Goal: Transaction & Acquisition: Purchase product/service

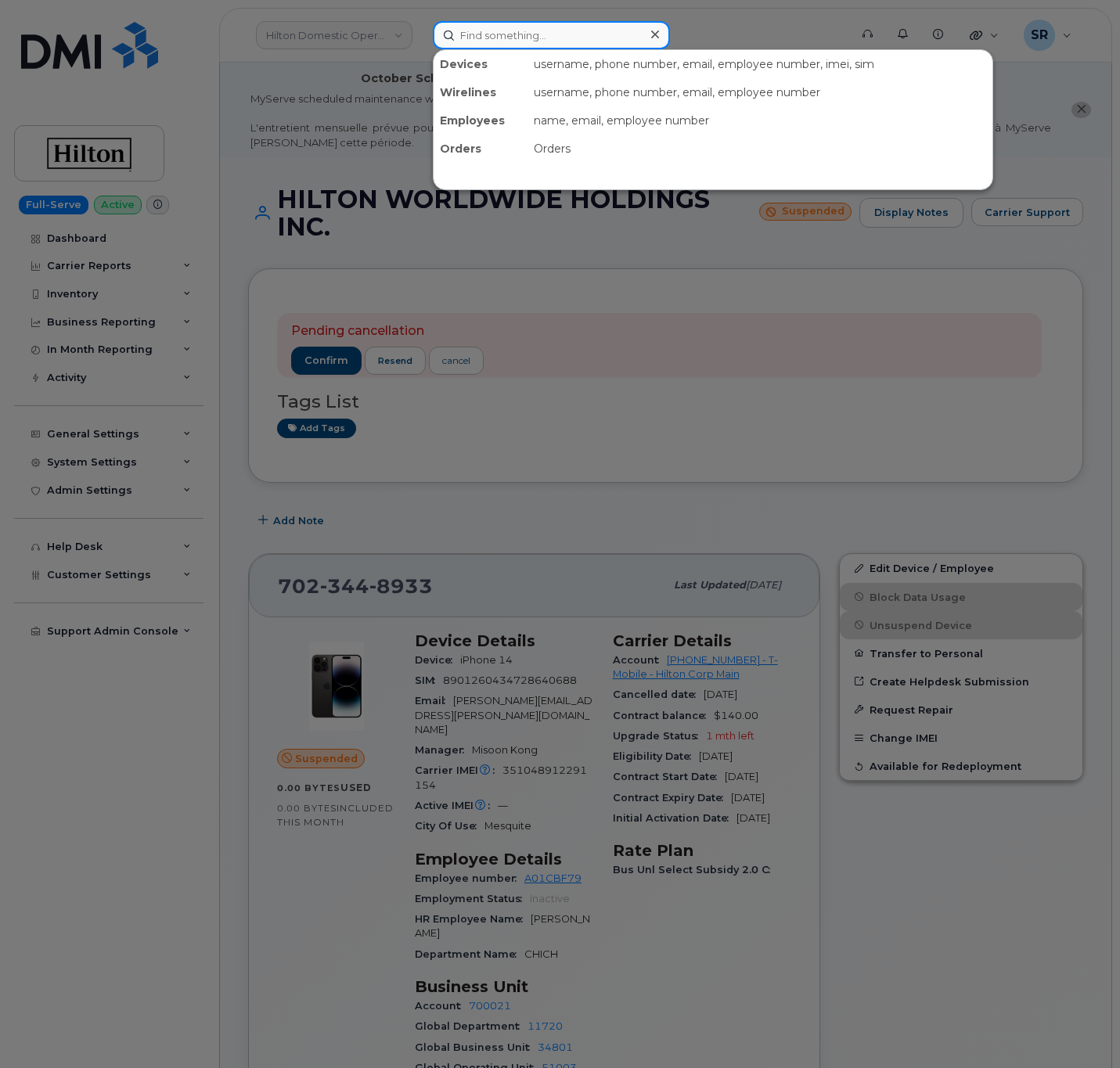
click at [494, 29] on input at bounding box center [551, 35] width 237 height 28
paste input "4079600856"
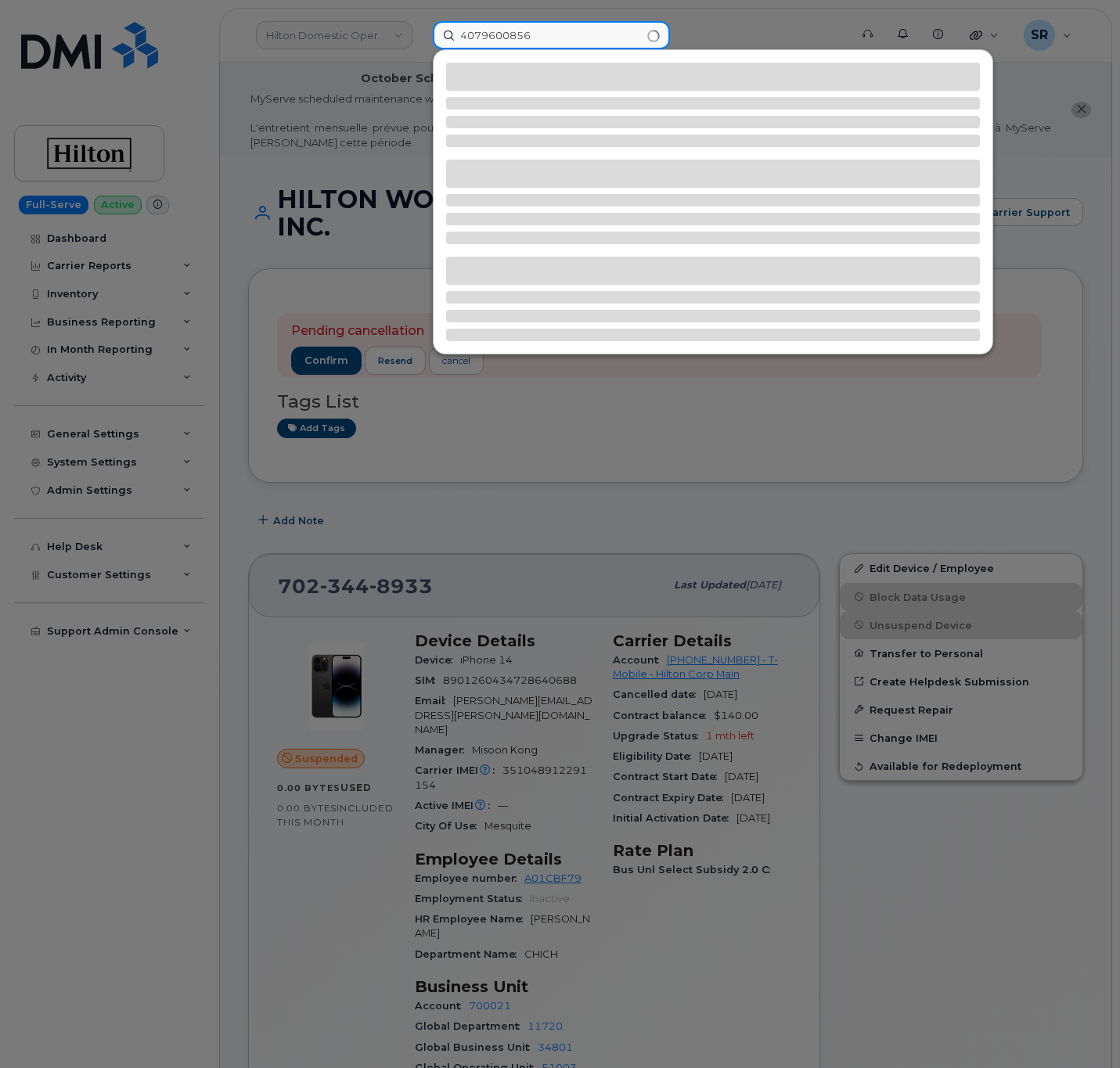
type input "4079600856"
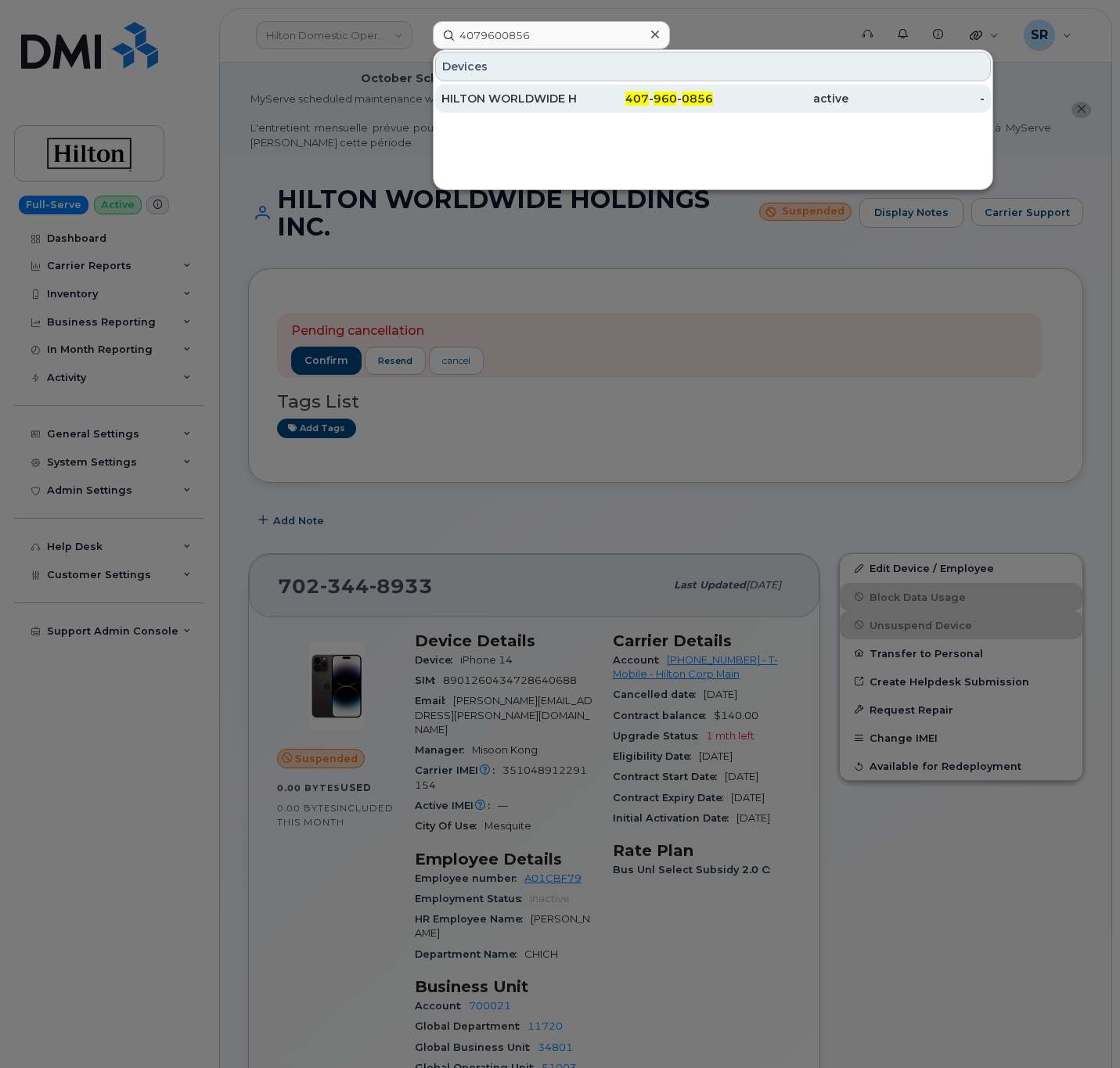
click at [585, 97] on div "407 - 960 - 0856" at bounding box center [644, 99] width 136 height 16
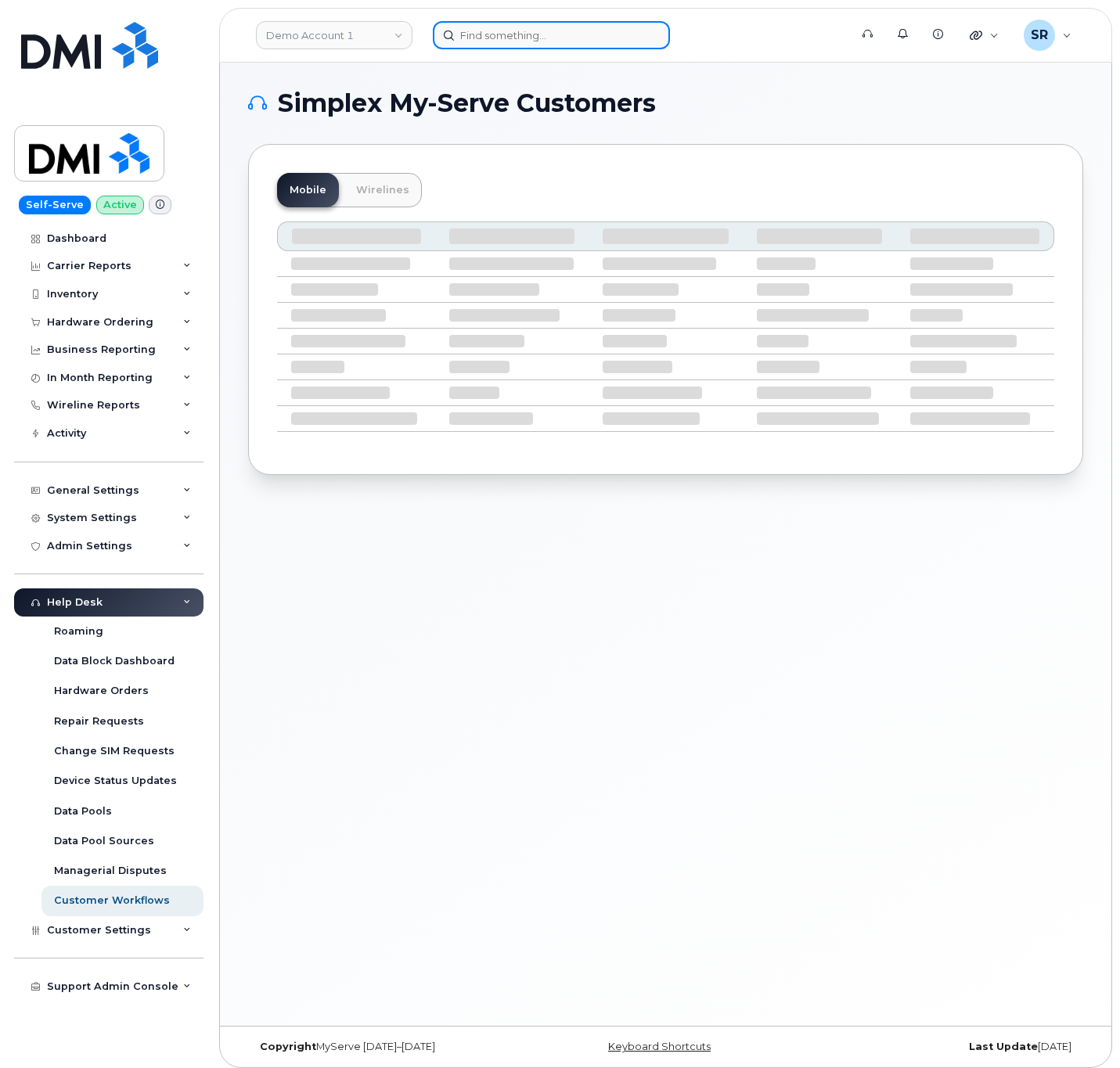
click at [530, 47] on input at bounding box center [551, 35] width 237 height 28
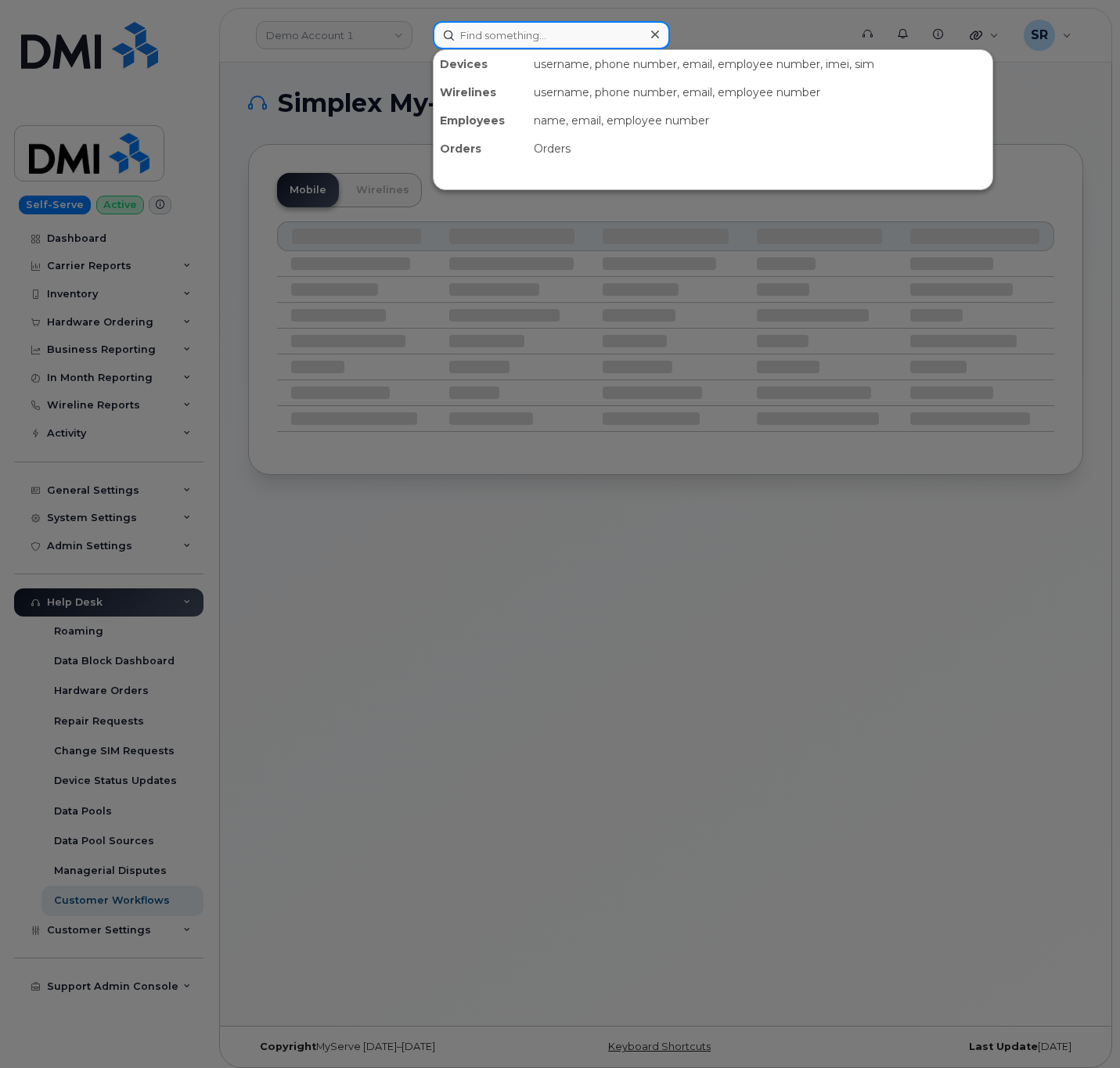
paste input "Jennifer De mayo"
type input "Jennifer De mayo"
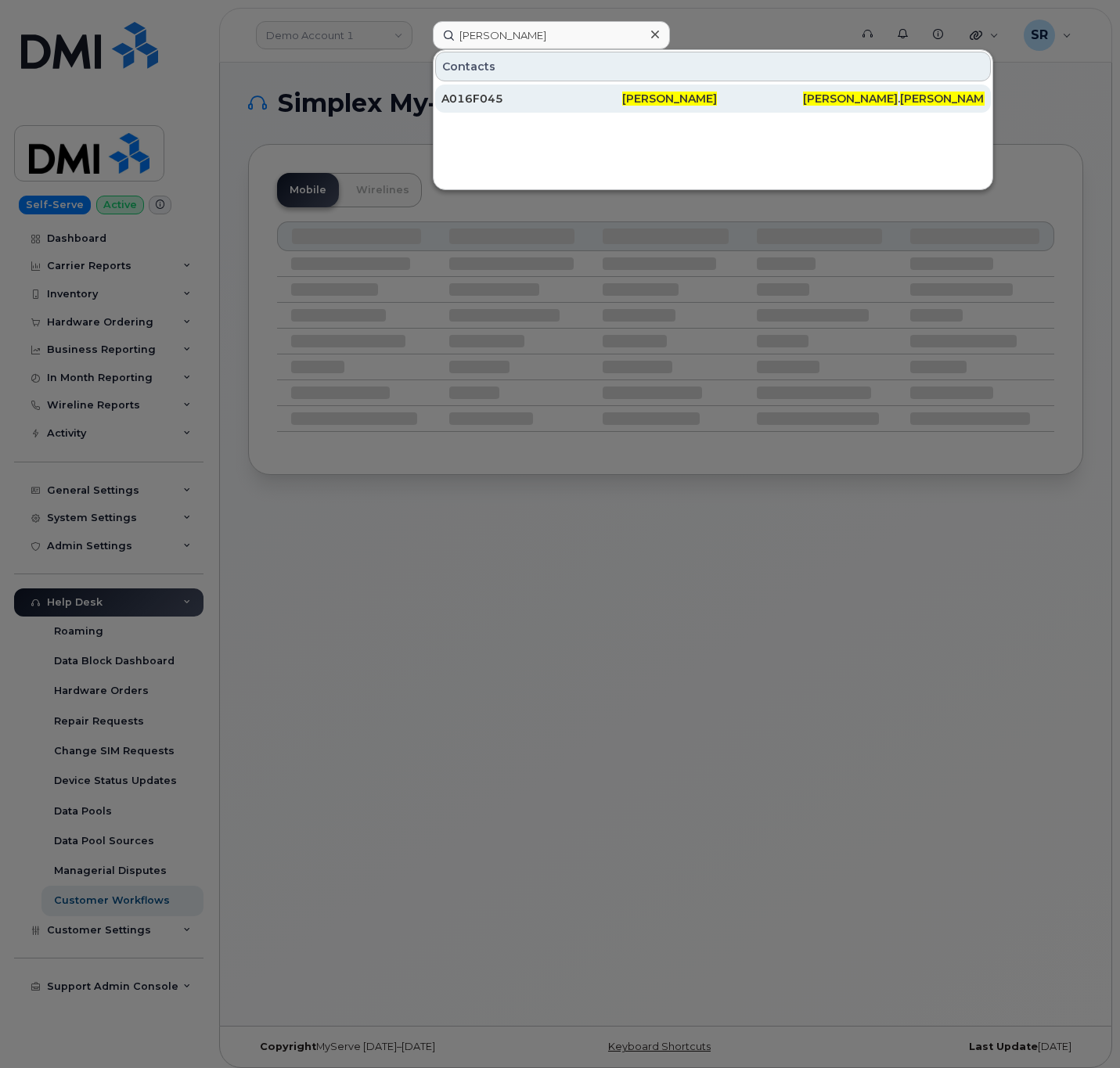
click at [527, 96] on div "A016F045" at bounding box center [531, 99] width 180 height 16
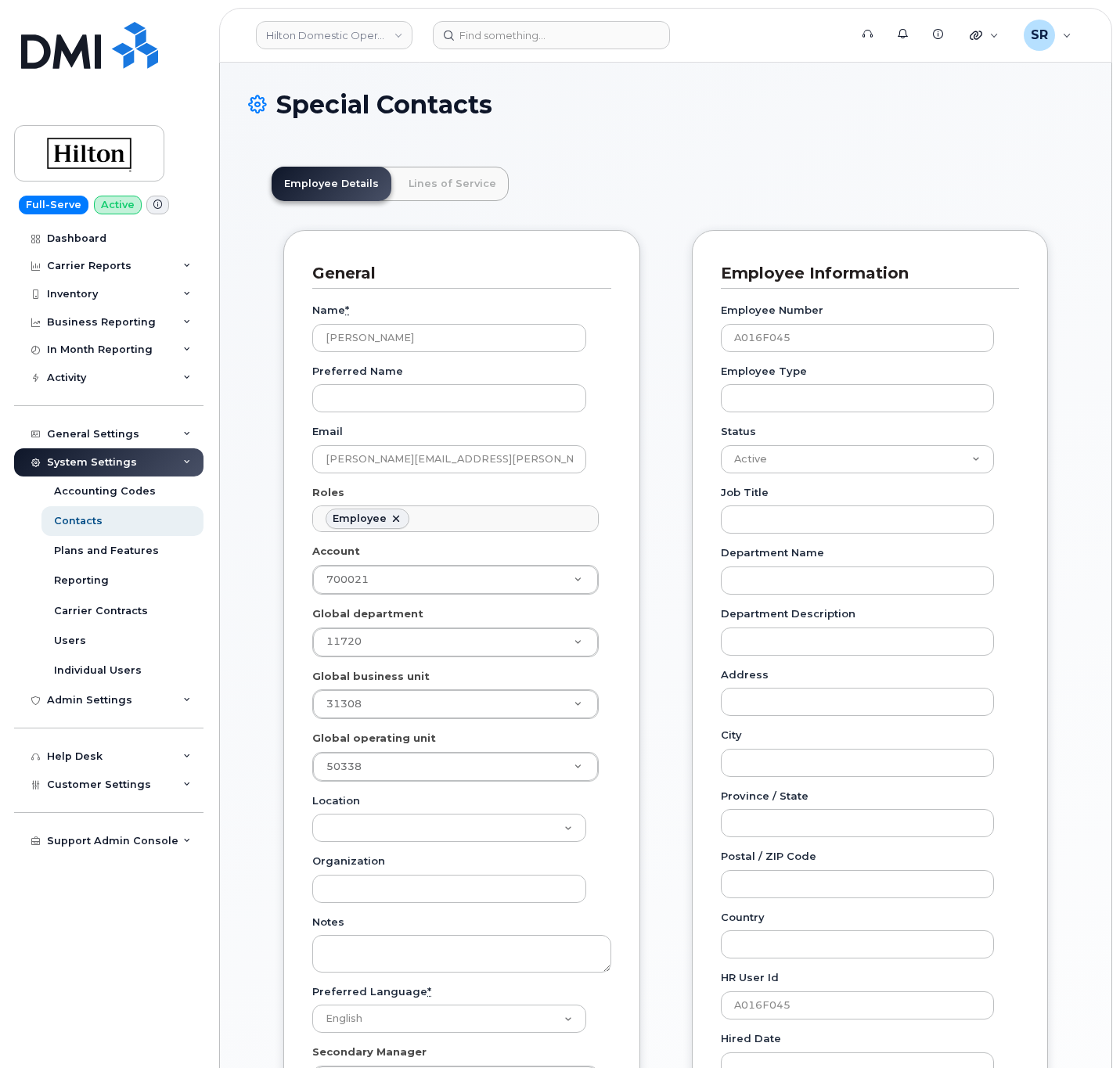
scroll to position [47, 0]
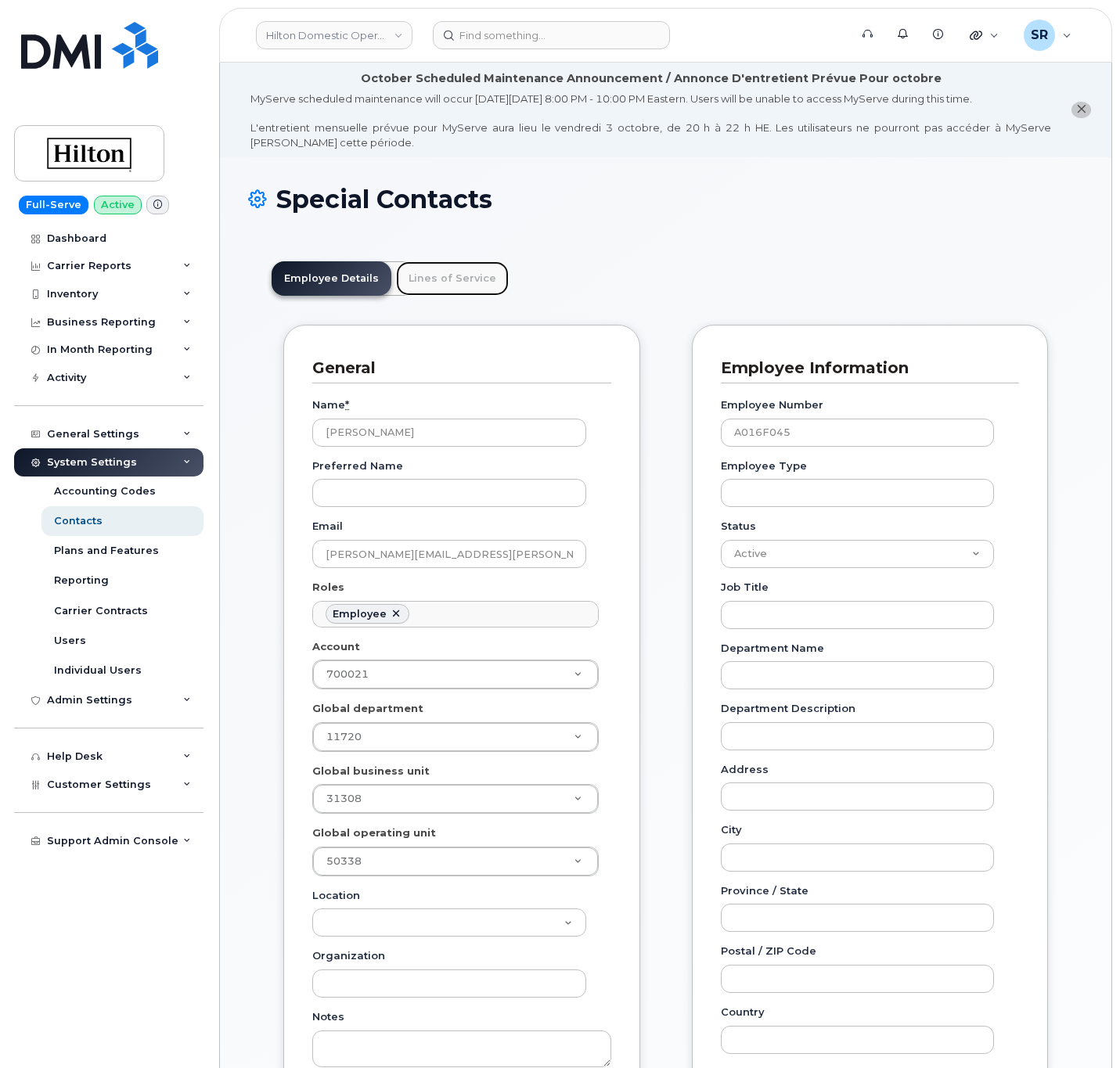
click at [471, 281] on link "Lines of Service" at bounding box center [453, 278] width 113 height 35
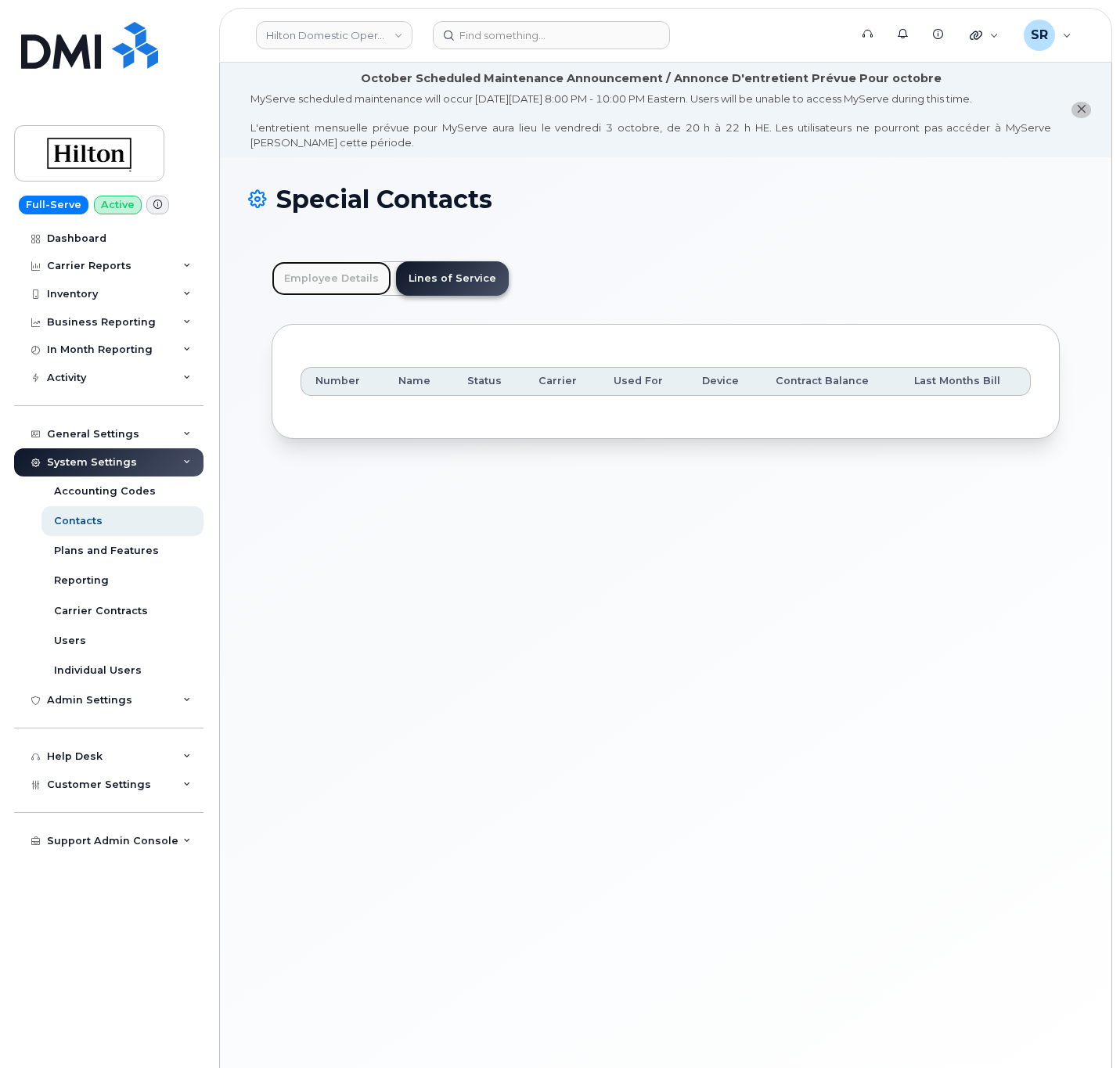
click at [322, 273] on link "Employee Details" at bounding box center [331, 278] width 120 height 35
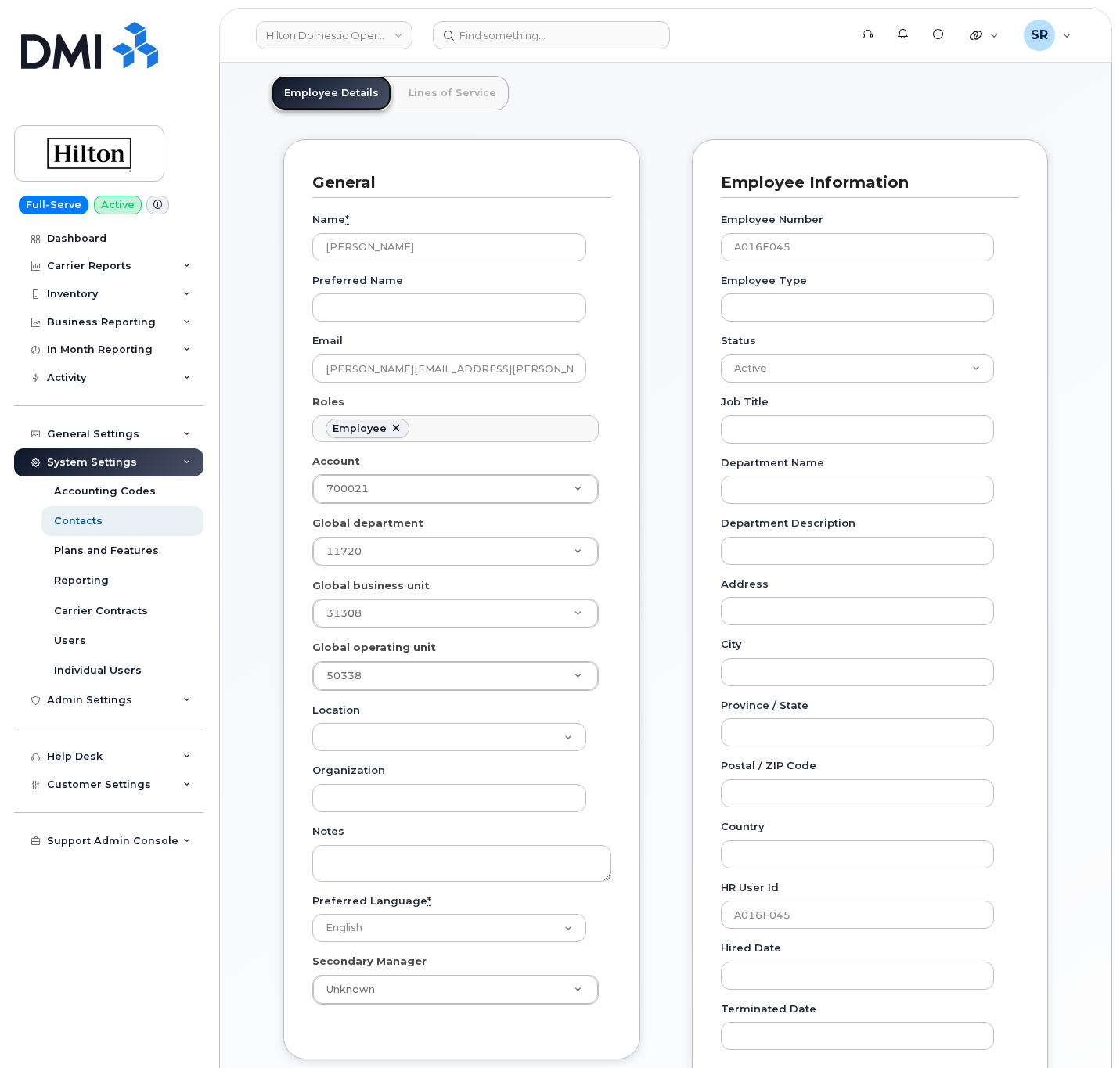
scroll to position [235, 0]
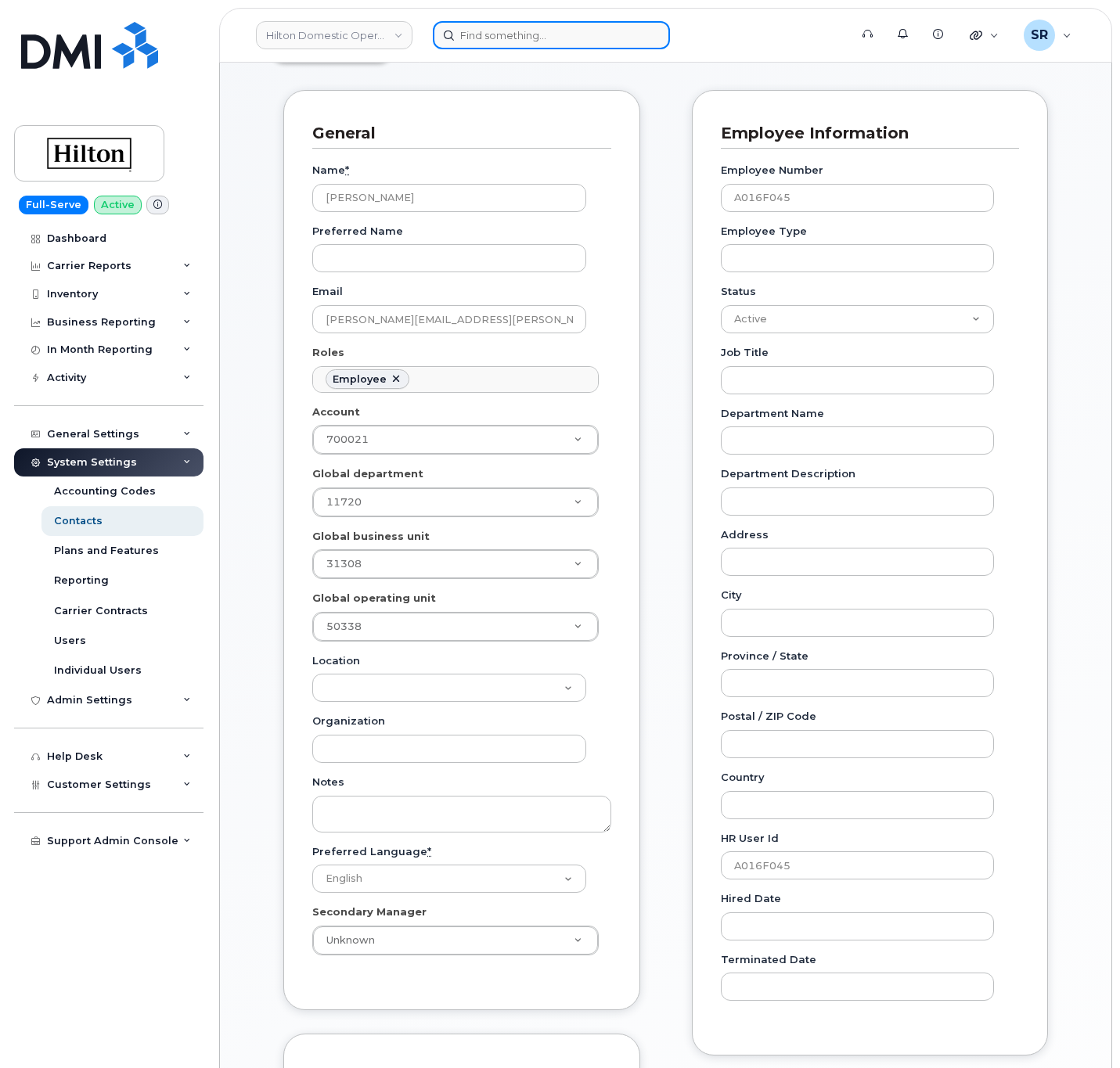
click at [494, 28] on input at bounding box center [551, 35] width 237 height 28
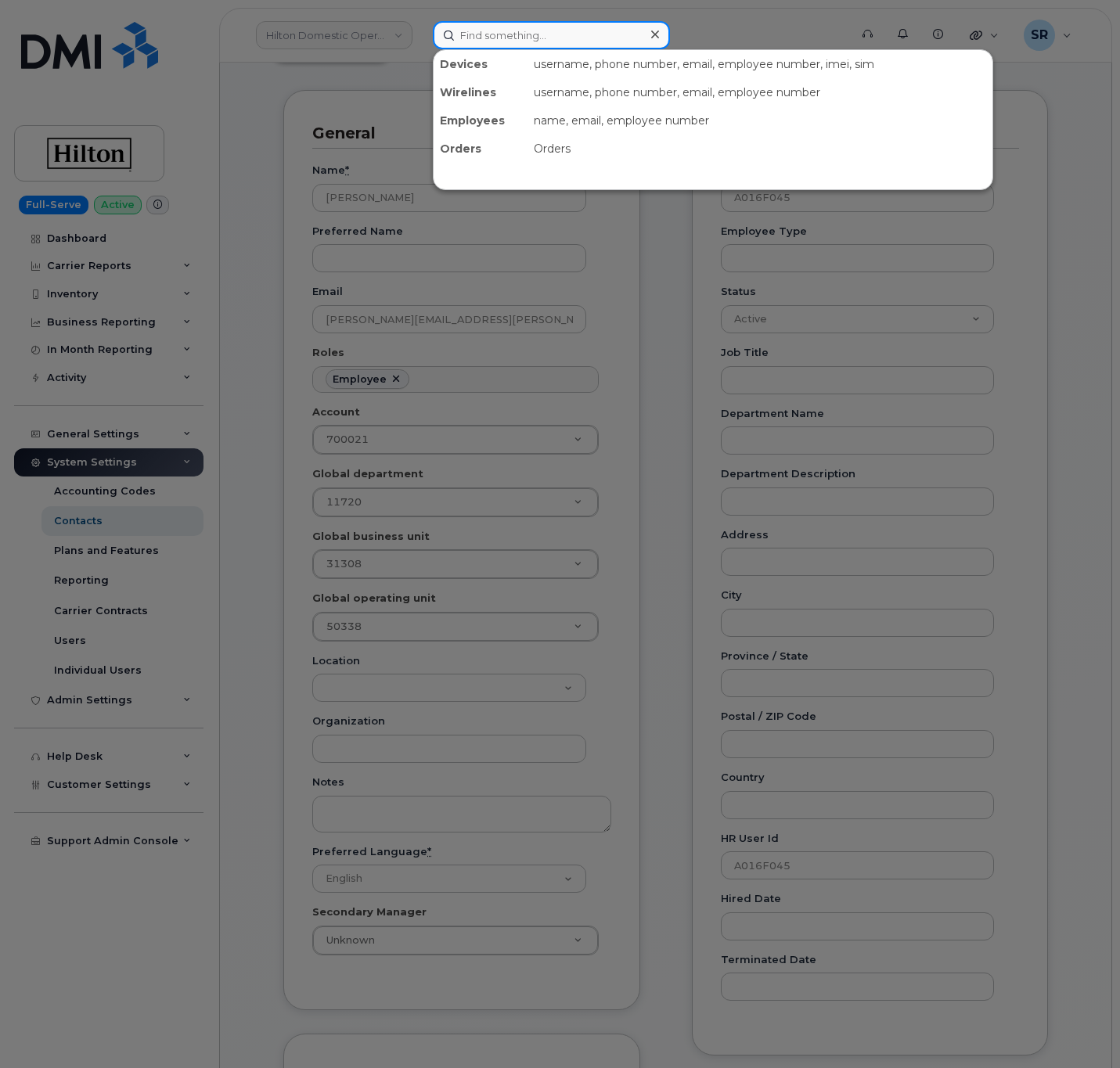
paste input "4079600856"
type input "4079600856"
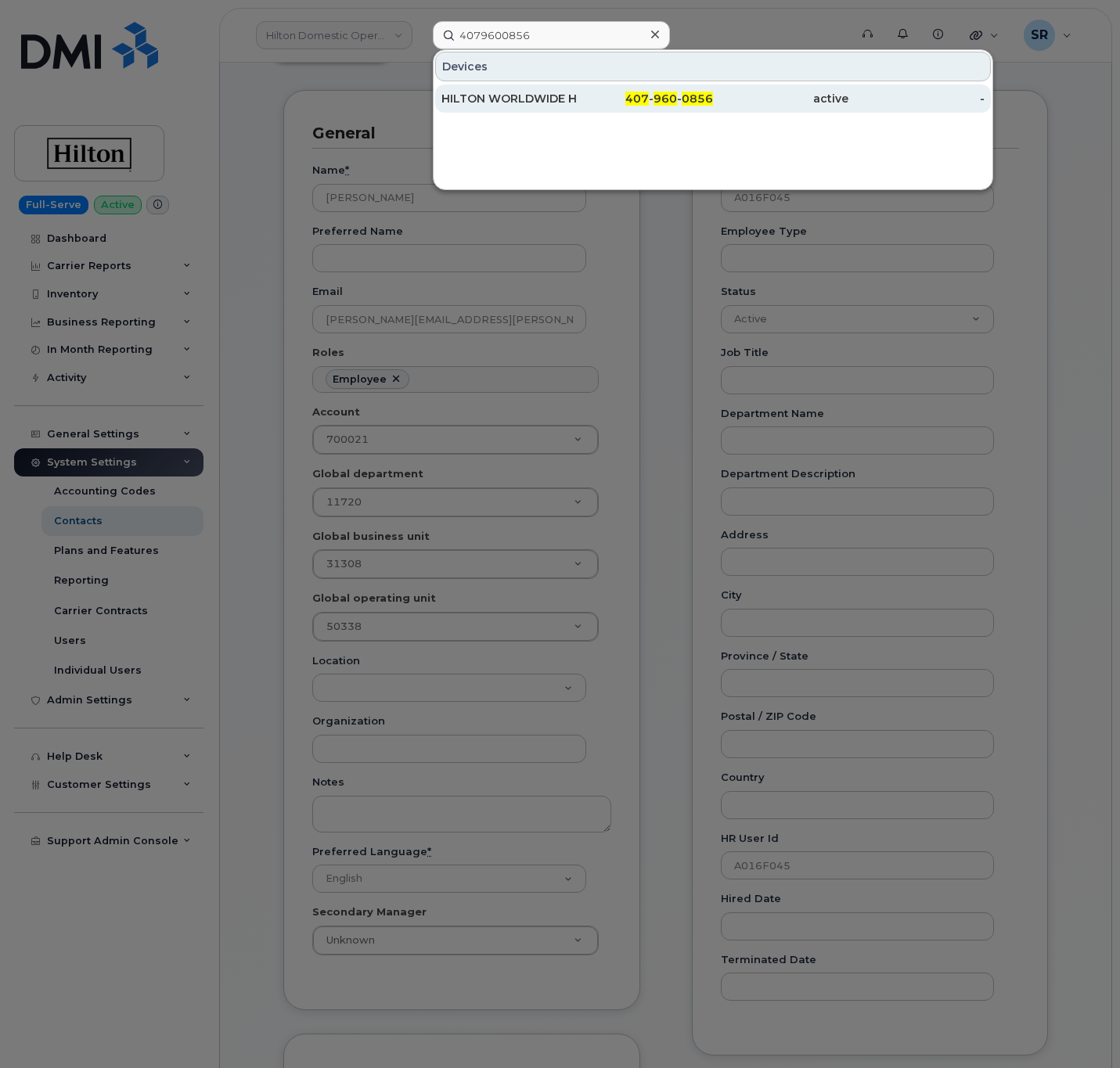
click at [576, 97] on div "HILTON WORLDWIDE HOLDINGS INC." at bounding box center [508, 99] width 136 height 16
click at [691, 99] on span "0856" at bounding box center [698, 98] width 32 height 14
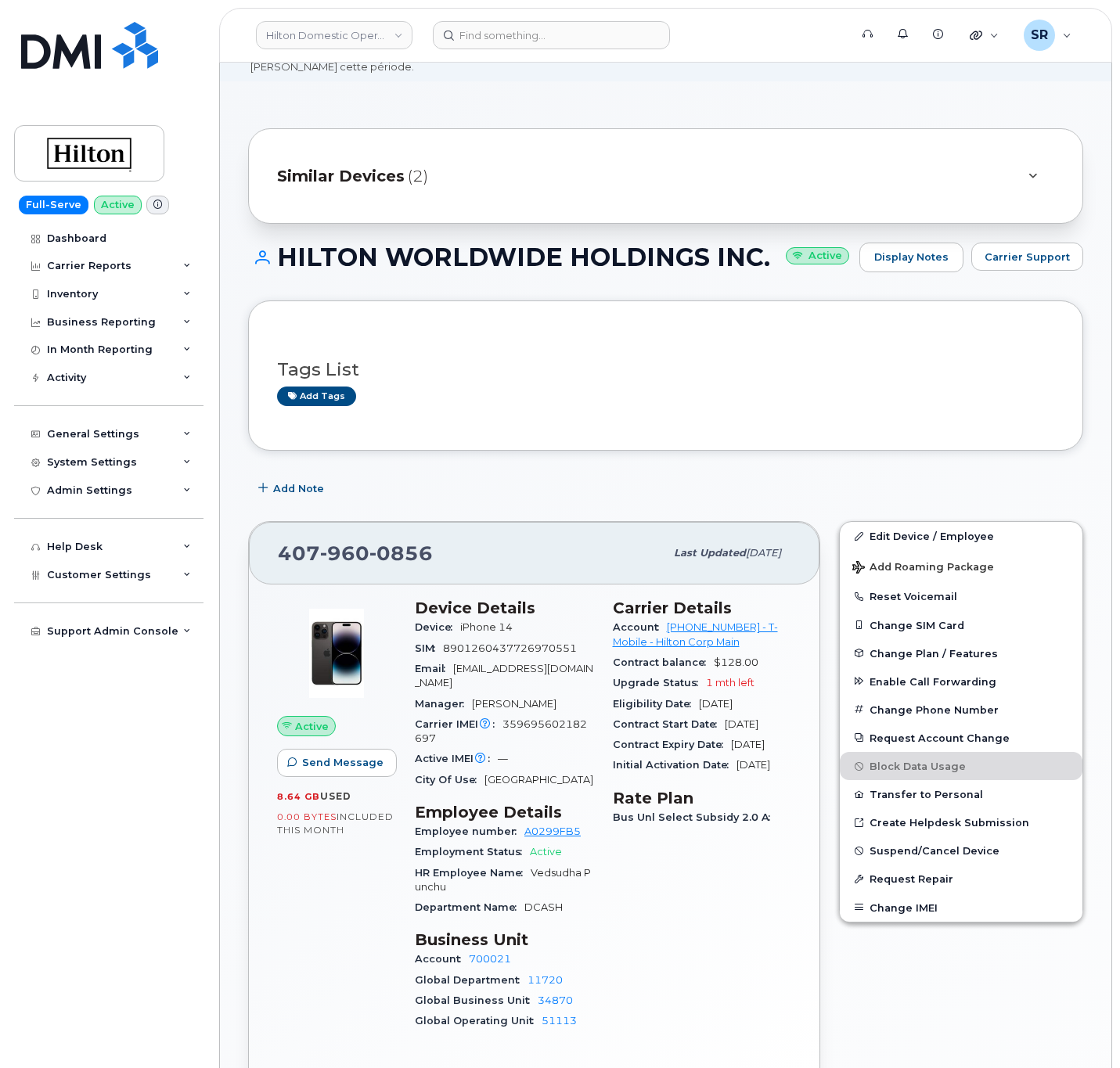
scroll to position [117, 0]
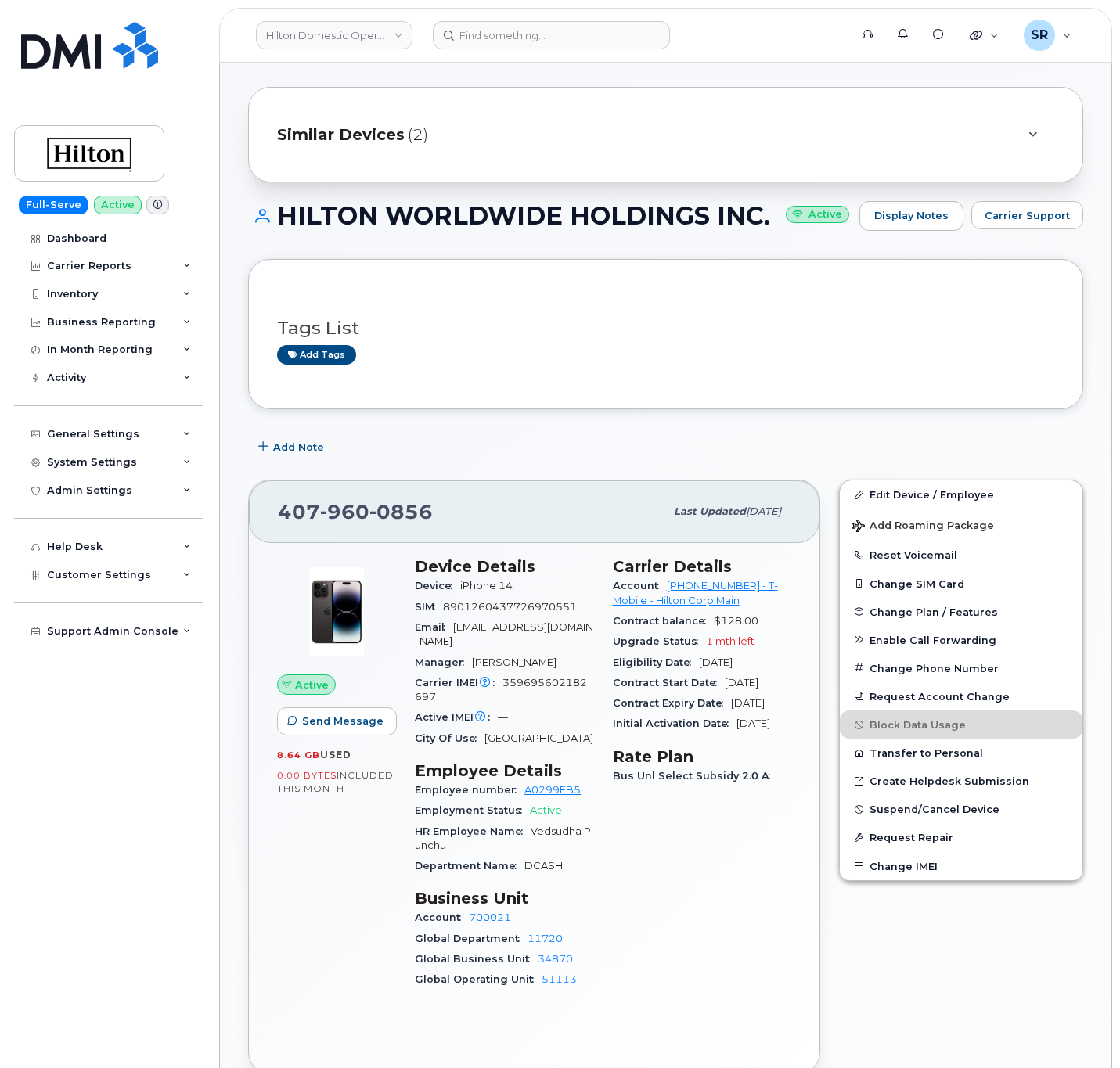
click at [425, 141] on span "(2)" at bounding box center [417, 135] width 21 height 23
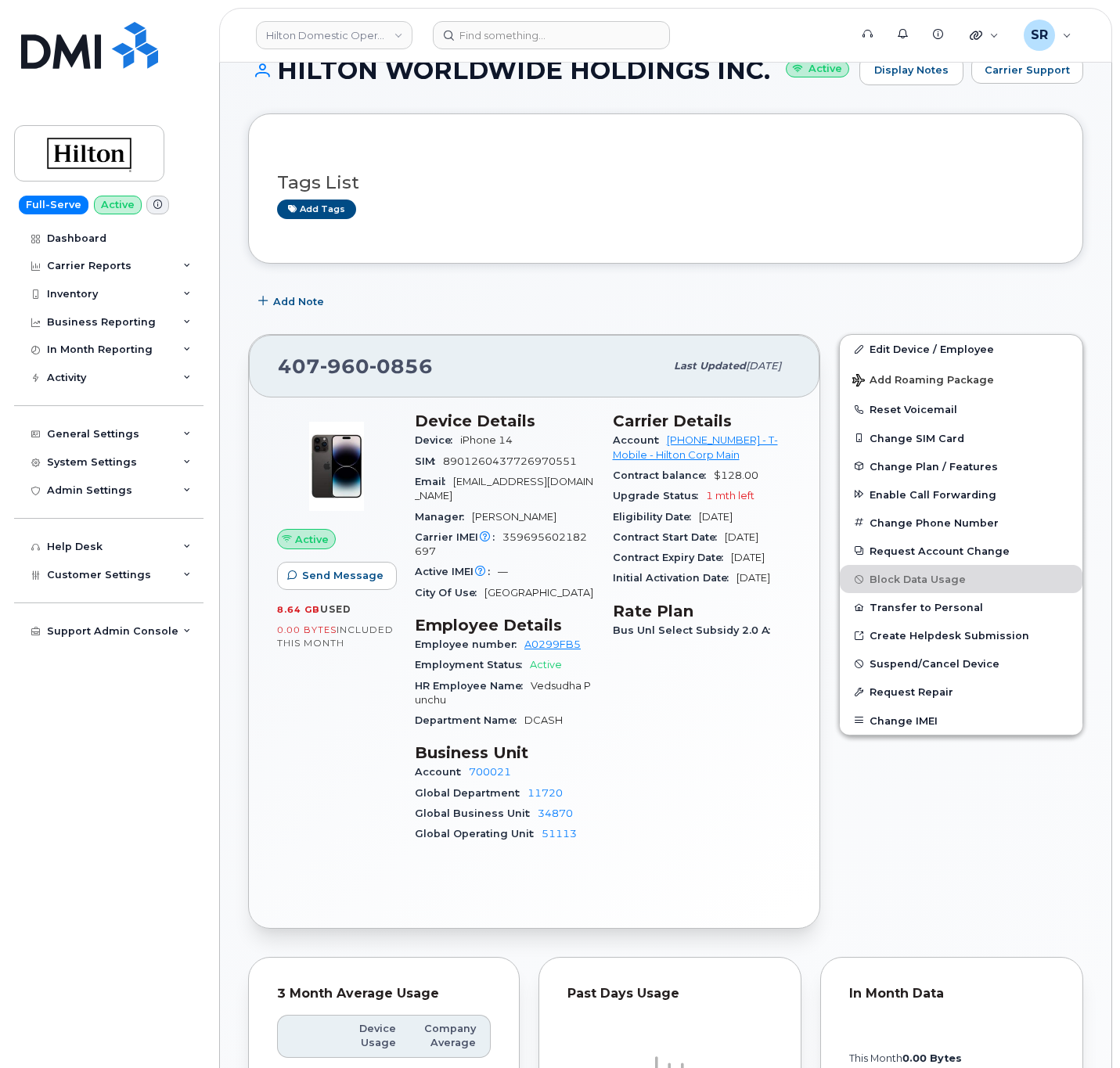
scroll to position [352, 0]
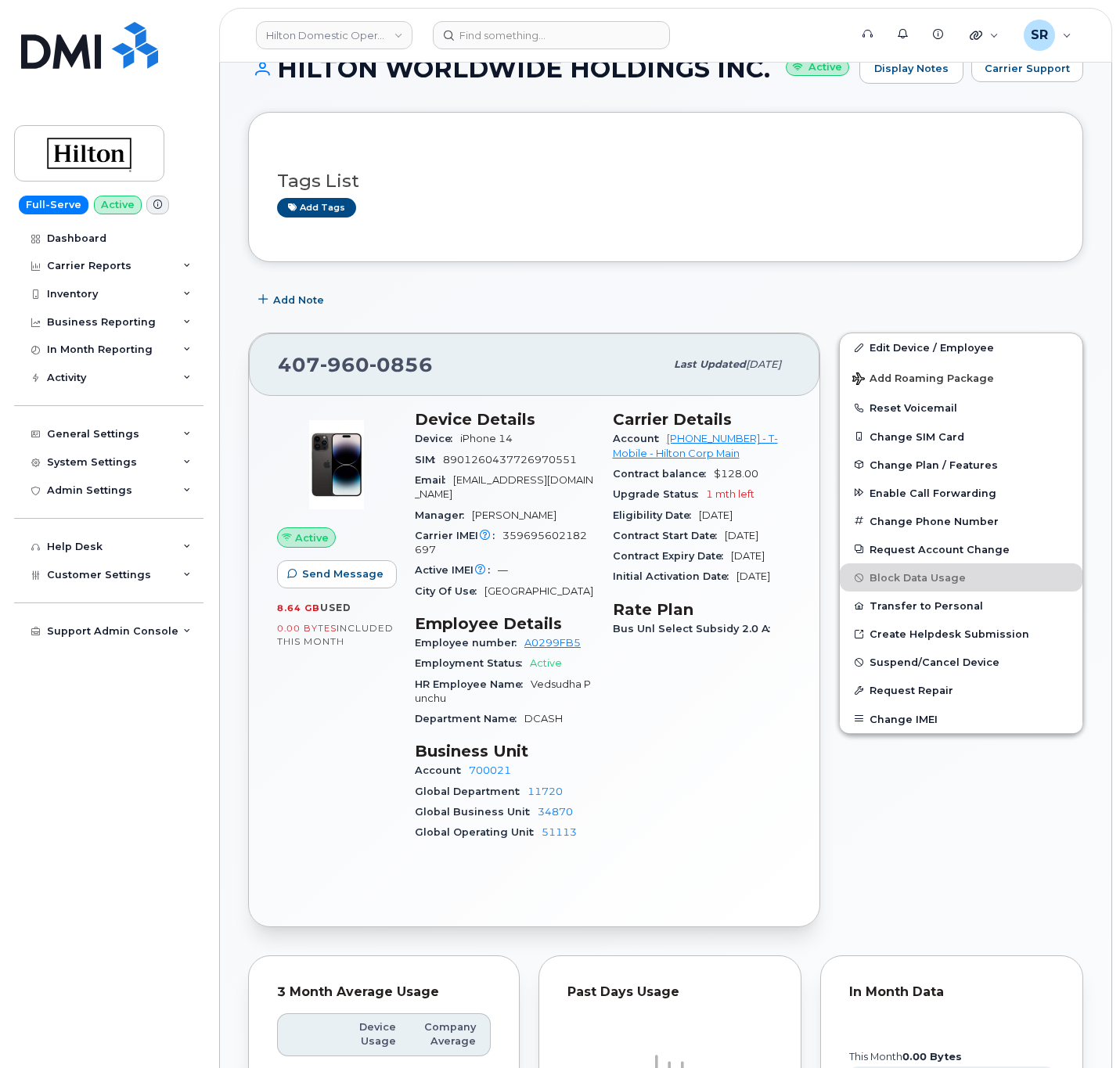
click at [834, 805] on div "Edit Device / Employee Add Roaming Package Reset Voicemail Change SIM Card Chan…" at bounding box center [960, 629] width 263 height 612
click at [764, 794] on div "Carrier Details Account 964079317 - T-Mobile - Hilton Corp Main Contract balanc…" at bounding box center [703, 632] width 198 height 464
drag, startPoint x: 519, startPoint y: 444, endPoint x: 459, endPoint y: 439, distance: 60.2
click at [459, 439] on div "Device iPhone 14" at bounding box center [504, 439] width 179 height 21
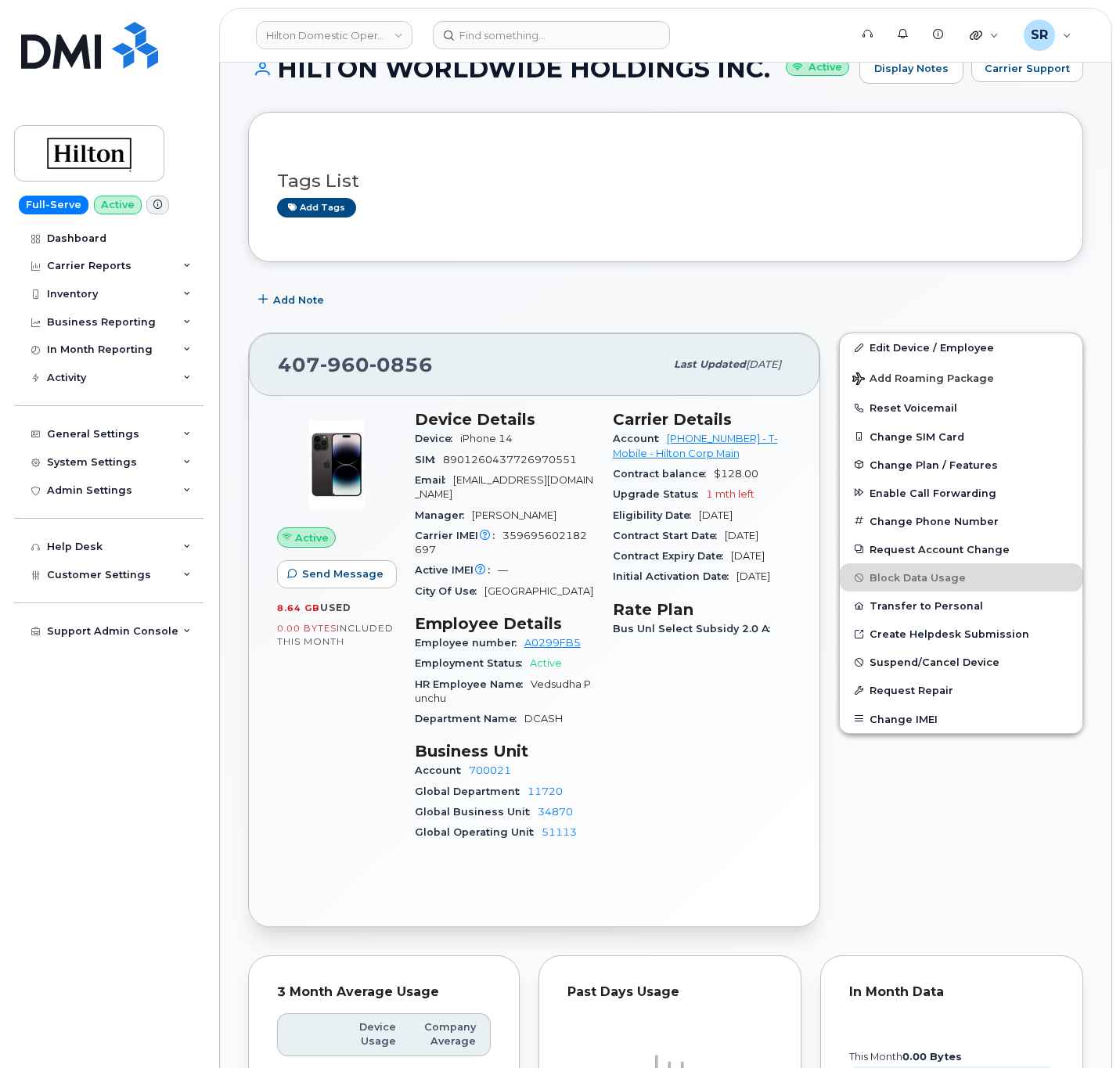
click at [754, 500] on div "Upgrade Status 1 mth left" at bounding box center [702, 494] width 179 height 21
click at [701, 723] on div "Carrier Details Account 964079317 - T-Mobile - Hilton Corp Main Contract balanc…" at bounding box center [703, 632] width 198 height 464
click at [144, 312] on div "Business Reporting" at bounding box center [108, 322] width 189 height 28
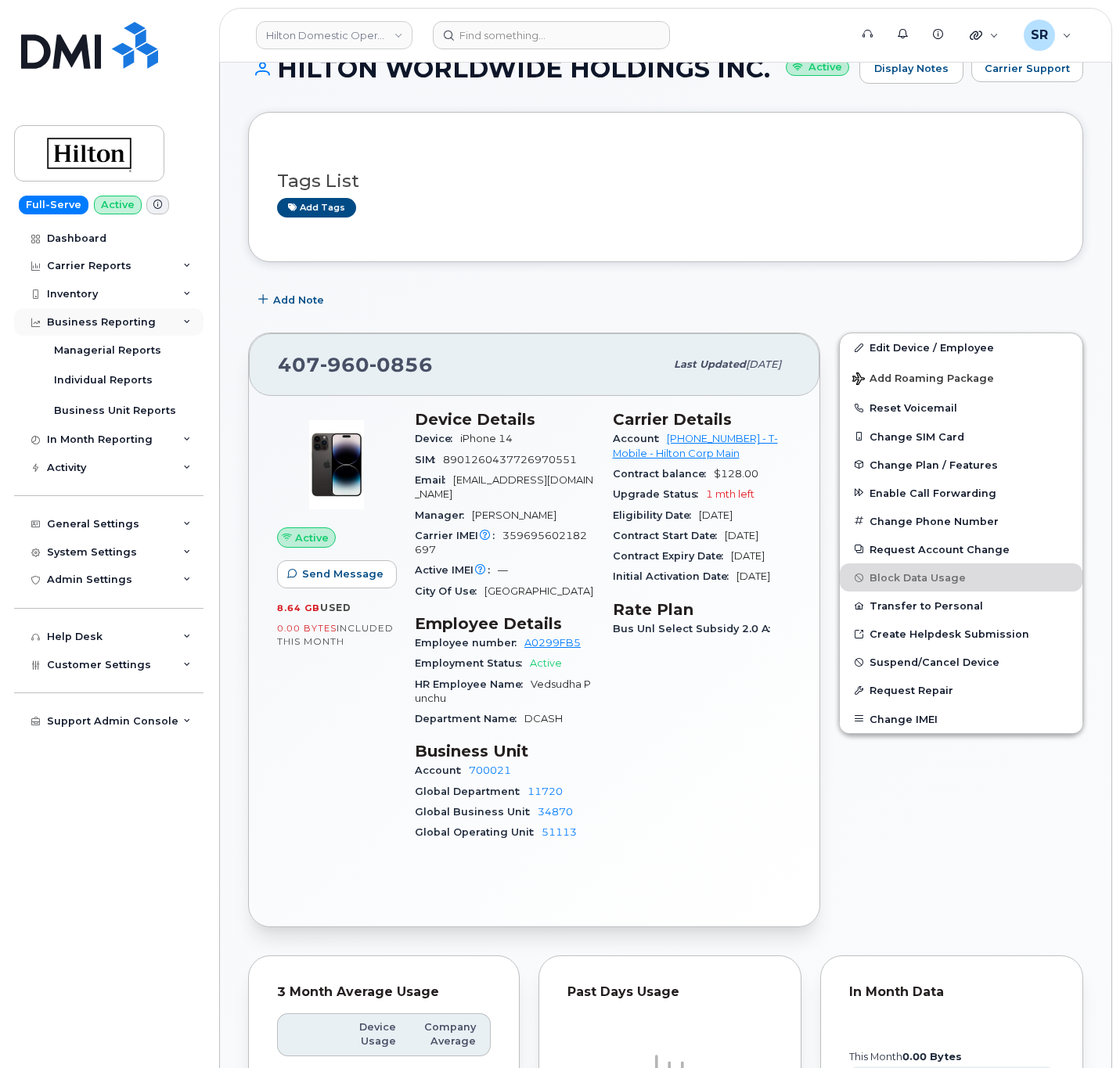
click at [174, 312] on div "Business Reporting" at bounding box center [108, 322] width 189 height 28
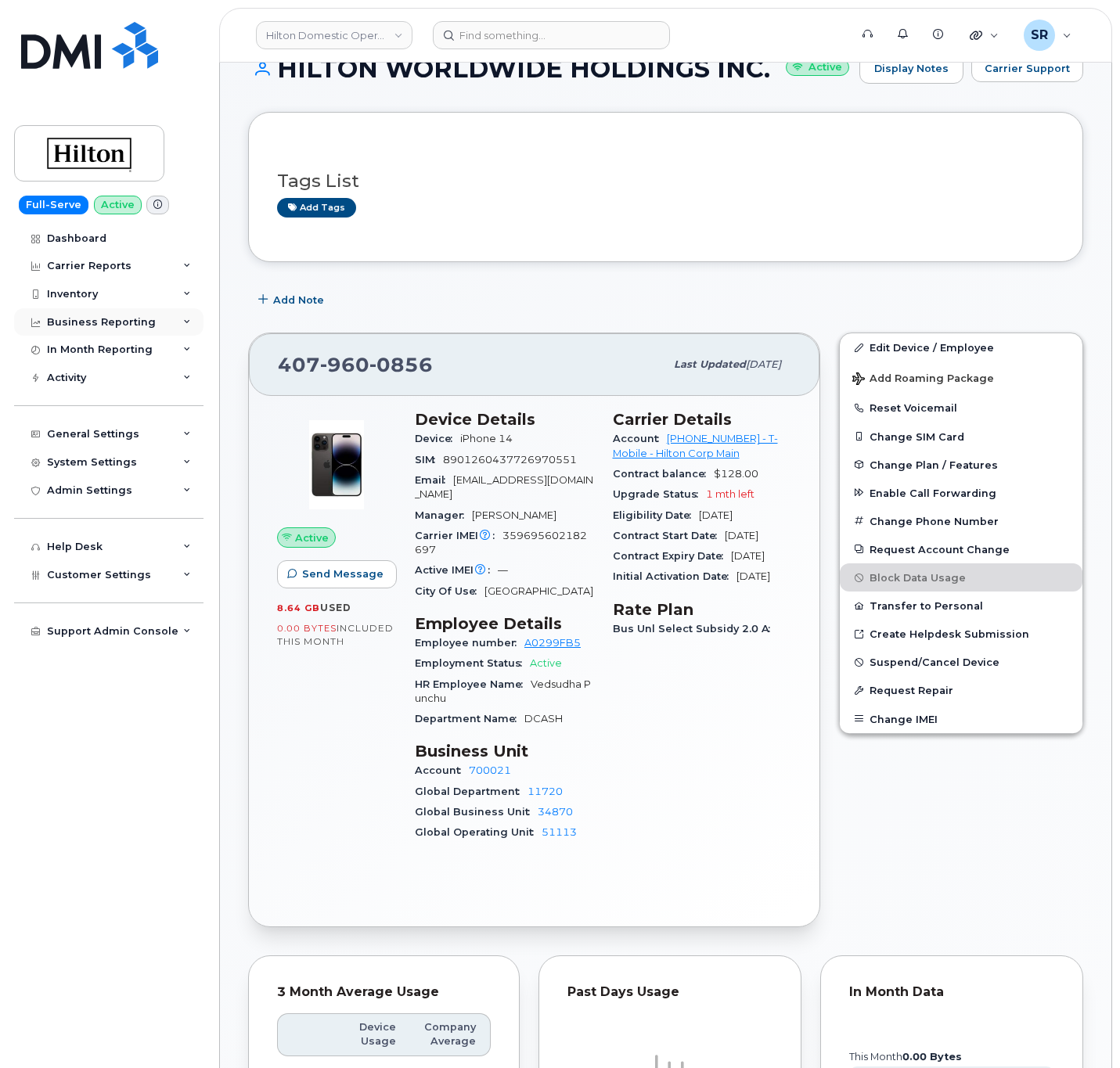
click at [167, 319] on div "Business Reporting" at bounding box center [108, 322] width 189 height 28
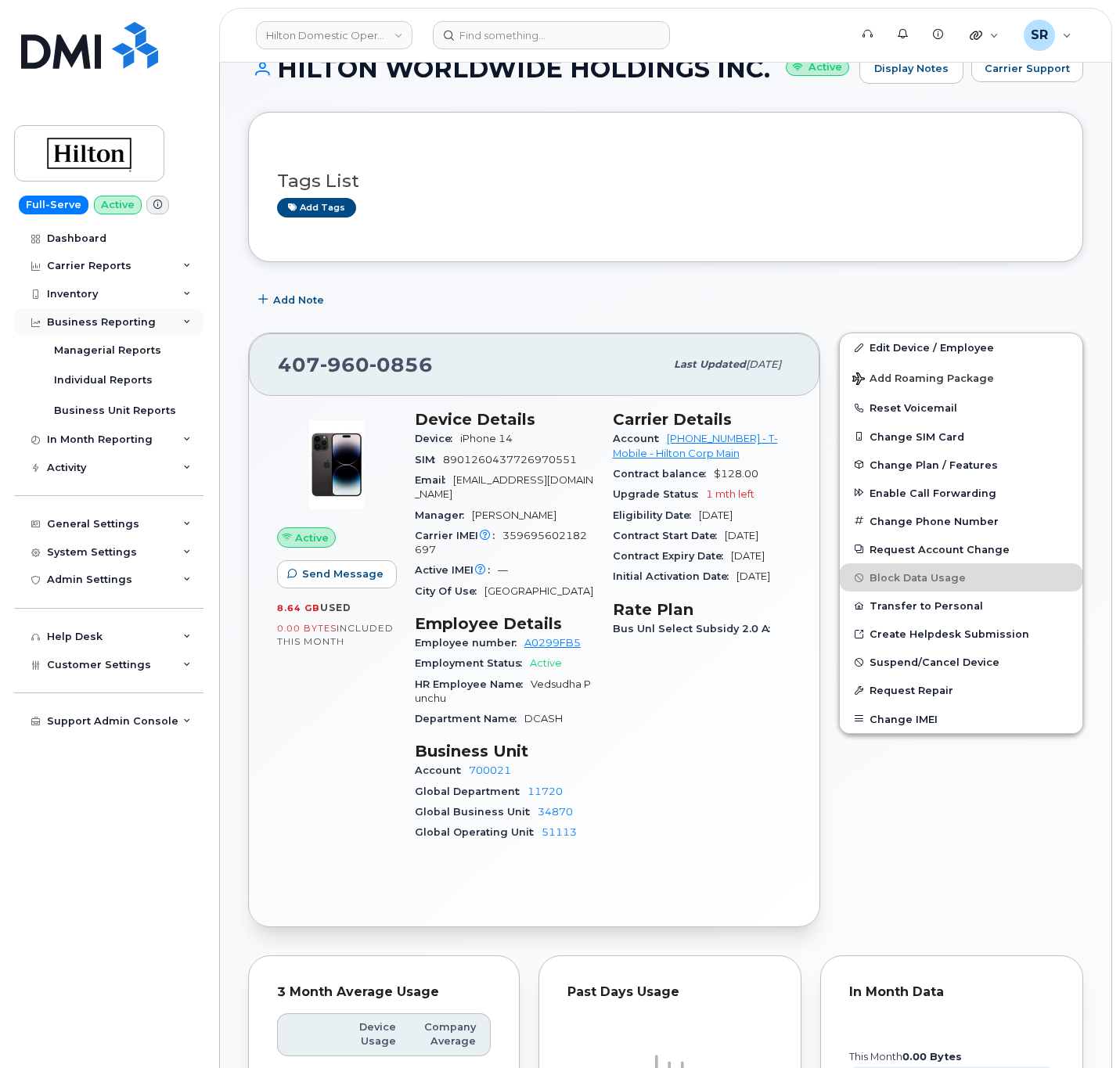
click at [183, 320] on icon at bounding box center [187, 322] width 8 height 8
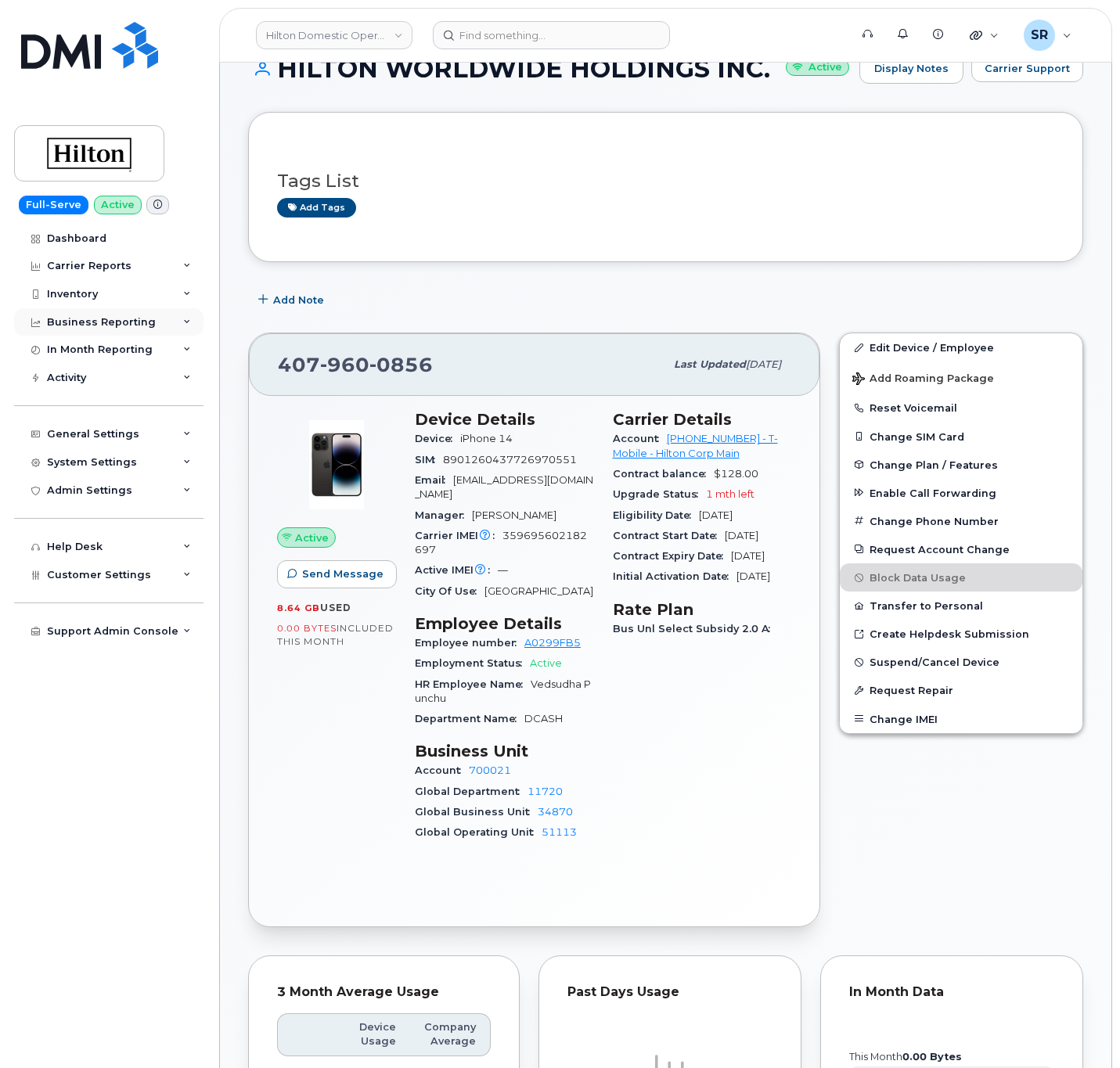
click at [183, 320] on icon at bounding box center [187, 322] width 8 height 8
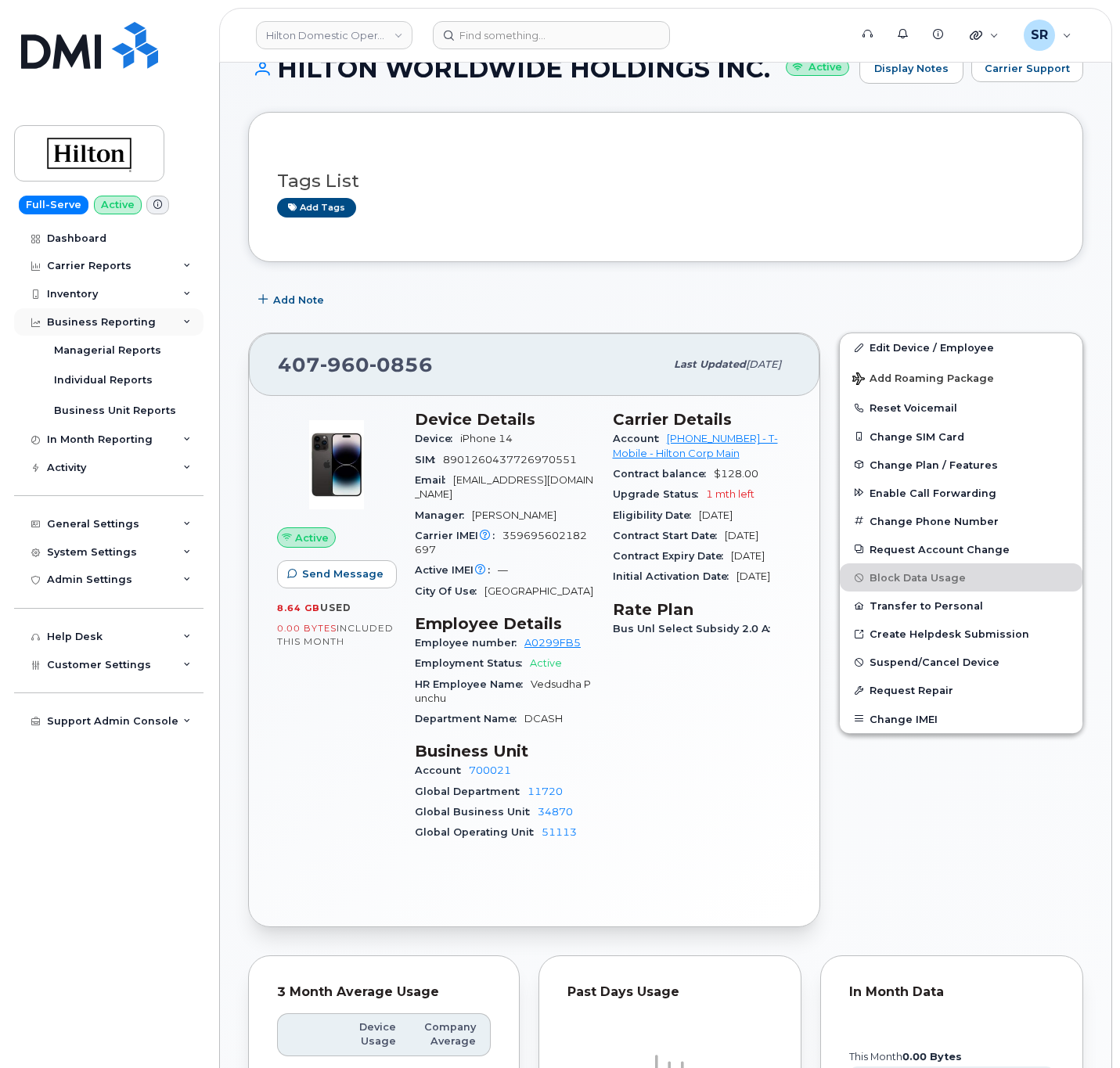
drag, startPoint x: 183, startPoint y: 320, endPoint x: 181, endPoint y: 331, distance: 11.2
click at [181, 331] on div "Business Reporting" at bounding box center [108, 322] width 189 height 28
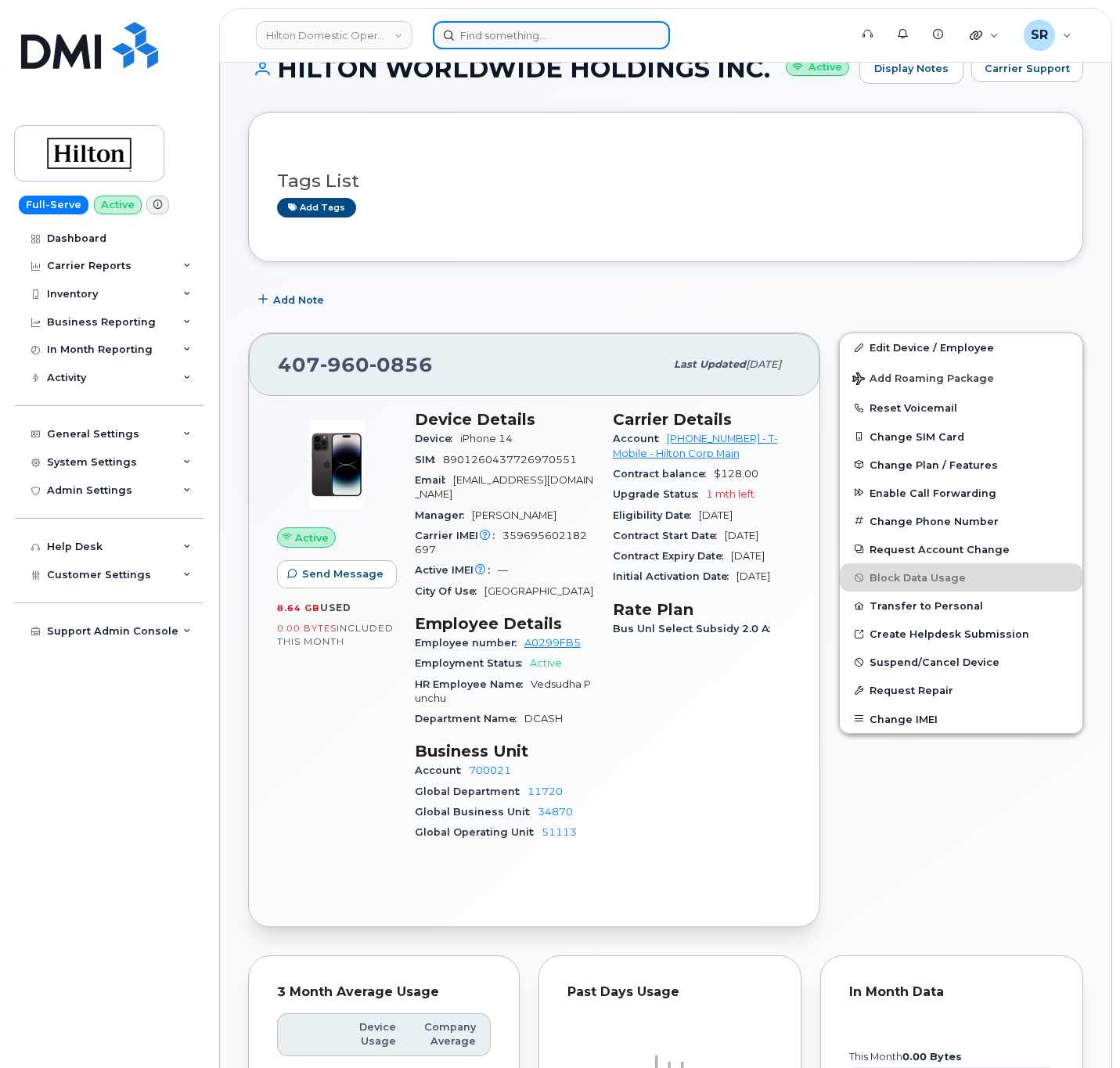
click at [519, 38] on input at bounding box center [551, 35] width 237 height 28
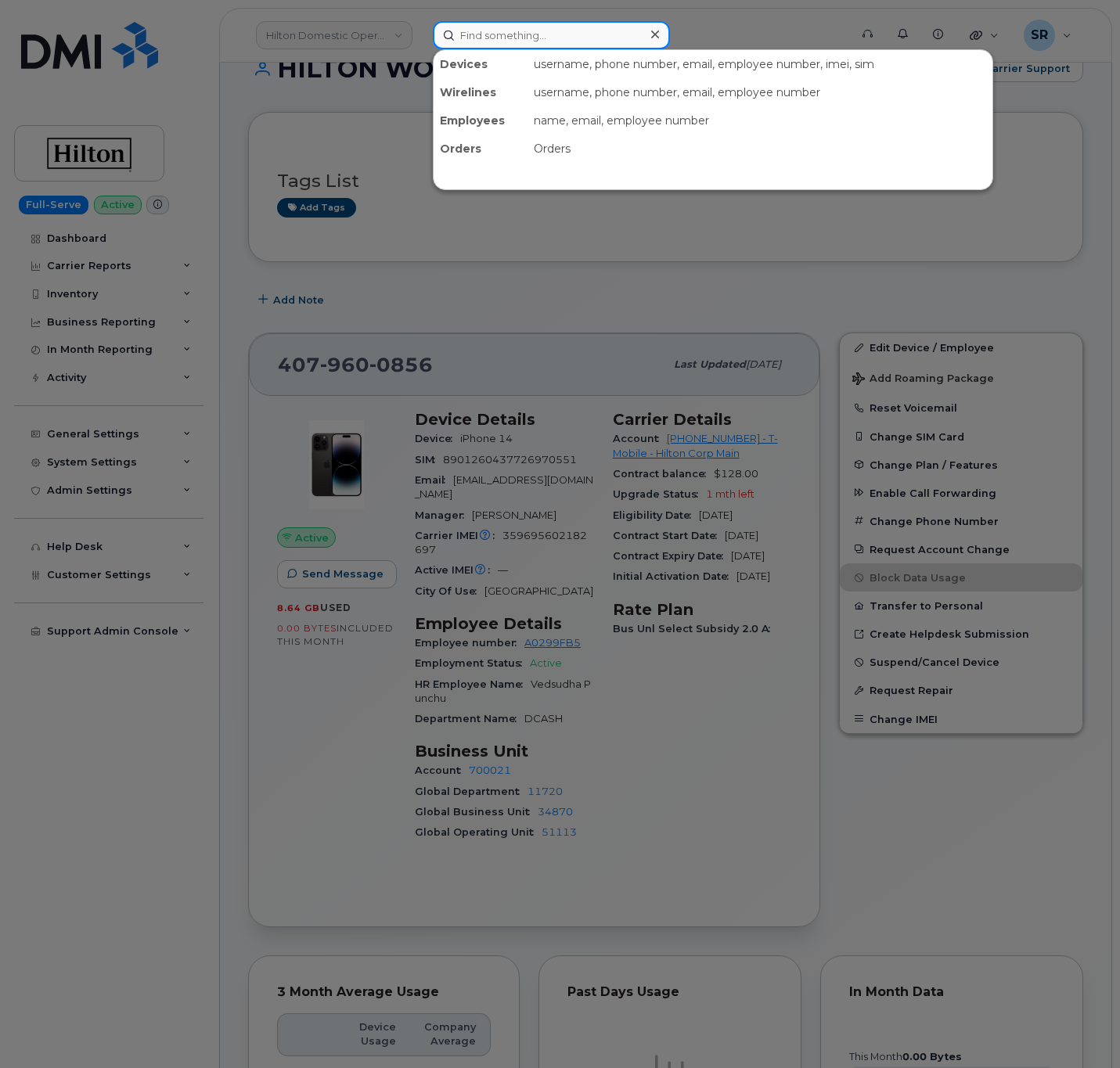
paste input "4077801354"
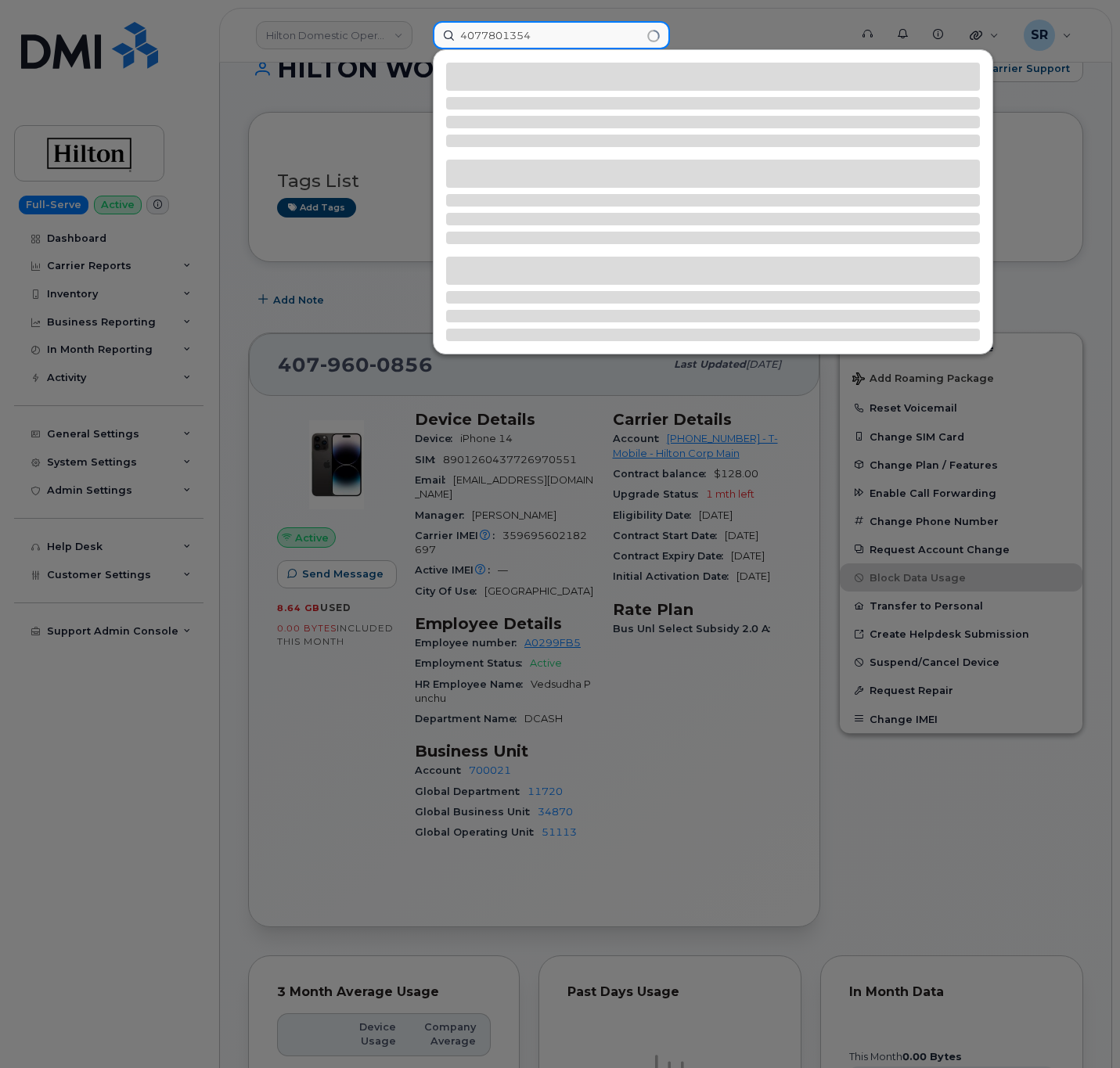
type input "4077801354"
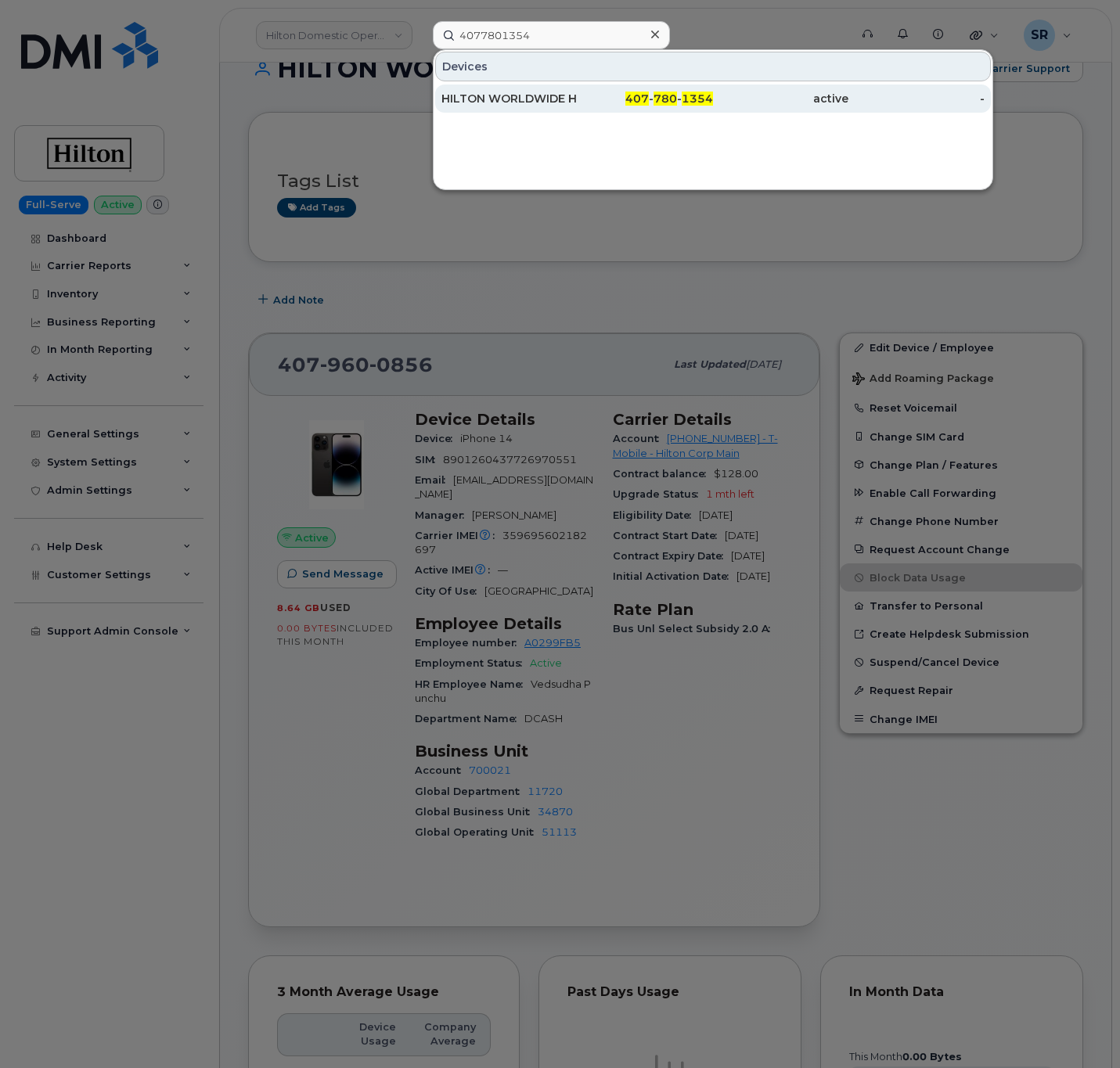
click at [679, 87] on div "407 - 780 - 1354" at bounding box center [644, 98] width 136 height 28
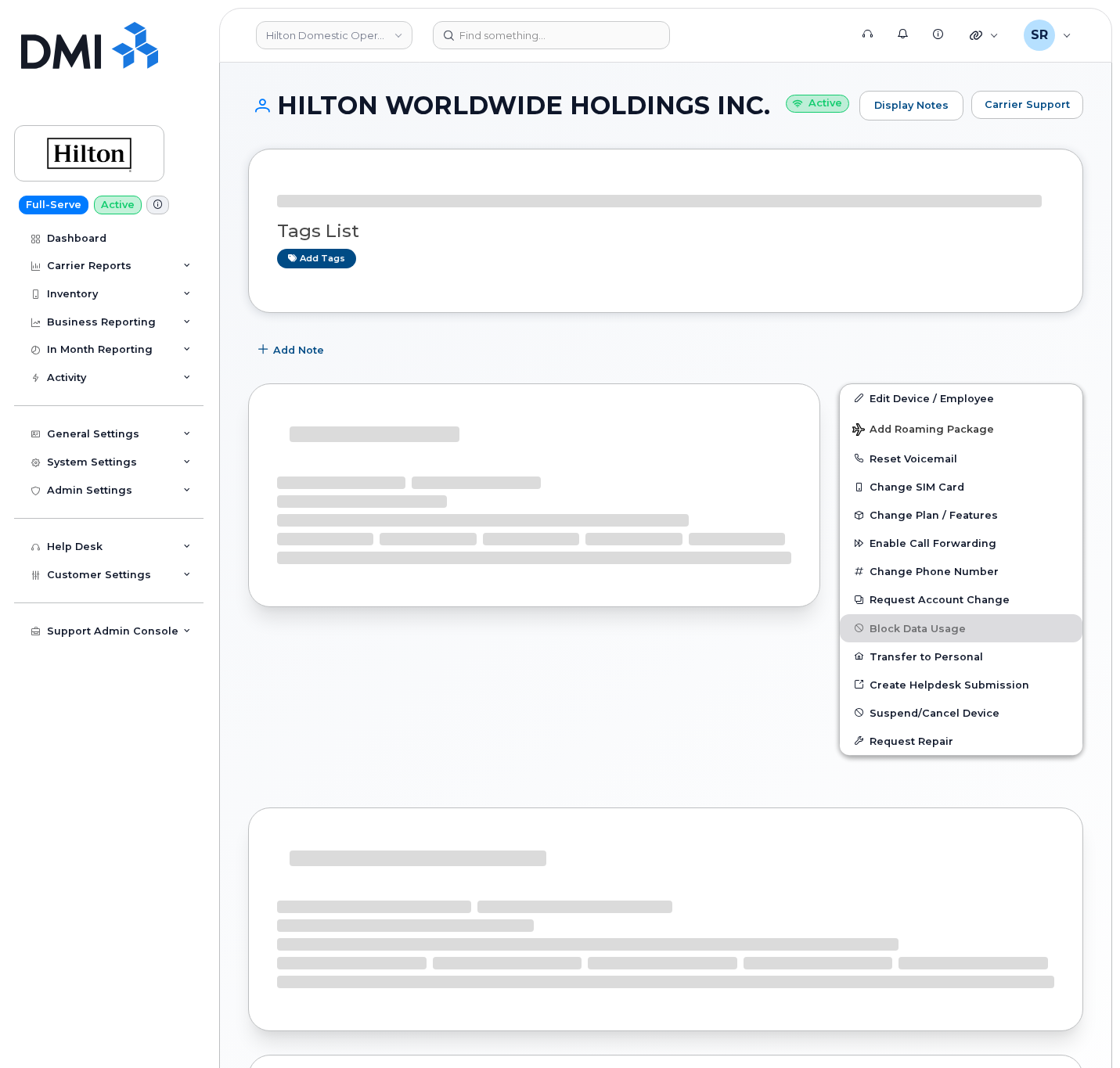
drag, startPoint x: 665, startPoint y: 636, endPoint x: 648, endPoint y: 676, distance: 43.5
click at [651, 672] on div at bounding box center [534, 582] width 591 height 415
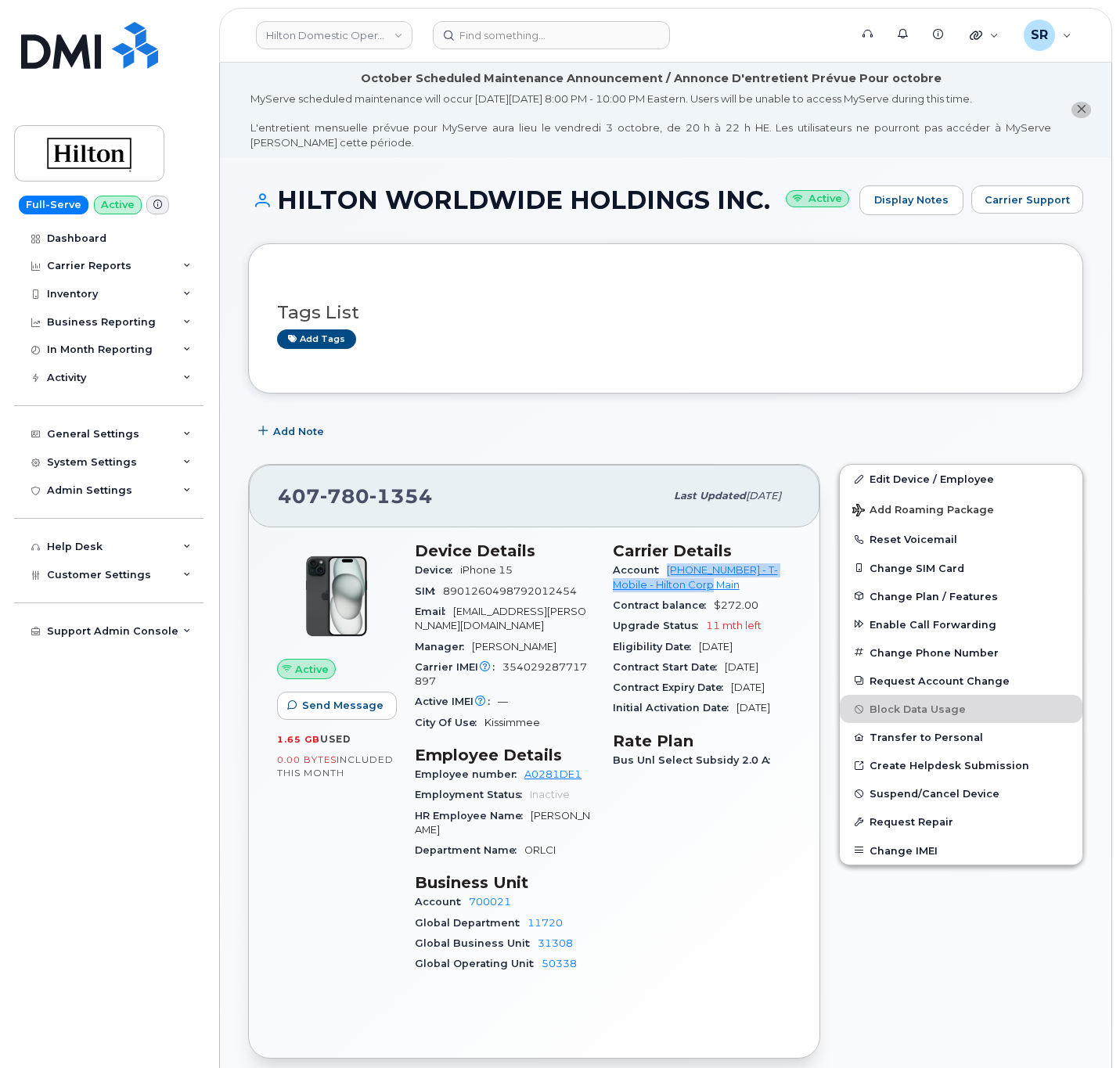
drag, startPoint x: 721, startPoint y: 594, endPoint x: 665, endPoint y: 578, distance: 58.2
click at [665, 578] on div "Account [PHONE_NUMBER] - T-Mobile - Hilton Corp Main" at bounding box center [702, 578] width 179 height 36
drag, startPoint x: 637, startPoint y: 911, endPoint x: 646, endPoint y: 934, distance: 24.7
click at [646, 934] on div "Carrier Details Account [PHONE_NUMBER] - T-Mobile - Hilton Corp Main Contract b…" at bounding box center [703, 764] width 198 height 464
drag, startPoint x: 719, startPoint y: 594, endPoint x: 707, endPoint y: 591, distance: 12.4
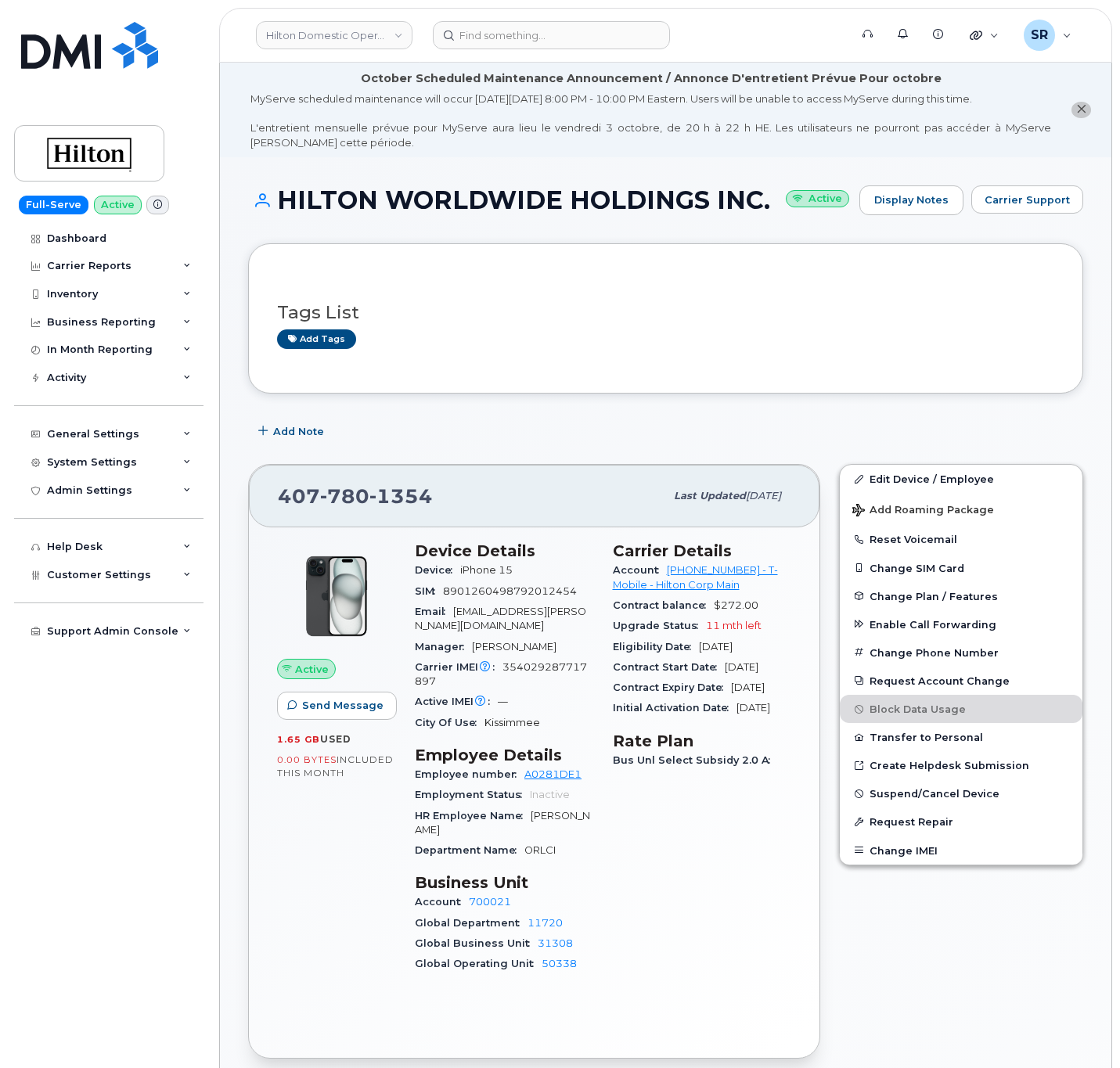
click at [707, 591] on div "Account [PHONE_NUMBER] - T-Mobile - Hilton Corp Main" at bounding box center [702, 578] width 179 height 36
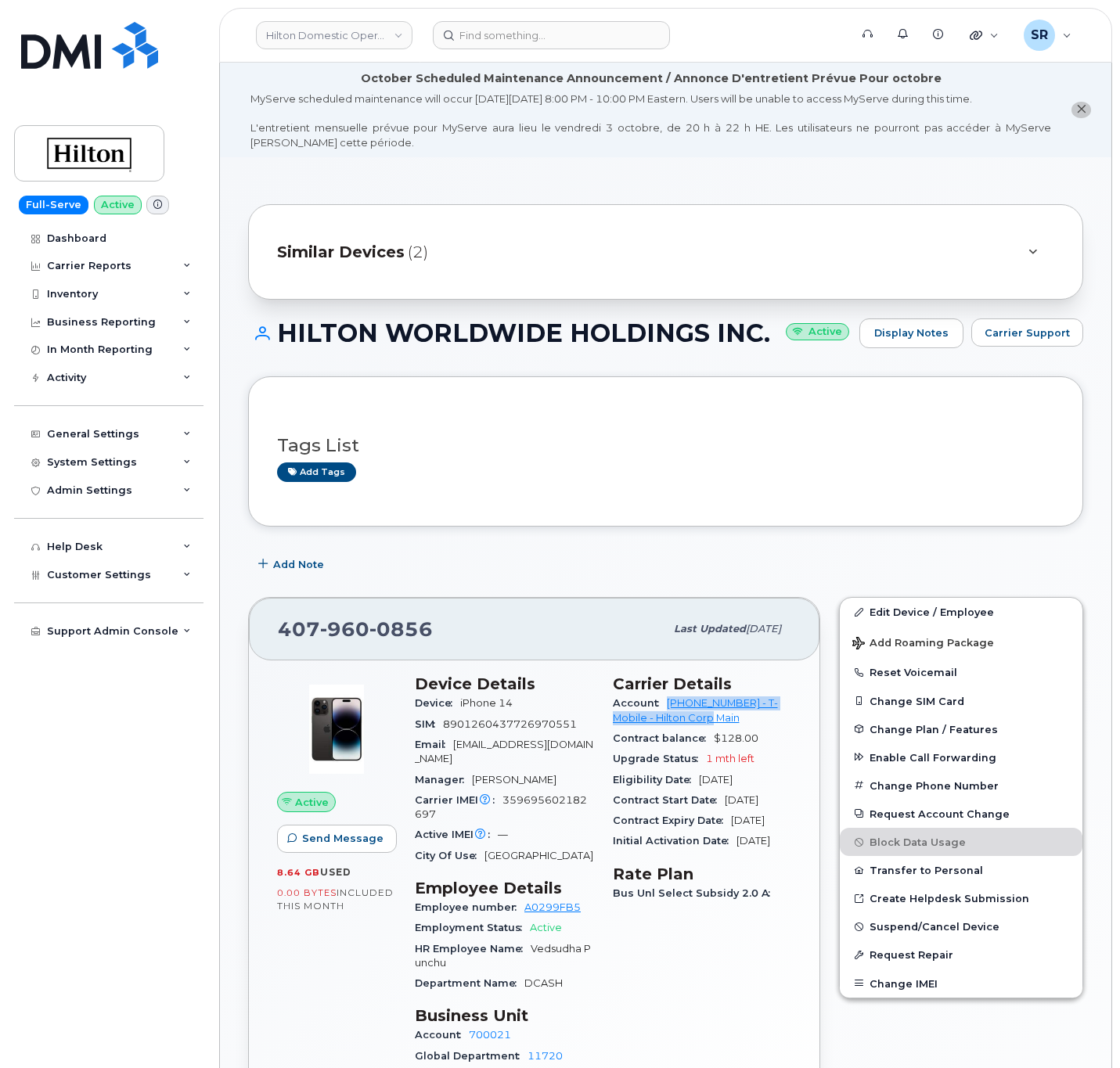
drag, startPoint x: 713, startPoint y: 730, endPoint x: 658, endPoint y: 713, distance: 57.6
click at [658, 713] on div "Account [PHONE_NUMBER] - T-Mobile - Hilton Corp Main" at bounding box center [702, 711] width 179 height 36
copy link "[PHONE_NUMBER] - T-Mobile - Hilton Corp Main"
click at [510, 562] on div "Add Note" at bounding box center [665, 564] width 836 height 28
click at [714, 564] on div "Add Note" at bounding box center [665, 564] width 836 height 28
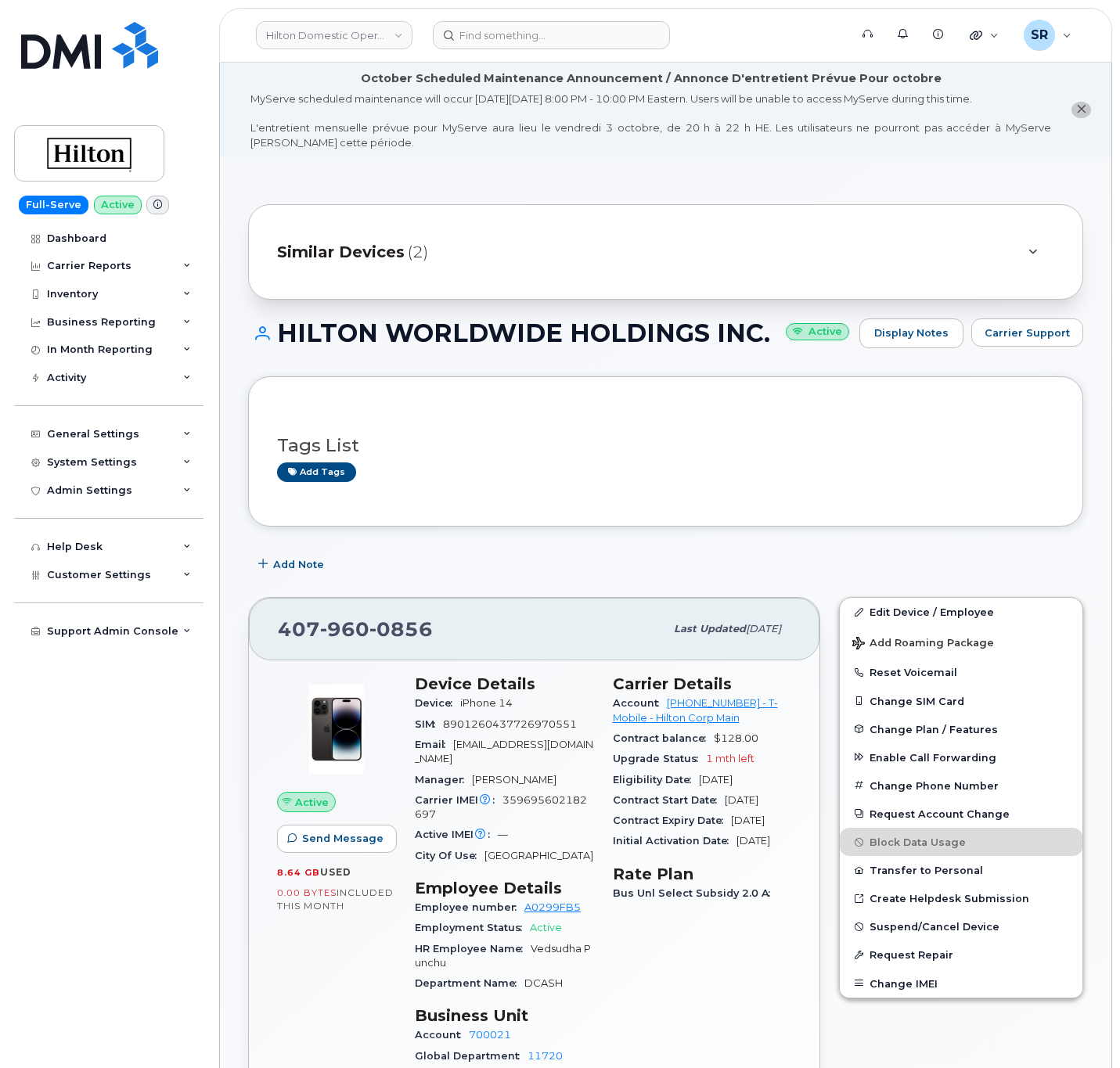
click at [820, 575] on div "Add Note" at bounding box center [665, 564] width 836 height 28
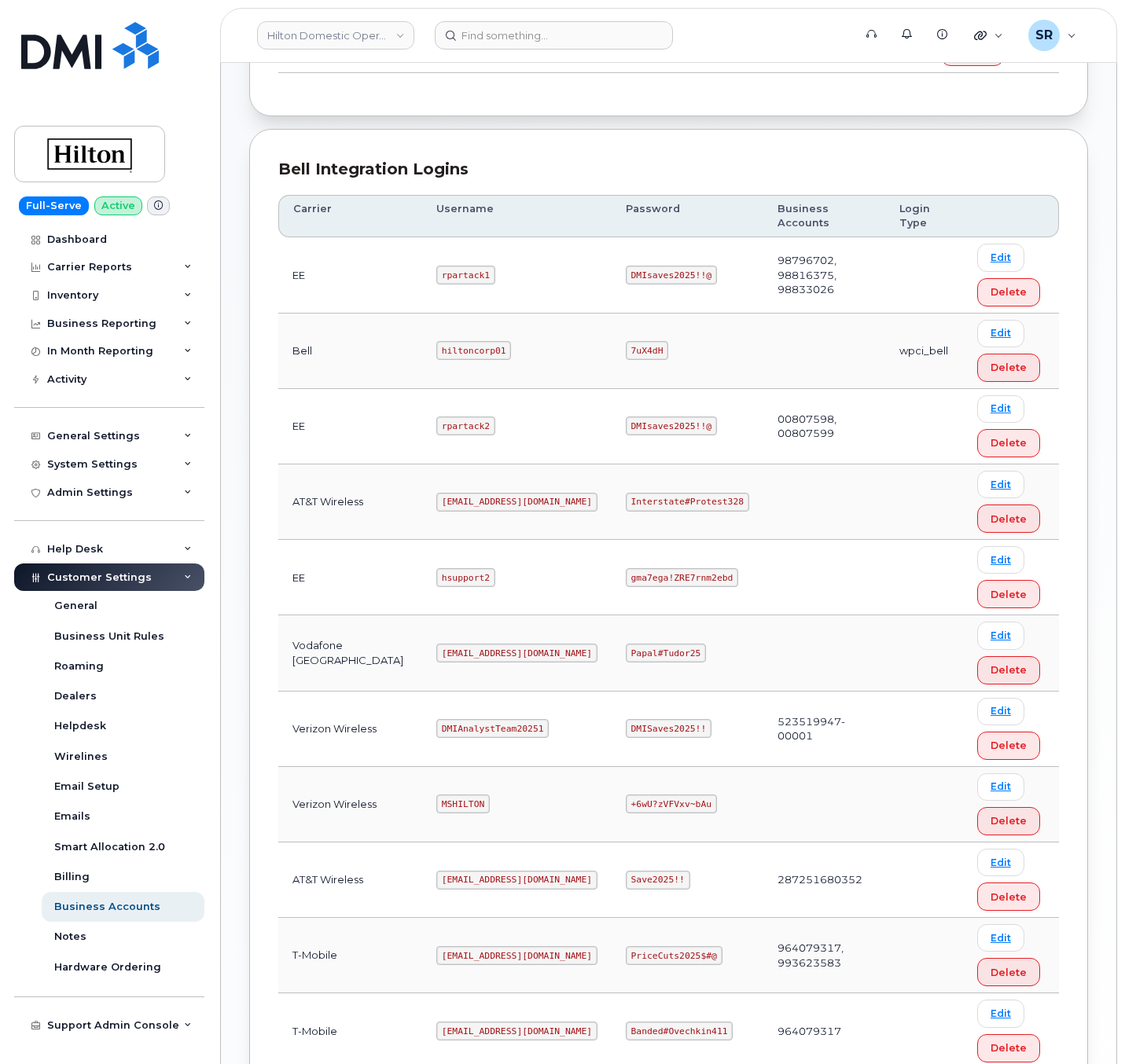
scroll to position [465, 0]
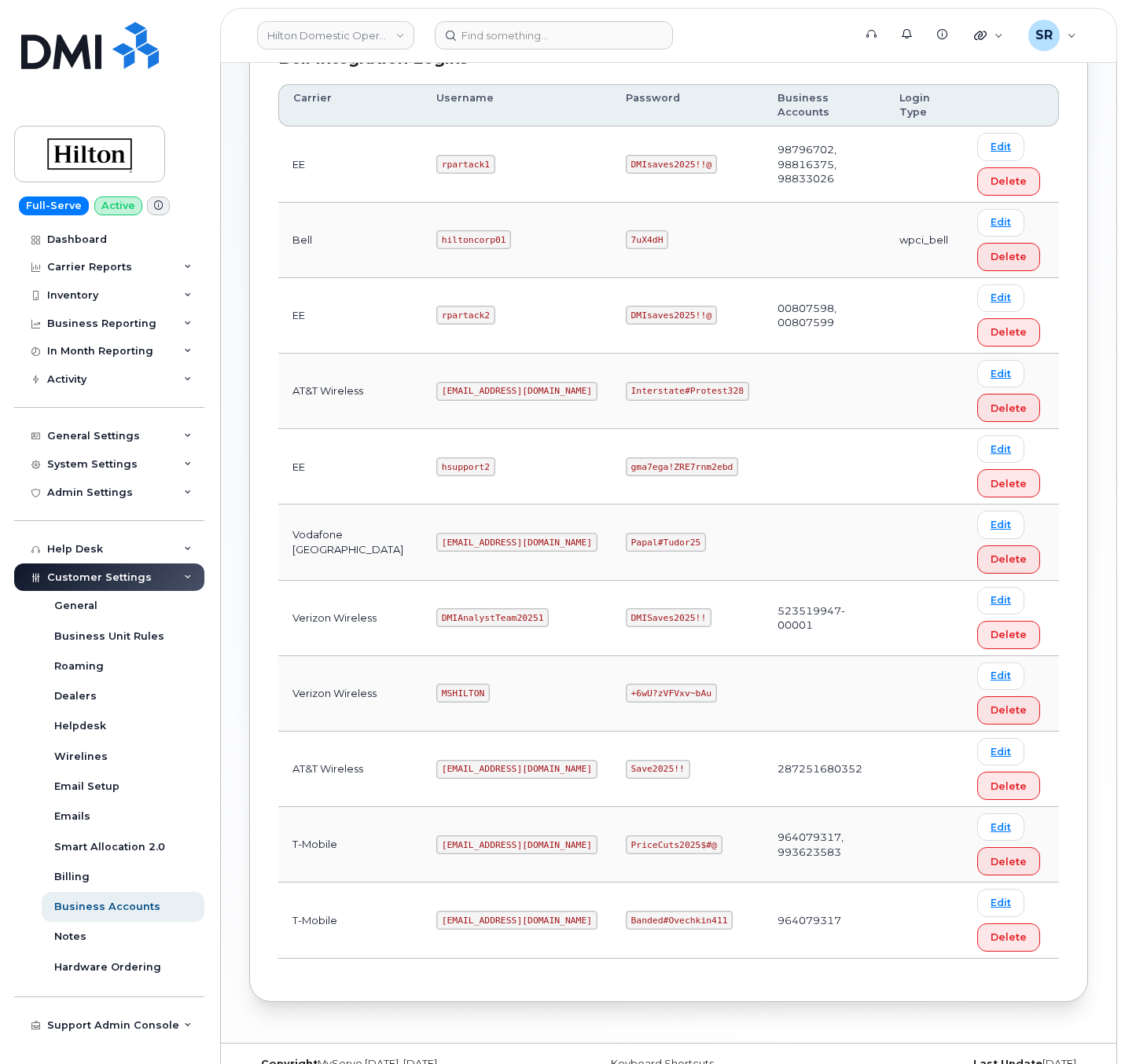
click at [460, 836] on code "ms-invoiceprocessing@dminc.com" at bounding box center [517, 845] width 161 height 19
copy code "ms-invoiceprocessing@dminc.com"
click at [626, 836] on code "PriceCuts2025$#@" at bounding box center [674, 845] width 97 height 19
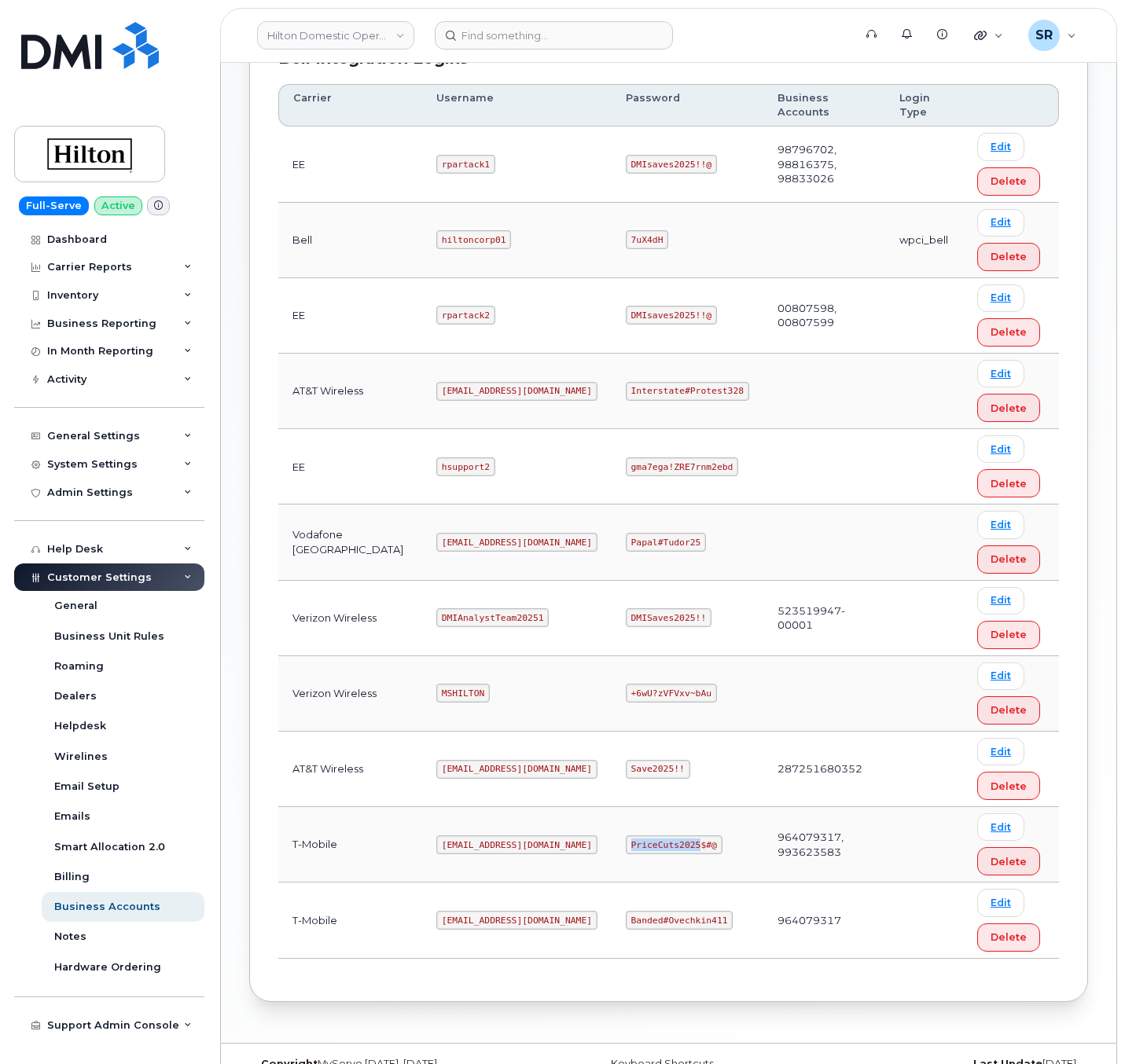
click at [626, 836] on code "PriceCuts2025$#@" at bounding box center [674, 845] width 97 height 19
copy code "PriceCuts2025$#@"
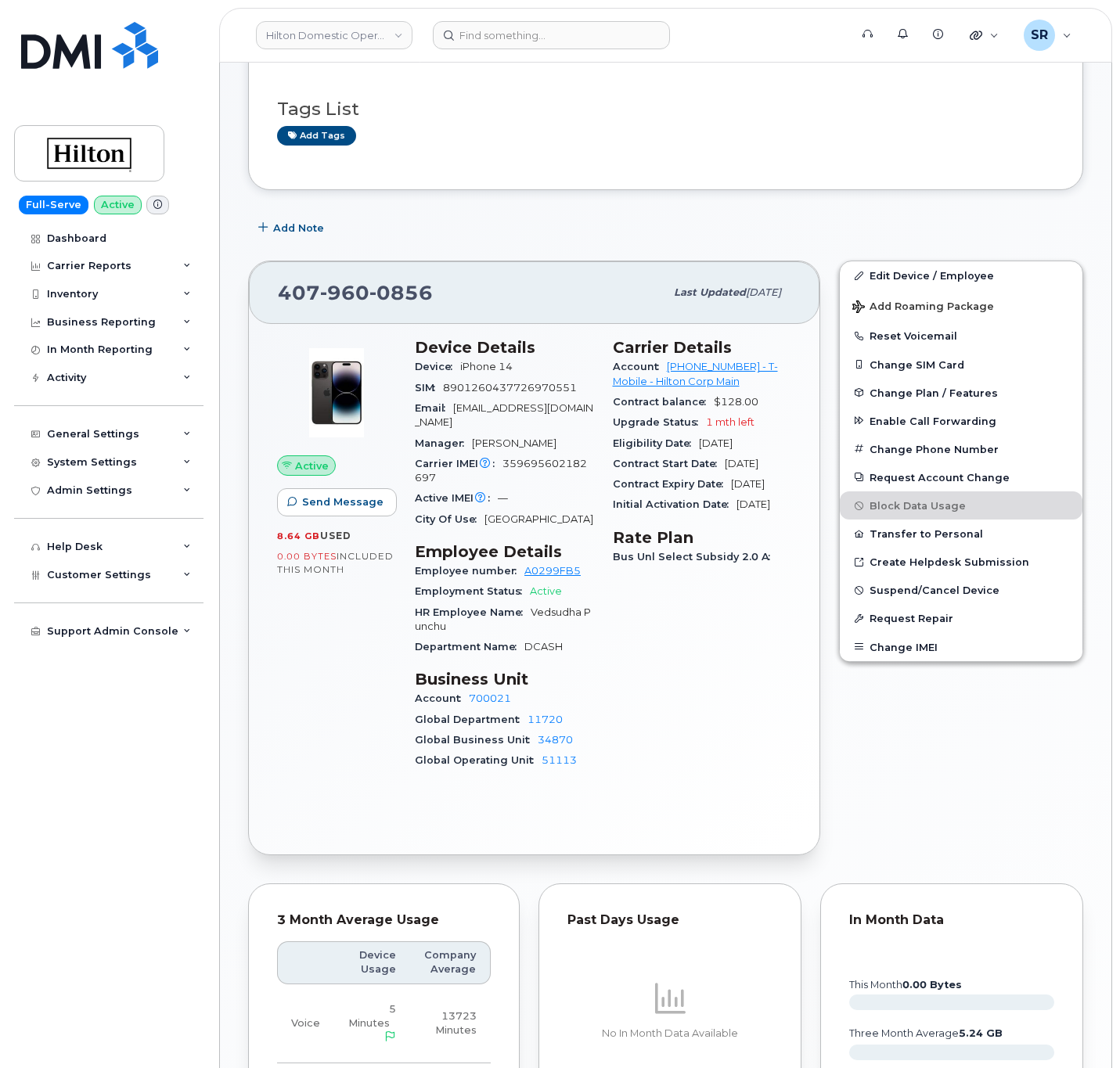
scroll to position [352, 0]
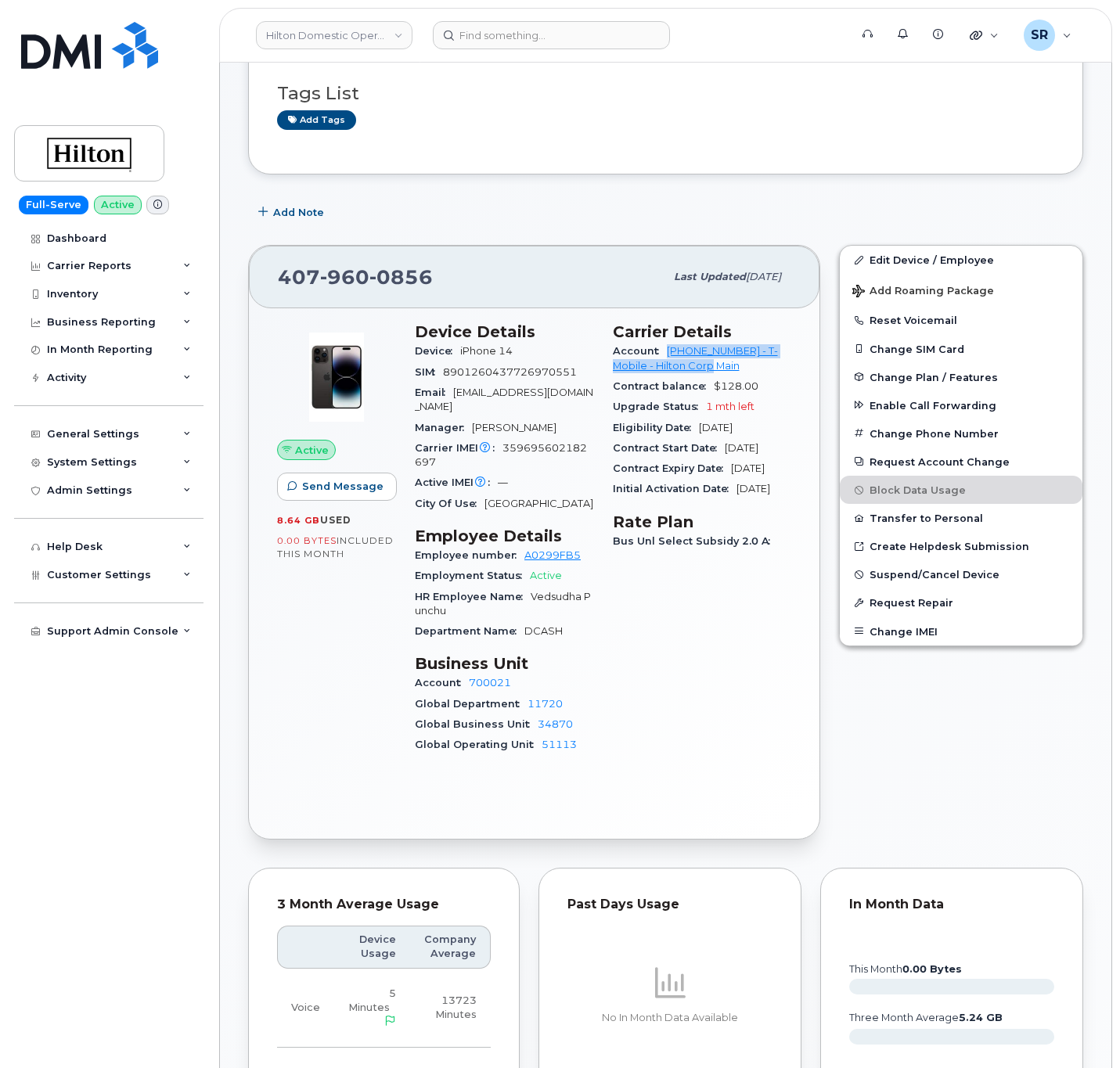
drag, startPoint x: 661, startPoint y: 348, endPoint x: 735, endPoint y: 375, distance: 78.8
click at [735, 375] on div "Account [PHONE_NUMBER] - T-Mobile - Hilton Corp Main" at bounding box center [702, 359] width 179 height 36
copy link "[PHONE_NUMBER] - T-Mobile - Hilton Corp Main"
drag, startPoint x: 266, startPoint y: 759, endPoint x: 278, endPoint y: 776, distance: 20.8
click at [266, 759] on div "Active Send Message 8.64 GB  used 0.00 Bytes  included this month Device Detail…" at bounding box center [534, 573] width 571 height 530
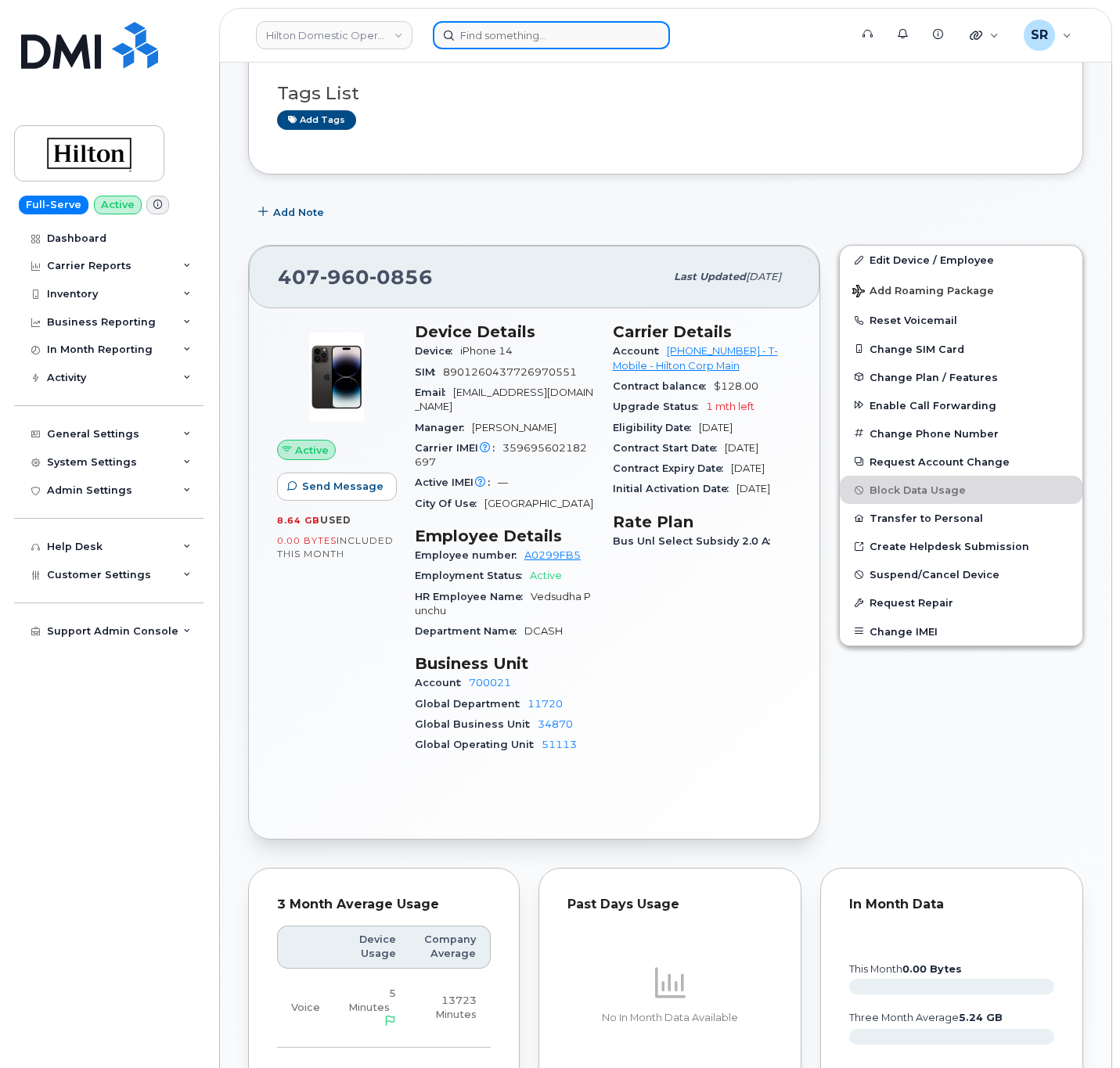
click at [496, 36] on input at bounding box center [551, 35] width 237 height 28
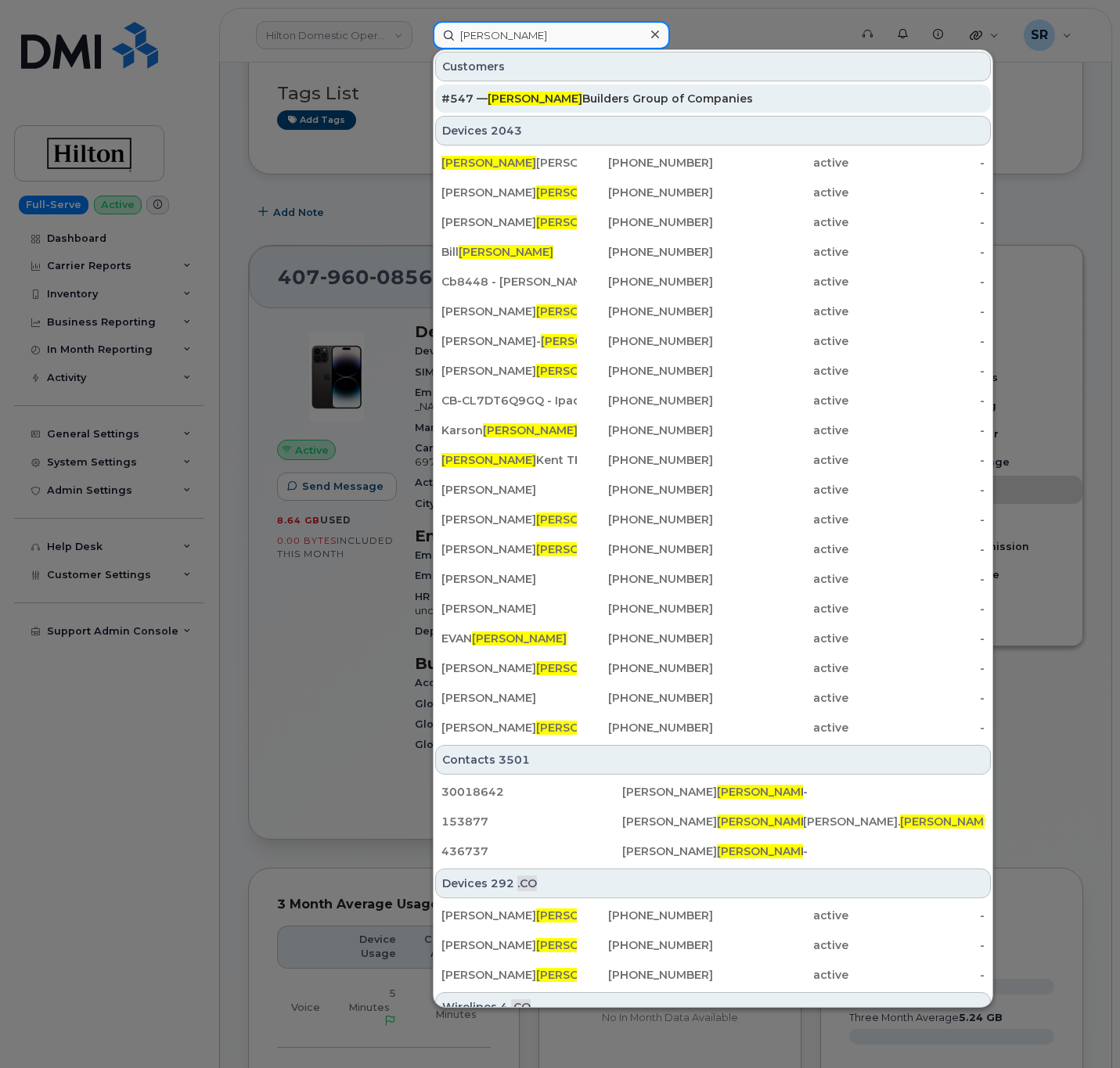
type input "[PERSON_NAME]"
click at [541, 87] on div "#547 — [PERSON_NAME] Builders Group of Companies" at bounding box center [713, 98] width 543 height 28
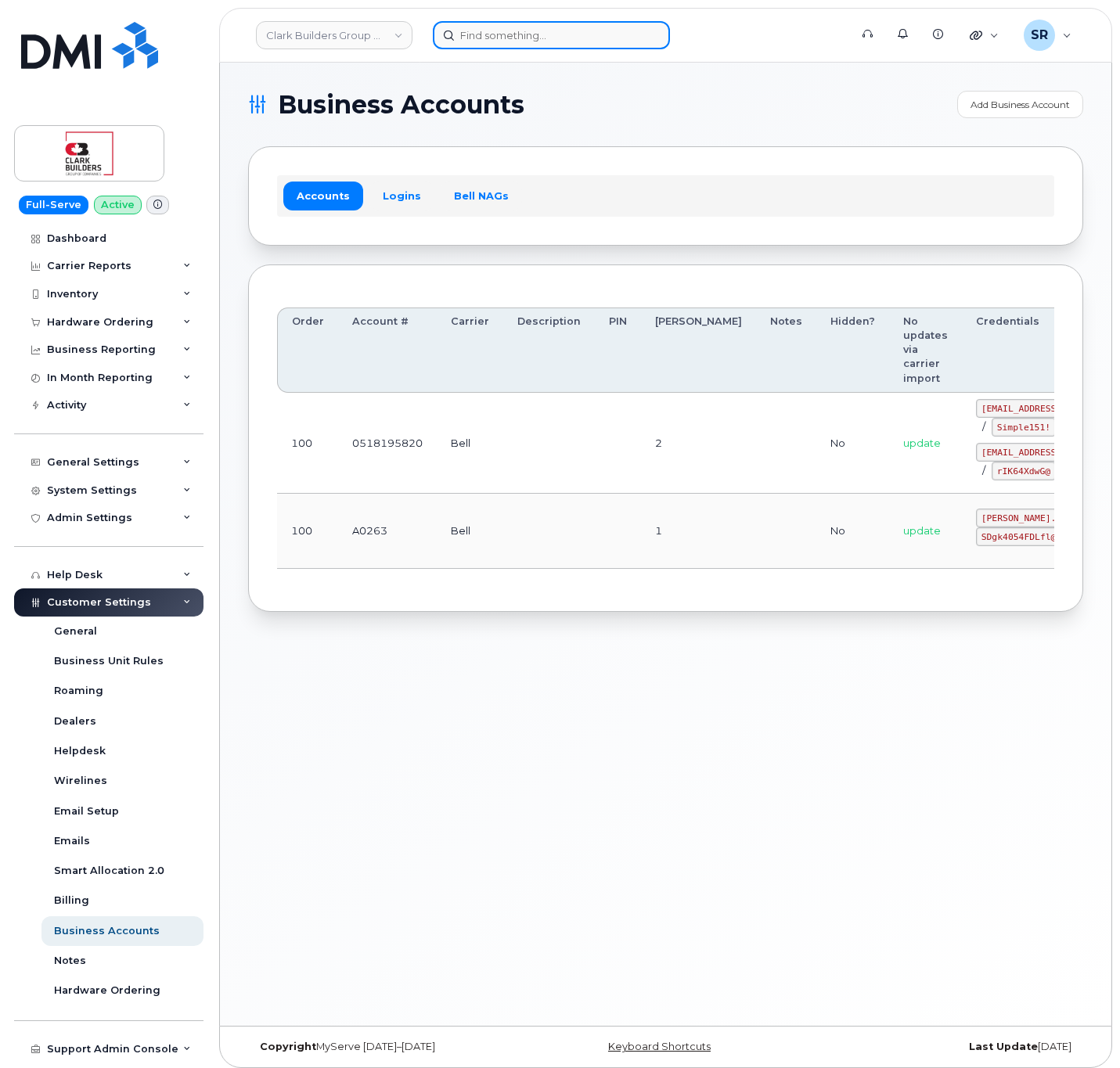
click at [557, 28] on input at bounding box center [551, 35] width 237 height 28
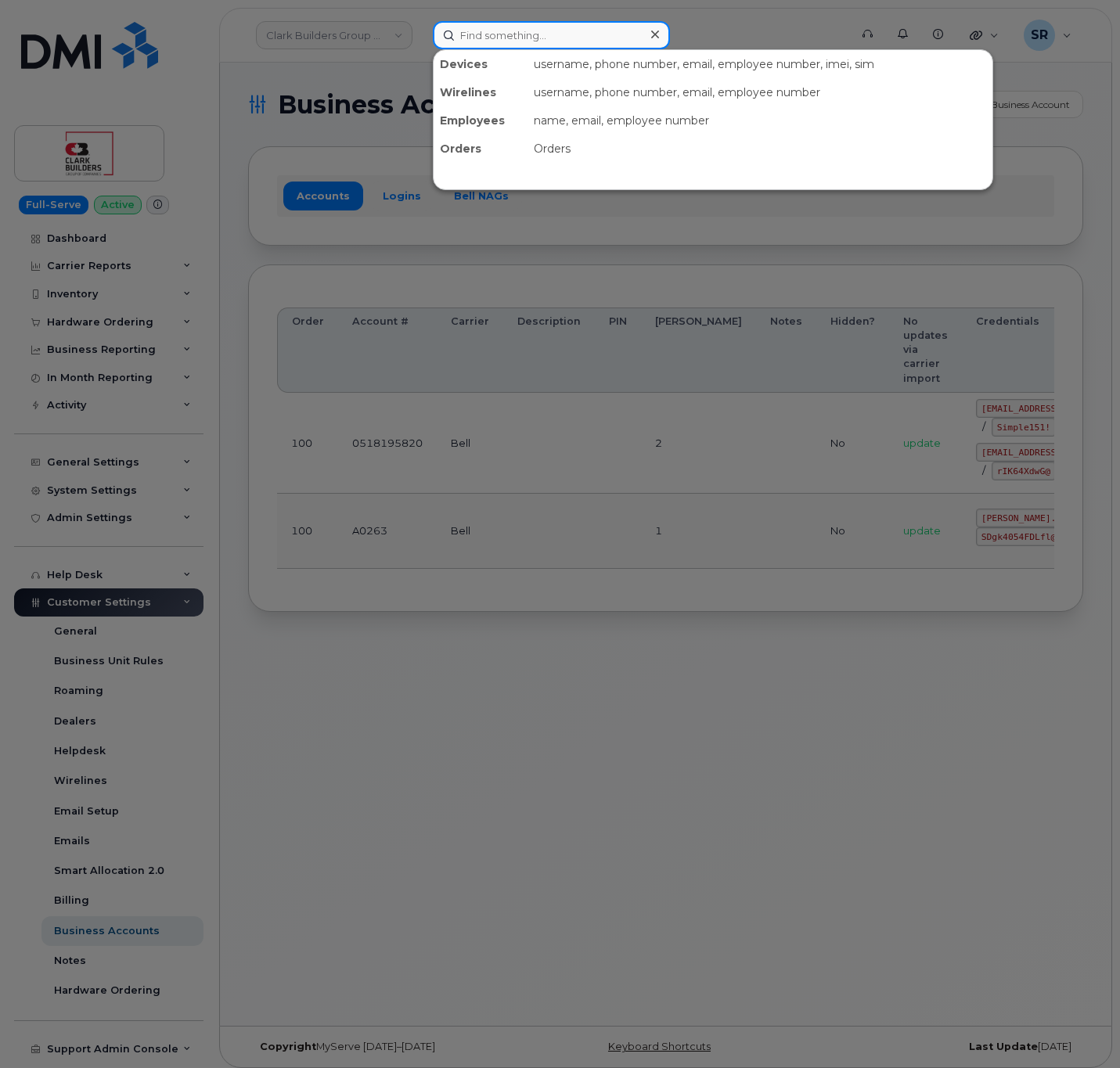
paste input "301773"
type input "301773"
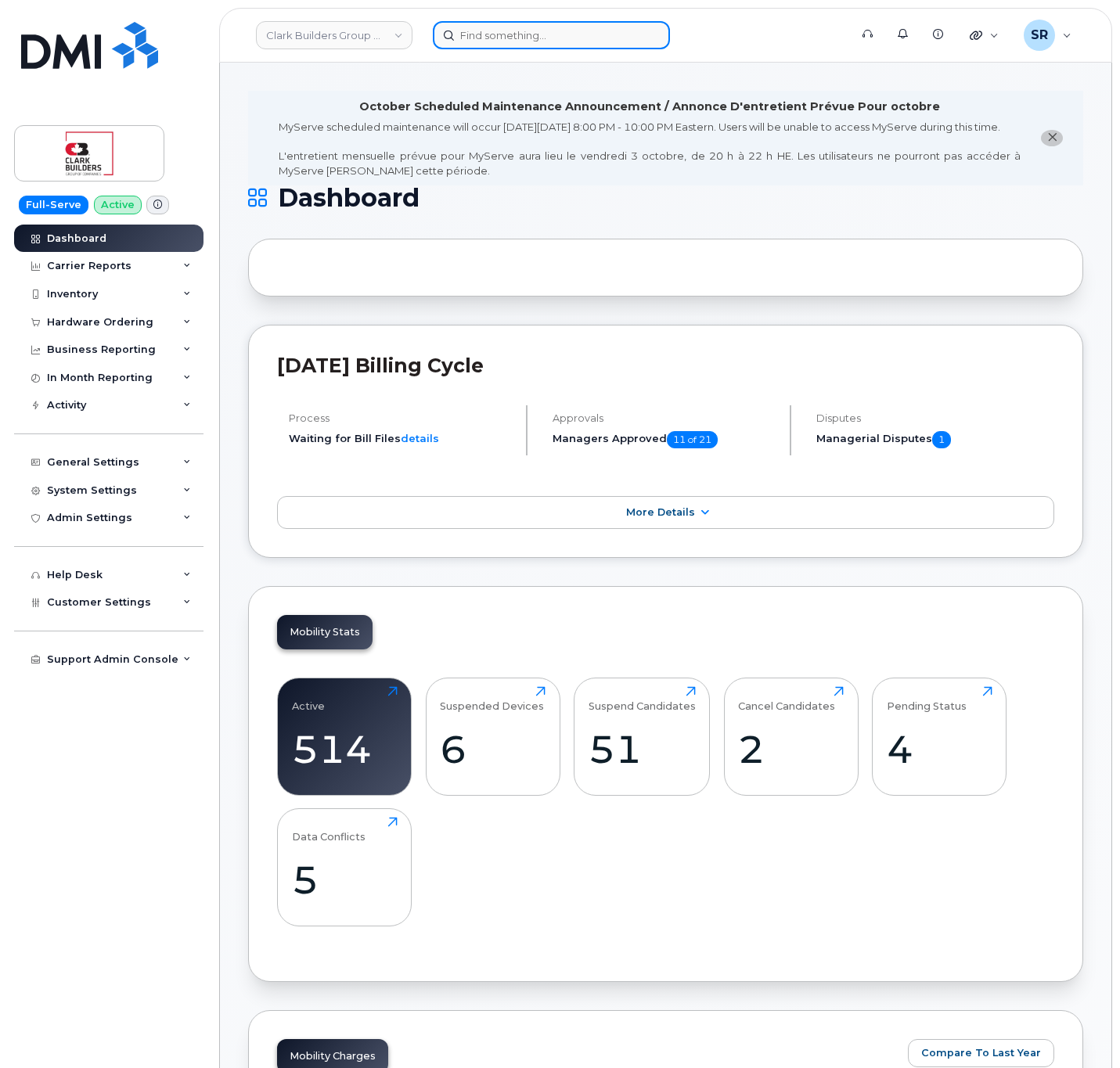
click at [475, 34] on input at bounding box center [551, 35] width 237 height 28
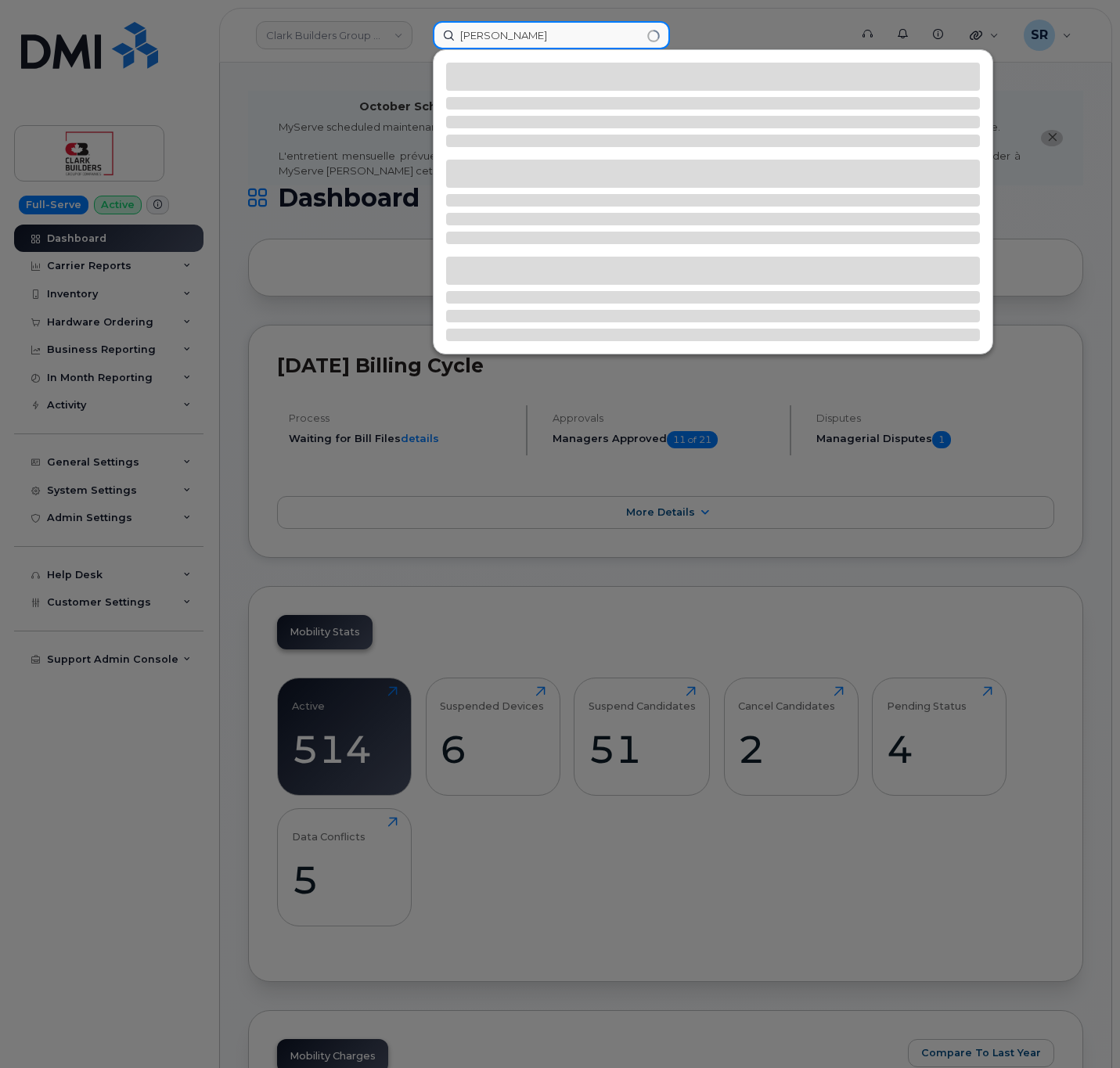
type input "[PERSON_NAME]"
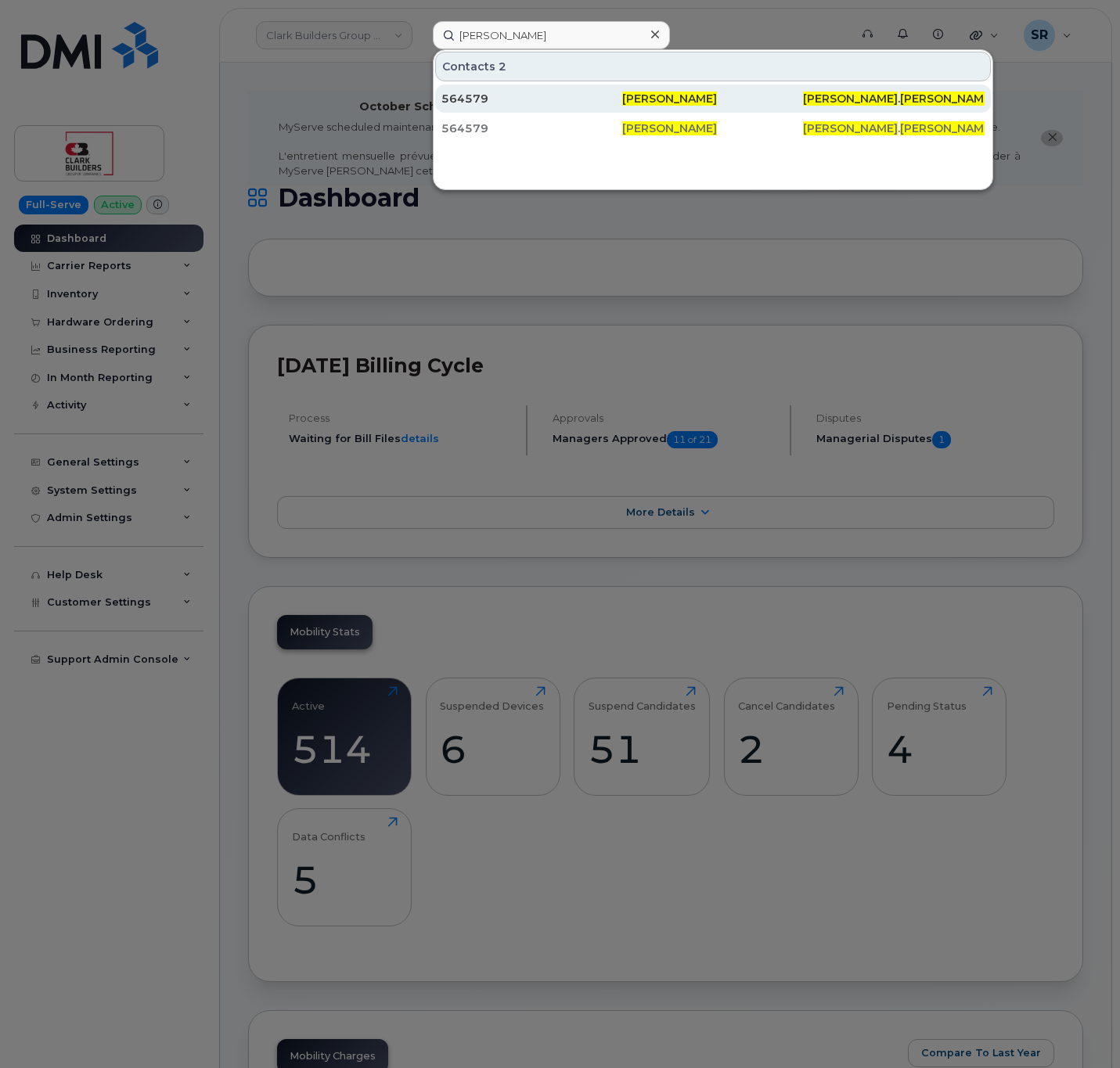
click at [597, 102] on div "564579" at bounding box center [531, 99] width 180 height 16
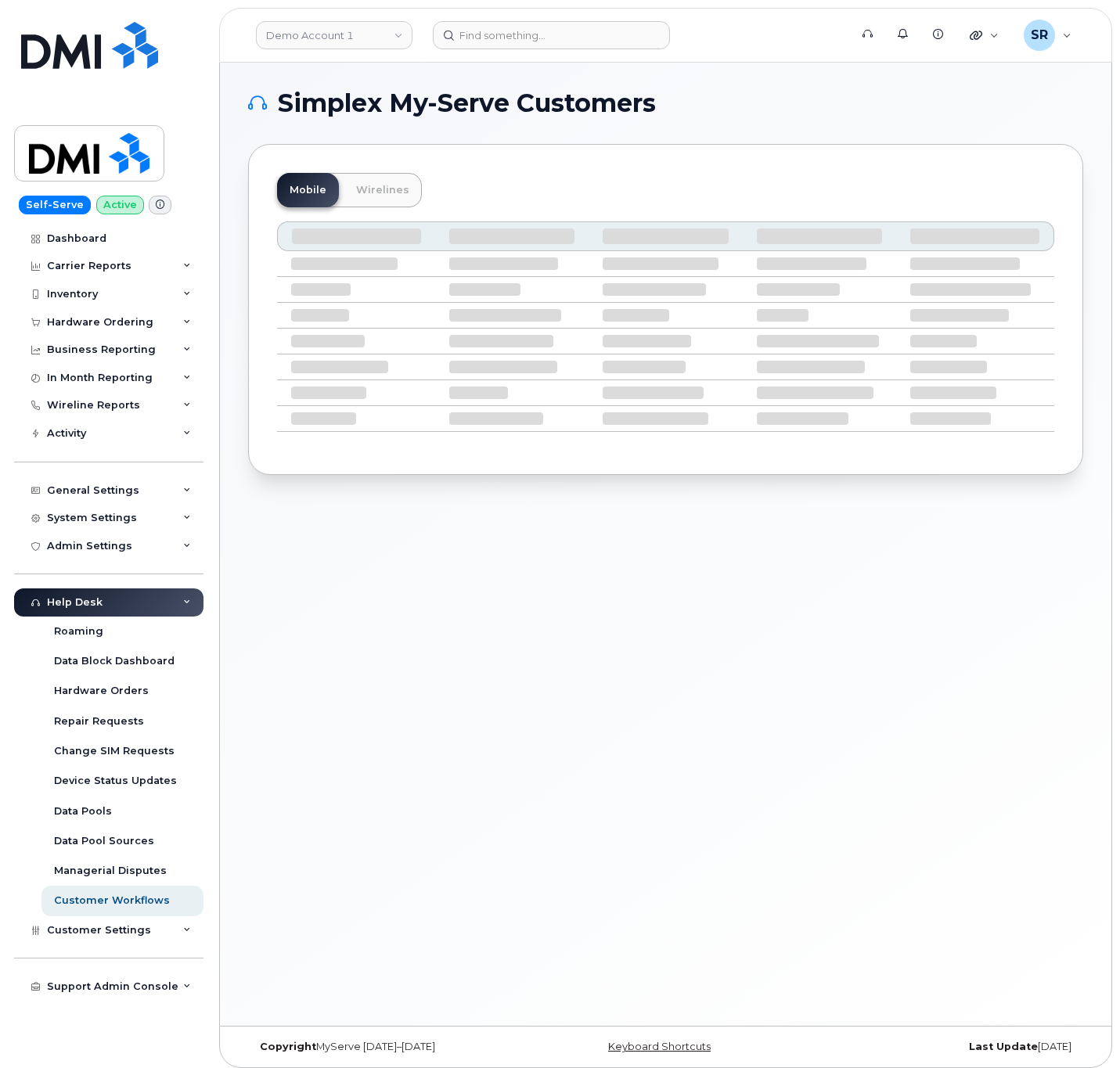
click at [487, 53] on header "Demo Account 1 Support Alerts Knowledge Base Quicklinks Suspend / Cancel Device…" at bounding box center [665, 35] width 893 height 54
click at [489, 50] on header "Demo Account 1 Support Alerts Knowledge Base Quicklinks Suspend / Cancel Device…" at bounding box center [665, 35] width 893 height 54
click at [494, 43] on input at bounding box center [551, 35] width 237 height 28
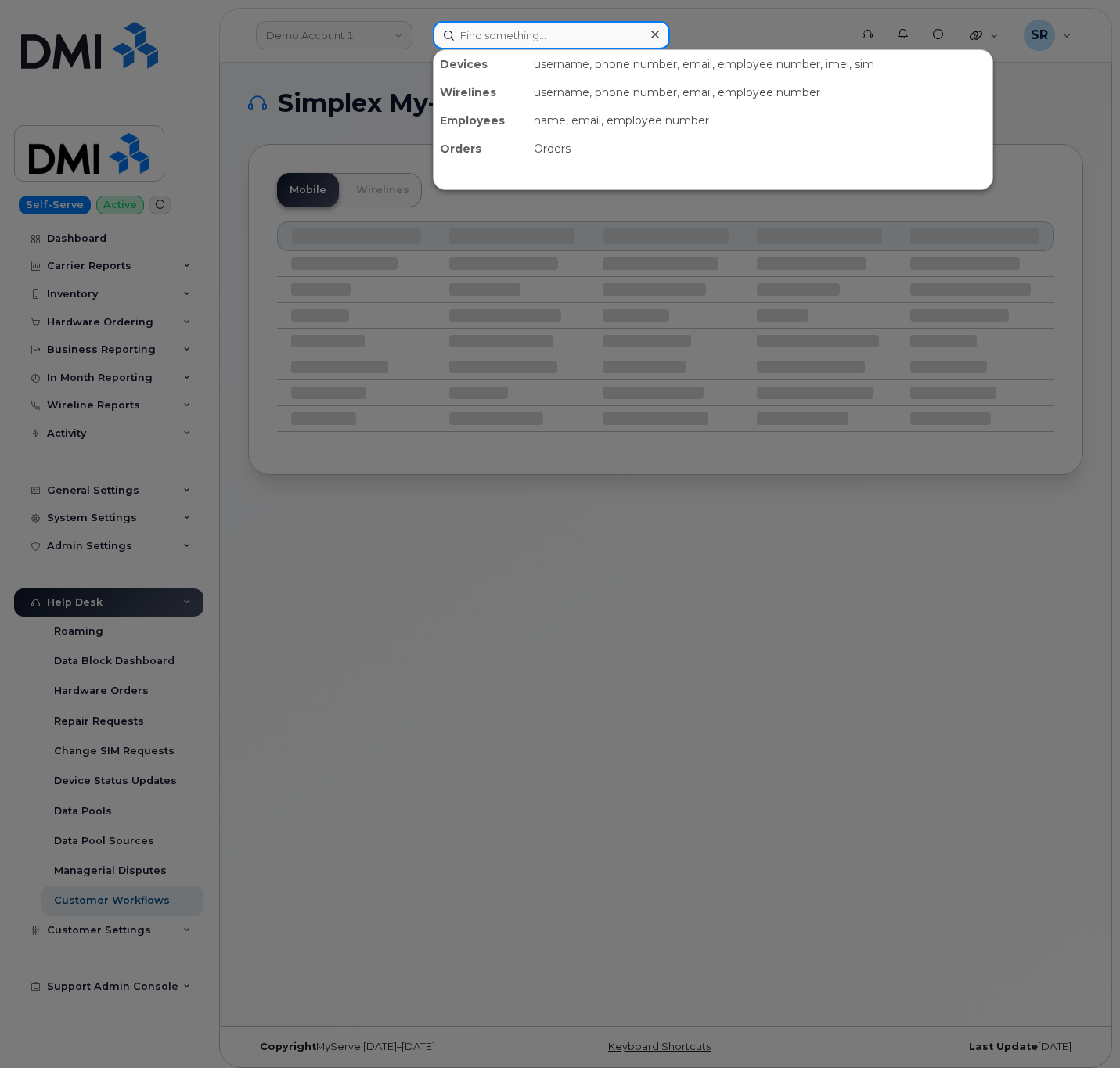
paste input "4168865493"
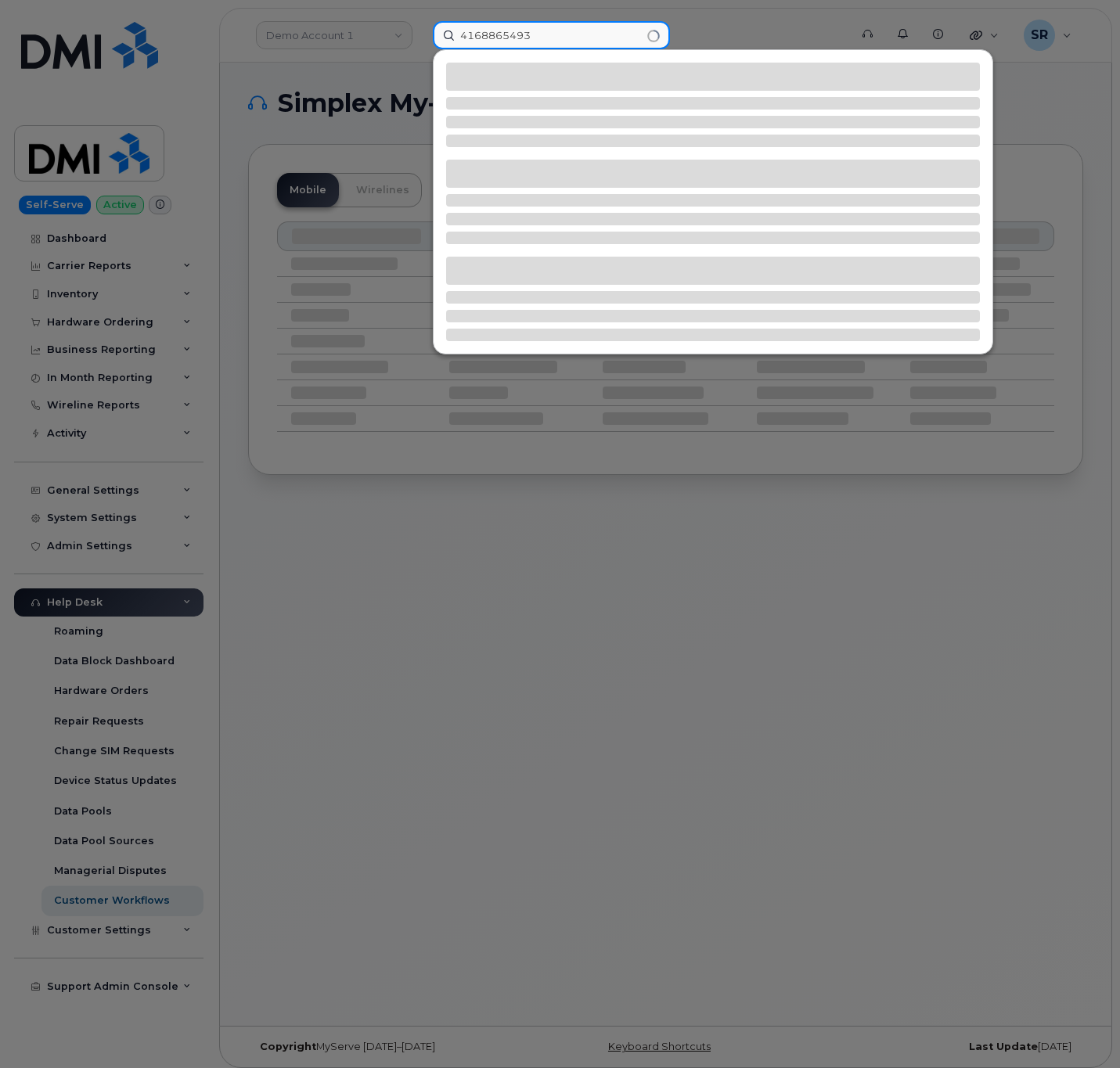
type input "4168865493"
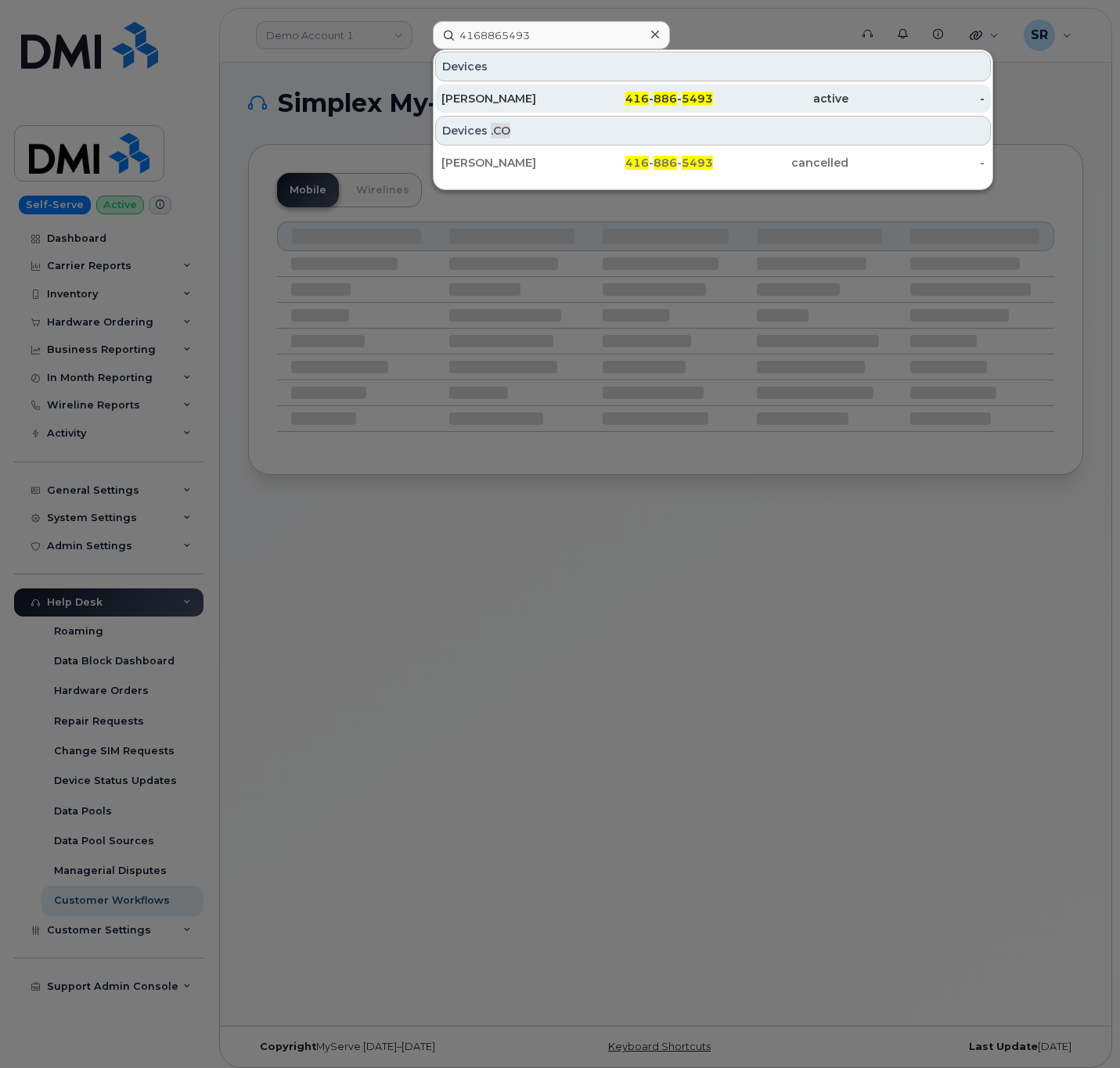
click at [562, 109] on div "[PERSON_NAME]" at bounding box center [508, 98] width 136 height 28
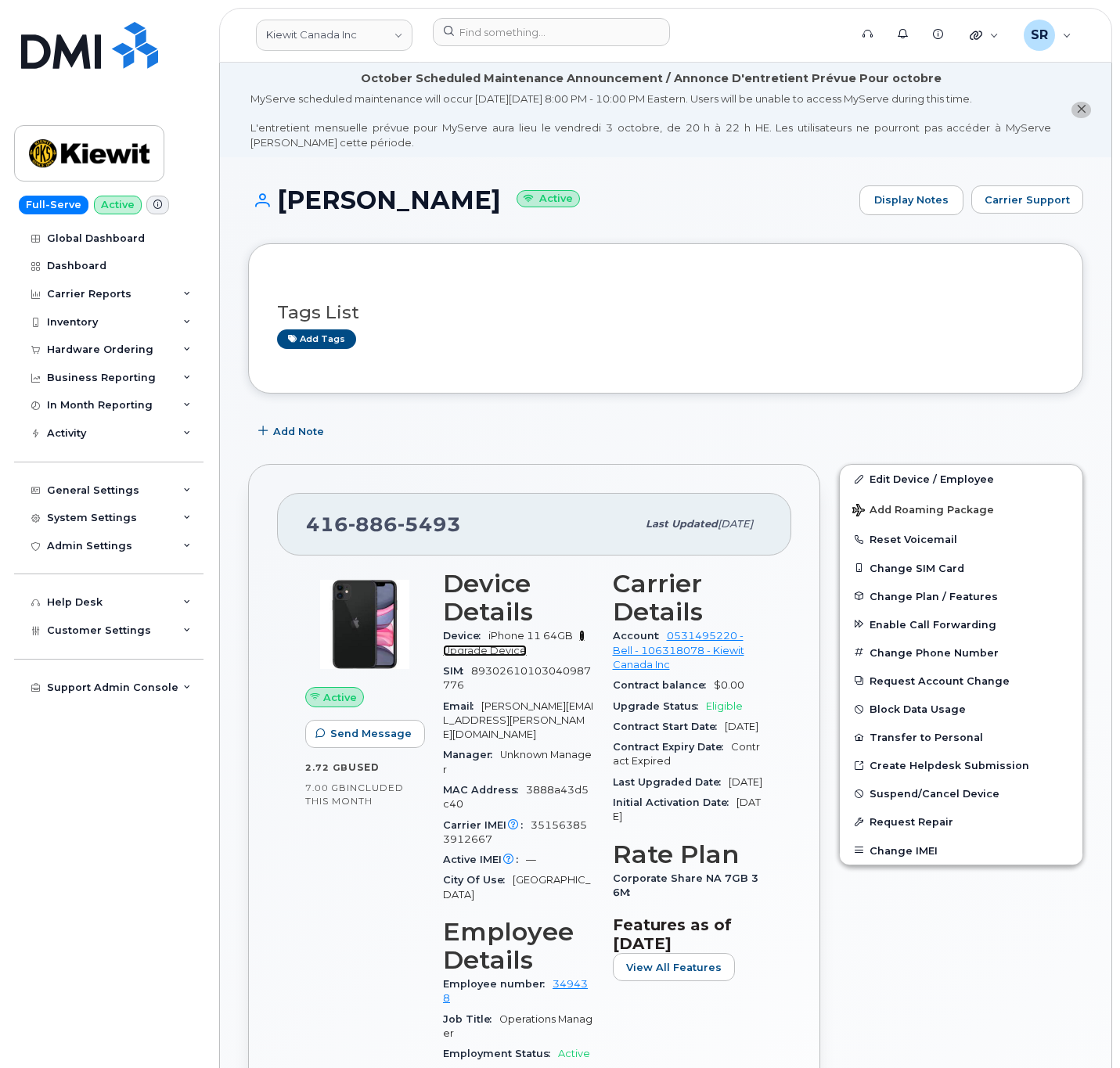
click at [489, 656] on link "+ Upgrade Device" at bounding box center [513, 643] width 142 height 26
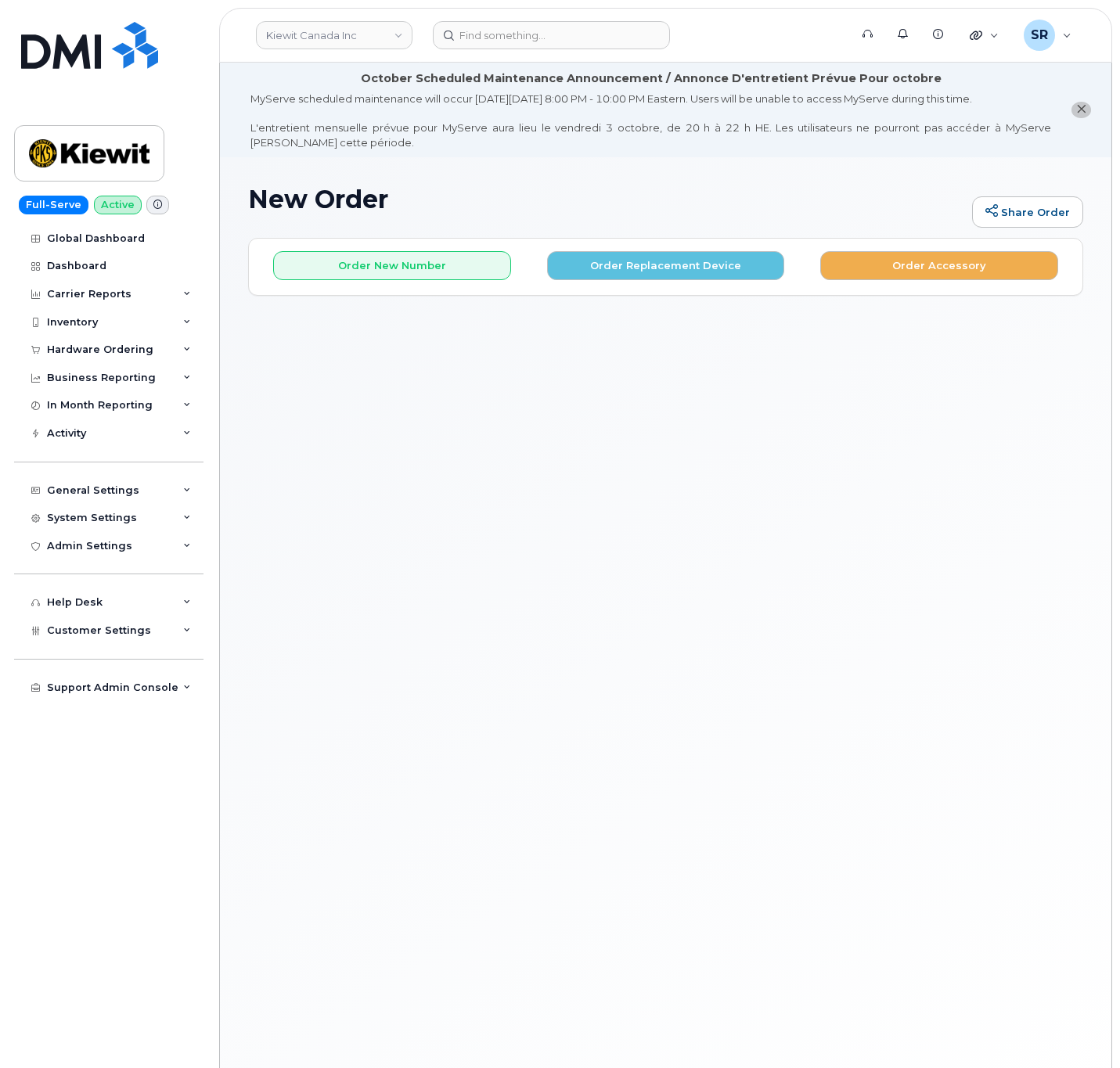
click at [715, 329] on div "New Order Share Order × Share This Order If you want to allow others to create …" at bounding box center [666, 639] width 892 height 963
click at [622, 263] on button "Order Replacement Device" at bounding box center [666, 266] width 238 height 29
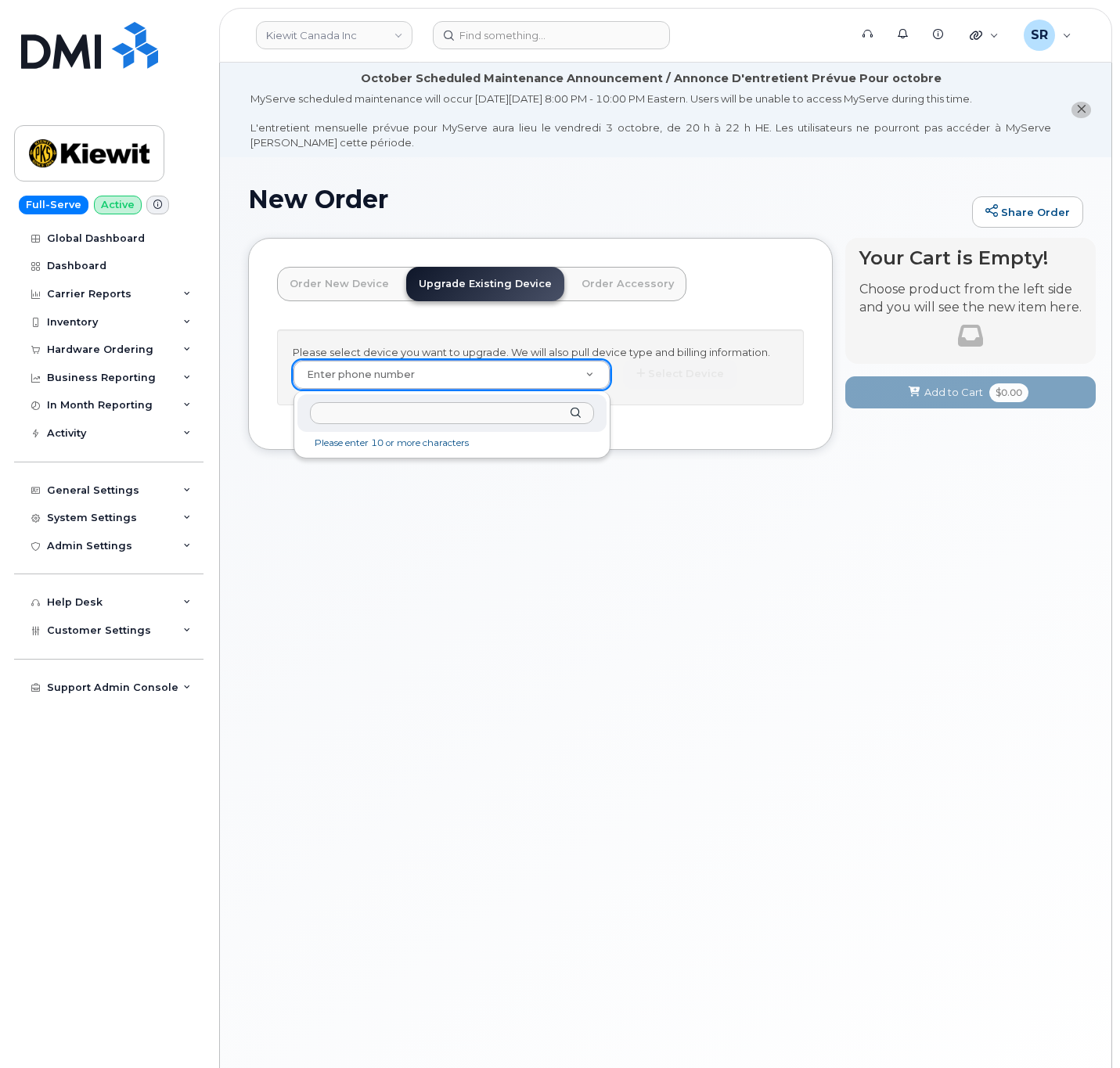
click at [384, 418] on input "text" at bounding box center [452, 413] width 283 height 23
paste input "4168865493"
type input "4168865493"
type input "179937"
click at [674, 378] on button "Select Device" at bounding box center [680, 374] width 114 height 29
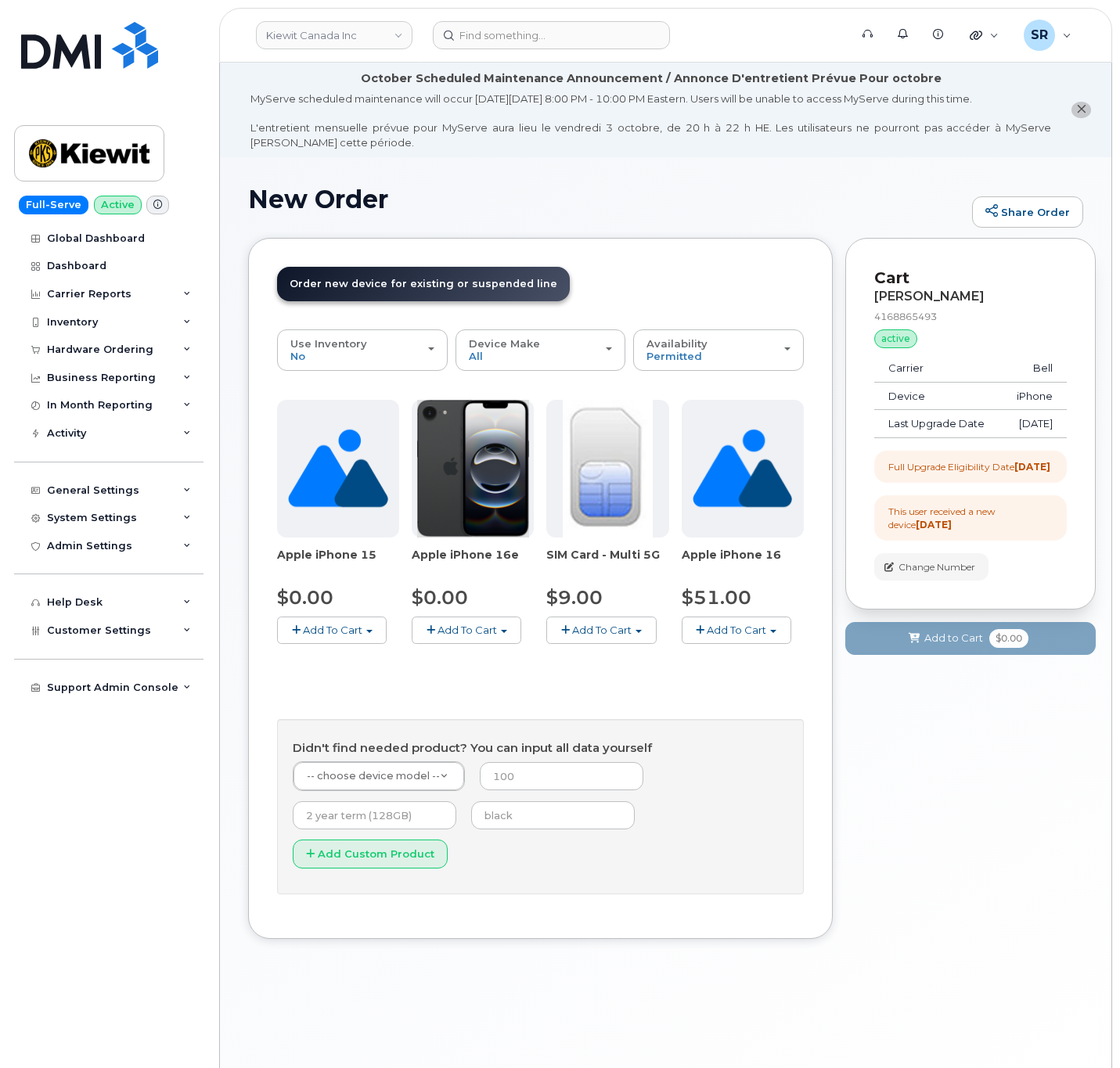
click at [862, 838] on div "Your Cart is Empty! Choose product from the left side and you will see the new …" at bounding box center [970, 599] width 251 height 724
click at [486, 639] on button "Add To Cart" at bounding box center [466, 630] width 110 height 28
click at [499, 627] on button "Add To Cart" at bounding box center [466, 630] width 110 height 28
click at [378, 627] on button "Add To Cart" at bounding box center [332, 630] width 110 height 28
click at [360, 620] on button "Add To Cart" at bounding box center [332, 630] width 110 height 28
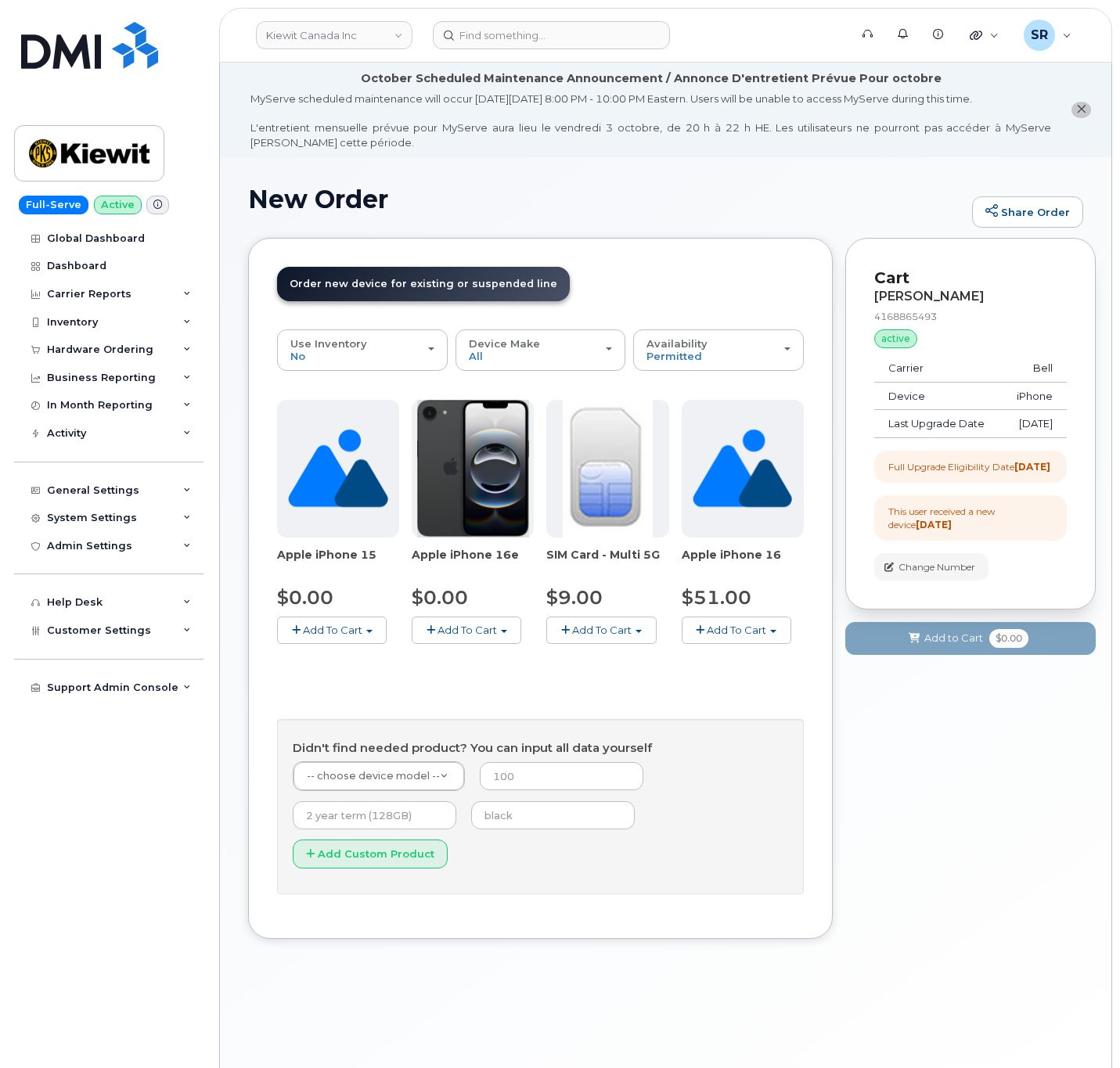
click at [343, 636] on span "Add To Cart" at bounding box center [333, 629] width 59 height 13
click at [579, 688] on div "Apple iPhone 15 $0.00 Add To Cart Model Black 128 GB is available $0.00 - 3-yea…" at bounding box center [541, 647] width 527 height 494
click at [362, 631] on span "Add To Cart" at bounding box center [333, 629] width 59 height 13
click at [371, 683] on link "$0.00 - 3-year upgrade (128GB model)" at bounding box center [397, 679] width 232 height 20
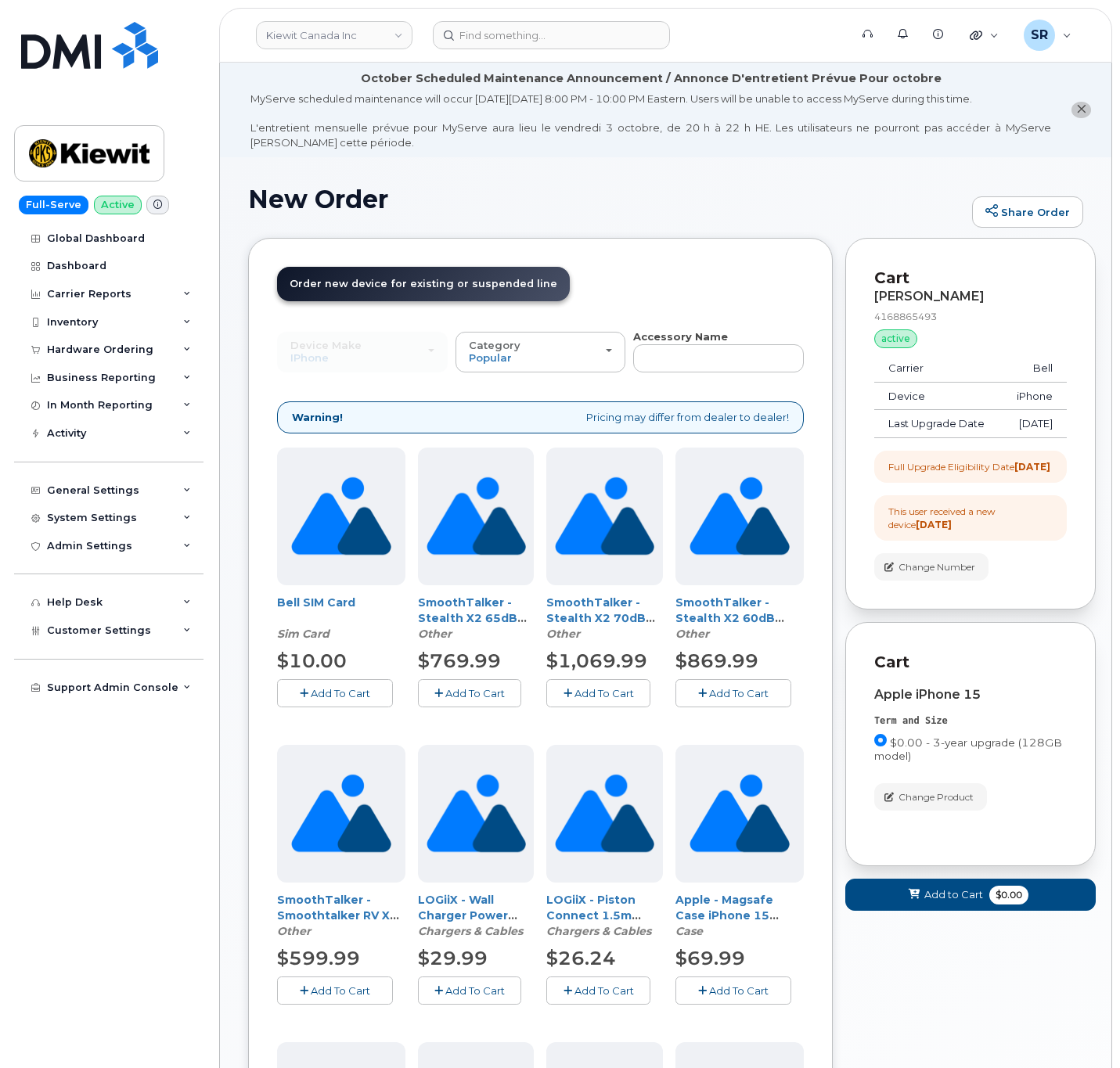
click at [827, 631] on div "Order New Device Upgrade Existing Device Order Accessory Order new device and n…" at bounding box center [540, 1011] width 585 height 1547
click at [708, 363] on input "text" at bounding box center [719, 359] width 170 height 28
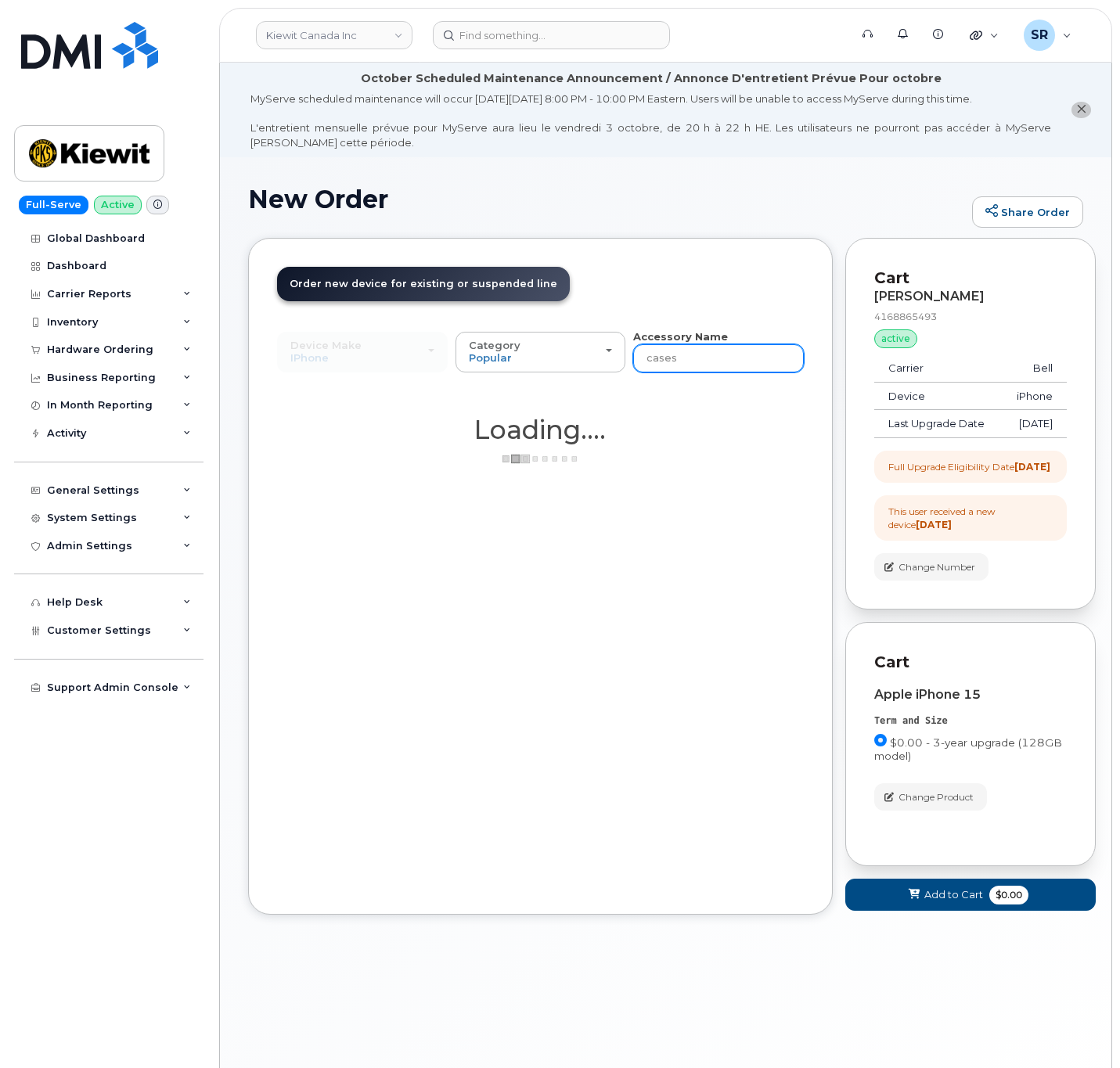
type input "case"
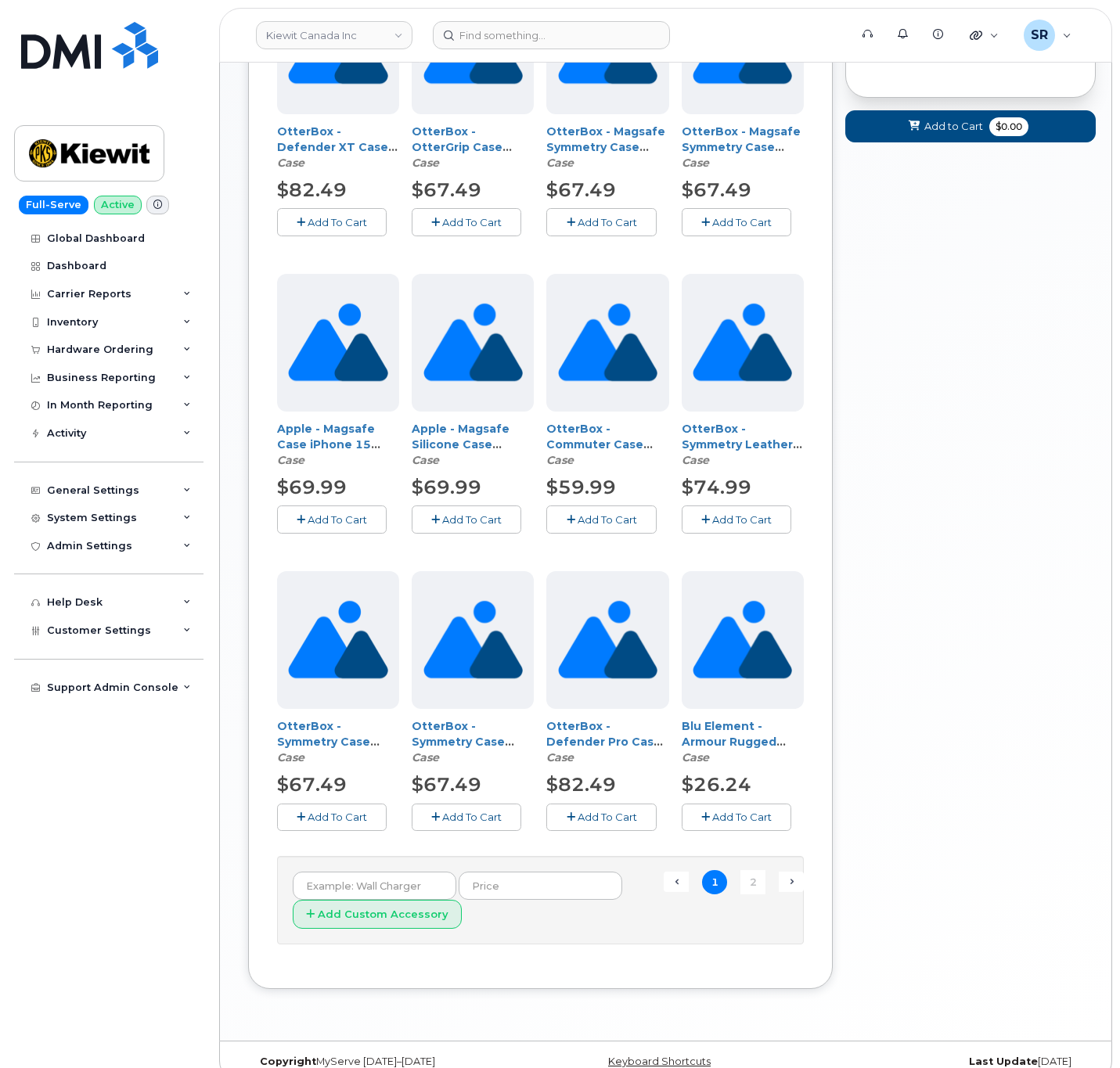
scroll to position [799, 0]
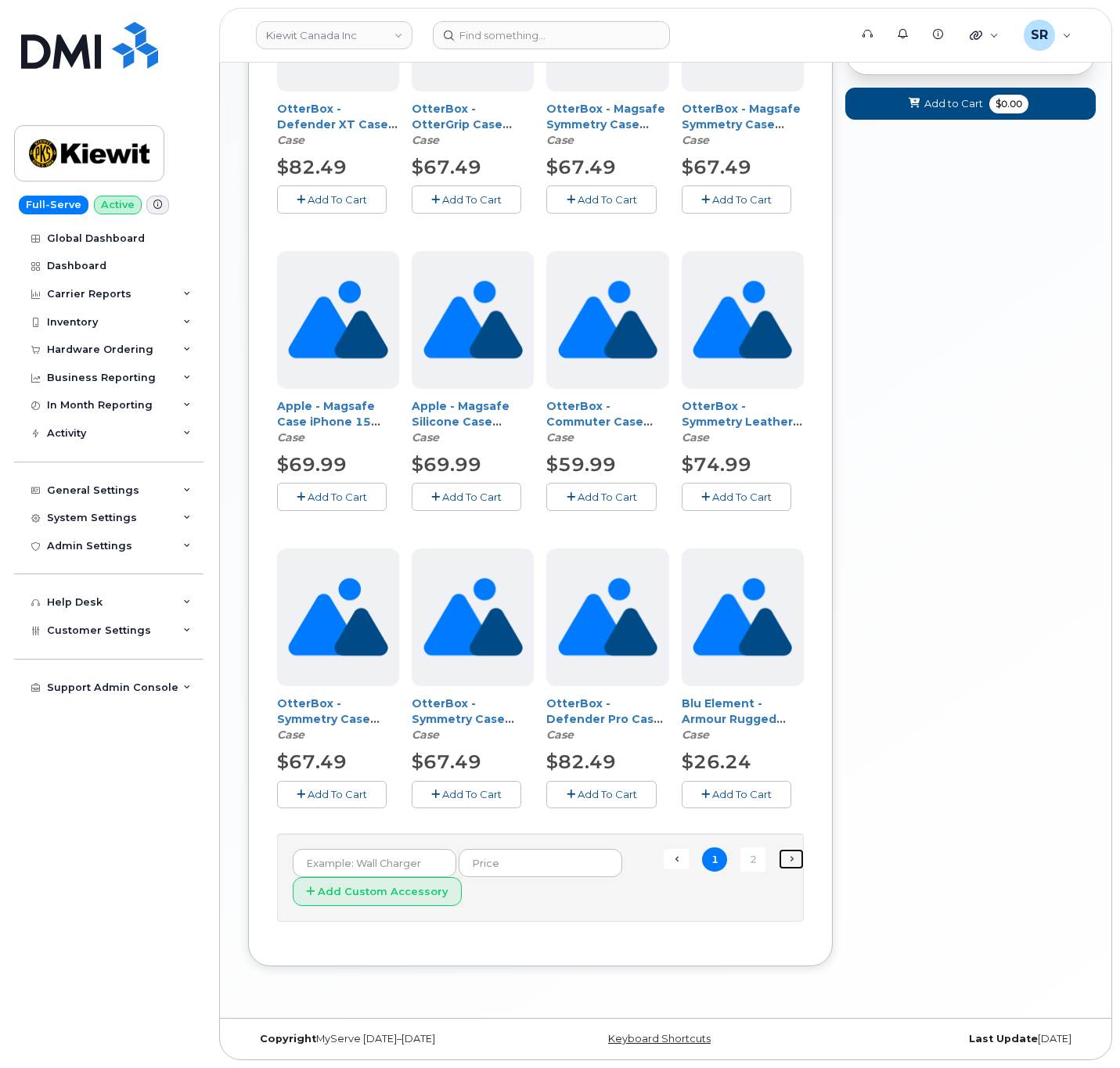
click at [787, 855] on link "Next →" at bounding box center [791, 859] width 25 height 21
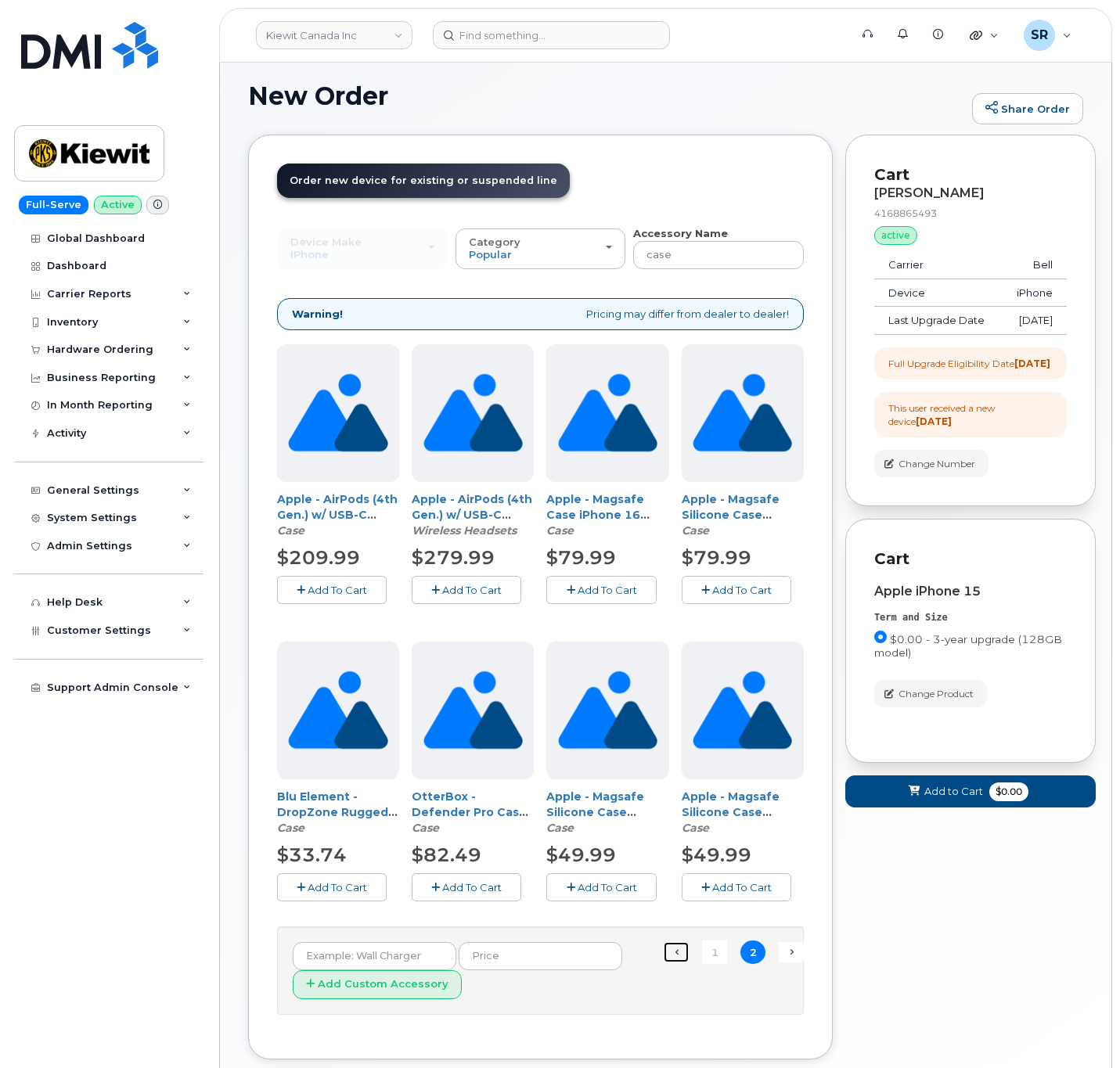
click at [672, 953] on link "← Previous" at bounding box center [676, 952] width 25 height 21
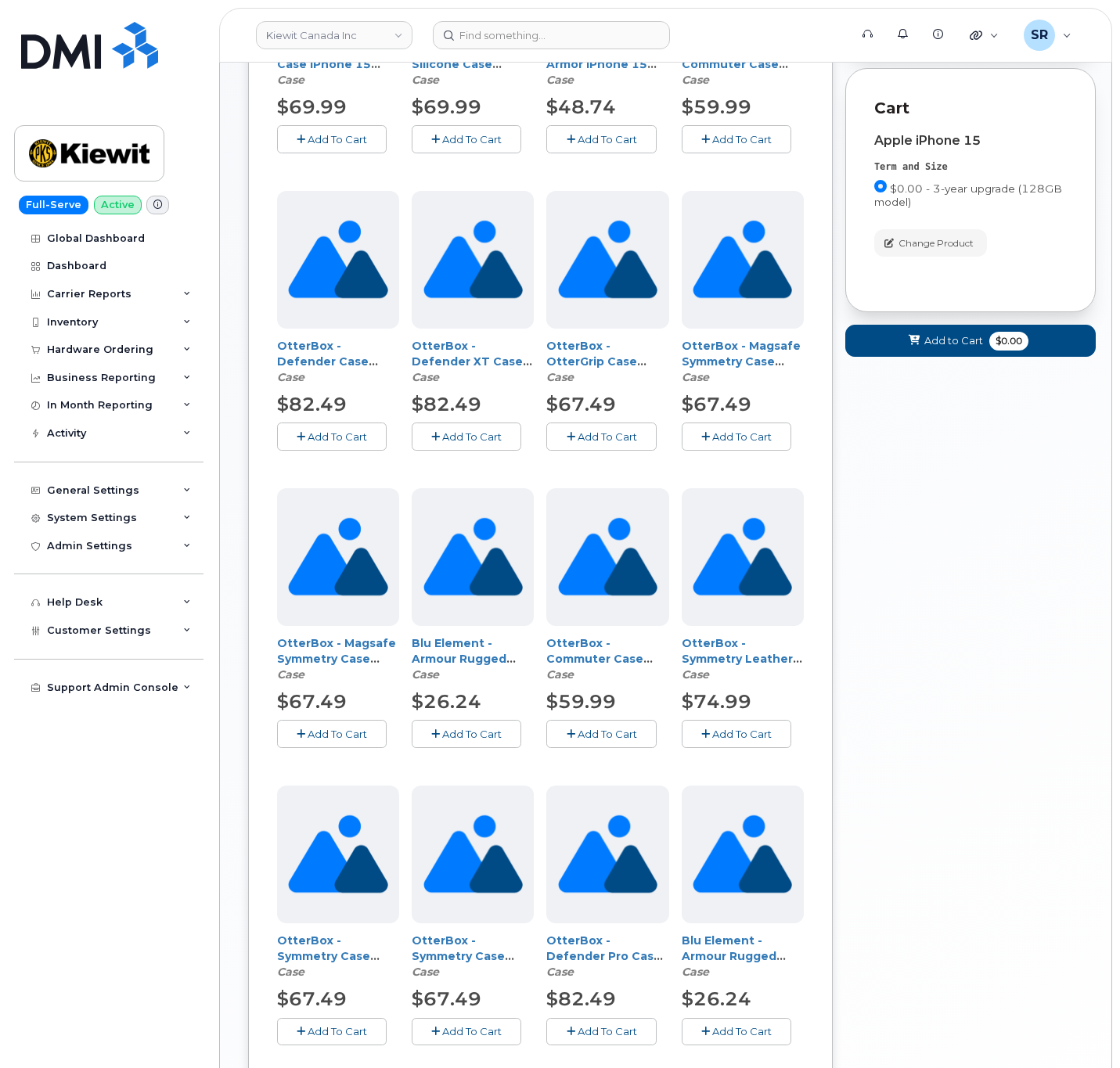
scroll to position [338, 0]
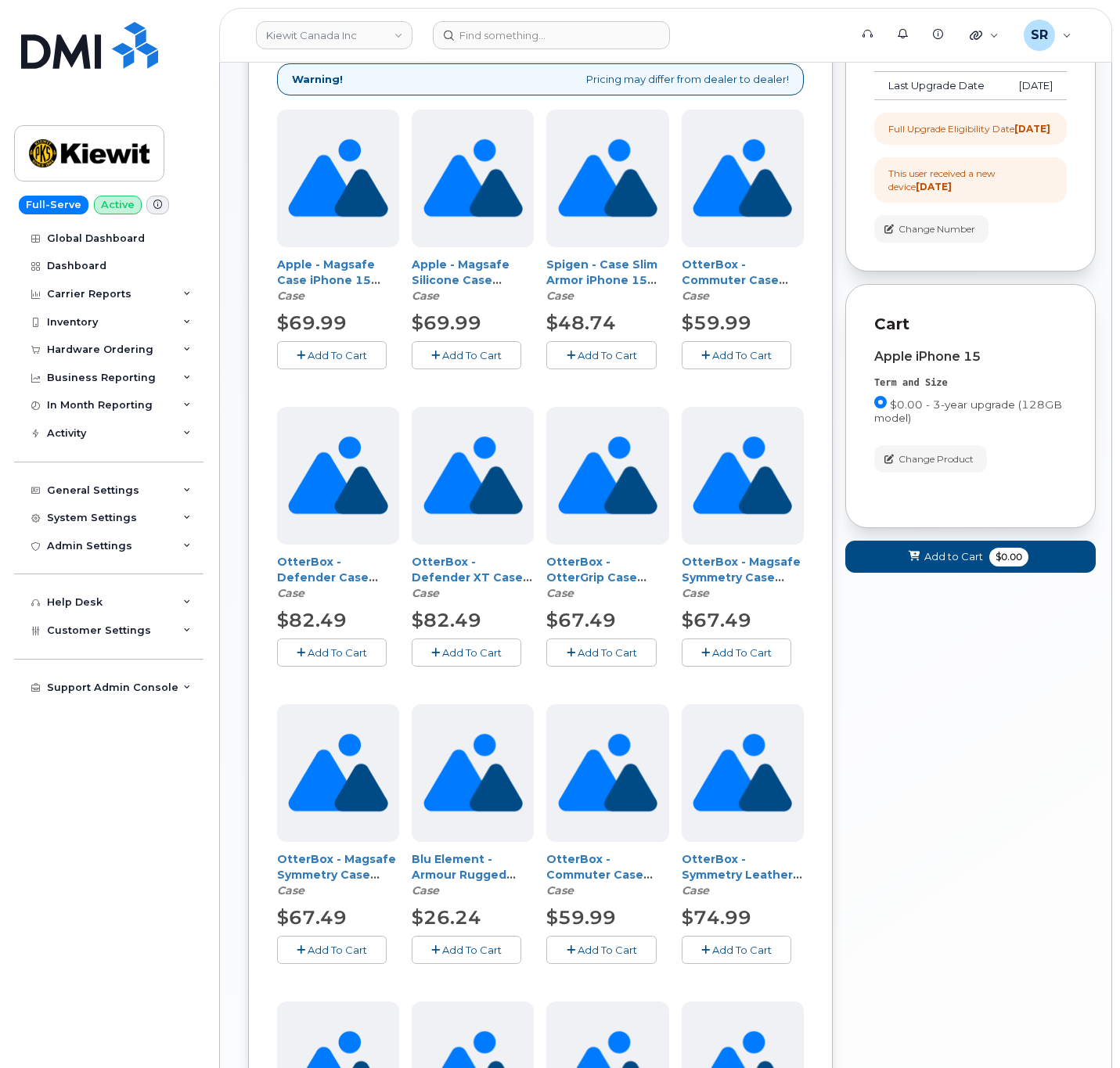
click at [738, 358] on span "Add To Cart" at bounding box center [742, 355] width 59 height 13
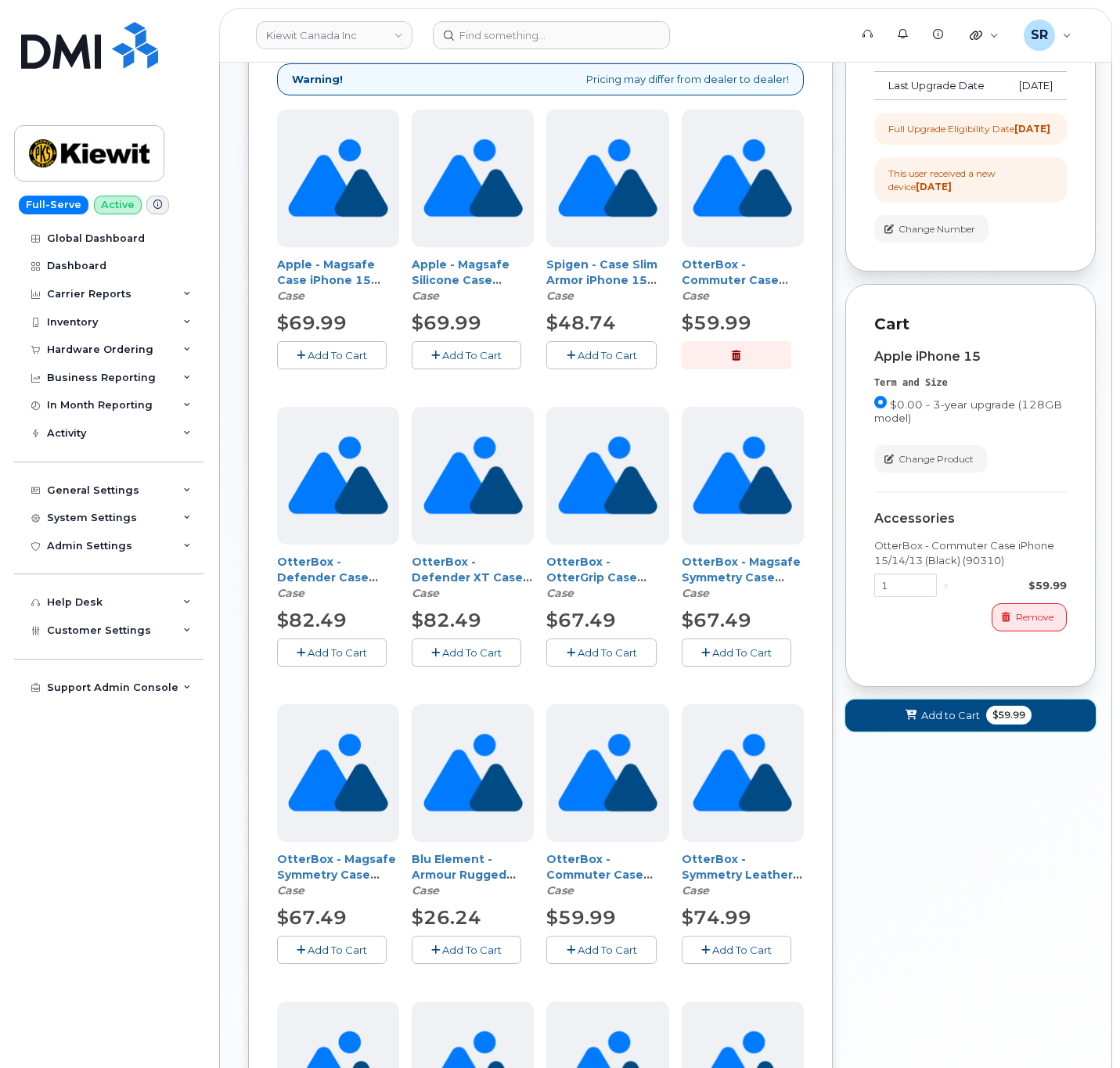
click at [973, 723] on span "Add to Cart" at bounding box center [951, 715] width 58 height 15
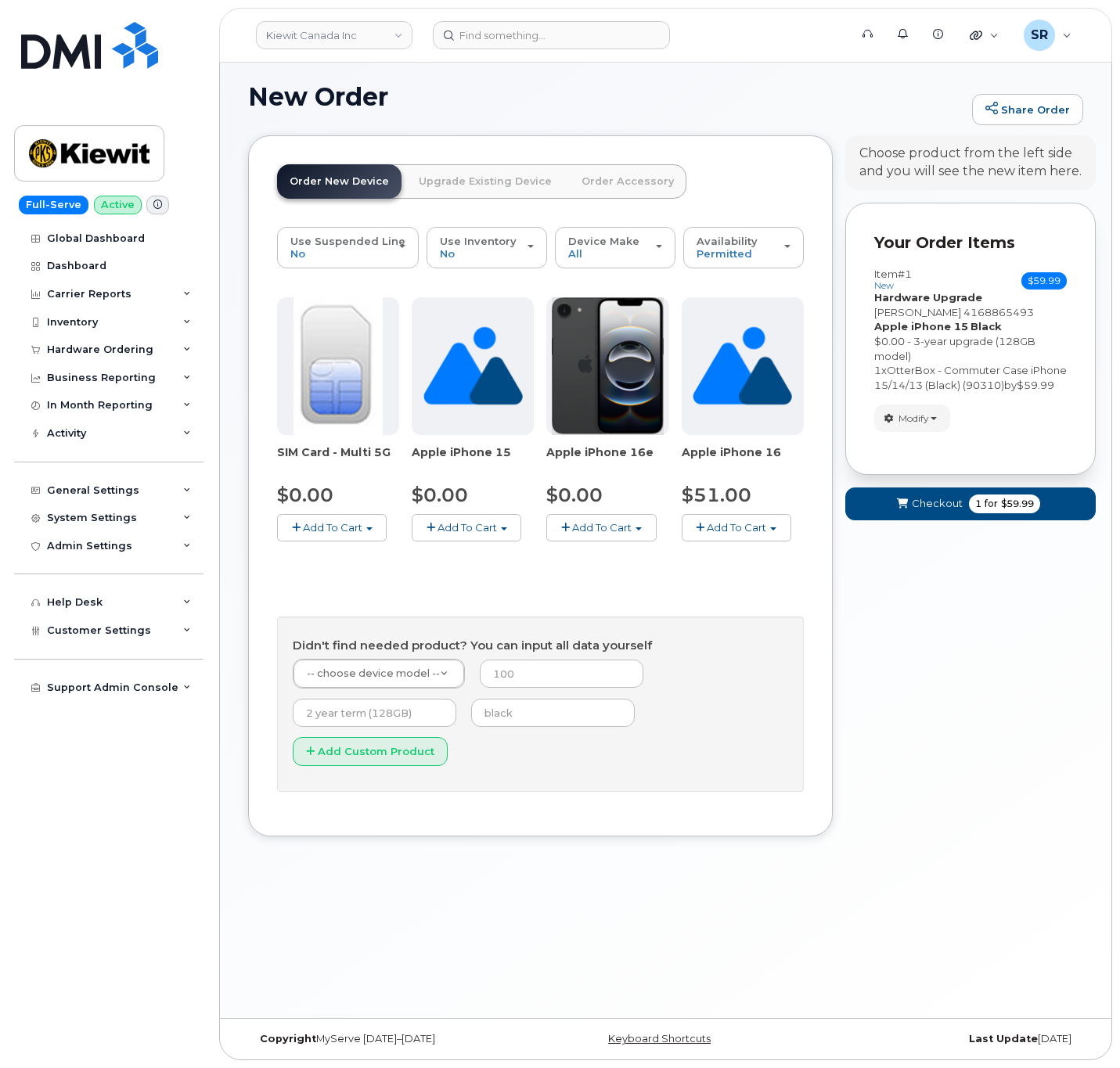
click at [605, 179] on link "Order Accessory" at bounding box center [627, 181] width 117 height 35
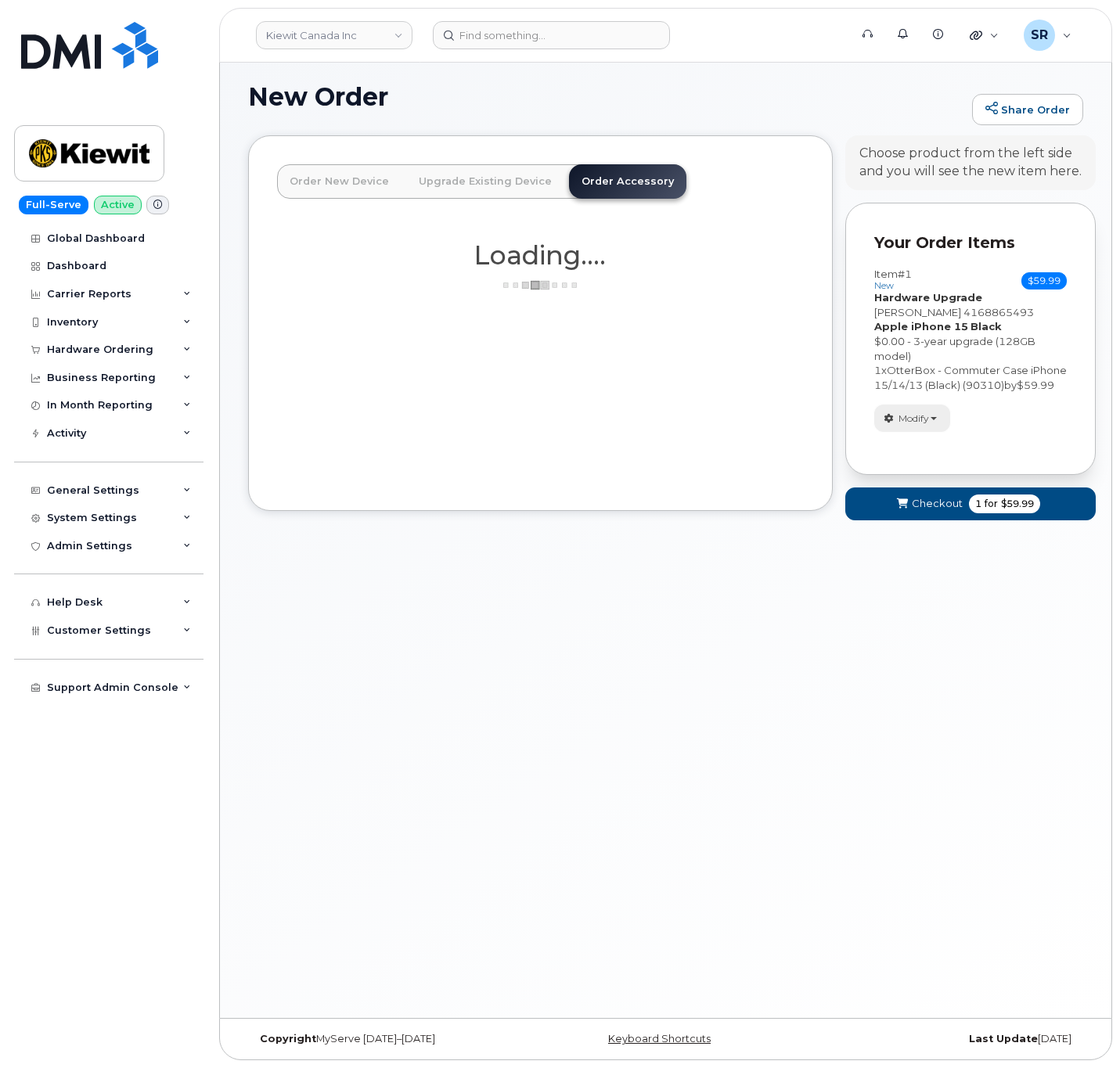
click at [903, 426] on span "Modify" at bounding box center [914, 418] width 31 height 14
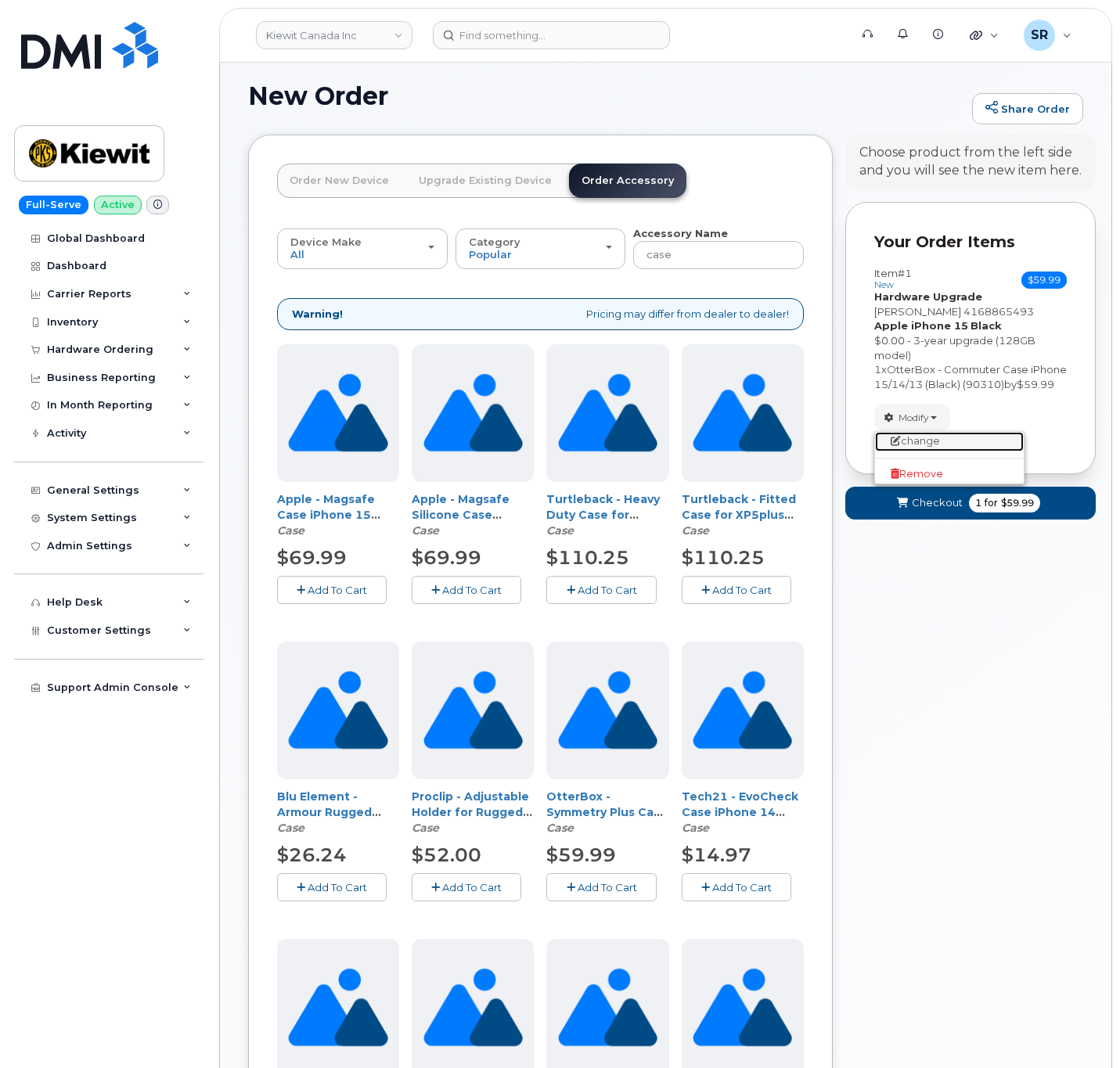
click at [929, 451] on link "change" at bounding box center [950, 441] width 149 height 19
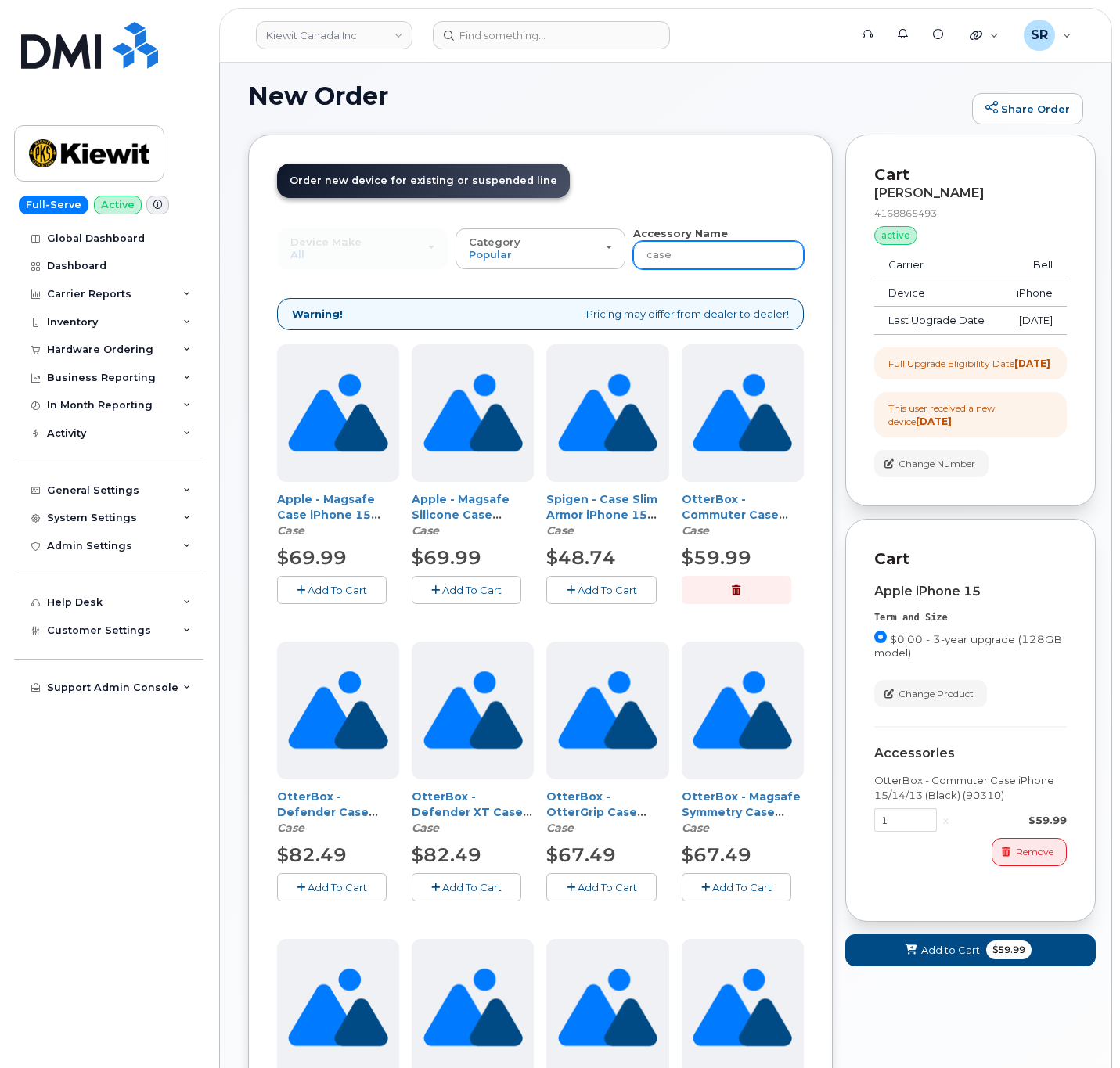
click at [731, 263] on input "case" at bounding box center [719, 255] width 170 height 28
type input "charger"
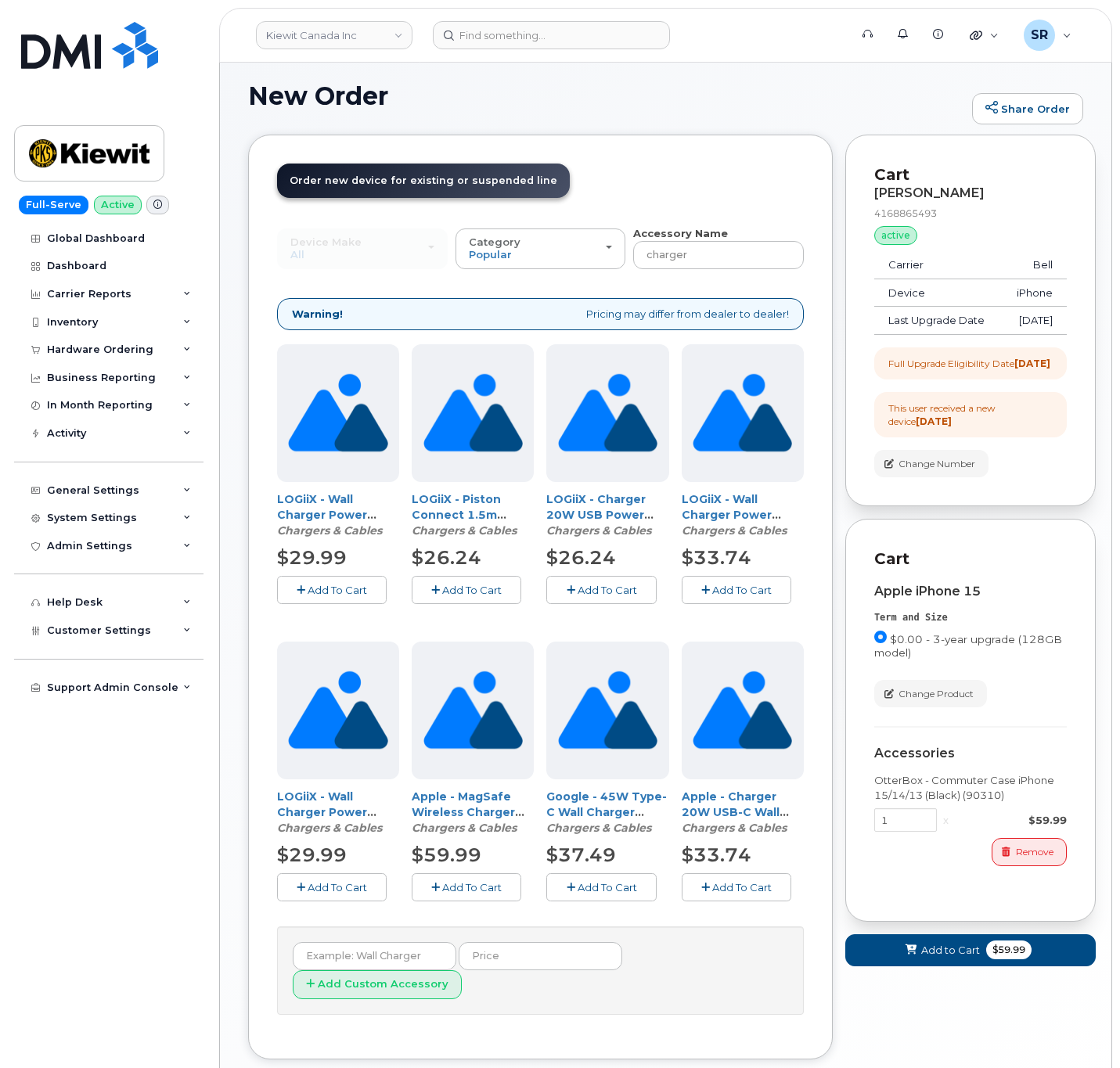
click at [754, 897] on button "Add To Cart" at bounding box center [736, 887] width 110 height 28
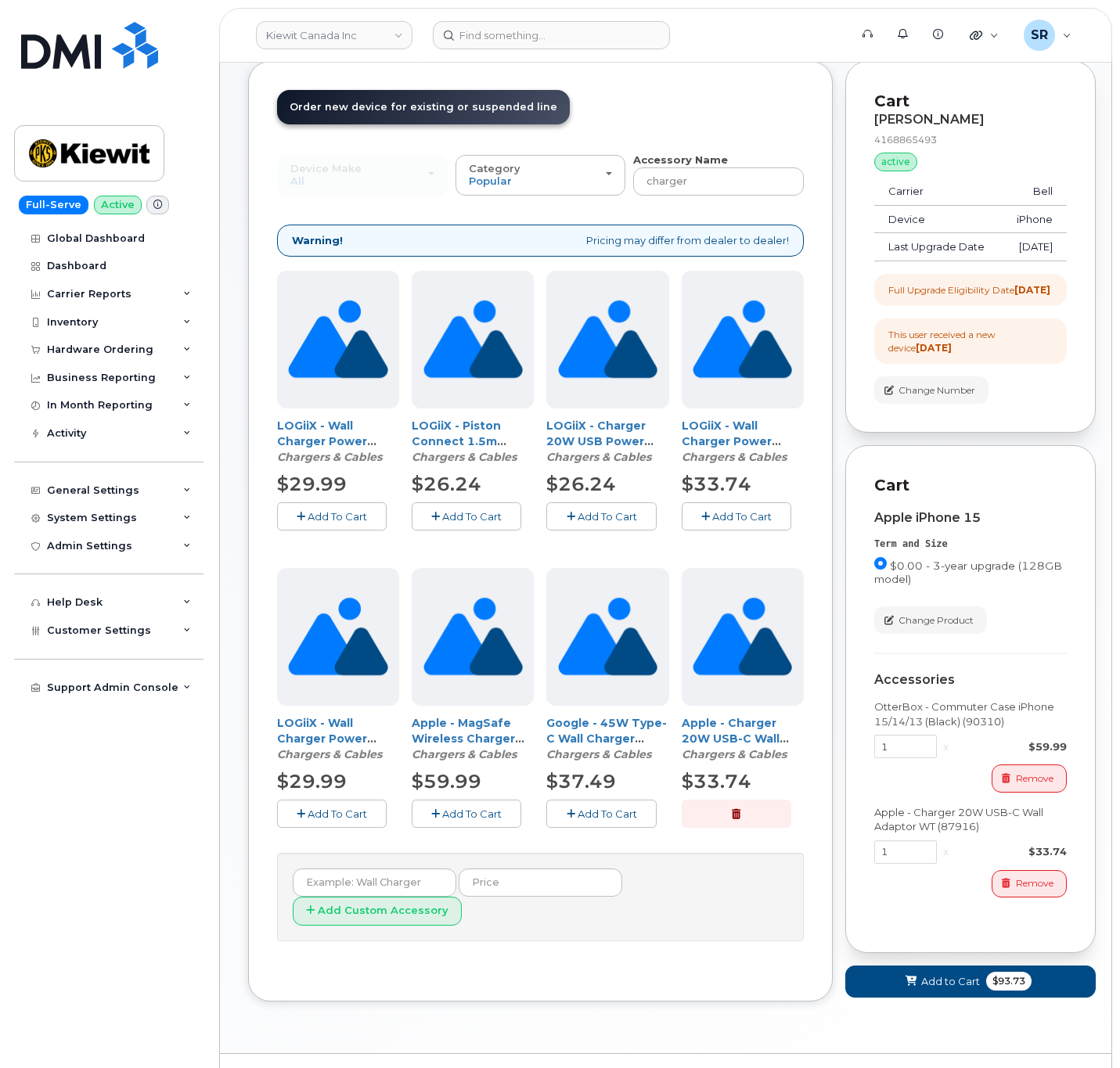
scroll to position [247, 0]
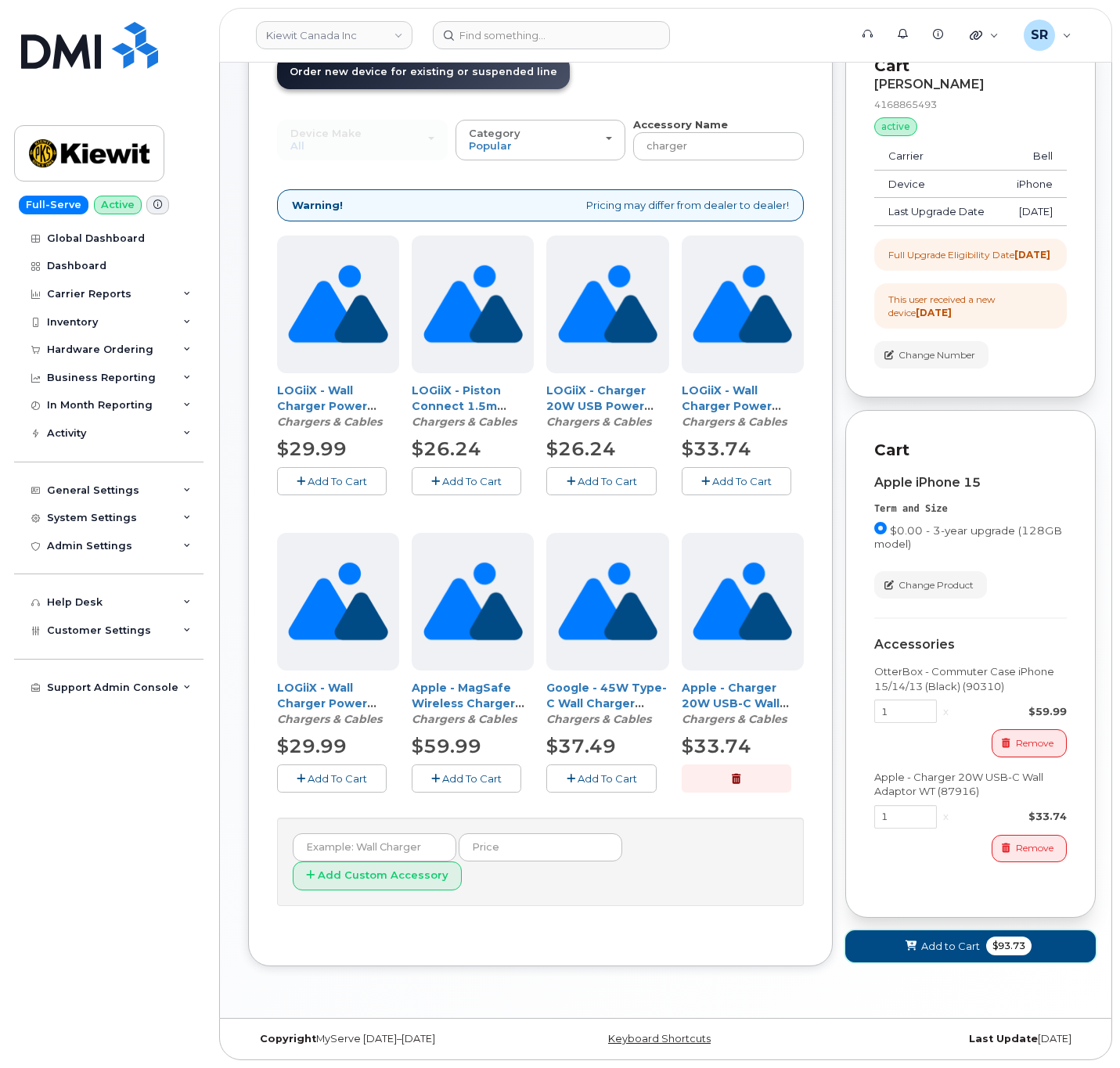
click at [966, 939] on span "Add to Cart" at bounding box center [951, 946] width 58 height 15
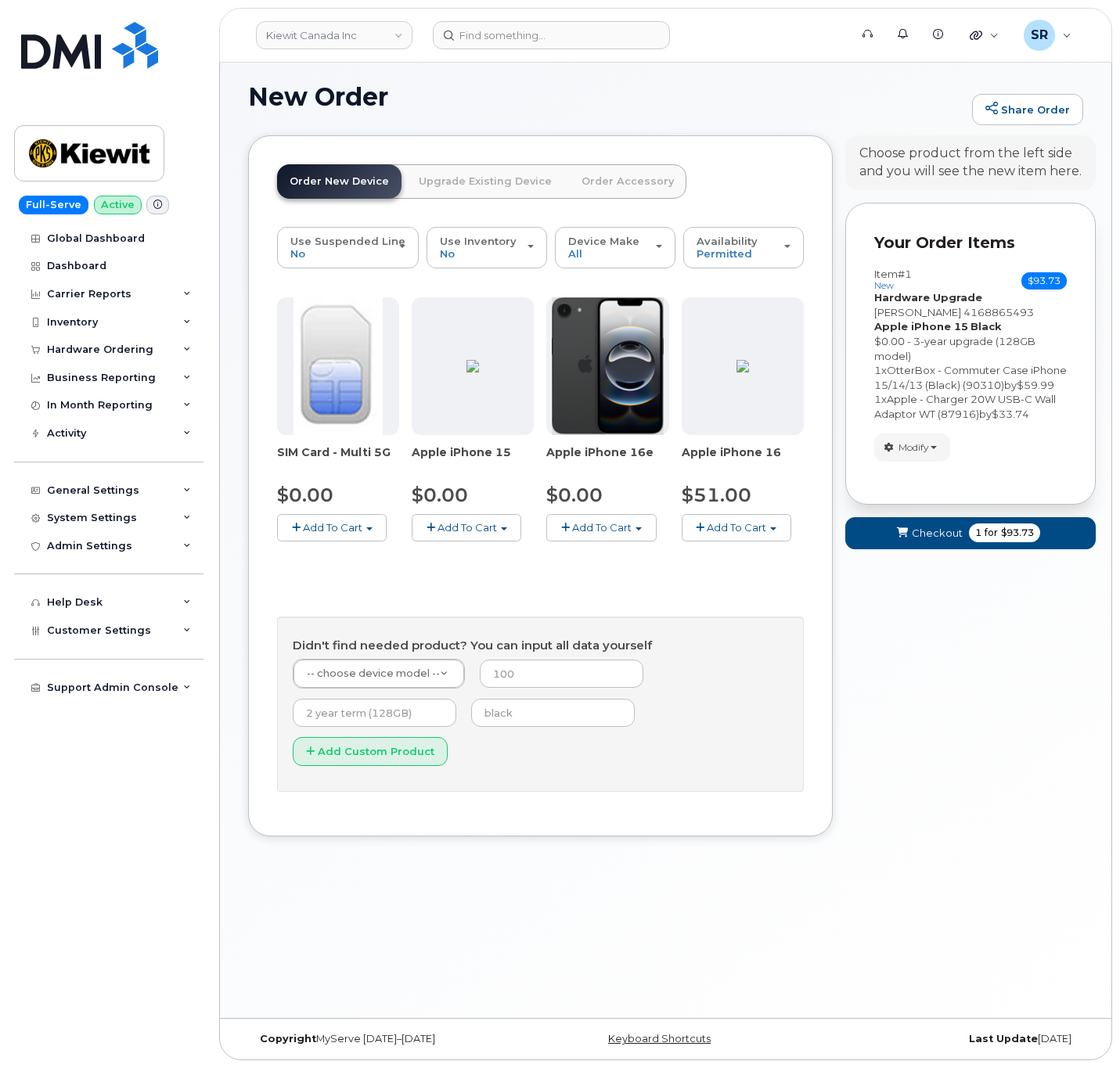
scroll to position [103, 0]
click at [938, 541] on span "Checkout" at bounding box center [937, 533] width 51 height 15
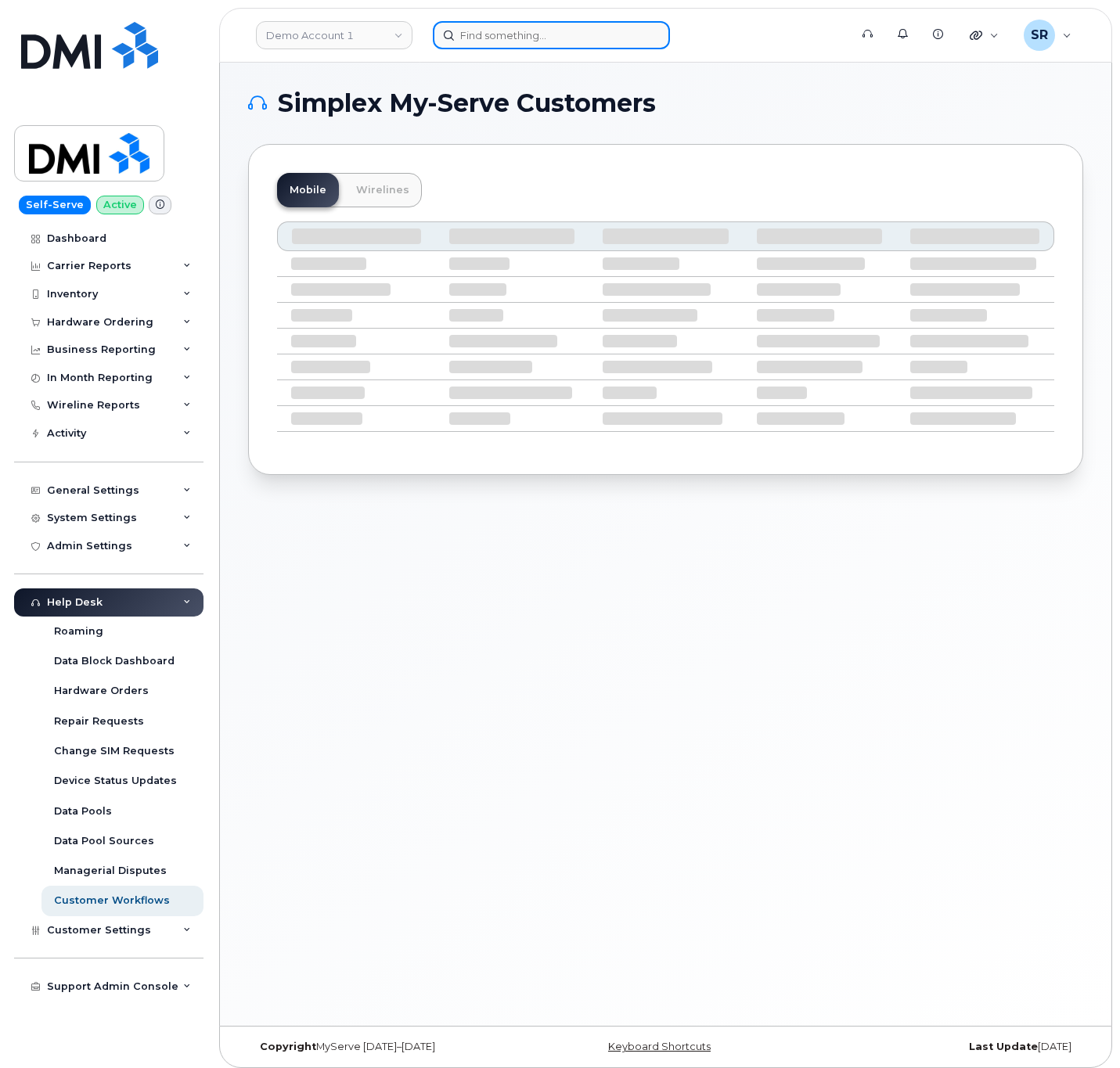
click at [508, 34] on input at bounding box center [551, 35] width 237 height 28
paste input "4168865493"
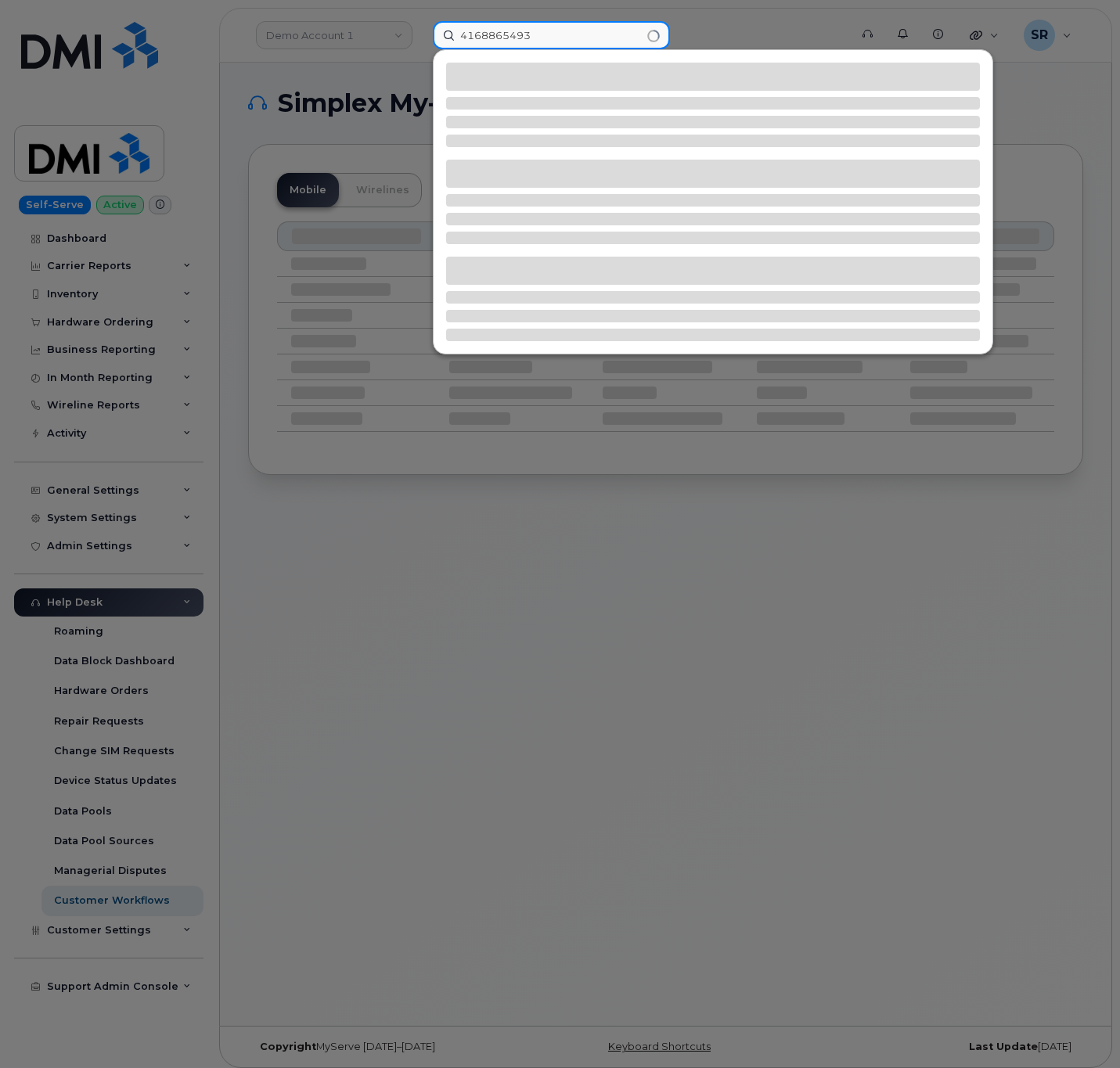
type input "4168865493"
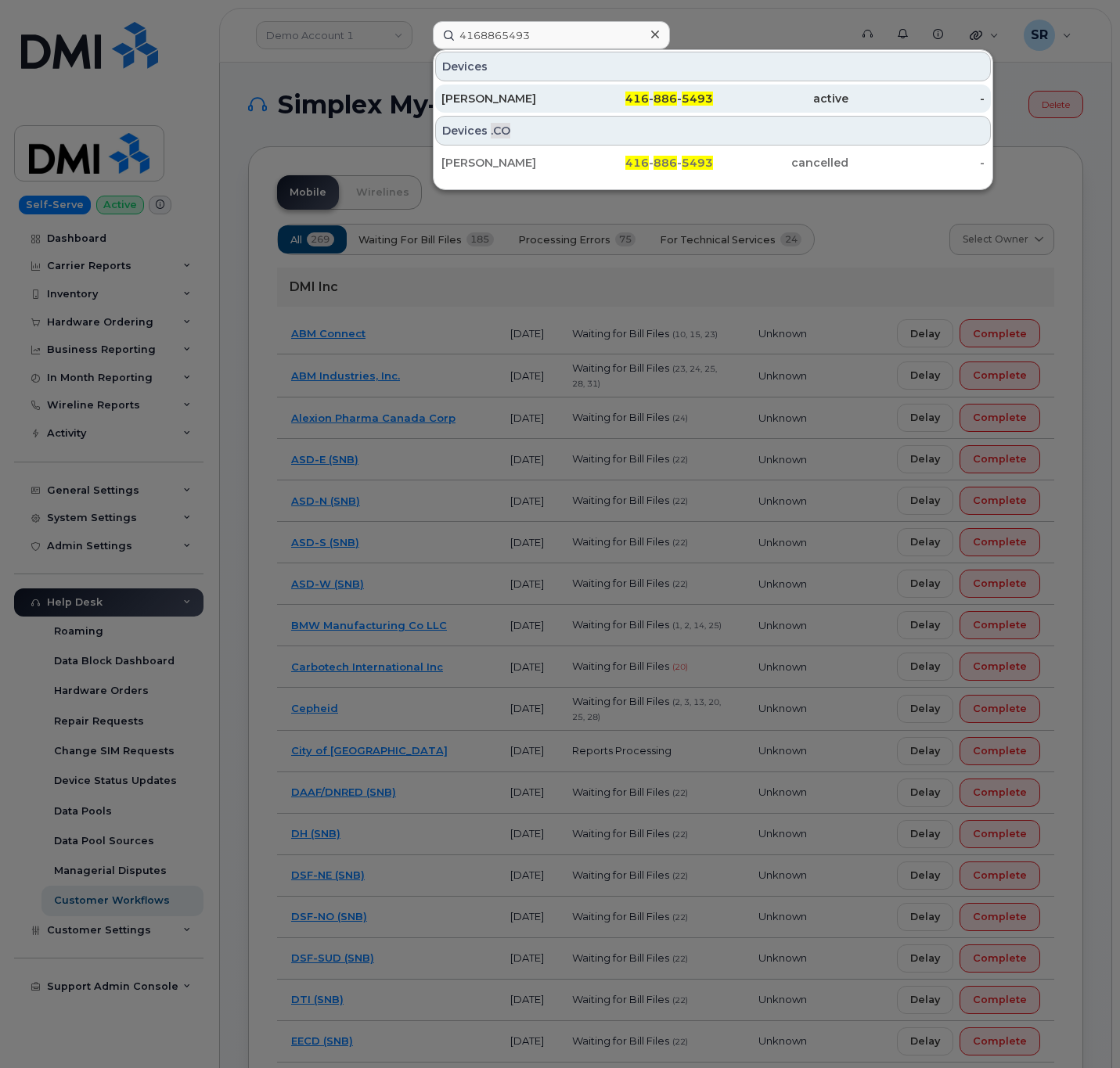
click at [548, 95] on div "[PERSON_NAME]" at bounding box center [508, 99] width 136 height 16
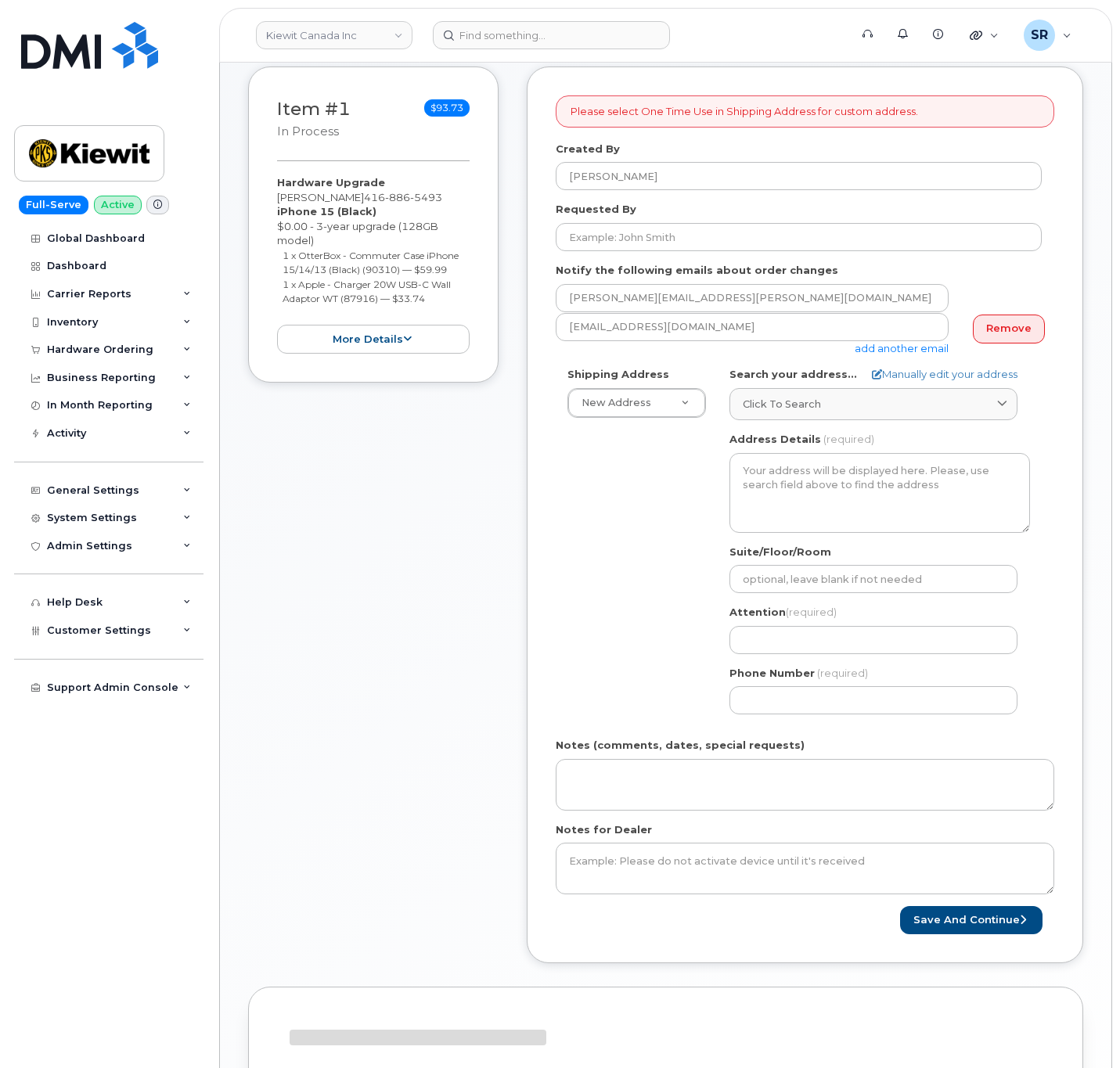
scroll to position [330, 0]
click at [580, 509] on div "Shipping Address New Address New Address [STREET_ADDRESS] Beaver Marine Limited…" at bounding box center [799, 546] width 486 height 360
click at [955, 374] on link "Manually edit your address" at bounding box center [945, 374] width 146 height 15
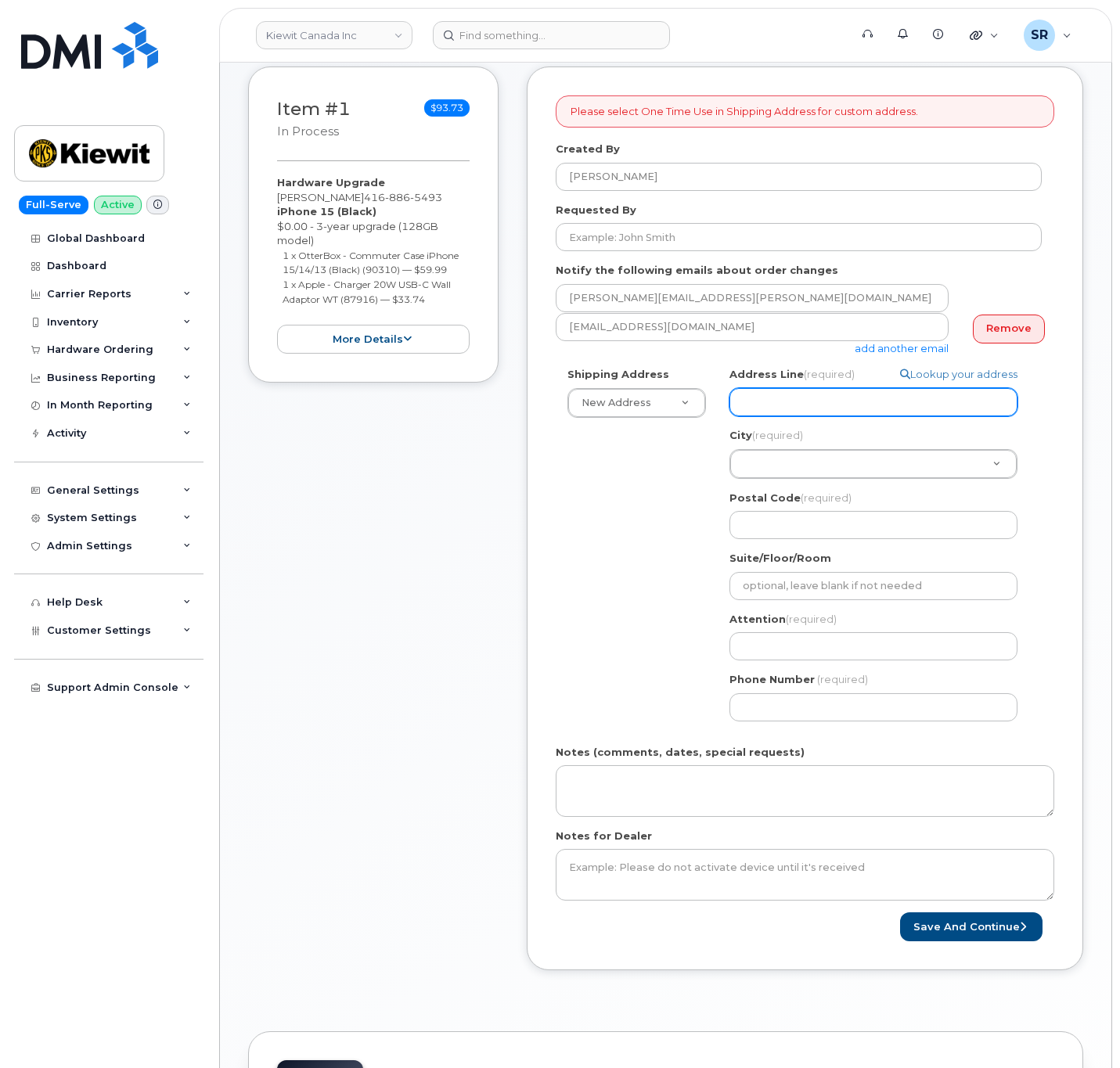
click at [879, 397] on input "Address Line (required)" at bounding box center [873, 402] width 288 height 28
paste input "[STREET_ADDRESS]"
select select
type input "[STREET_ADDRESS]"
click at [1062, 437] on div "Please select One Time Use in Shipping Address for custom address. Created By […" at bounding box center [806, 517] width 557 height 903
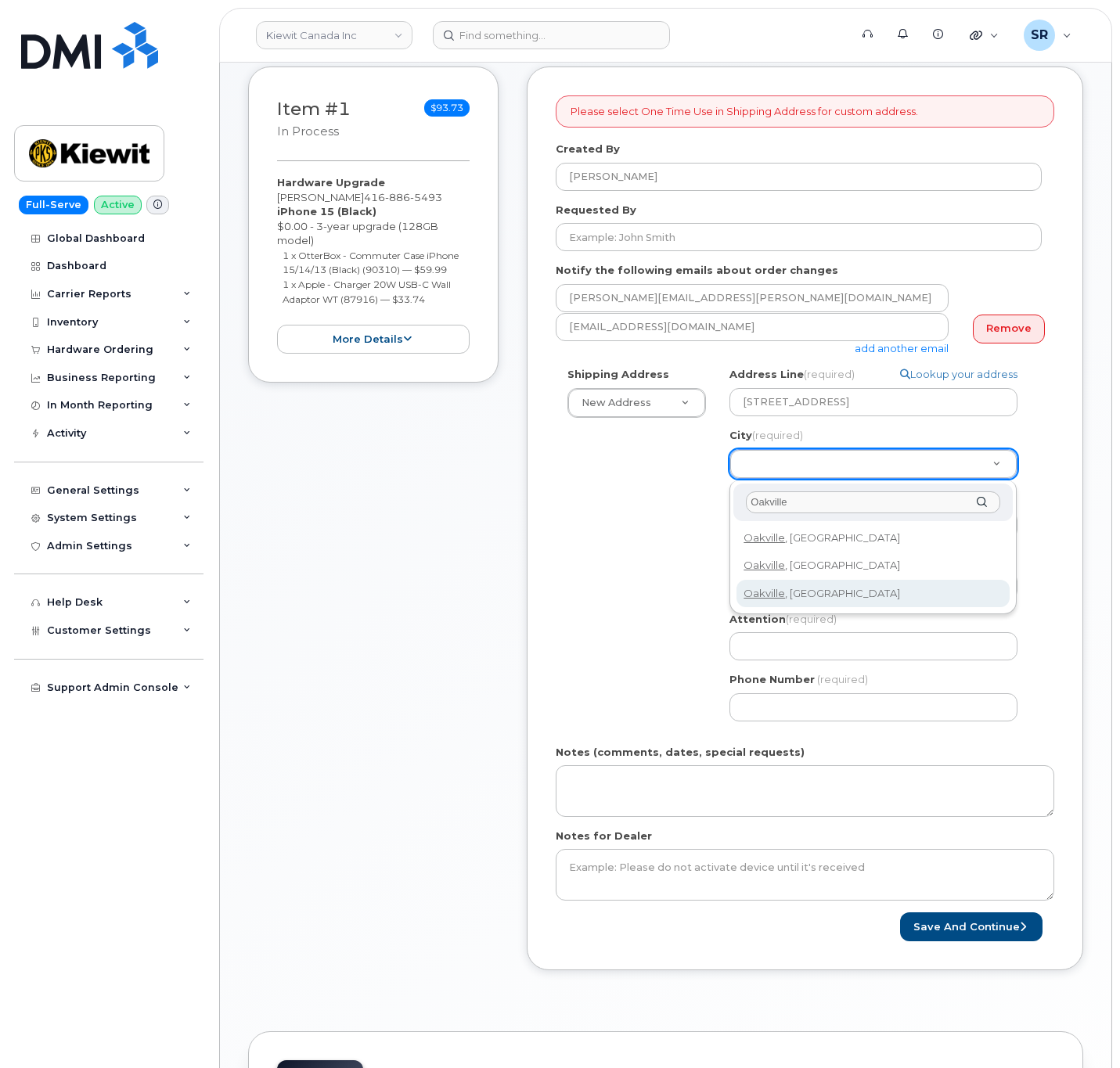
type input "Oakville"
select select
type input "4556"
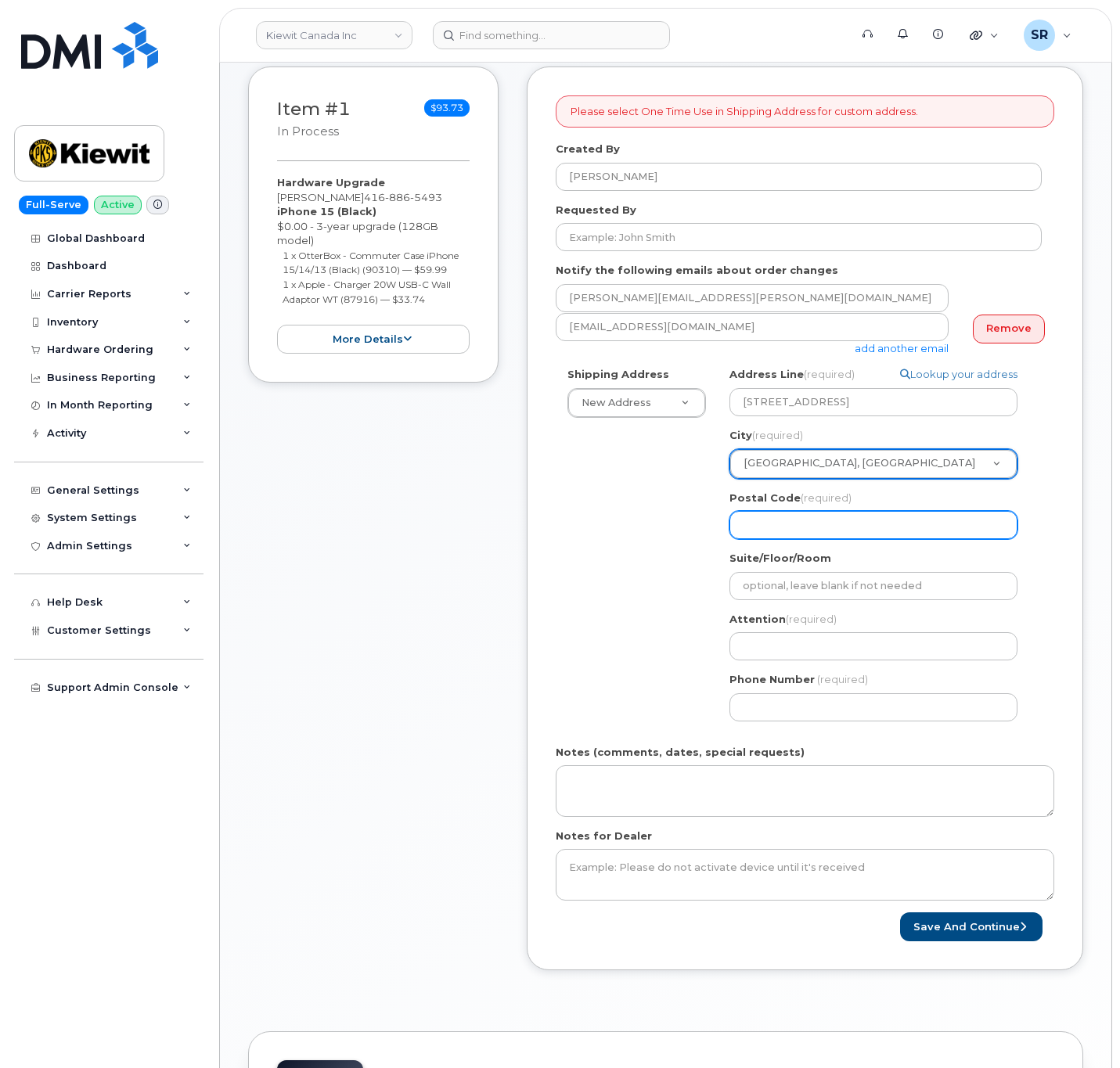
drag, startPoint x: 658, startPoint y: 547, endPoint x: 859, endPoint y: 519, distance: 202.9
click at [662, 545] on div "Shipping Address New Address New Address 1405 North Service Rd E #4 Beaver Mari…" at bounding box center [799, 549] width 486 height 366
drag, startPoint x: 871, startPoint y: 519, endPoint x: 883, endPoint y: 515, distance: 12.6
click at [871, 519] on input "Postal Code (required)" at bounding box center [873, 525] width 288 height 28
click at [832, 535] on input "Postal Code (required)" at bounding box center [873, 525] width 288 height 28
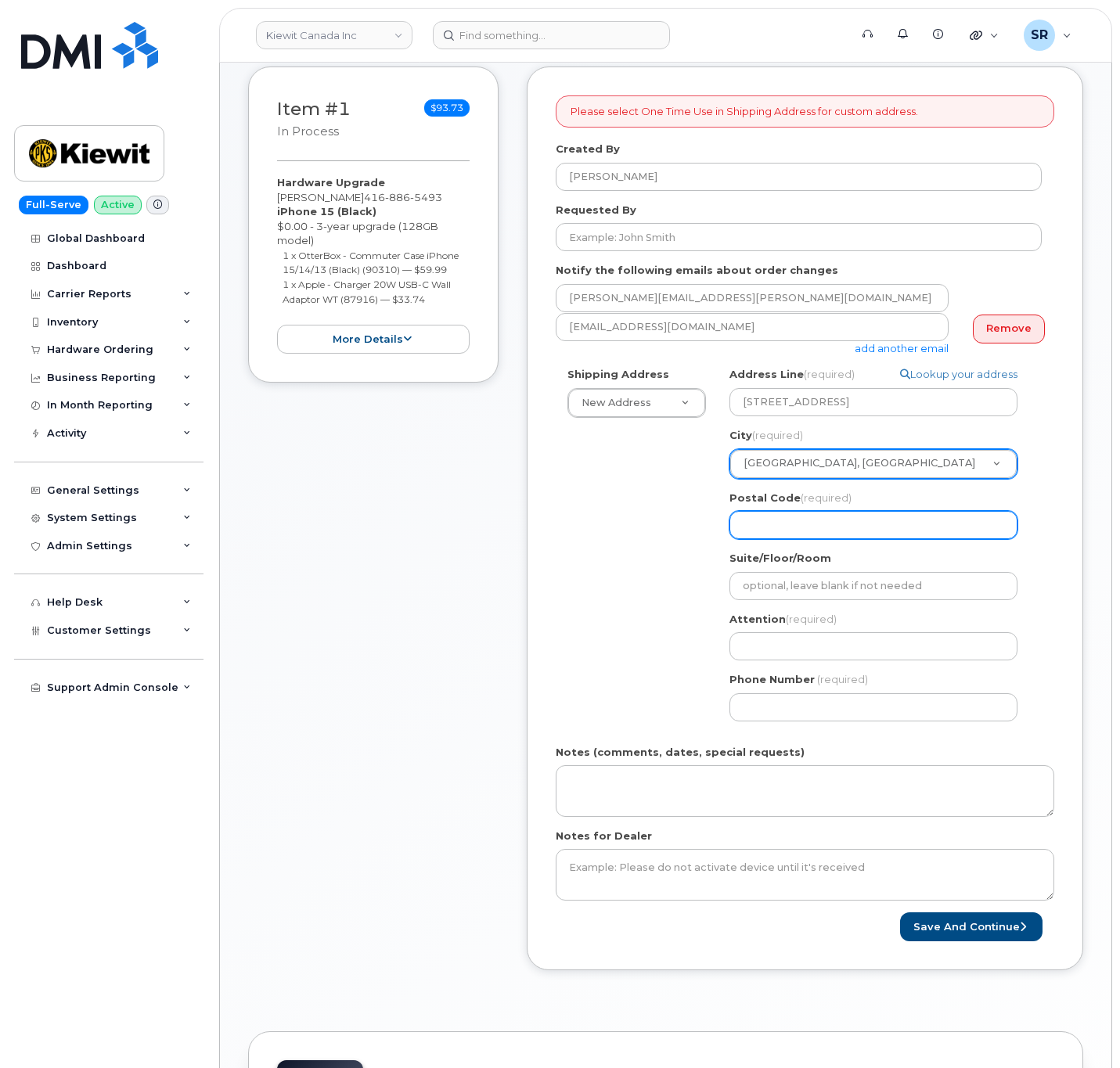
paste input "L6H 1A7"
select select
type input "L6H 1A7"
click at [620, 557] on div "Shipping Address New Address New Address 1405 North Service Rd E #4 Beaver Mari…" at bounding box center [799, 549] width 486 height 366
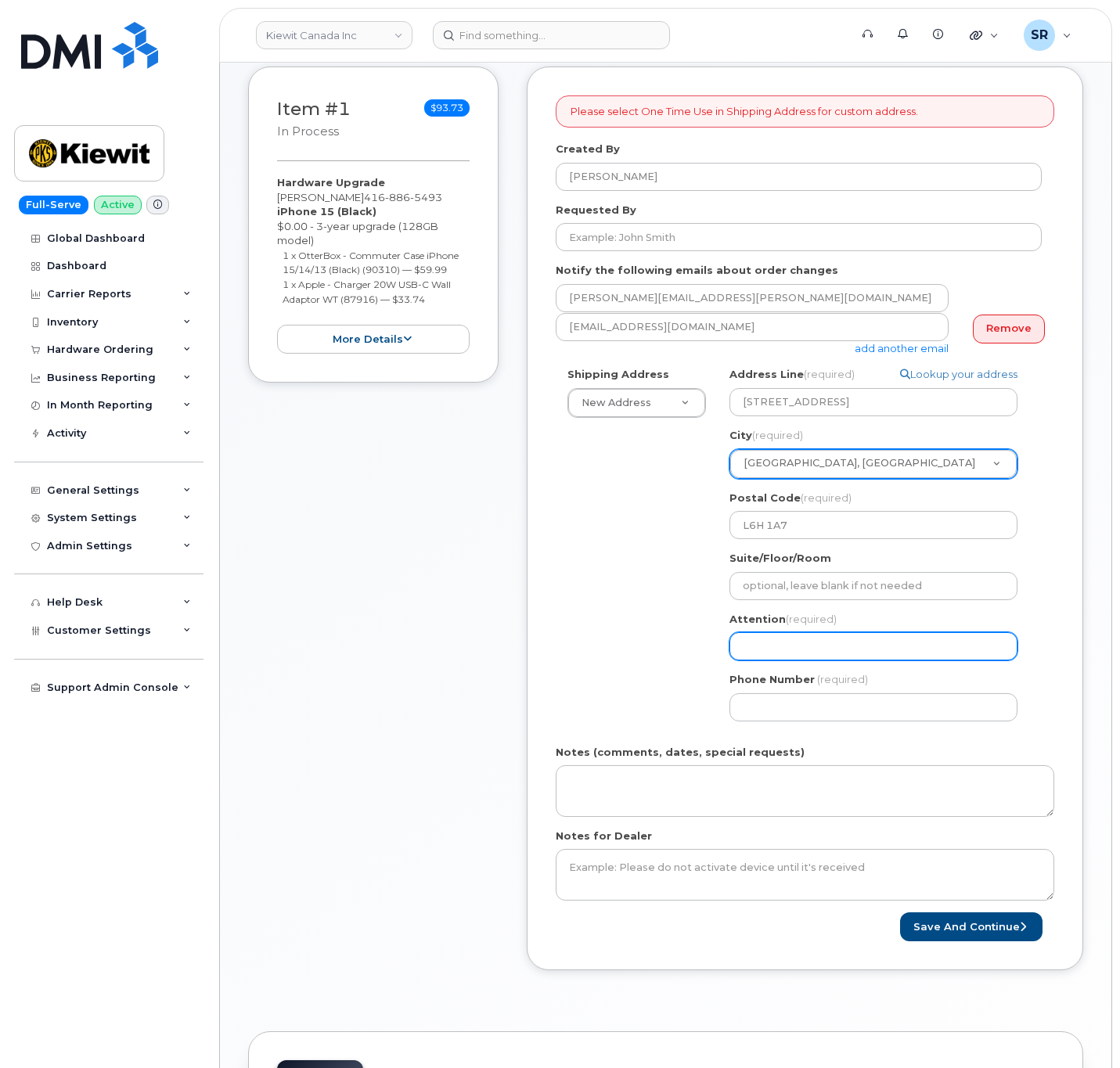
click at [815, 661] on input "Attention (required)" at bounding box center [873, 646] width 288 height 28
click at [816, 648] on input "Attention (required)" at bounding box center [873, 646] width 288 height 28
paste input "[PERSON_NAME]"
select select
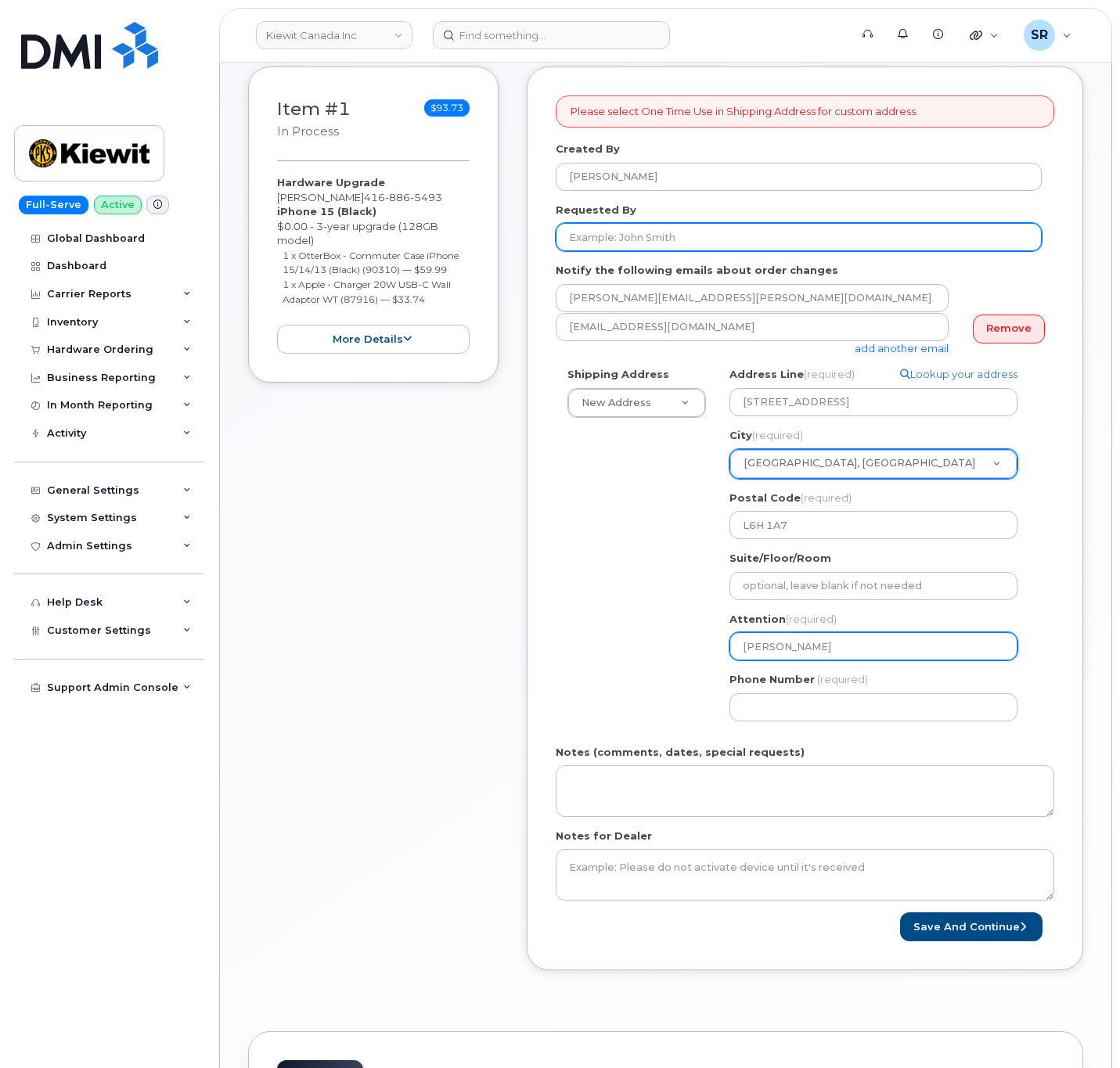
type input "[PERSON_NAME]"
click at [644, 238] on input "Requested By" at bounding box center [799, 237] width 486 height 28
paste input "[PERSON_NAME]"
type input "[PERSON_NAME]"
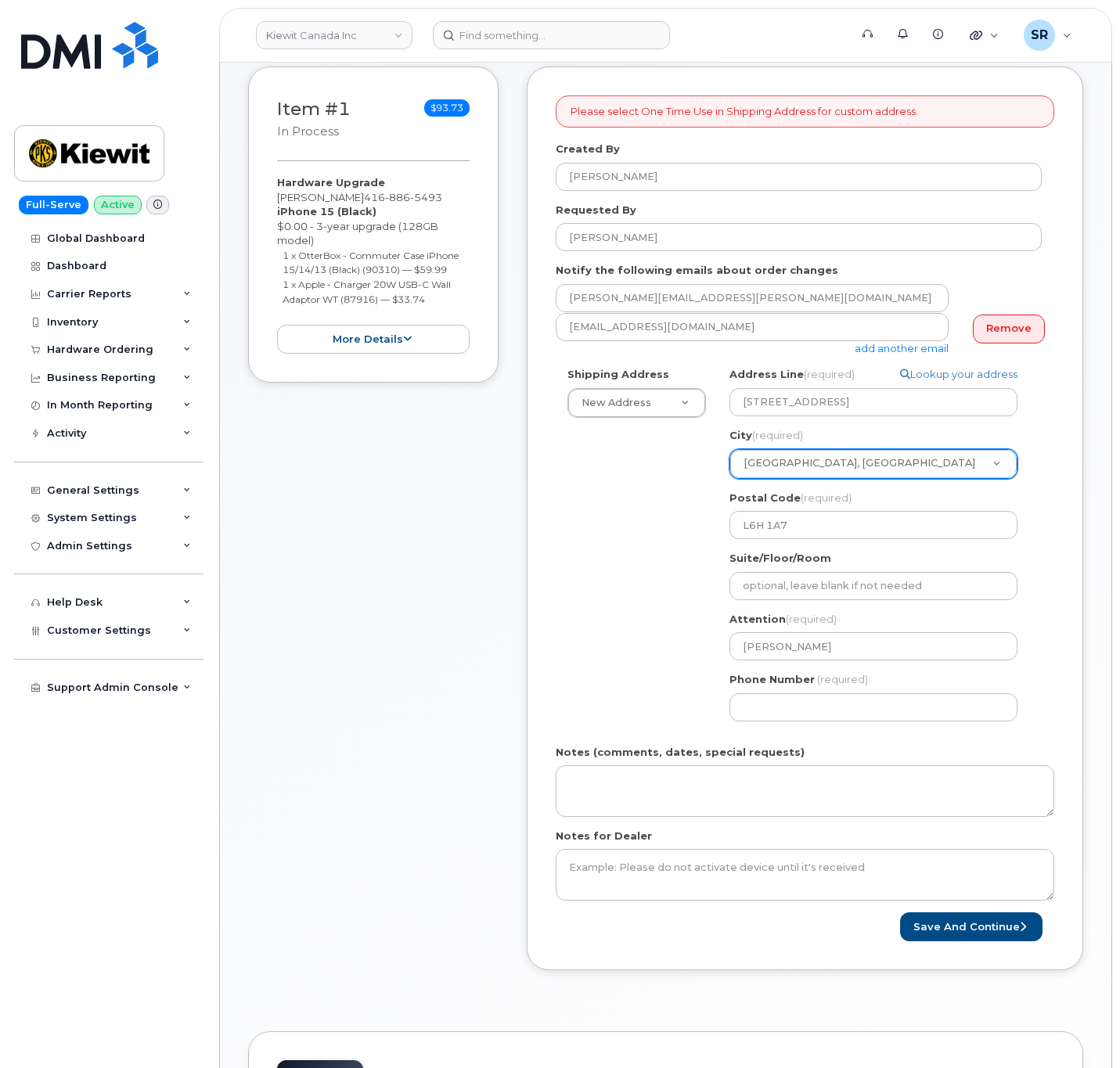
click at [590, 571] on div "Shipping Address New Address New Address 1405 North Service Rd E #4 Beaver Mari…" at bounding box center [799, 549] width 486 height 366
click at [600, 559] on div "Shipping Address New Address New Address 1405 North Service Rd E #4 Beaver Mari…" at bounding box center [799, 549] width 486 height 366
click at [857, 713] on input "Phone Number" at bounding box center [873, 707] width 288 height 28
click at [845, 697] on input "Phone Number" at bounding box center [873, 707] width 288 height 28
paste input "4168865493"
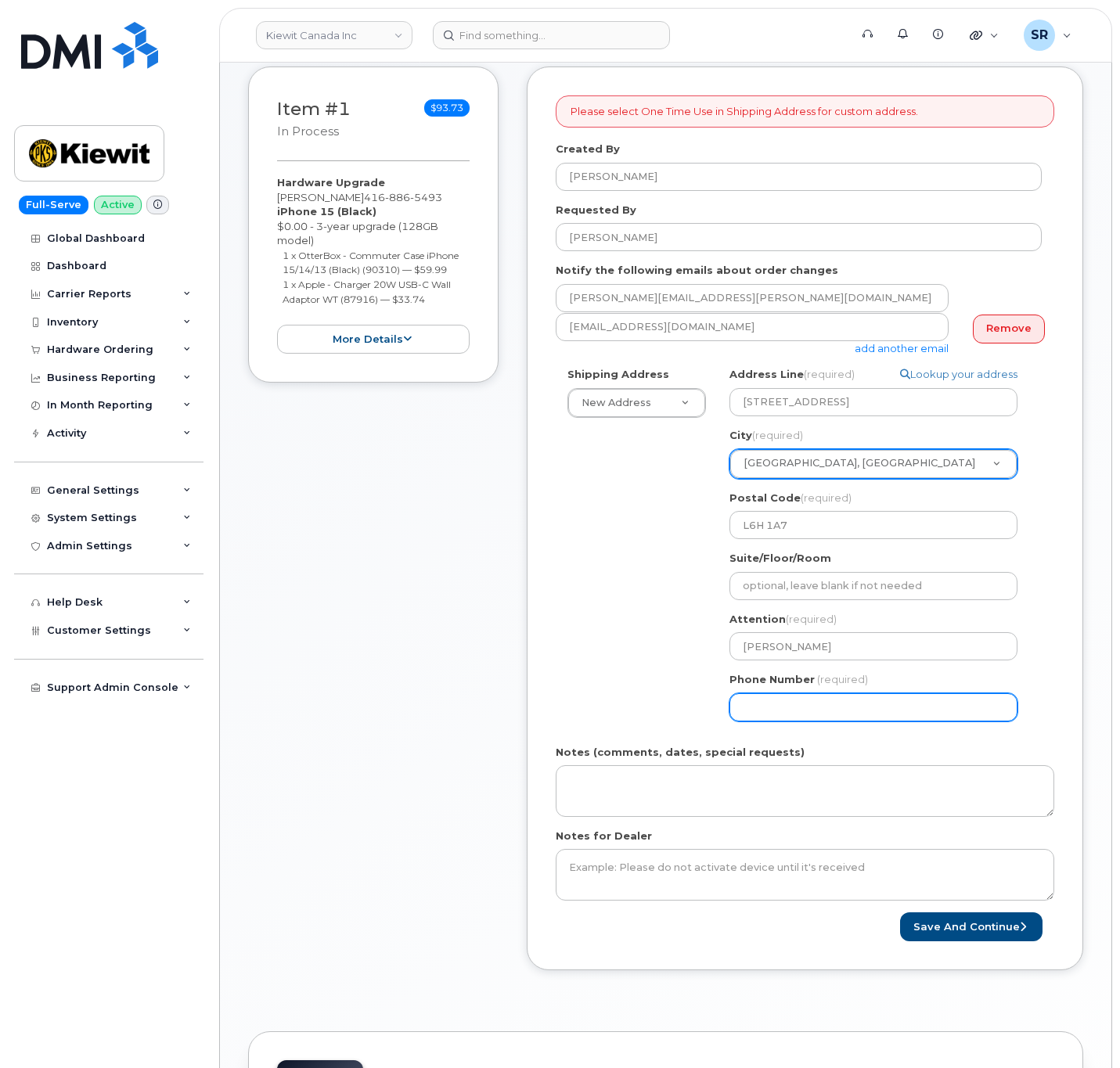
select select
type input "4168865493"
click at [616, 680] on div "Shipping Address New Address New Address 1405 North Service Rd E #4 Beaver Mari…" at bounding box center [799, 549] width 486 height 366
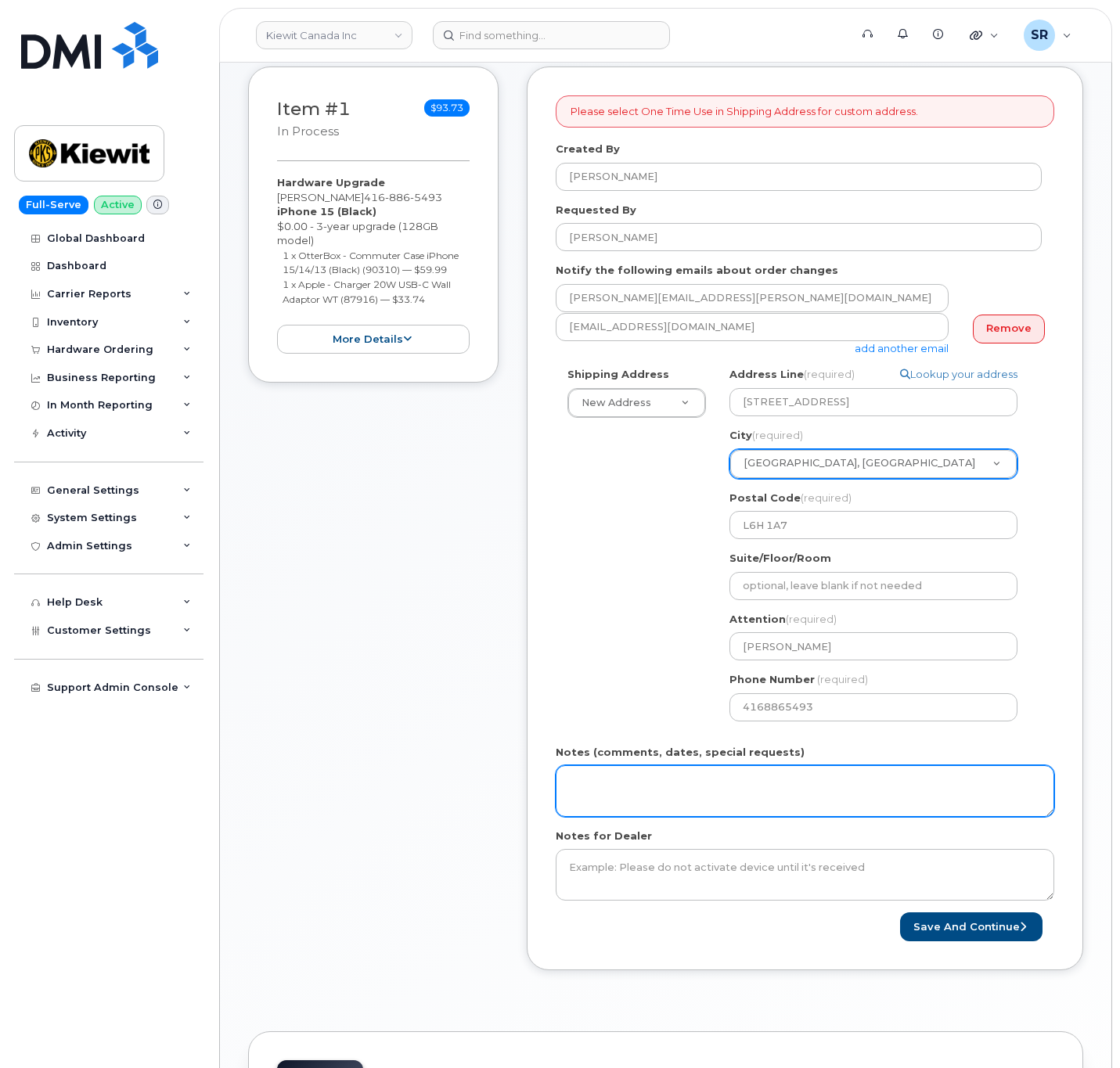
click at [656, 802] on textarea "Notes (comments, dates, special requests)" at bounding box center [805, 791] width 499 height 52
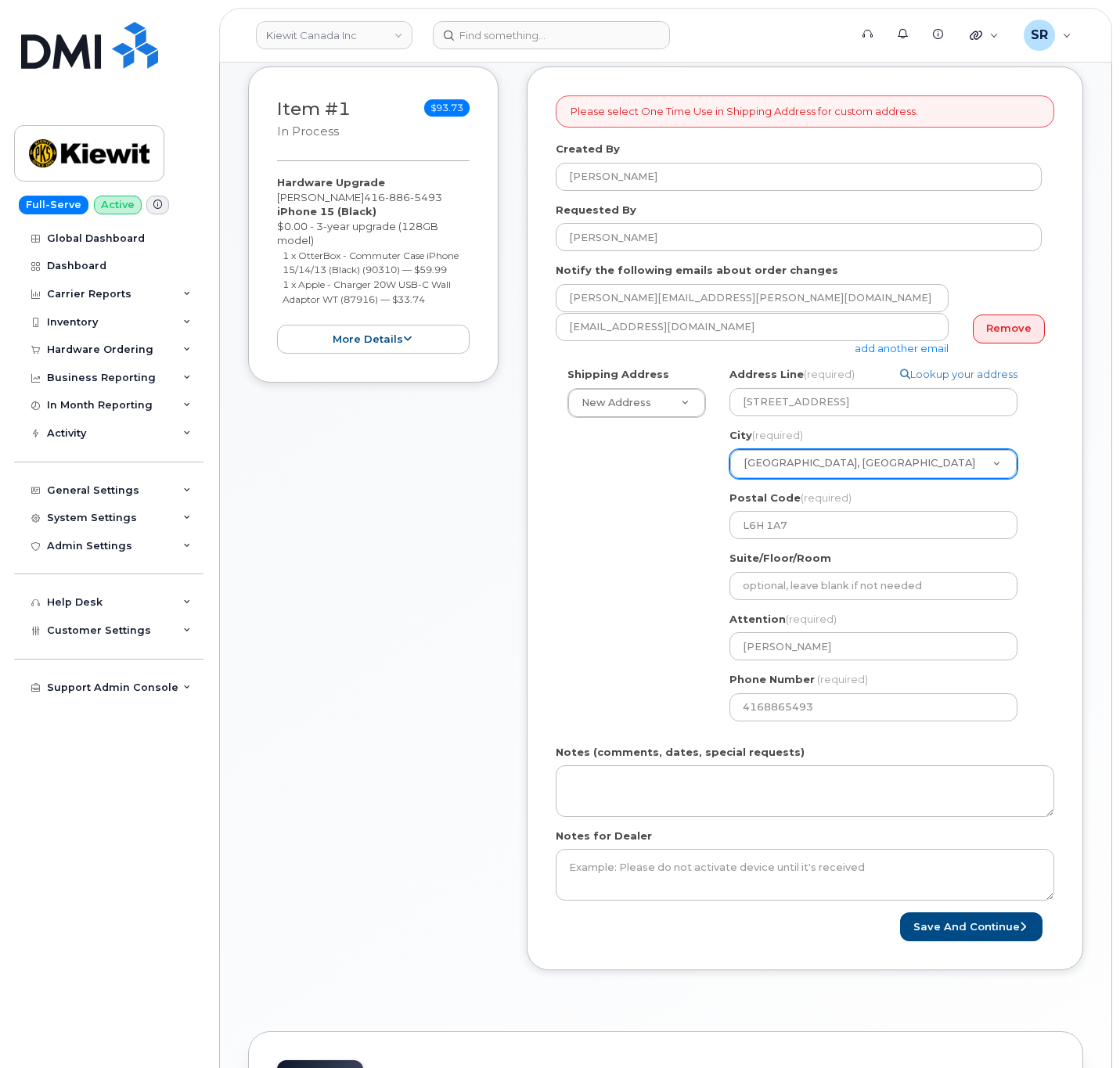
click at [635, 688] on div "Shipping Address New Address New Address 1405 North Service Rd E #4 Beaver Mari…" at bounding box center [799, 549] width 486 height 366
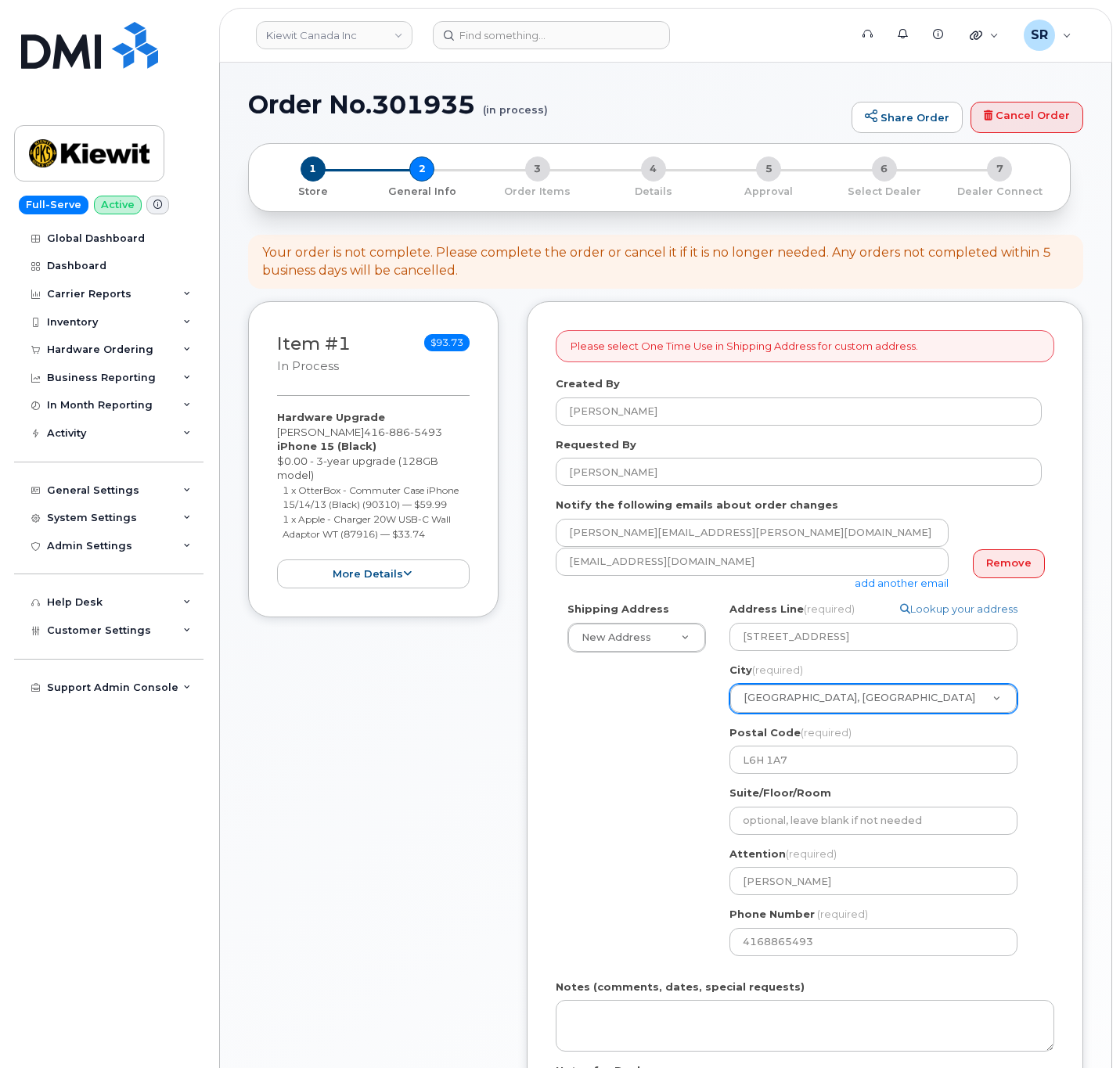
scroll to position [212, 0]
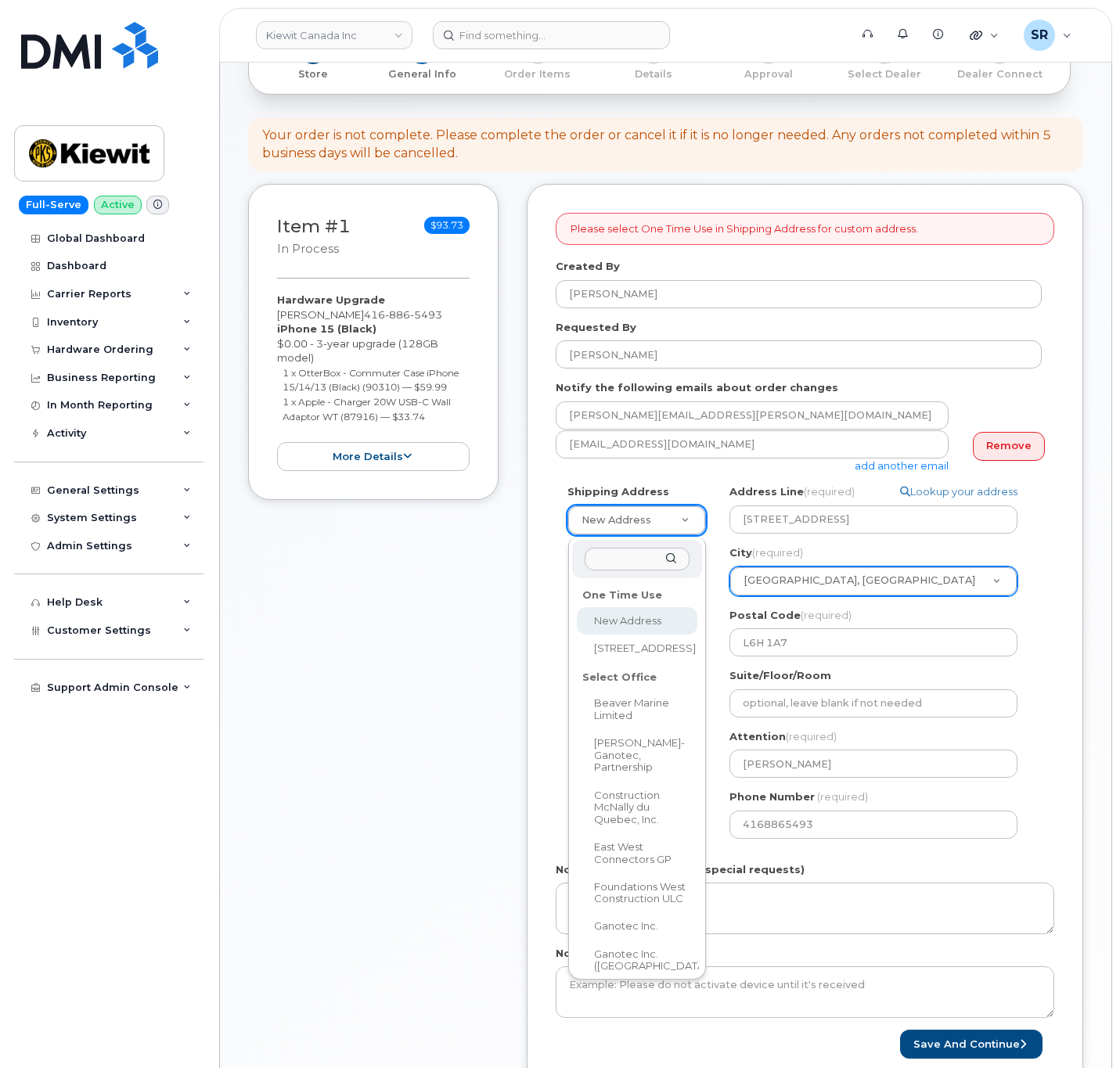
select select
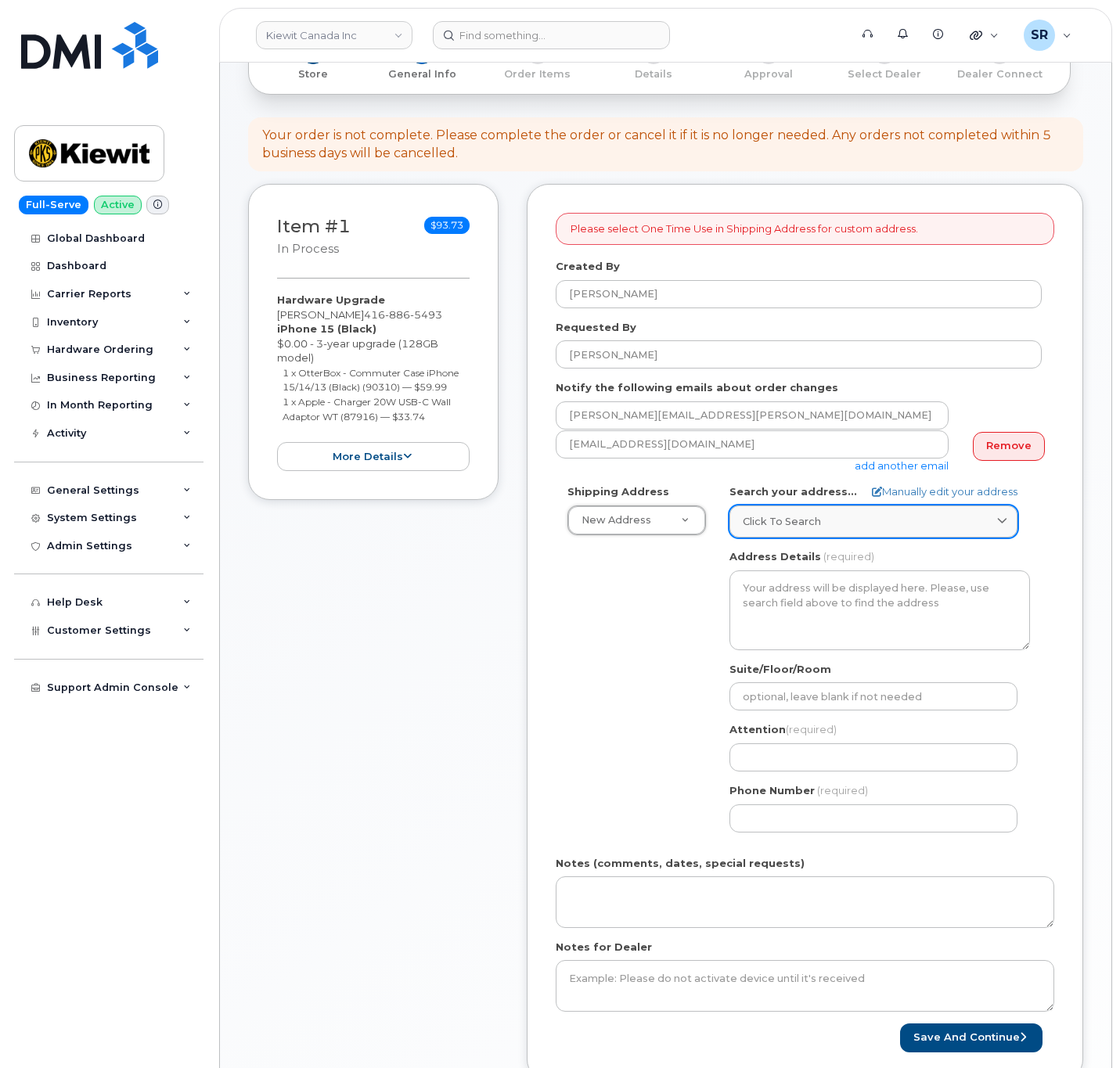
click at [903, 529] on div "Click to search" at bounding box center [874, 521] width 262 height 15
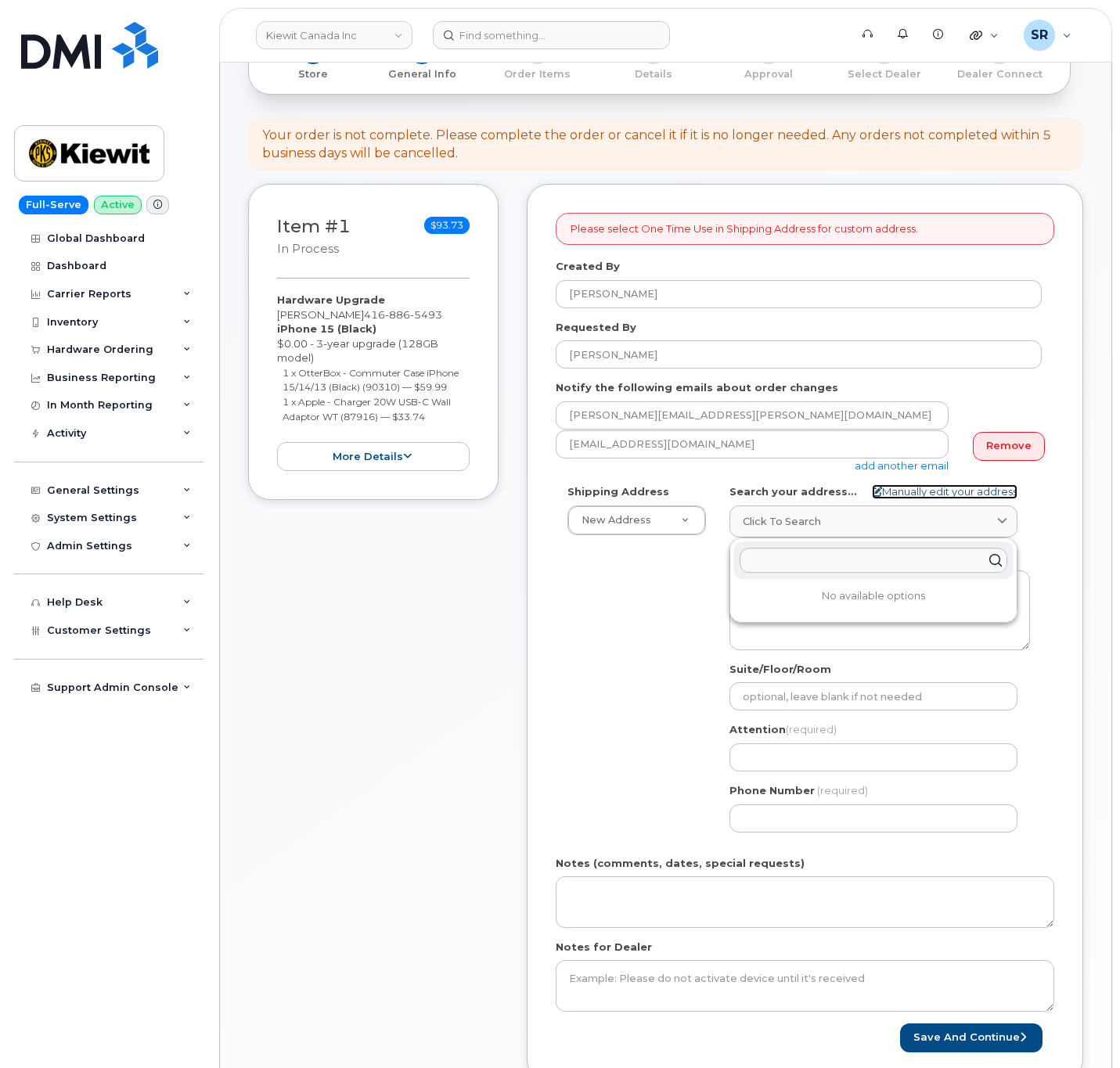
click at [911, 496] on link "Manually edit your address" at bounding box center [945, 491] width 146 height 15
select select
type input "1425 North Service Rd E #1"
type input "4556"
type input "L6H 1A7"
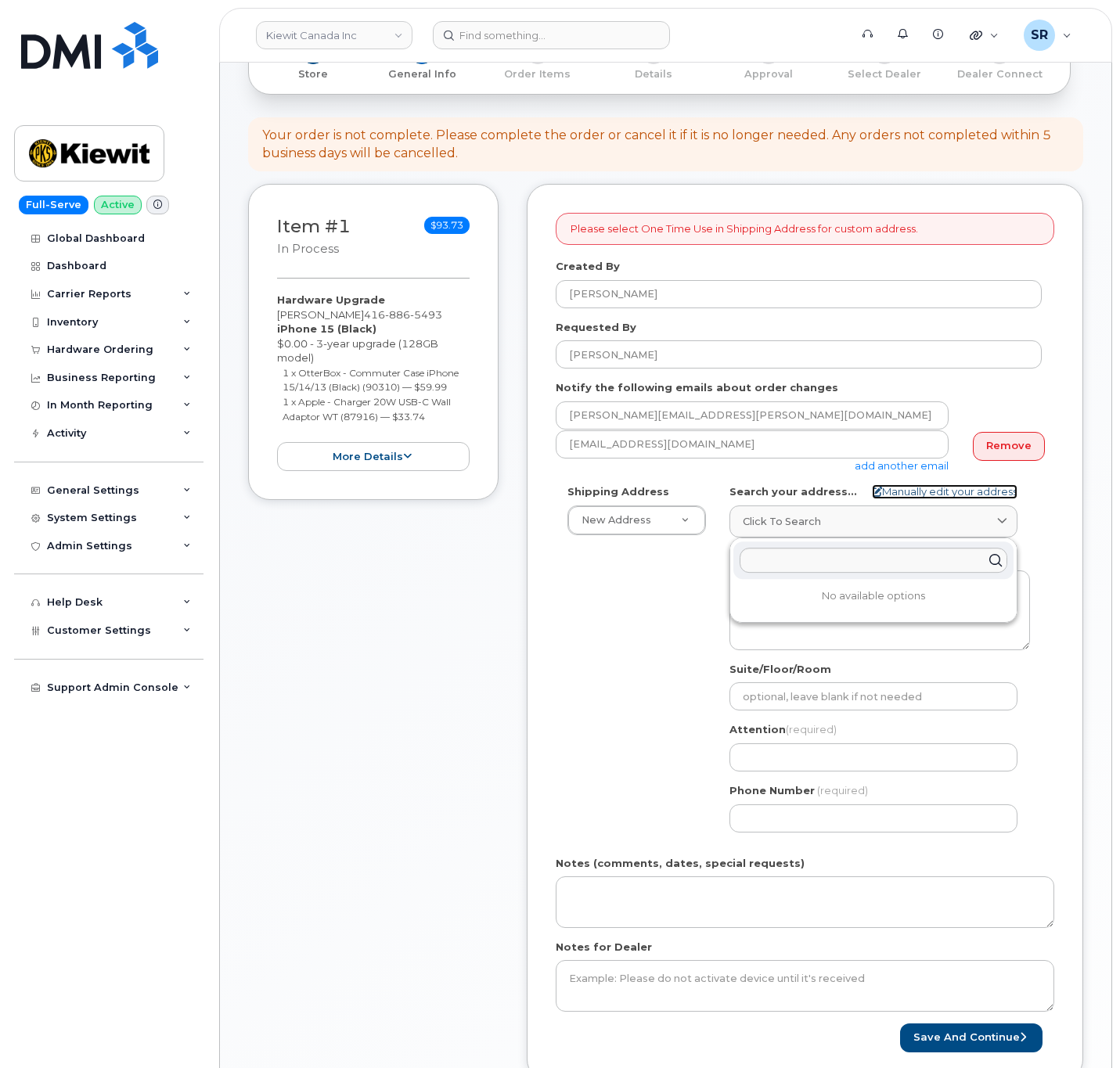
type input "[PERSON_NAME]"
type input "4168865493"
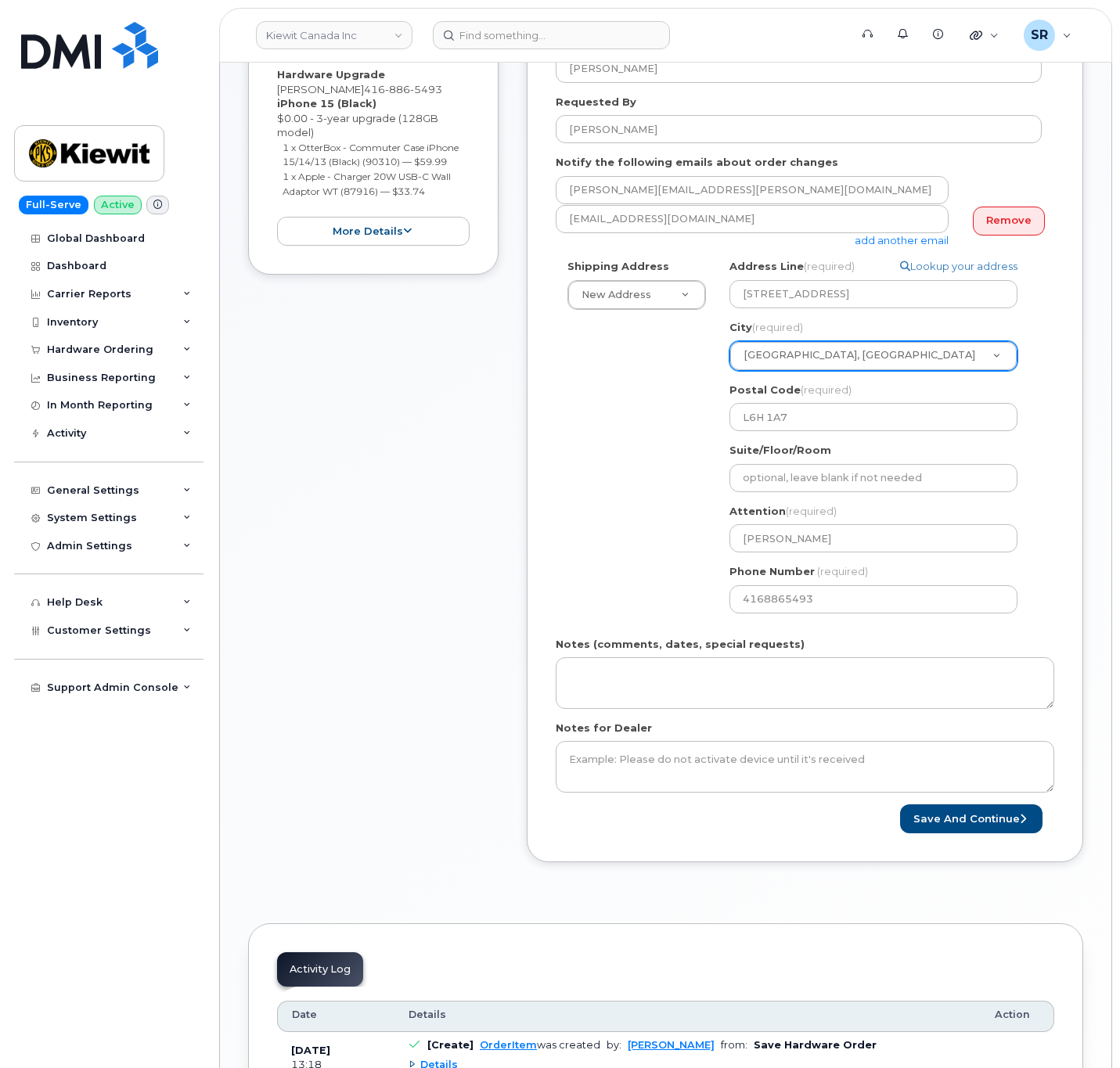
scroll to position [447, 0]
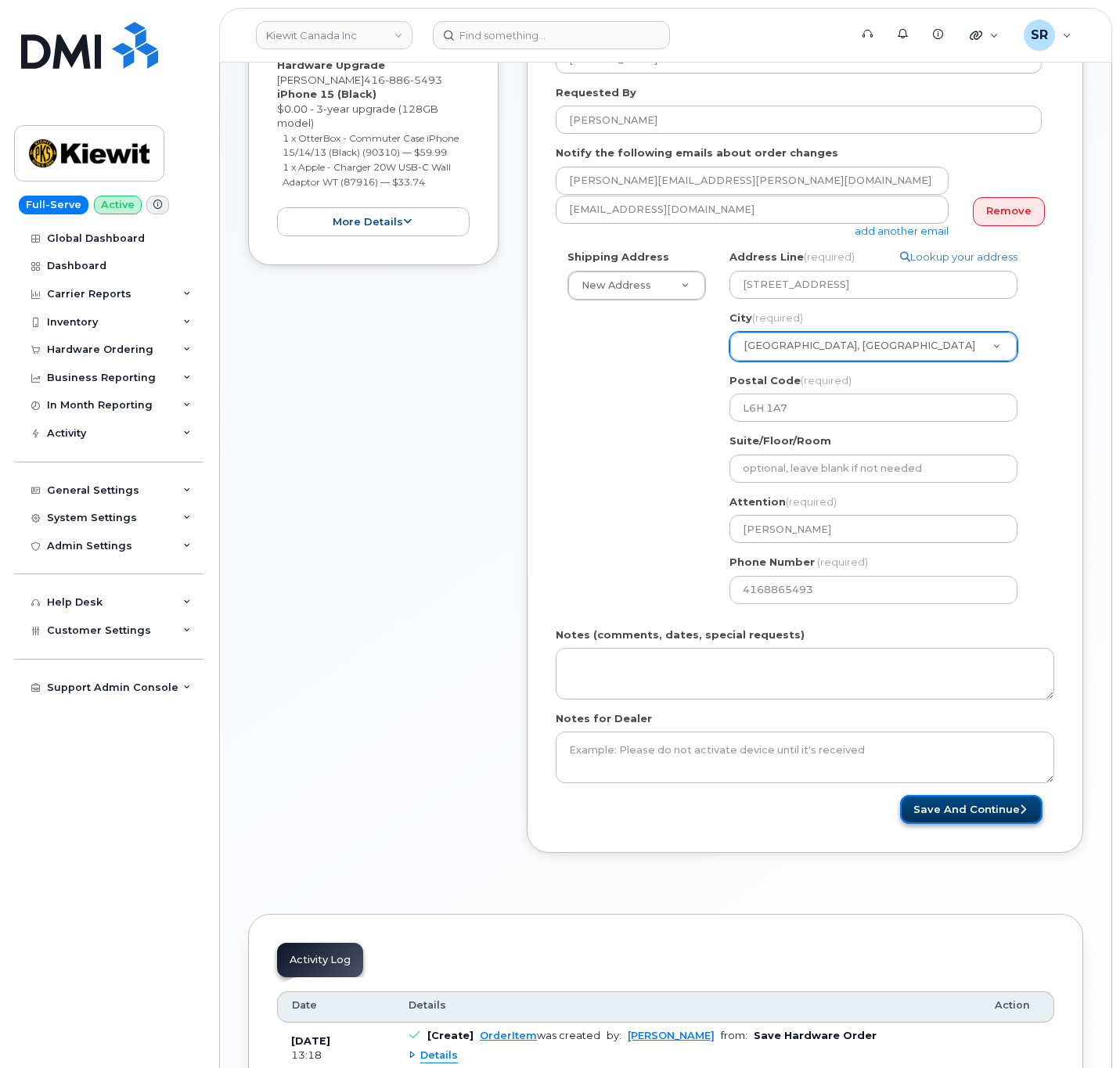
click at [970, 819] on button "Save and Continue" at bounding box center [971, 808] width 143 height 29
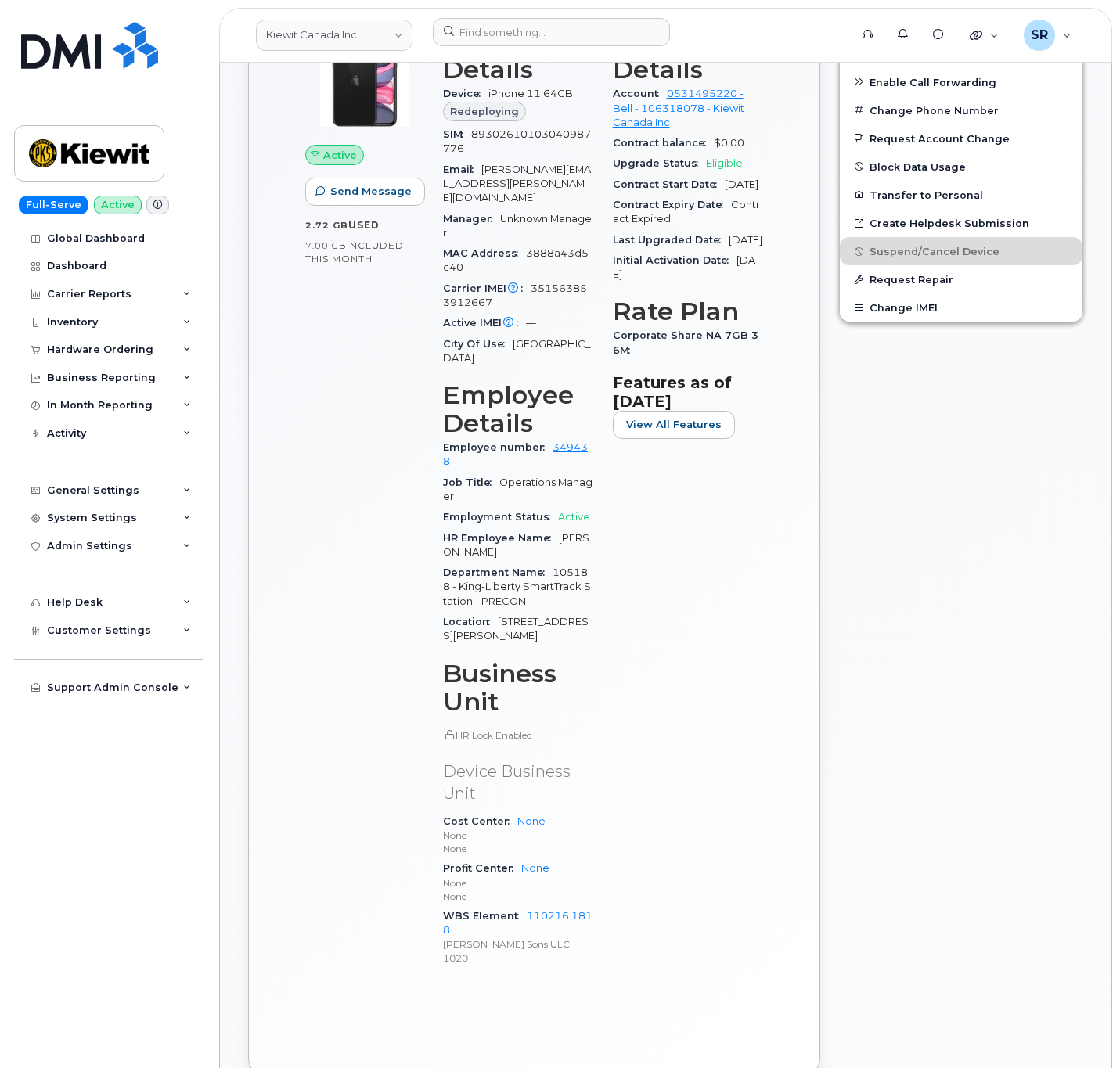
scroll to position [587, 0]
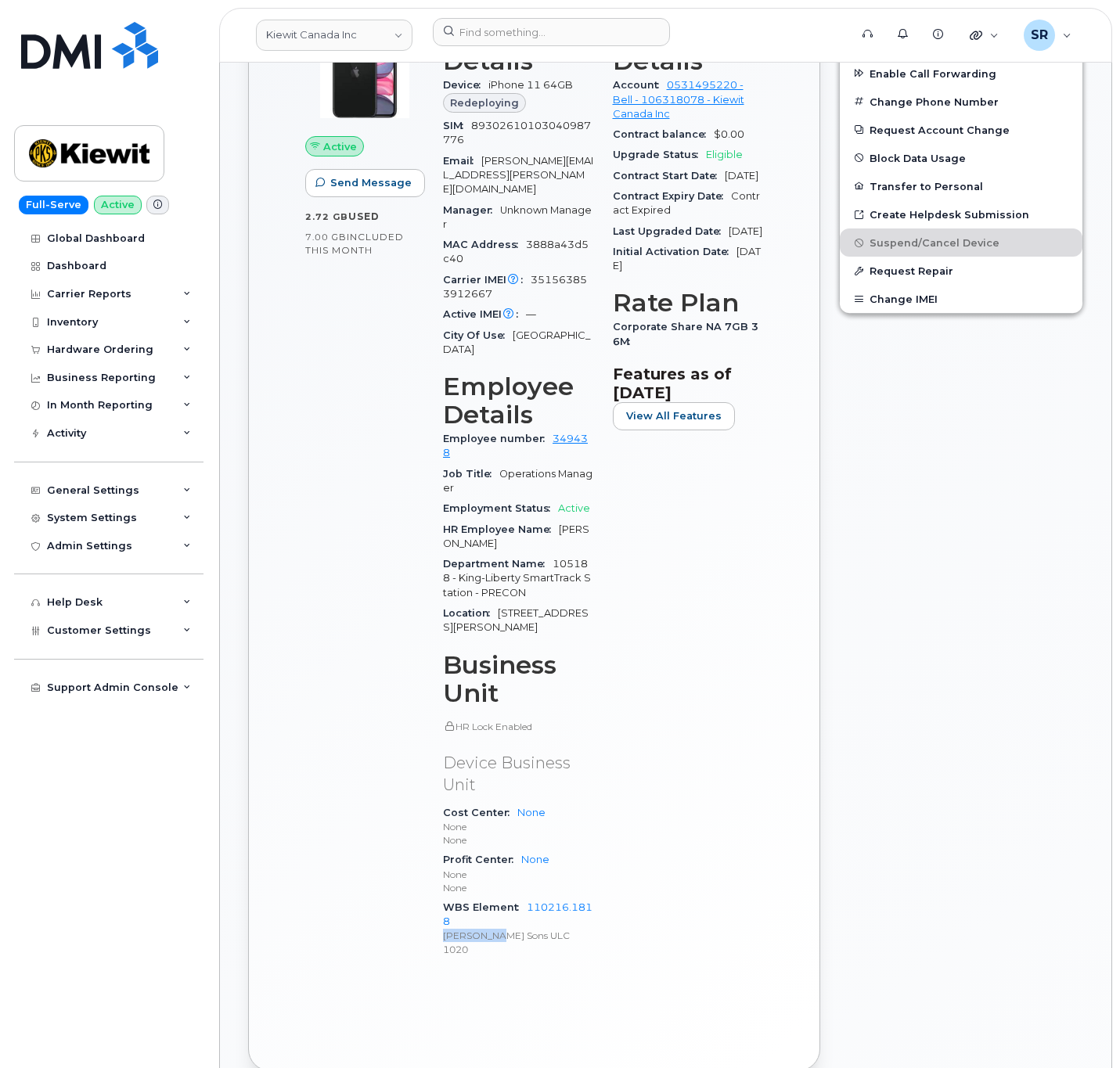
drag, startPoint x: 494, startPoint y: 888, endPoint x: 531, endPoint y: 885, distance: 37.1
click at [534, 898] on div "WBS Element 110216.1818 Peter Kiewit Sons ULC 1020" at bounding box center [518, 928] width 151 height 61
click at [578, 928] on p "Peter Kiewit Sons ULC" at bounding box center [518, 934] width 151 height 13
drag, startPoint x: 449, startPoint y: 883, endPoint x: 526, endPoint y: 865, distance: 79.1
click at [526, 898] on div "WBS Element 110216.1818 Peter Kiewit Sons ULC 1020" at bounding box center [518, 928] width 151 height 61
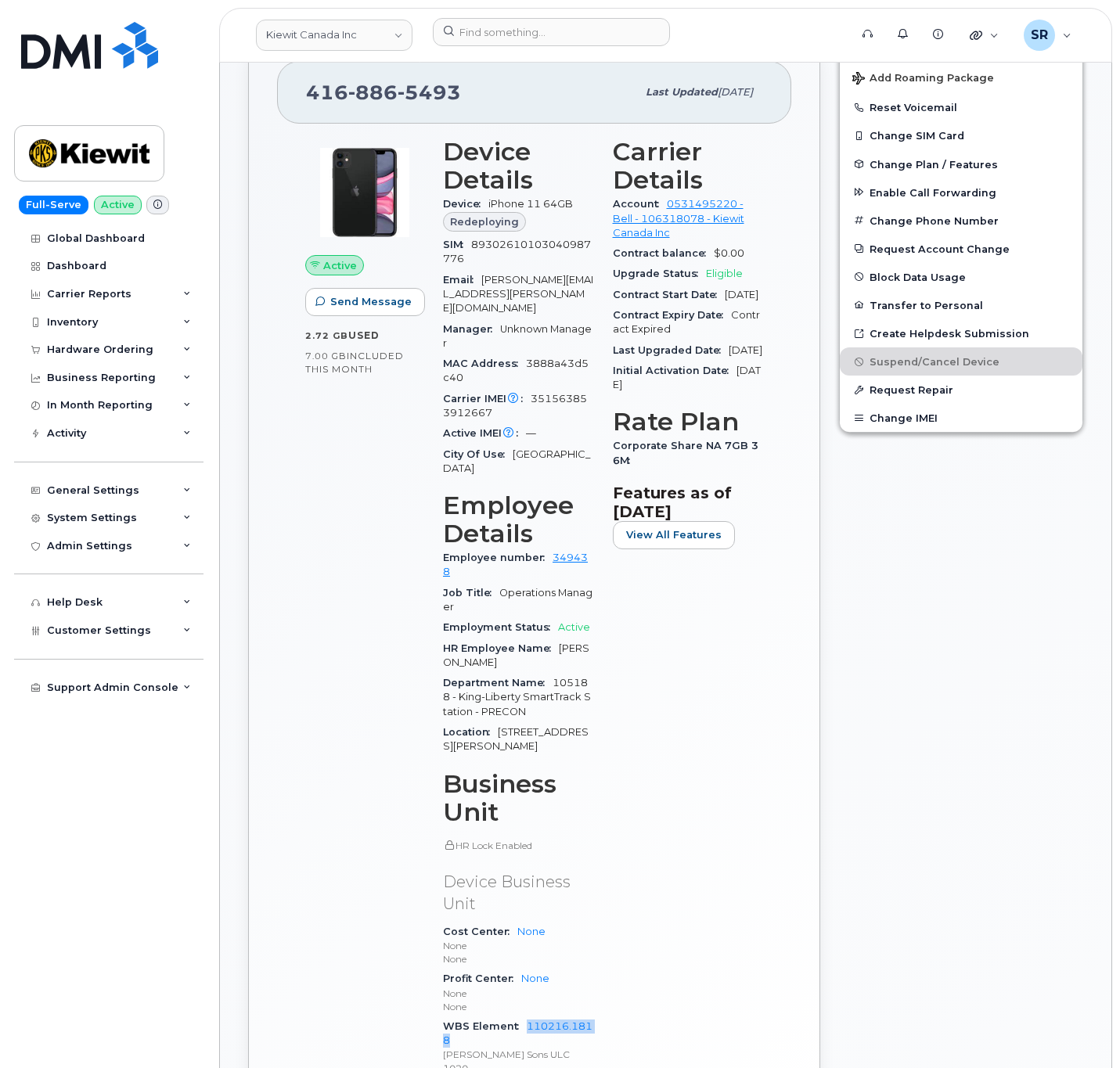
scroll to position [470, 0]
copy link "110216.1818"
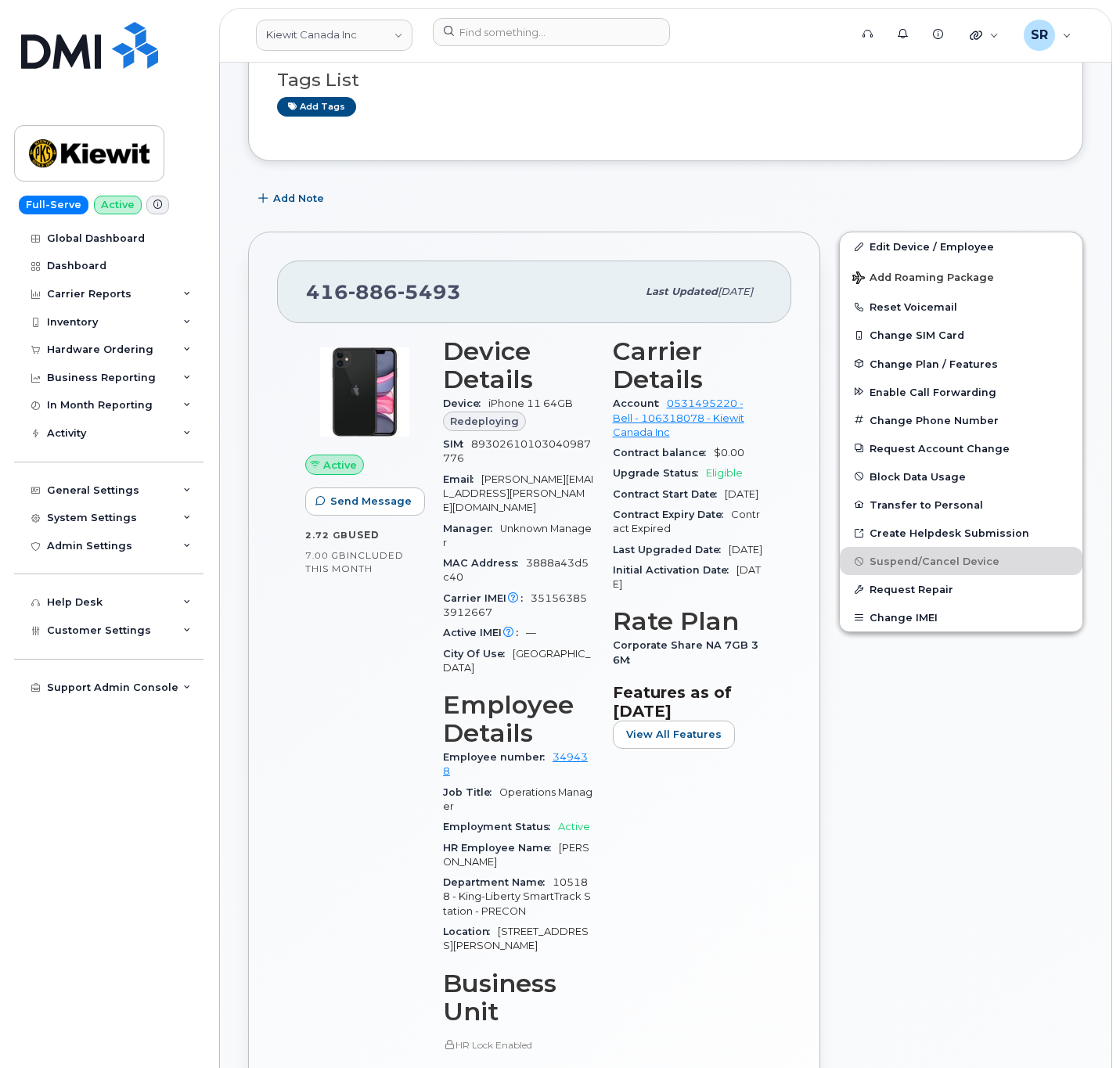
scroll to position [0, 0]
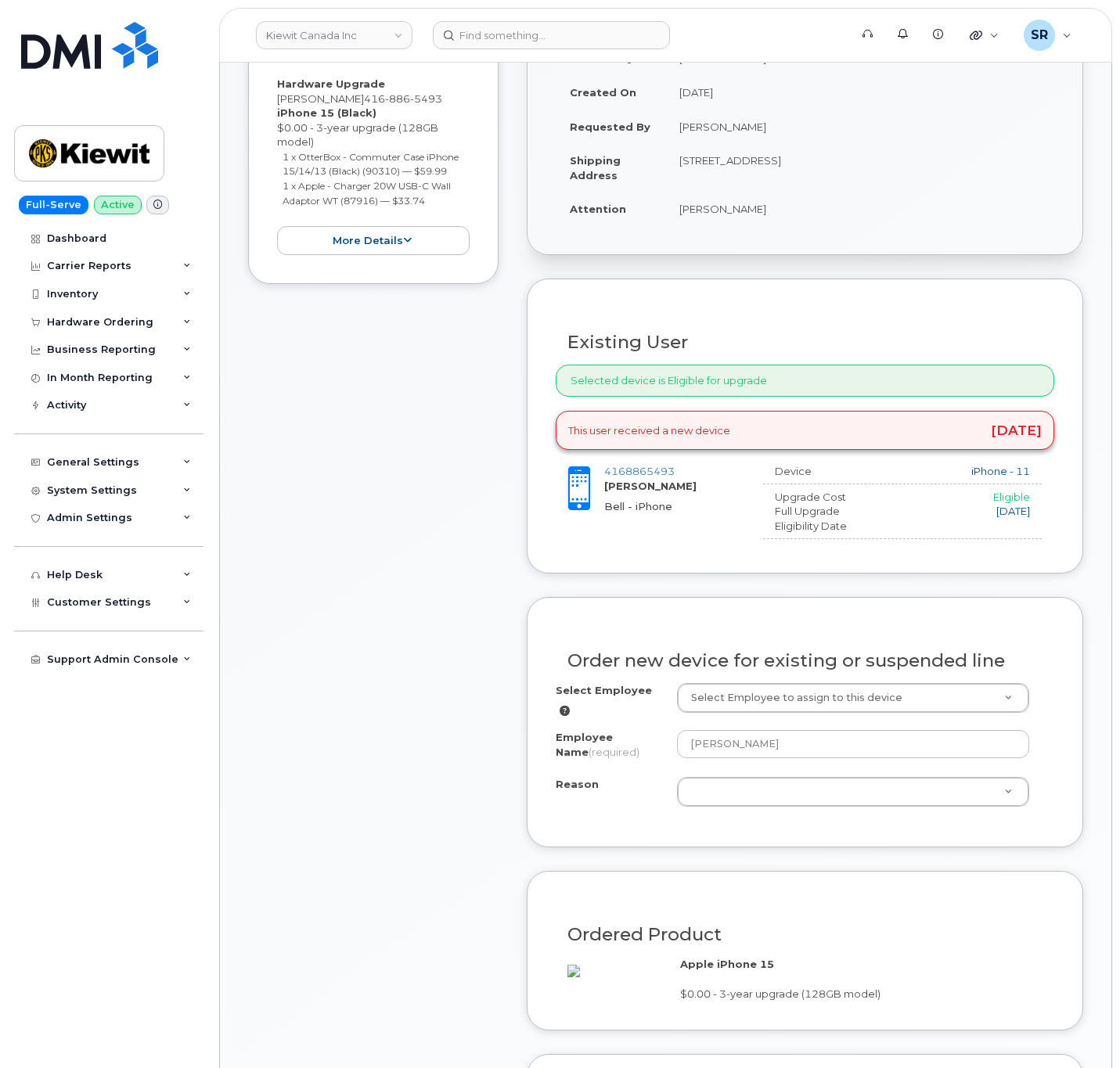
scroll to position [470, 0]
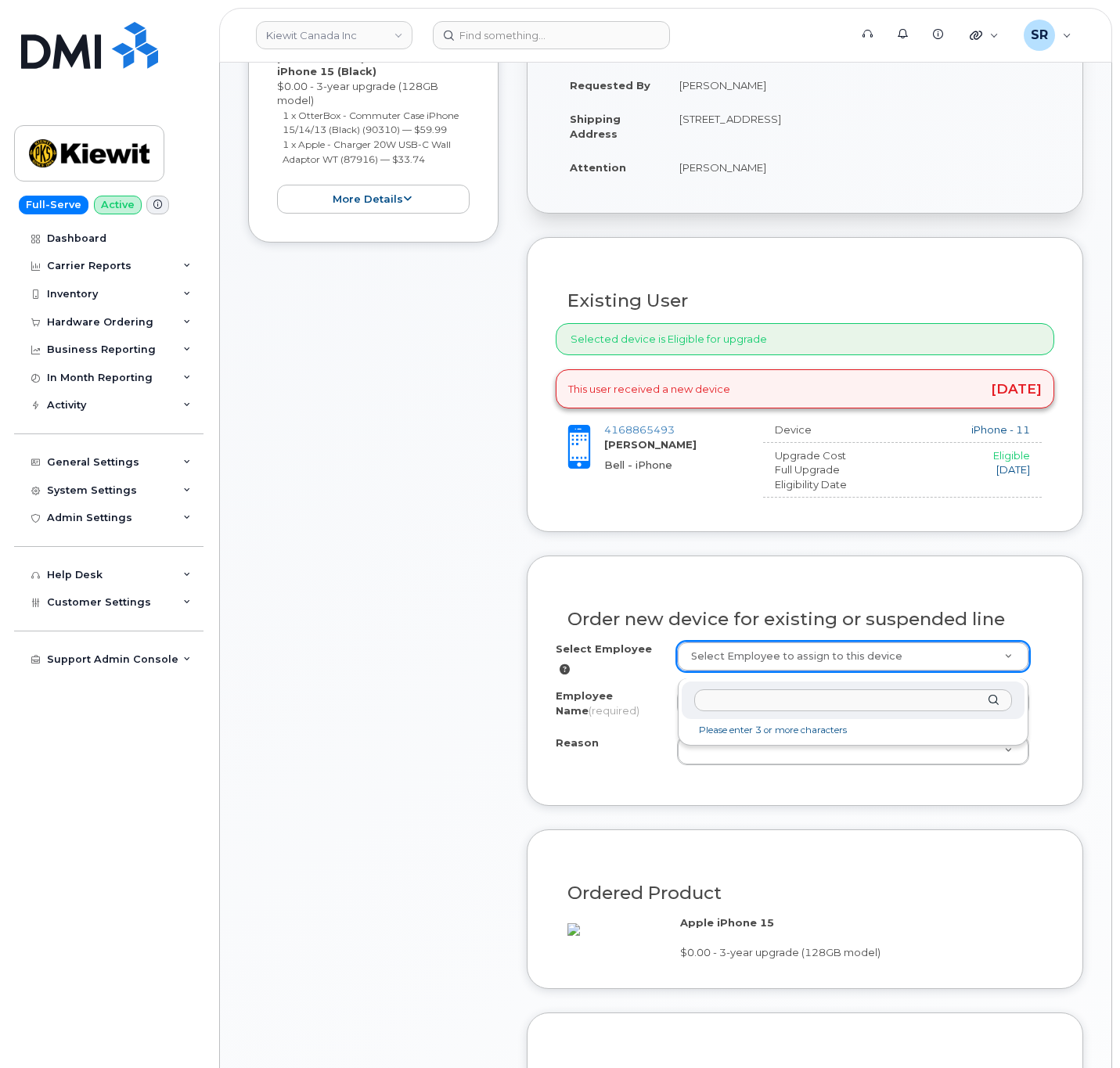
click at [797, 699] on input "text" at bounding box center [853, 700] width 318 height 23
paste input "4168865493"
type input "4168865493"
drag, startPoint x: 794, startPoint y: 697, endPoint x: 669, endPoint y: 697, distance: 125.0
click at [669, 697] on body "Kiewit Canada Inc Support Alerts Knowledge Base Quicklinks Suspend / Cancel Dev…" at bounding box center [560, 855] width 1120 height 2649
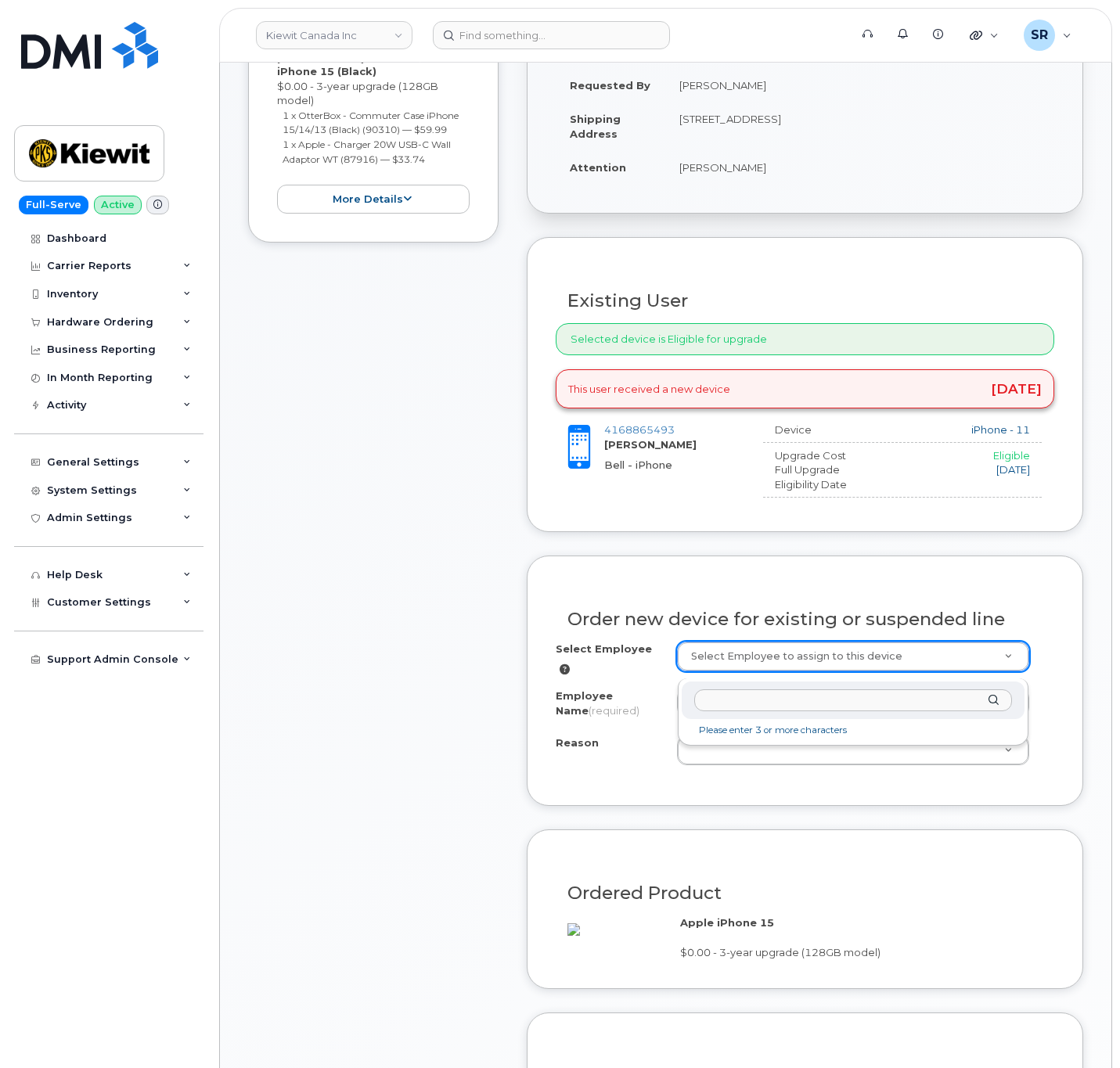
click at [809, 706] on input "text" at bounding box center [853, 700] width 318 height 23
paste input "[PERSON_NAME]"
type input "[PERSON_NAME]"
type input "1061946"
select select
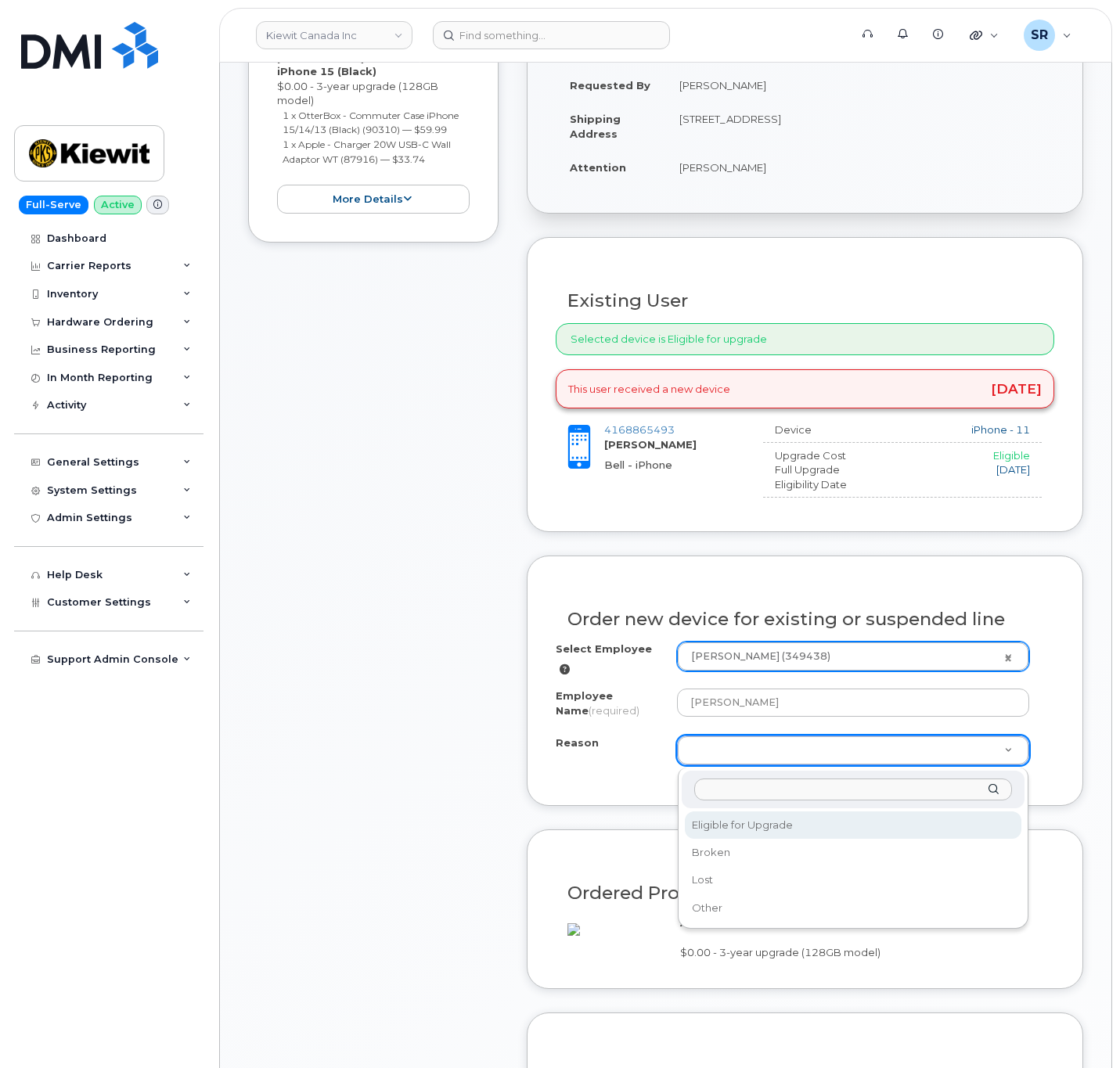
select select "eligible_for_upgrade"
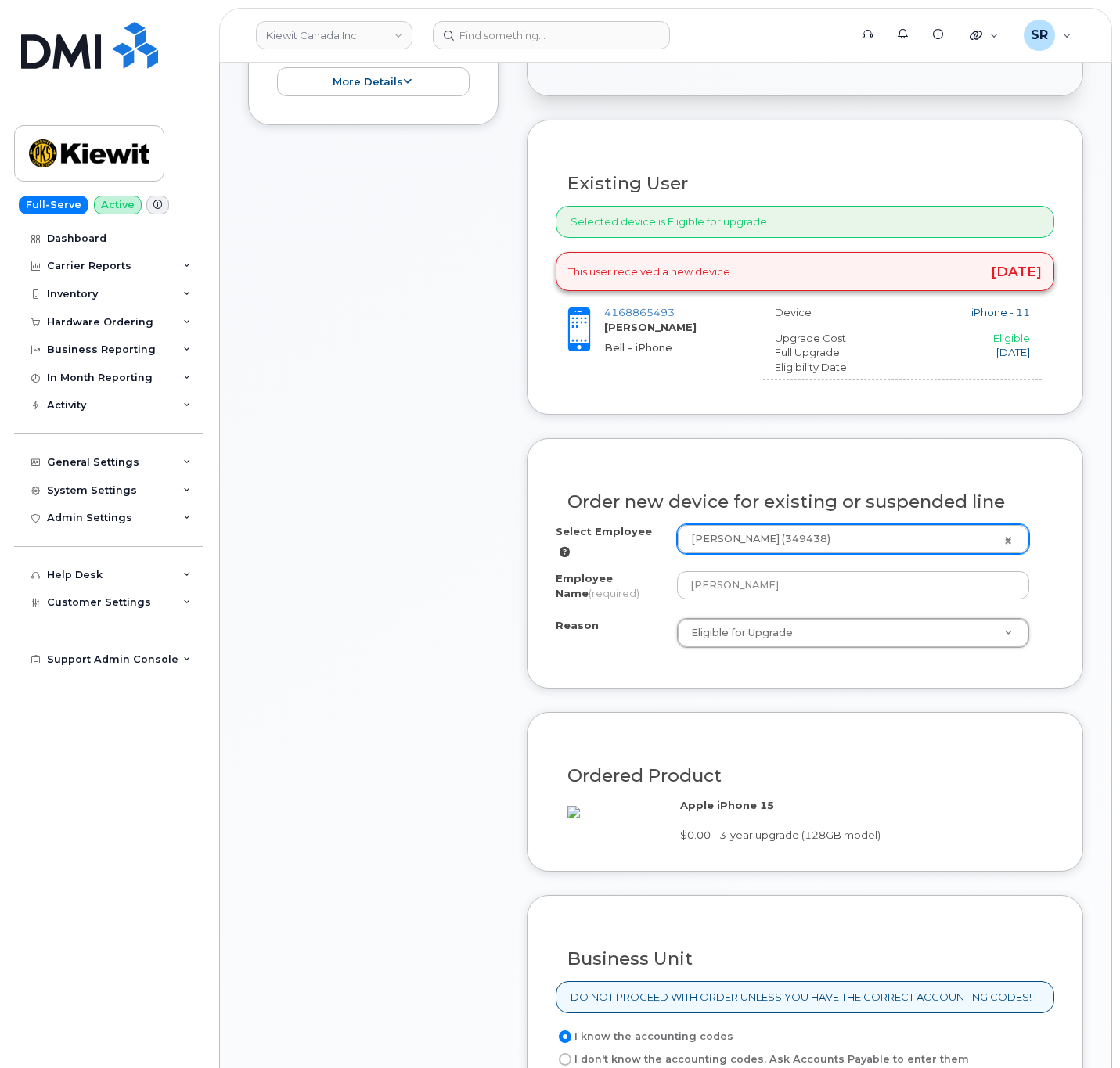
click at [432, 721] on div "Item #1 in process $93.73 Hardware Upgrade Fred Guo 416 886 5493 iPhone 15 (Bla…" at bounding box center [373, 567] width 251 height 1517
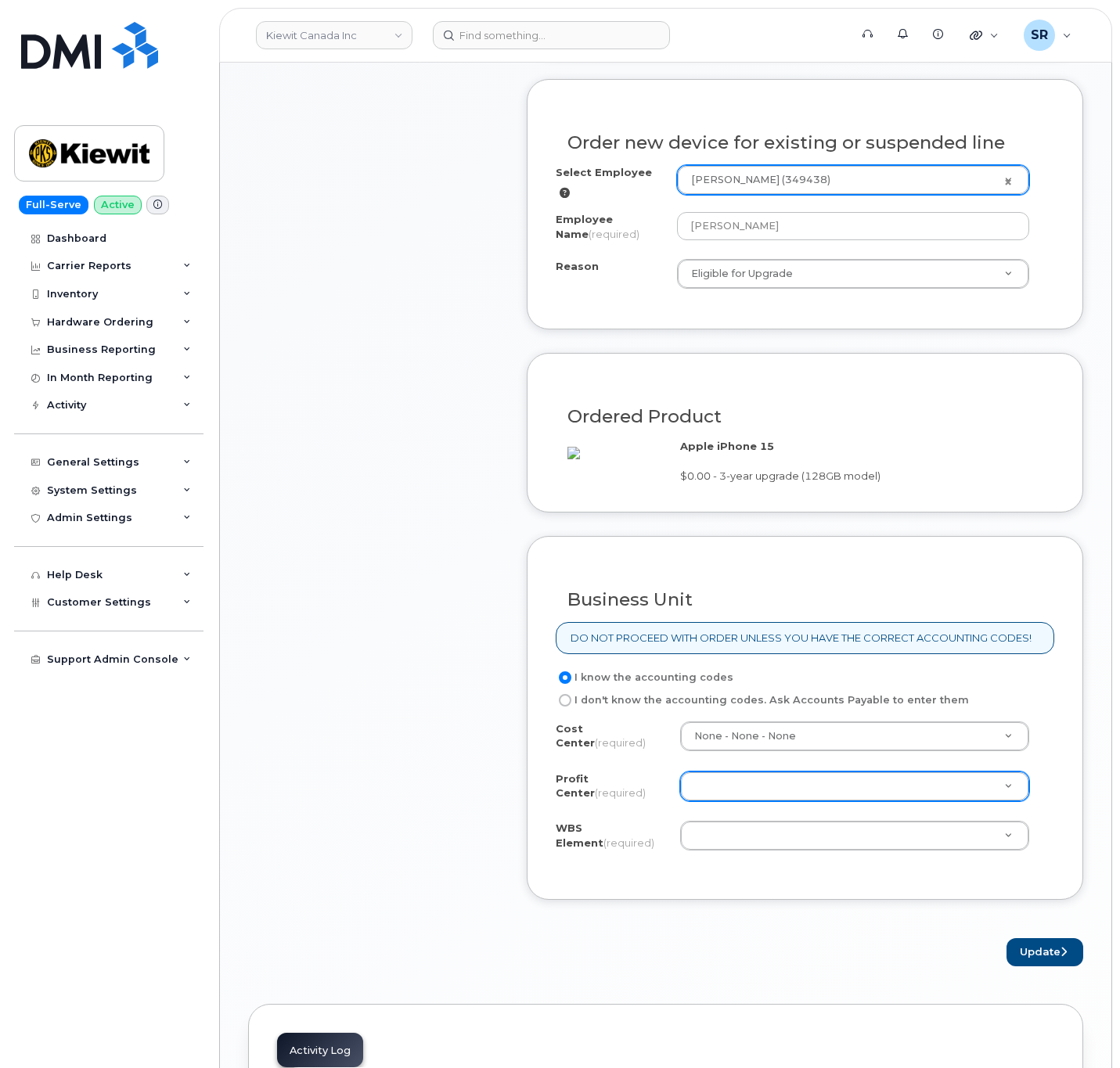
scroll to position [1056, 0]
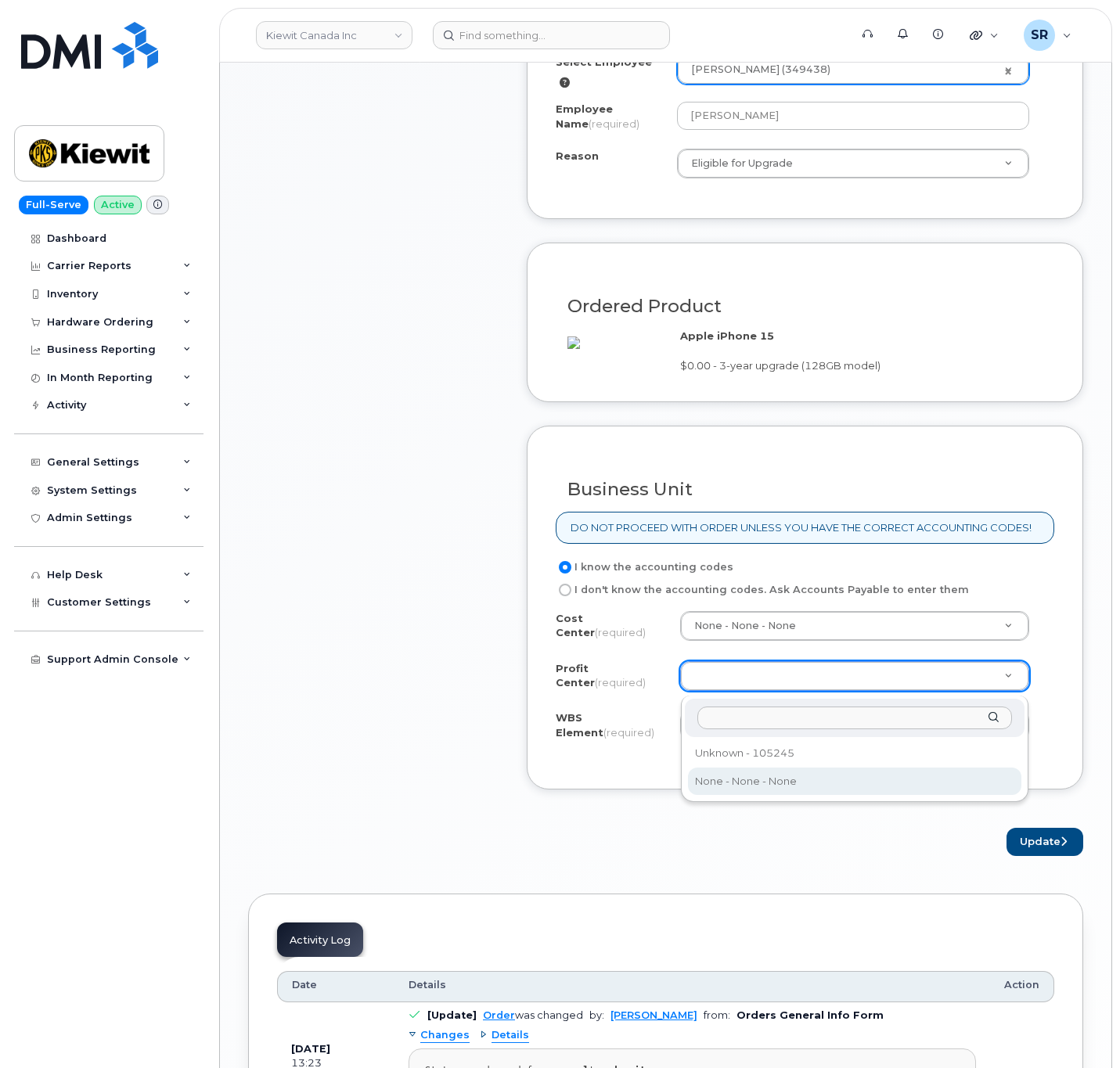
select select "None"
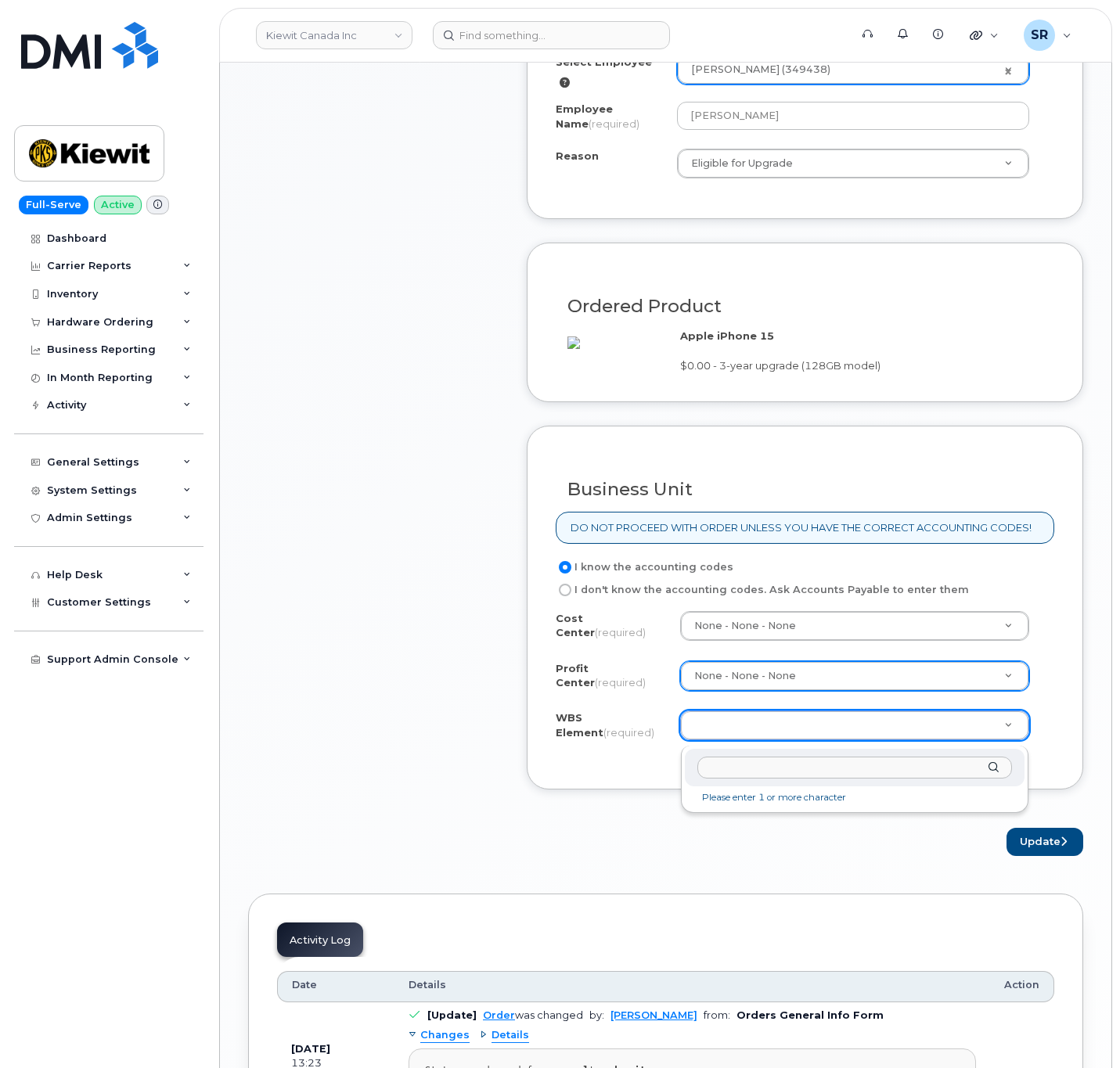
click at [745, 769] on input "text" at bounding box center [854, 768] width 314 height 23
paste input "110216.1818"
type input "110216.1818"
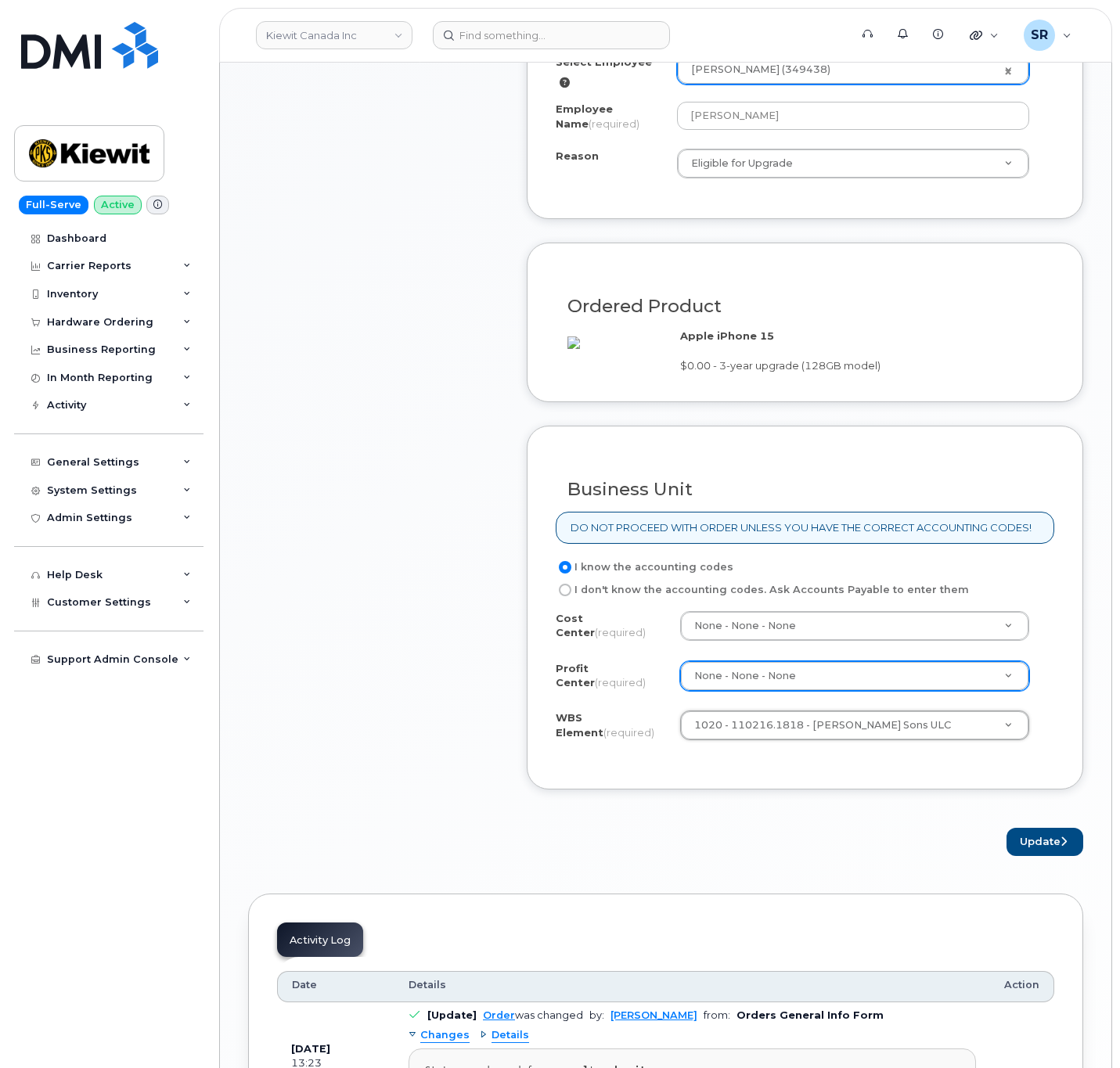
click at [867, 805] on form "Existing User Additional cost to upgrading the device $0.00 Selected device is …" at bounding box center [806, 253] width 557 height 1206
click at [1058, 843] on button "Update" at bounding box center [1045, 842] width 76 height 29
click at [1064, 871] on div "× Share This Order If you want to allow others to create or edit orders, share …" at bounding box center [665, 348] width 836 height 2333
click at [1055, 843] on button "Update" at bounding box center [1045, 842] width 76 height 29
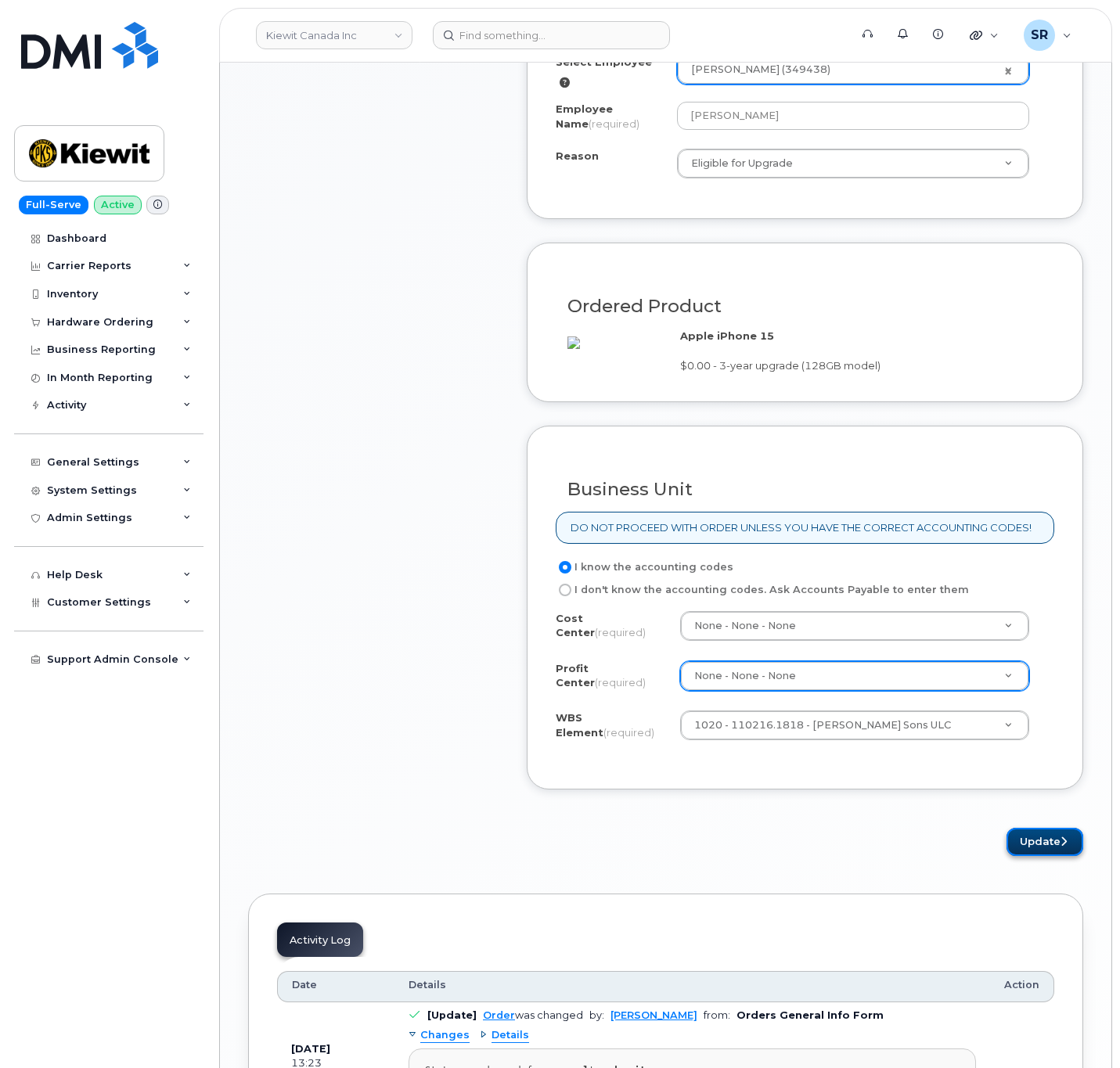
click at [1055, 843] on button "Update" at bounding box center [1045, 842] width 76 height 29
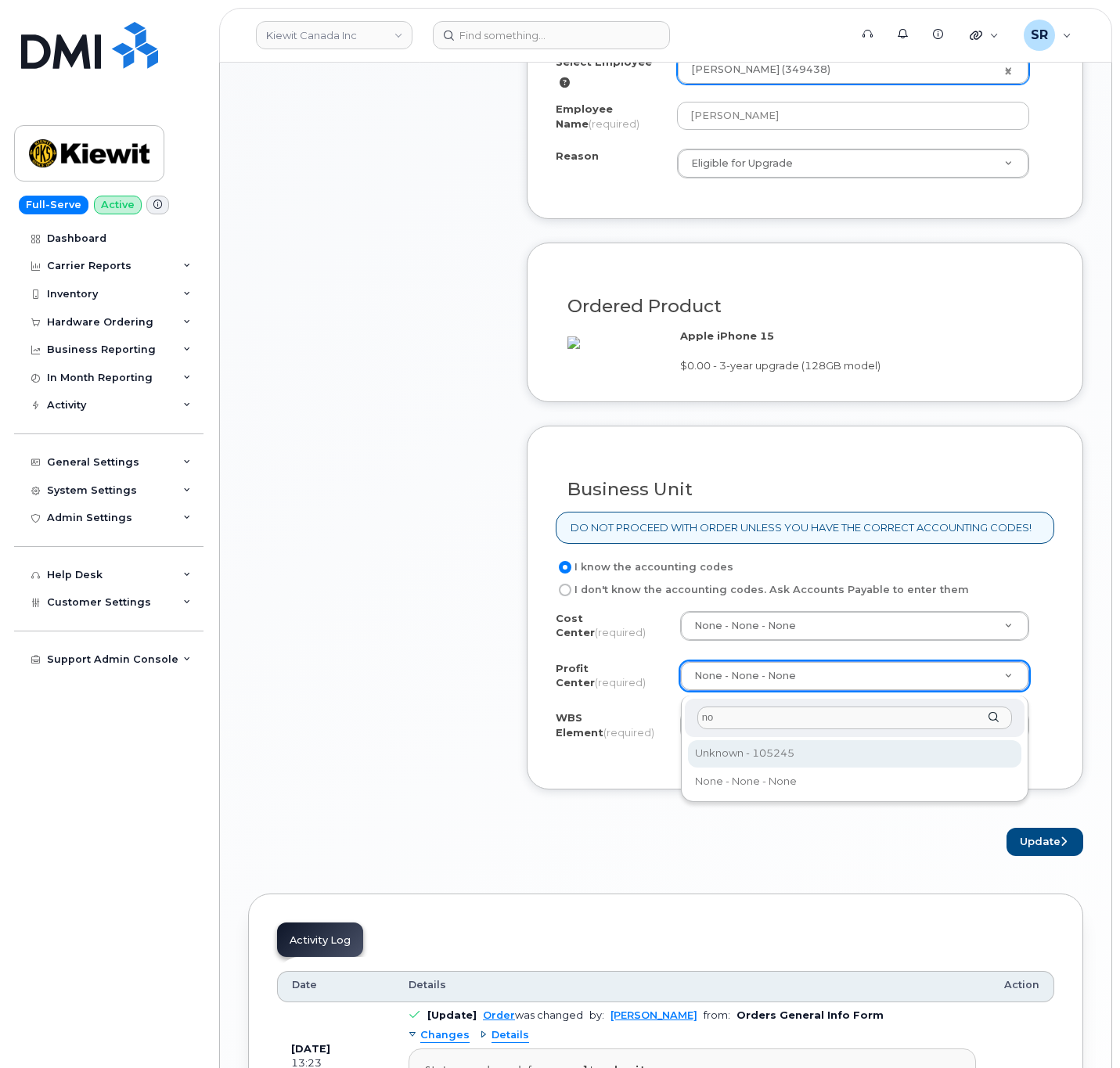
type input "no"
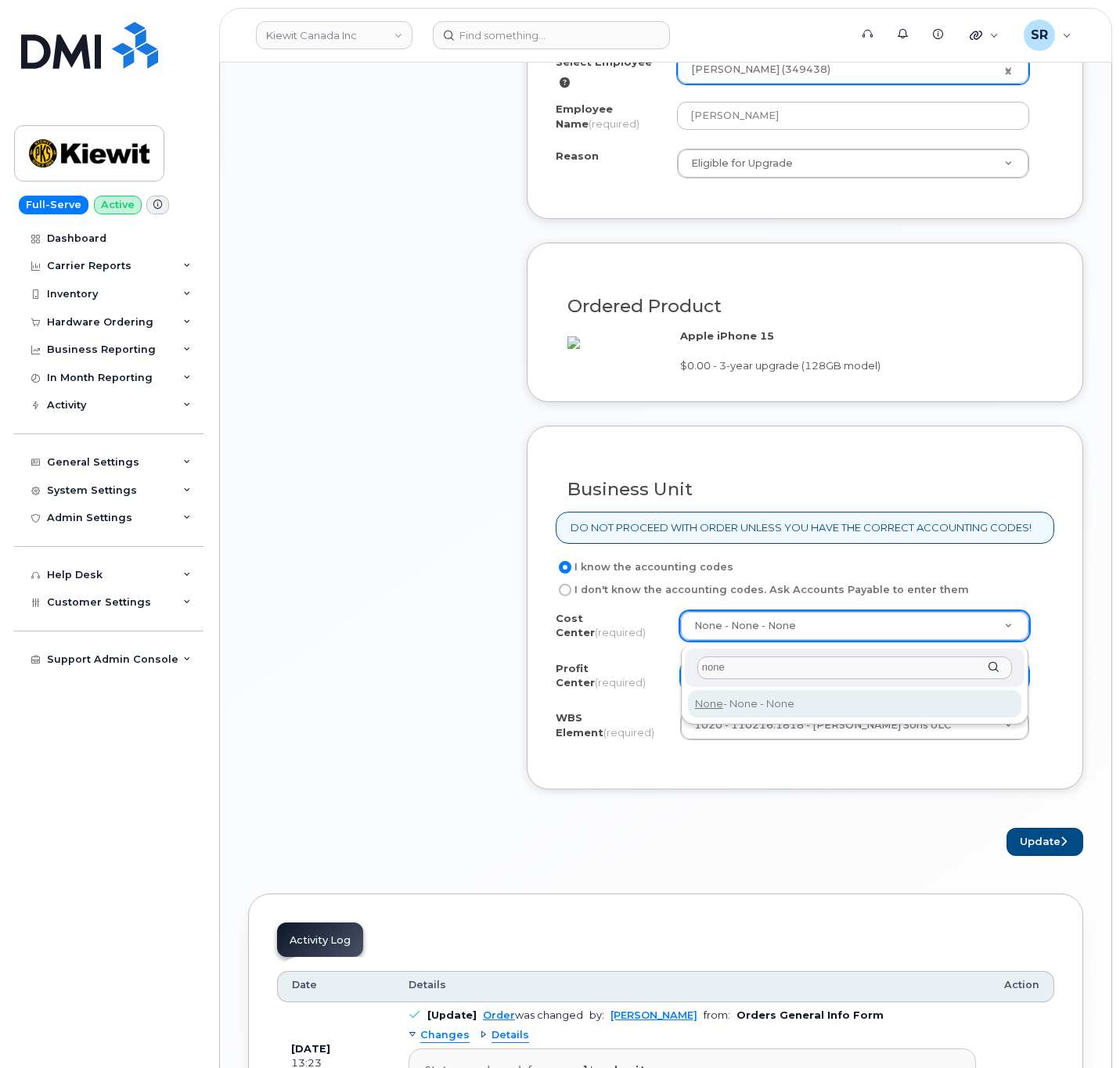
type input "none"
type input "None"
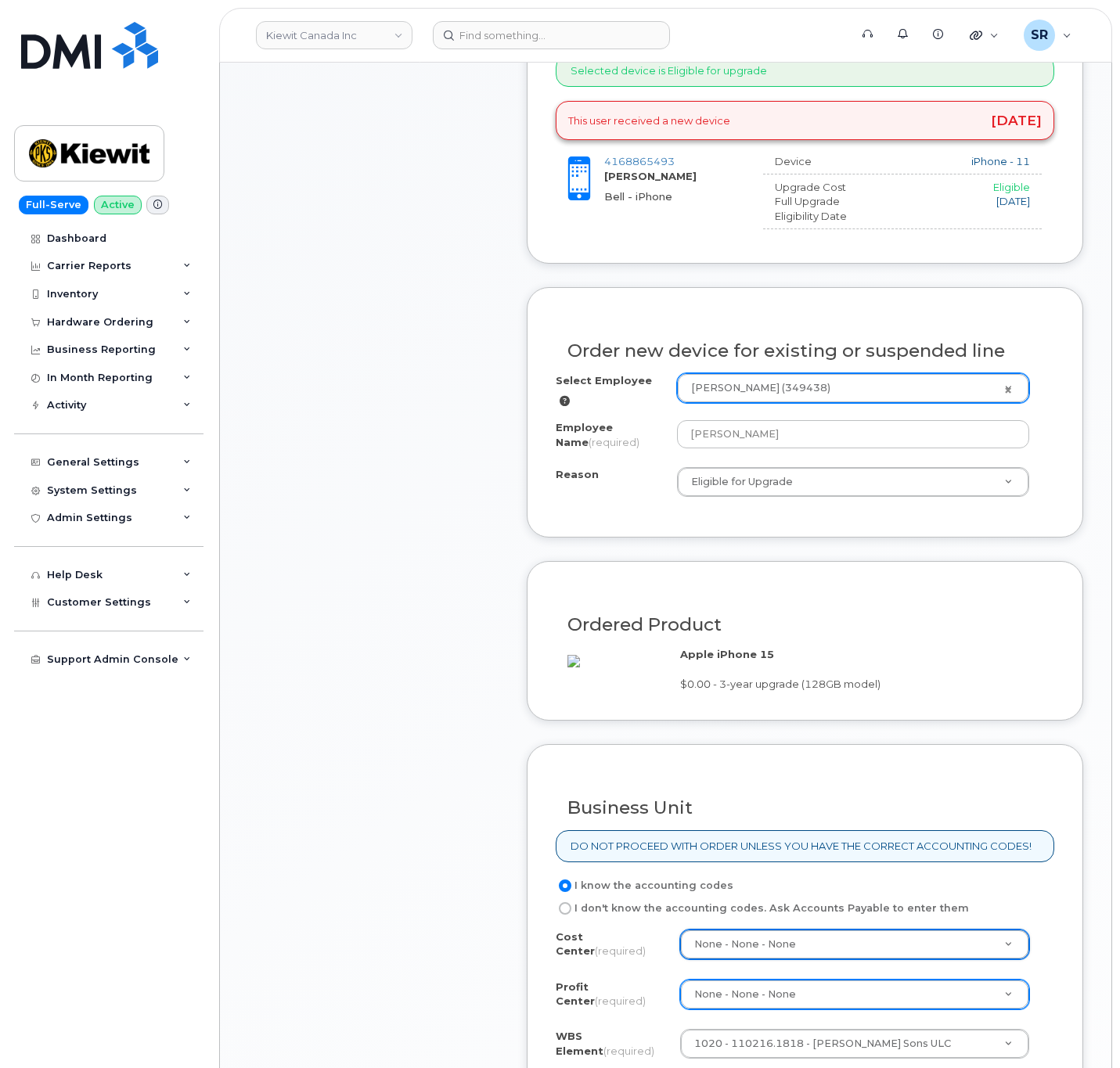
scroll to position [470, 0]
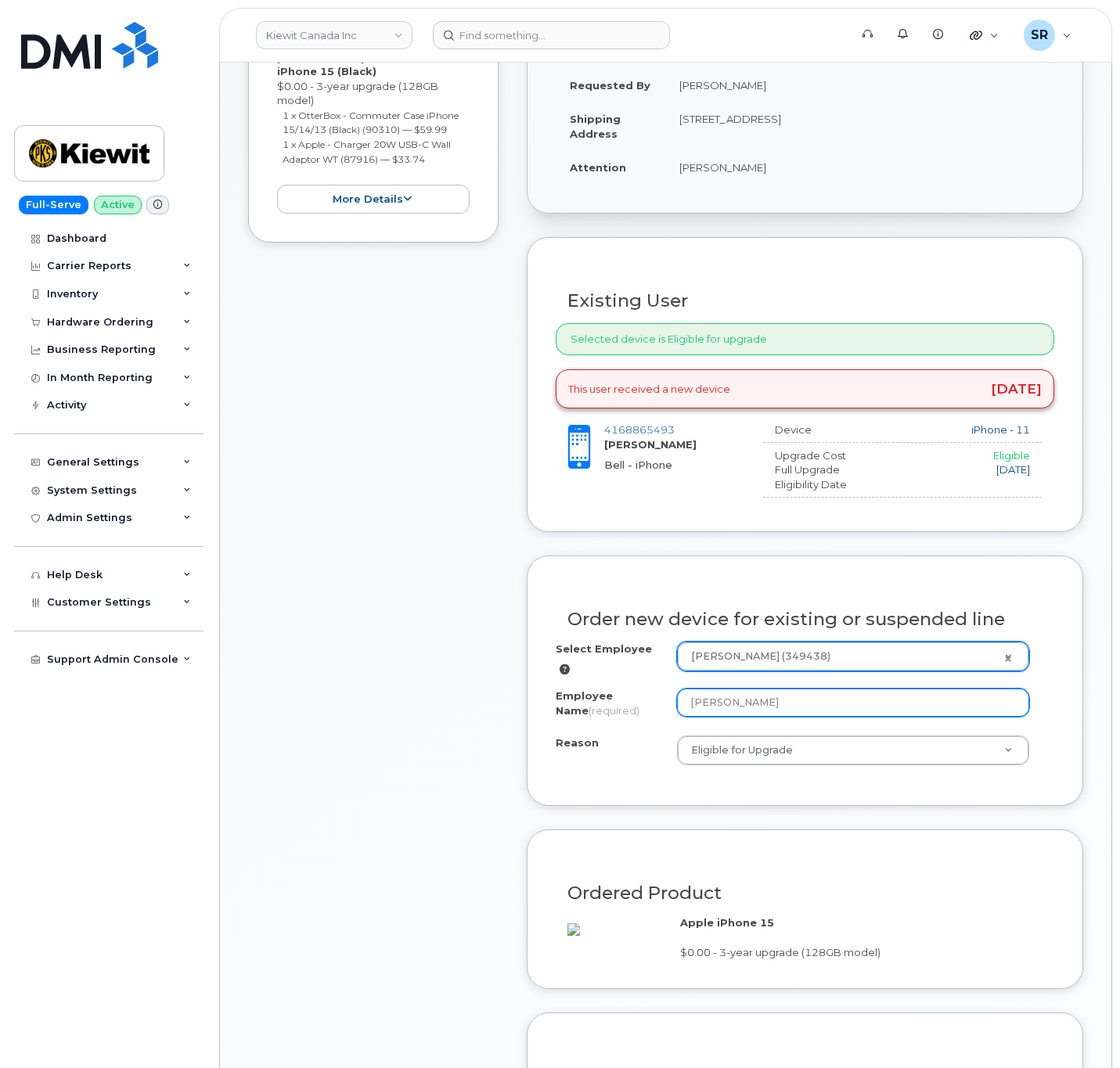
click at [843, 691] on input "[PERSON_NAME]" at bounding box center [852, 702] width 352 height 28
type input "[PERSON_NAME]"
click at [655, 796] on div "Order new device for existing or suspended line Select Employee Fred Guo (34943…" at bounding box center [806, 682] width 557 height 252
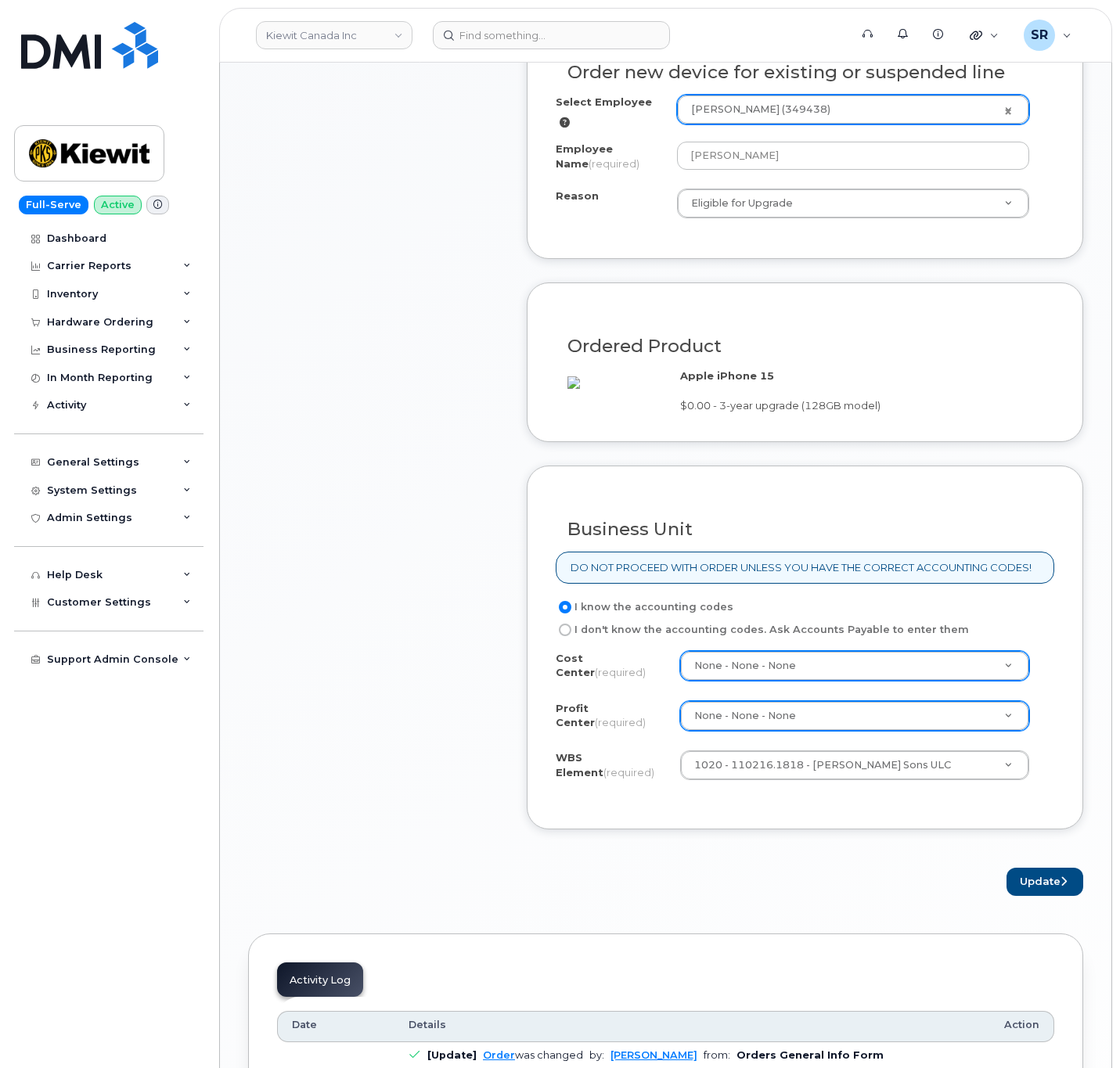
scroll to position [1596, 0]
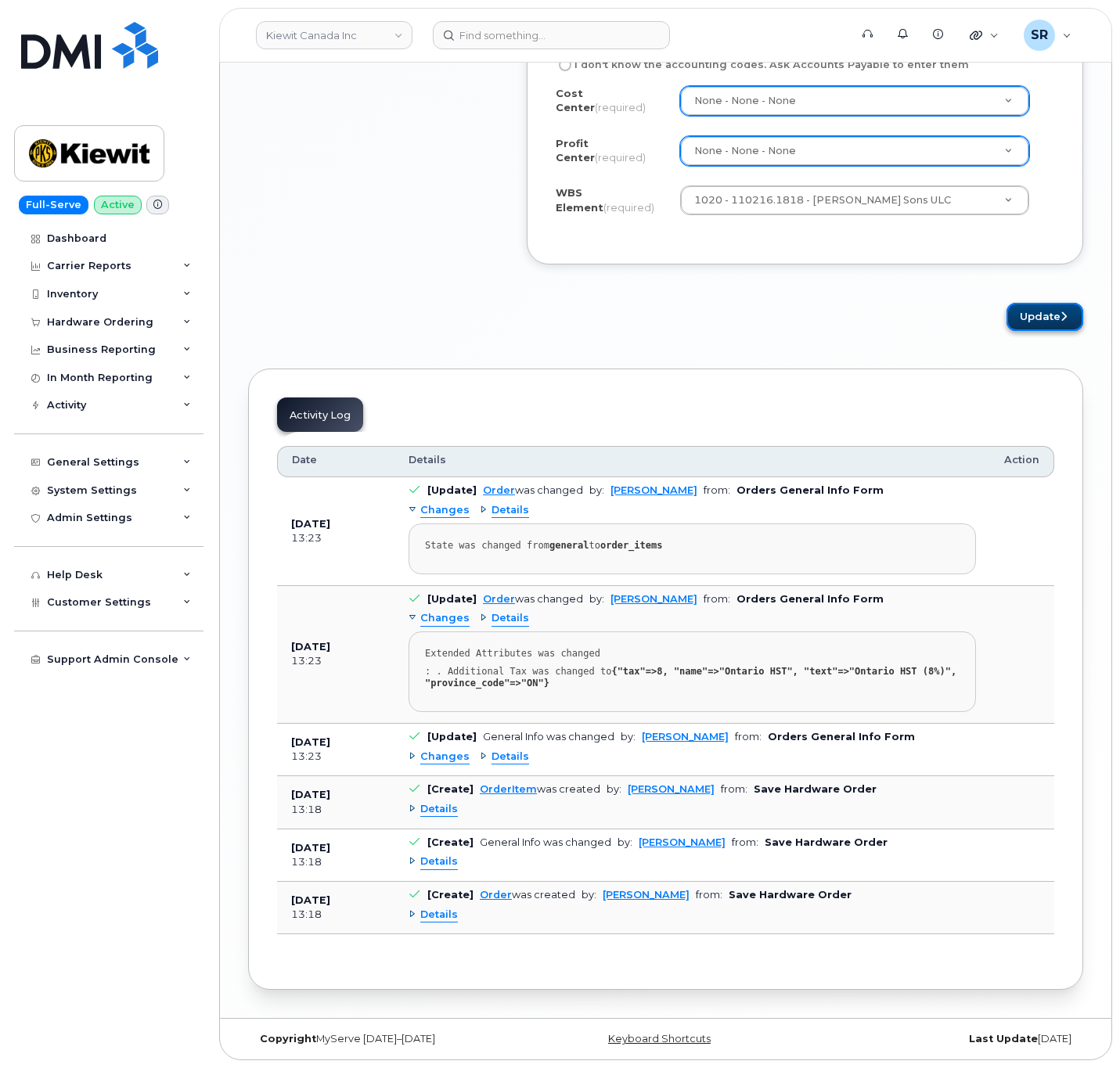
click at [1041, 317] on button "Update" at bounding box center [1045, 317] width 76 height 29
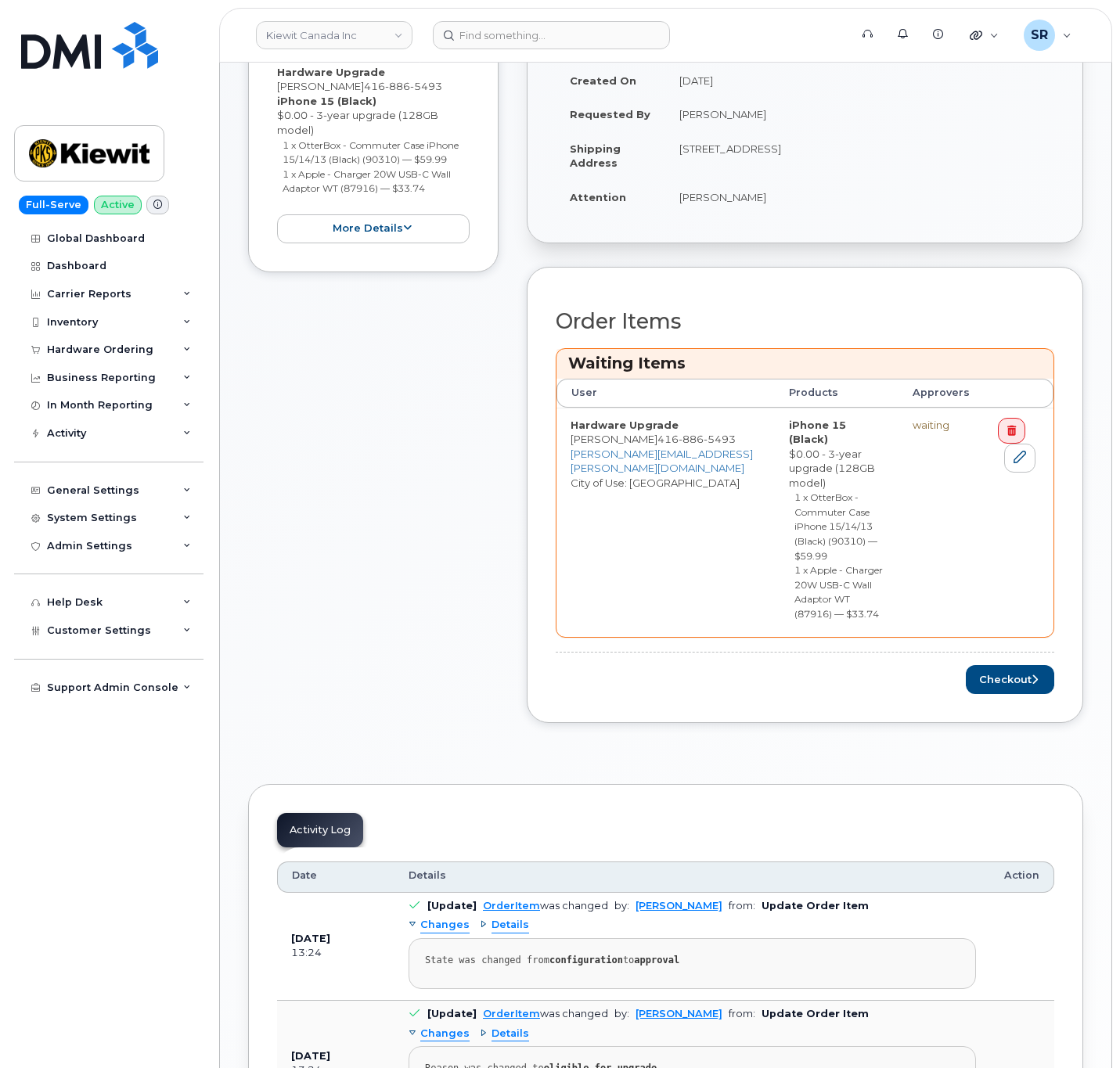
scroll to position [352, 0]
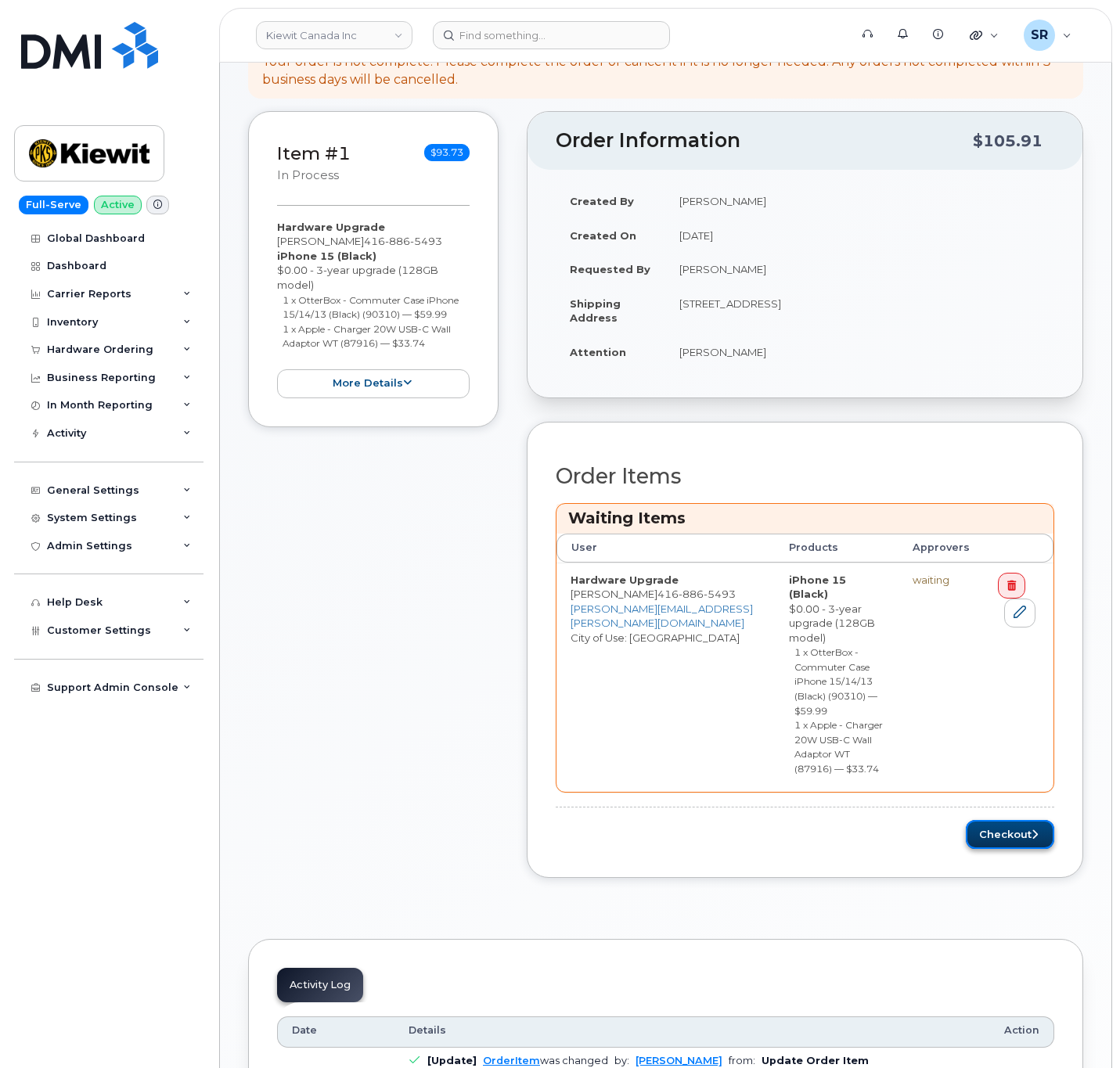
click at [1041, 820] on button "Checkout" at bounding box center [1010, 834] width 88 height 29
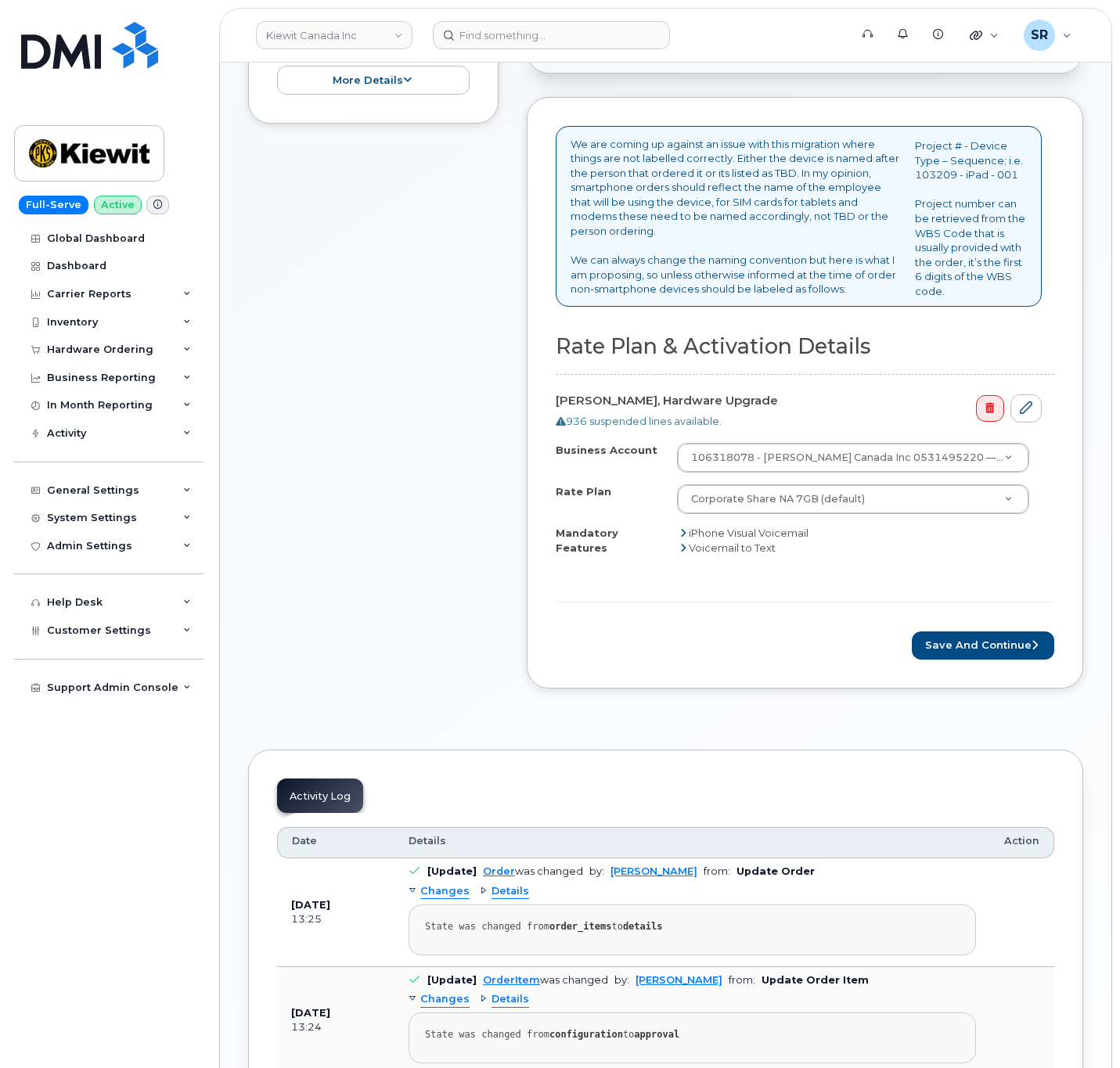
scroll to position [587, 0]
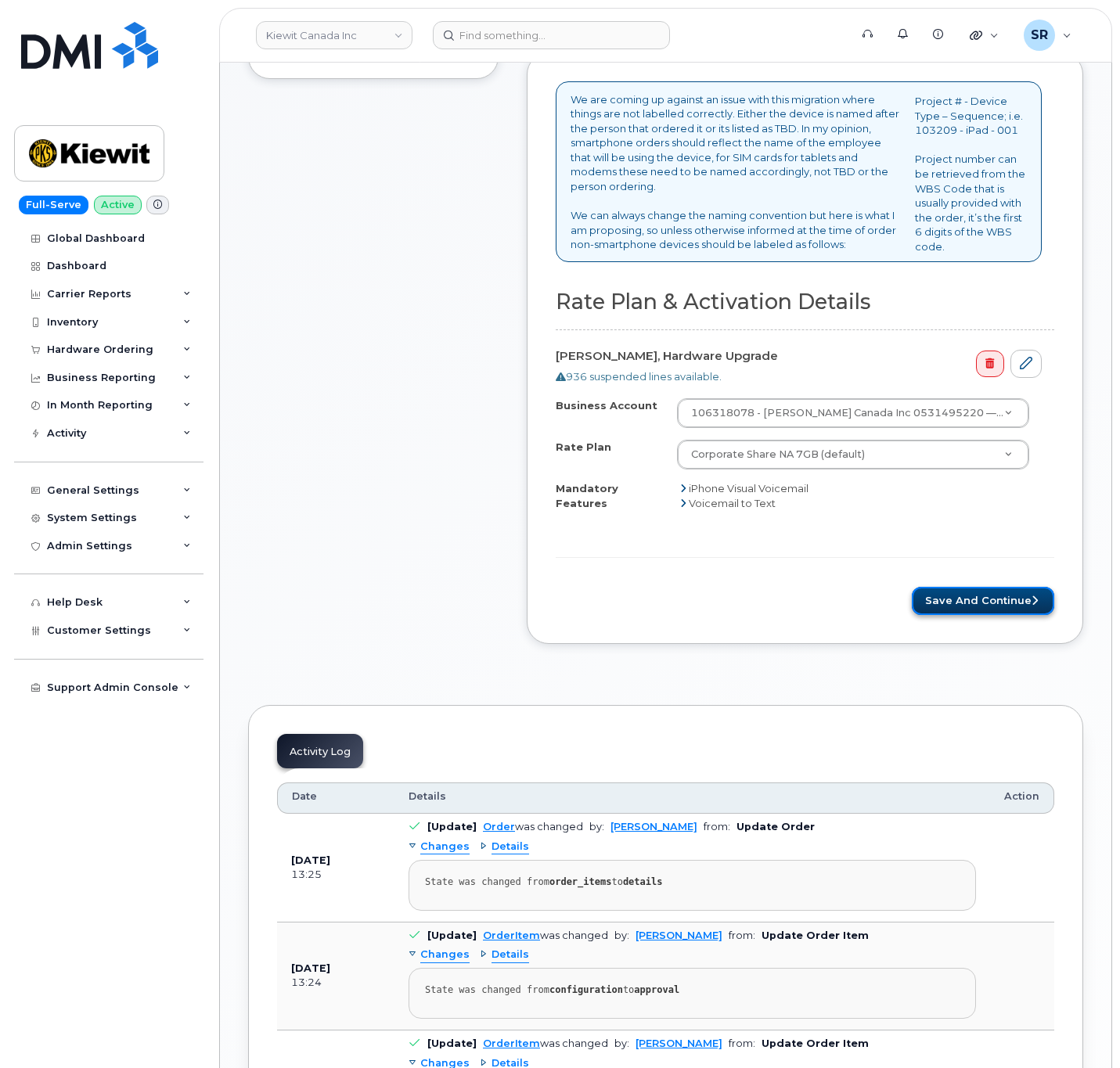
click at [1004, 592] on button "Save and Continue" at bounding box center [983, 600] width 143 height 29
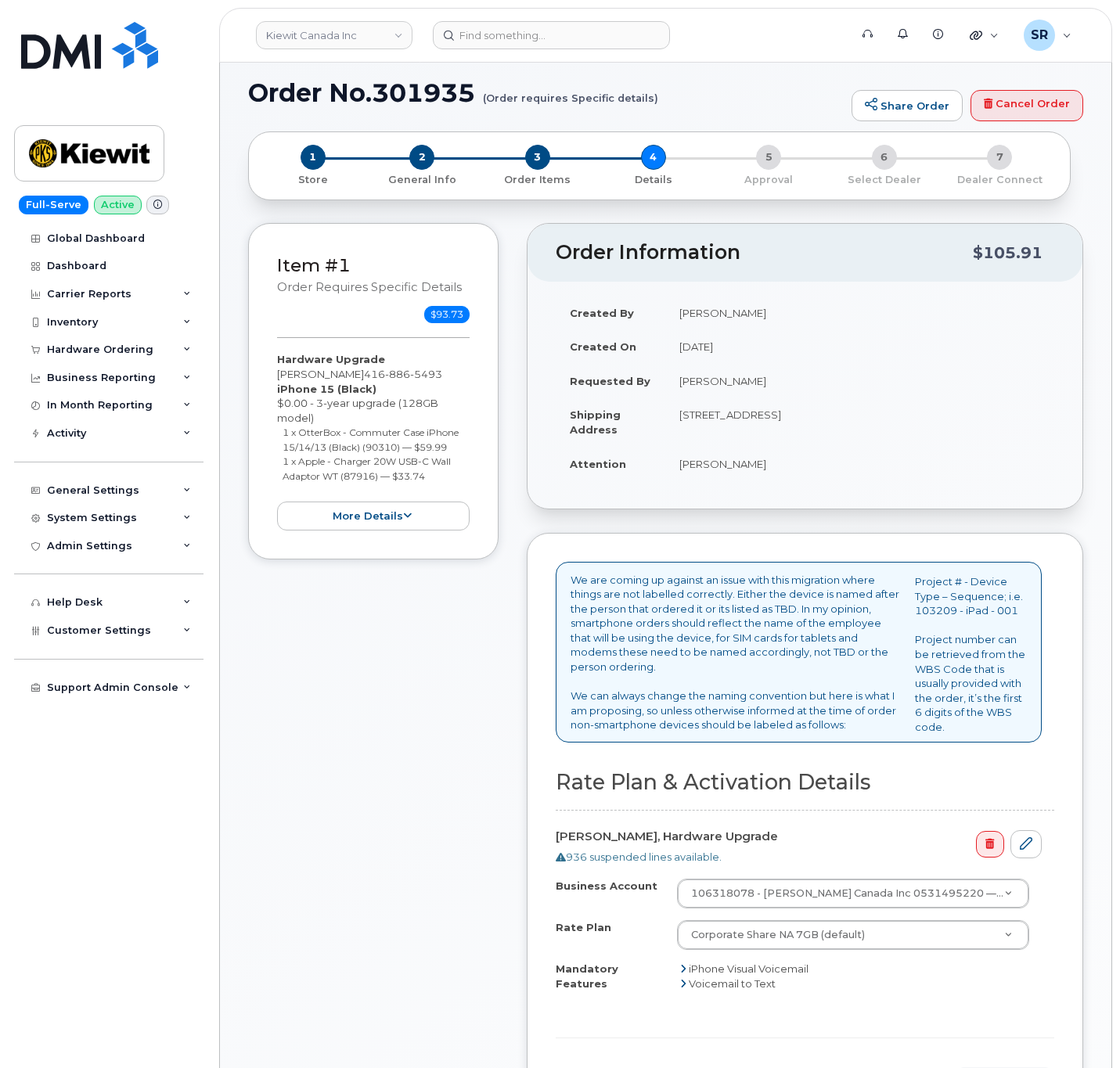
scroll to position [0, 0]
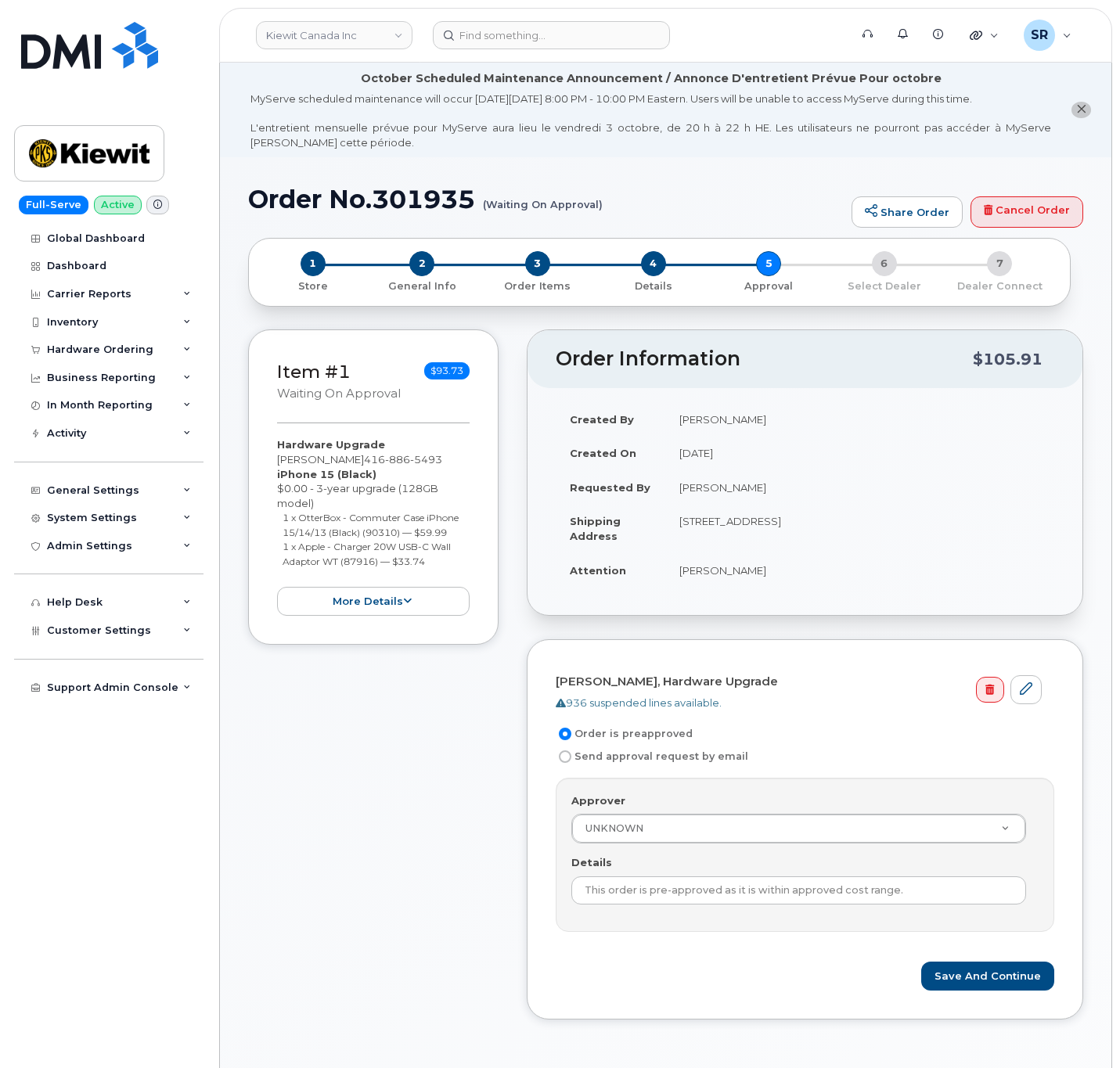
scroll to position [117, 0]
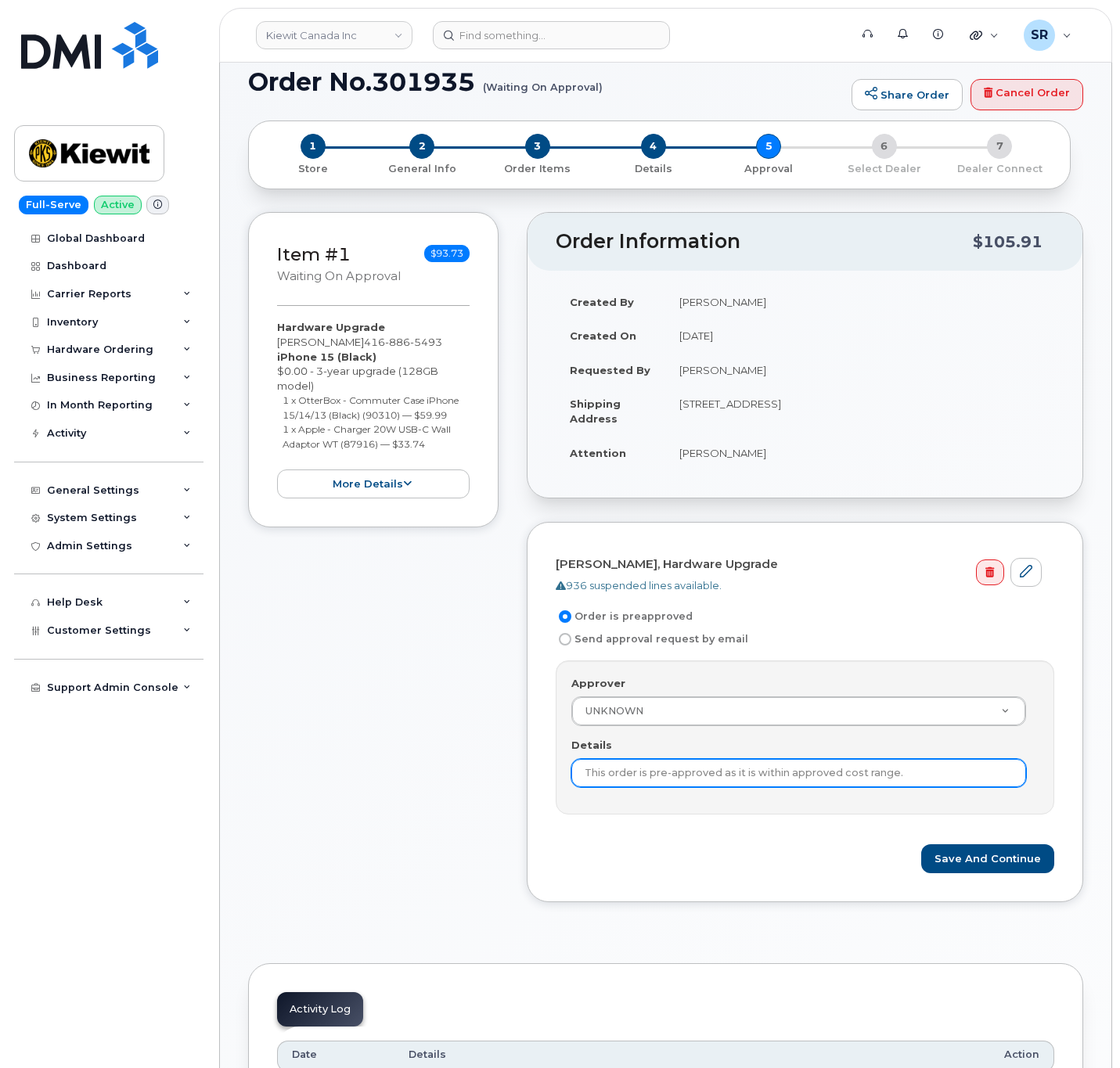
click at [706, 783] on input "This order is pre-approved as it is within approved cost range." at bounding box center [799, 773] width 455 height 28
click at [743, 761] on div "Details This order is pre-approved as it is within approved cost range." at bounding box center [806, 763] width 468 height 50
click at [731, 794] on div "Approver UNKNOWN Approver Approver UNKNOWN [PERSON_NAME] EBOI [PERSON_NAME] [PE…" at bounding box center [805, 738] width 499 height 155
click at [735, 784] on input "This order is pre-approved as it is within approved cost range." at bounding box center [799, 773] width 455 height 28
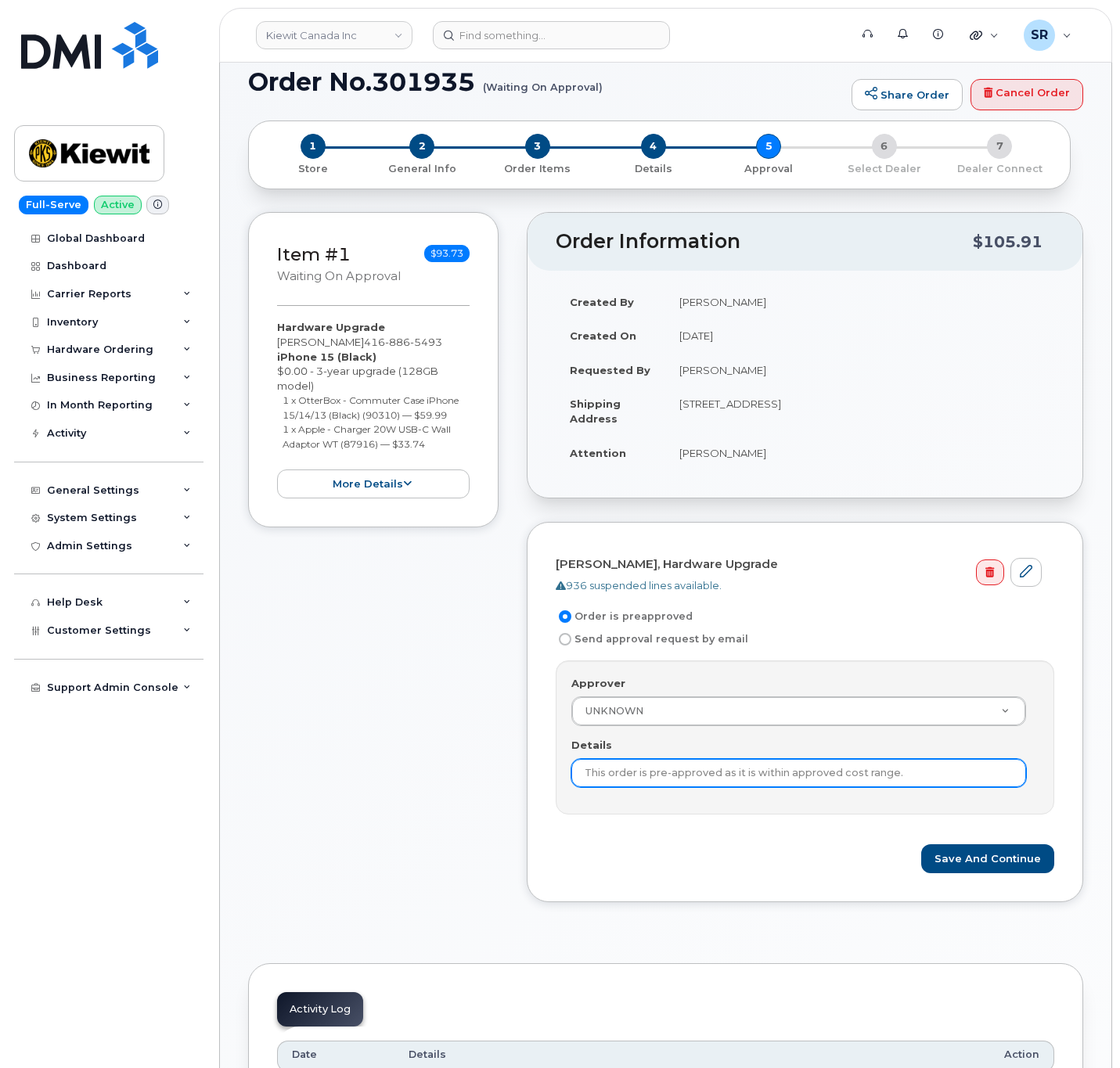
click at [735, 784] on input "This order is pre-approved as it is within approved cost range." at bounding box center [799, 773] width 455 height 28
click at [918, 780] on input "This order is pre-approved as This within approved cost range." at bounding box center [799, 773] width 455 height 28
click at [744, 777] on input "This order is pre-approved as This within approved cost range." at bounding box center [799, 773] width 455 height 28
click at [963, 768] on input "This order is pre-approved as This is within approved cost range." at bounding box center [799, 773] width 455 height 28
type input "This order is pre-approved as This is within approved cost range."
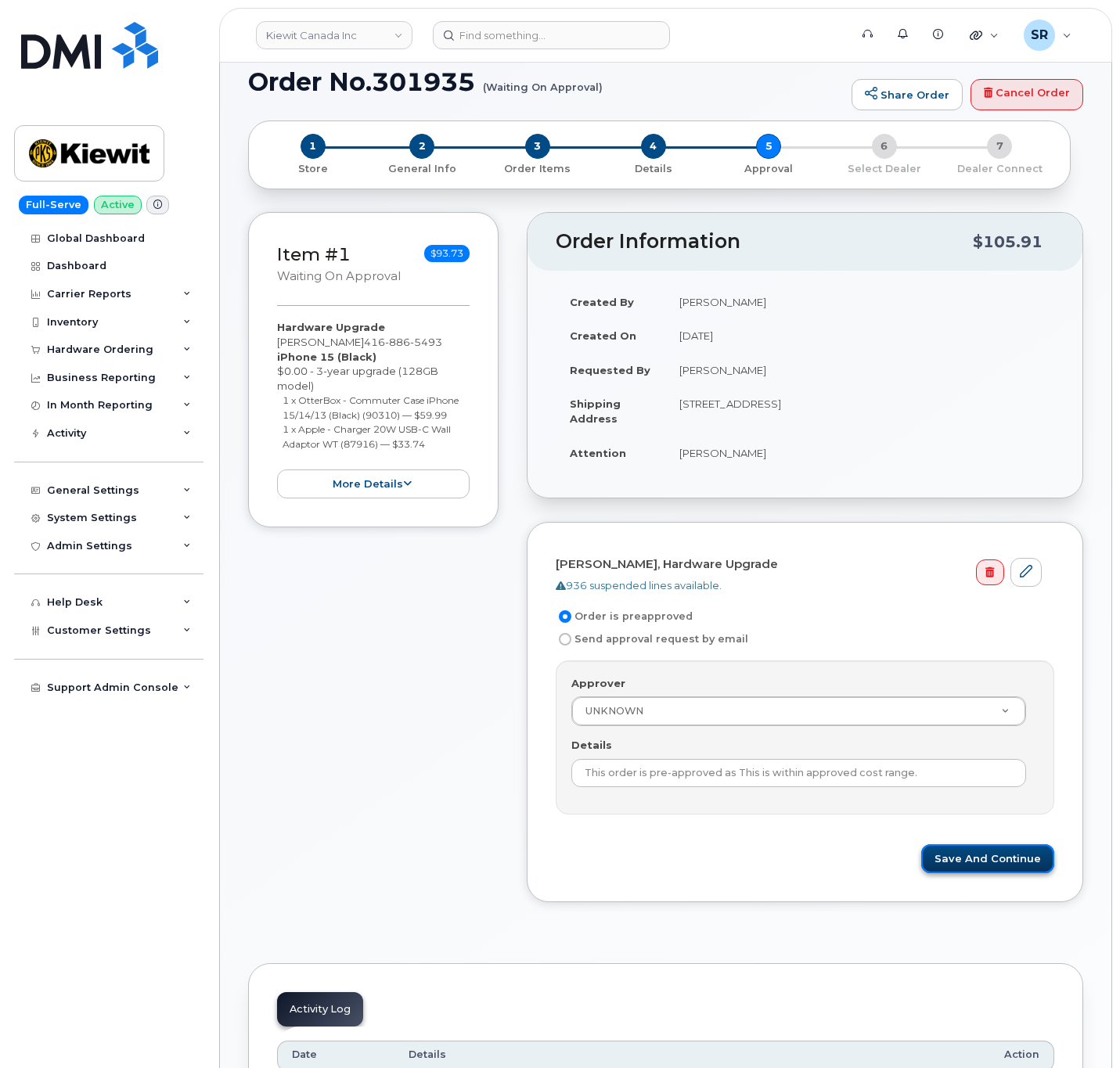
click at [1031, 866] on button "Save and Continue" at bounding box center [988, 858] width 133 height 29
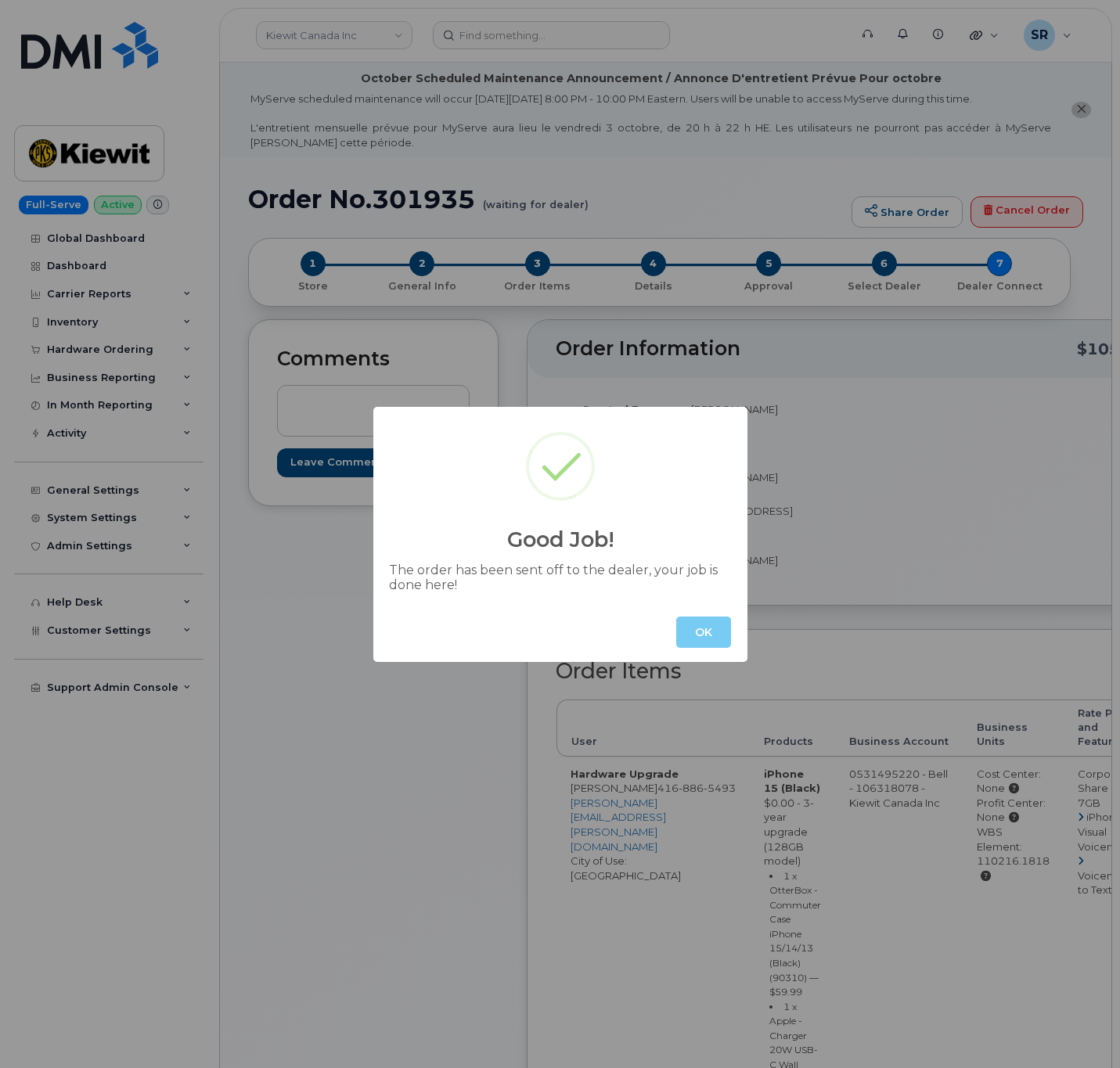
click at [720, 643] on button "OK" at bounding box center [703, 632] width 55 height 32
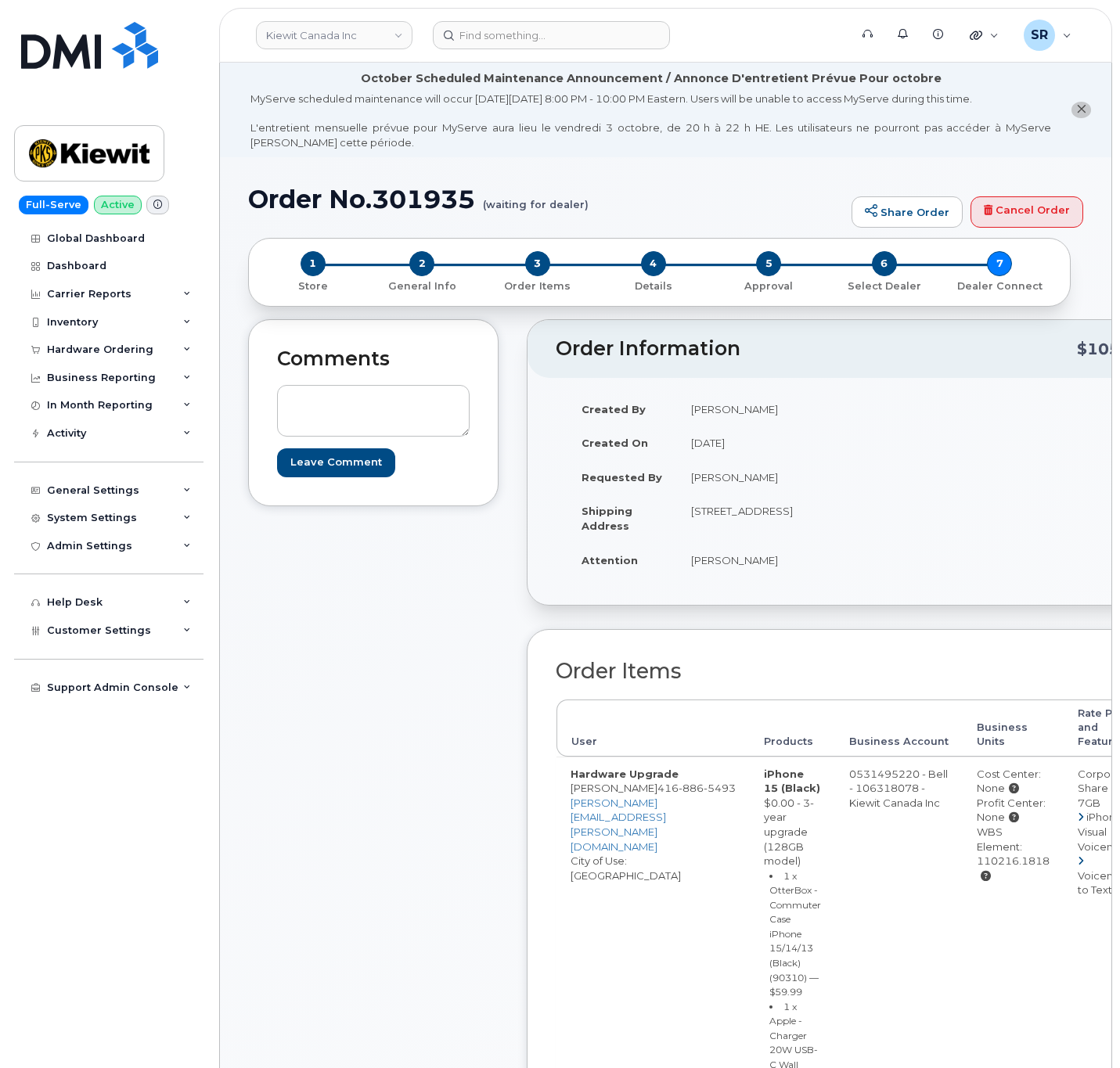
click at [445, 700] on div "Comments Leave Comment" at bounding box center [373, 825] width 251 height 1013
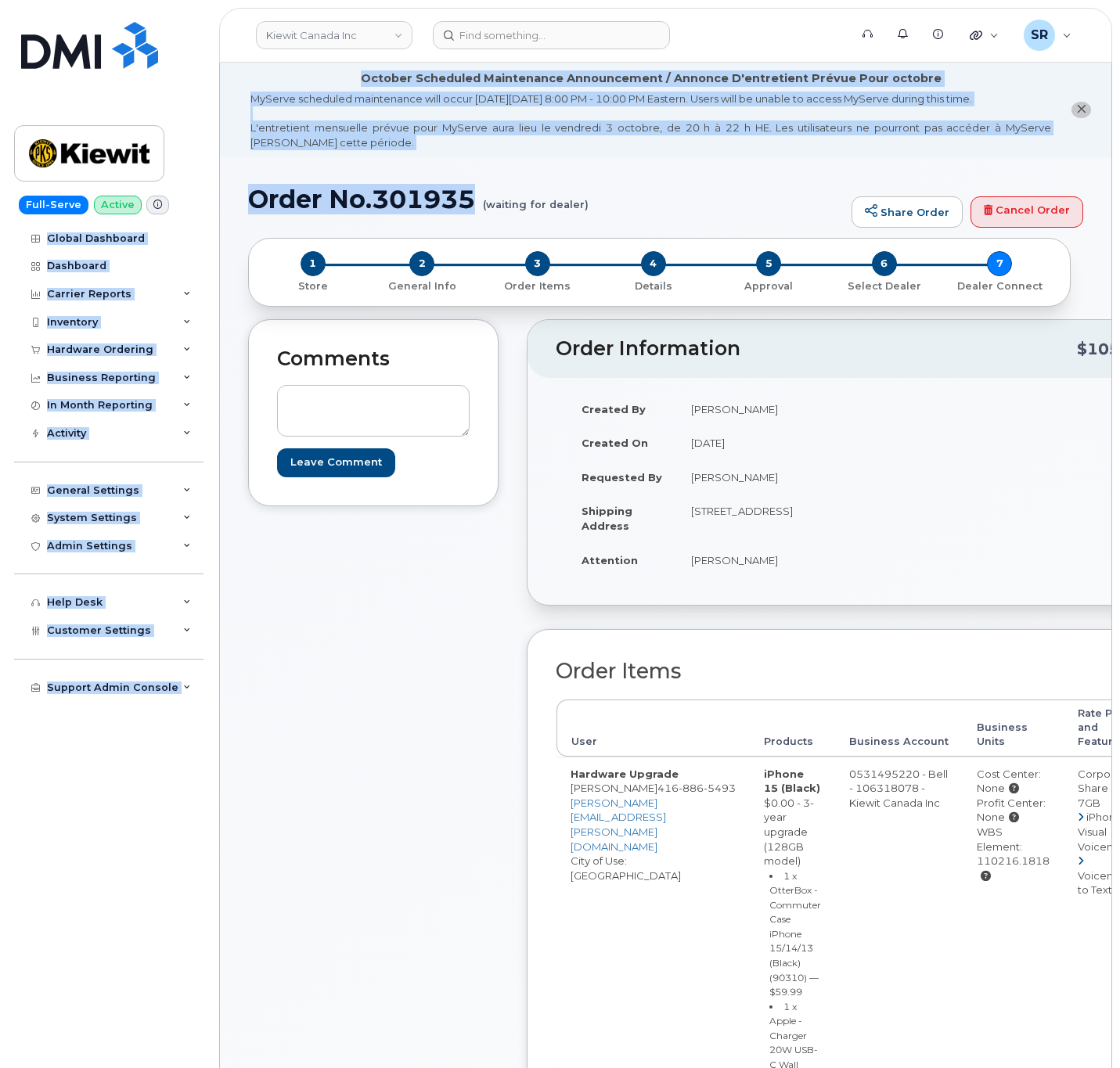
drag, startPoint x: 478, startPoint y: 191, endPoint x: 207, endPoint y: 184, distance: 271.1
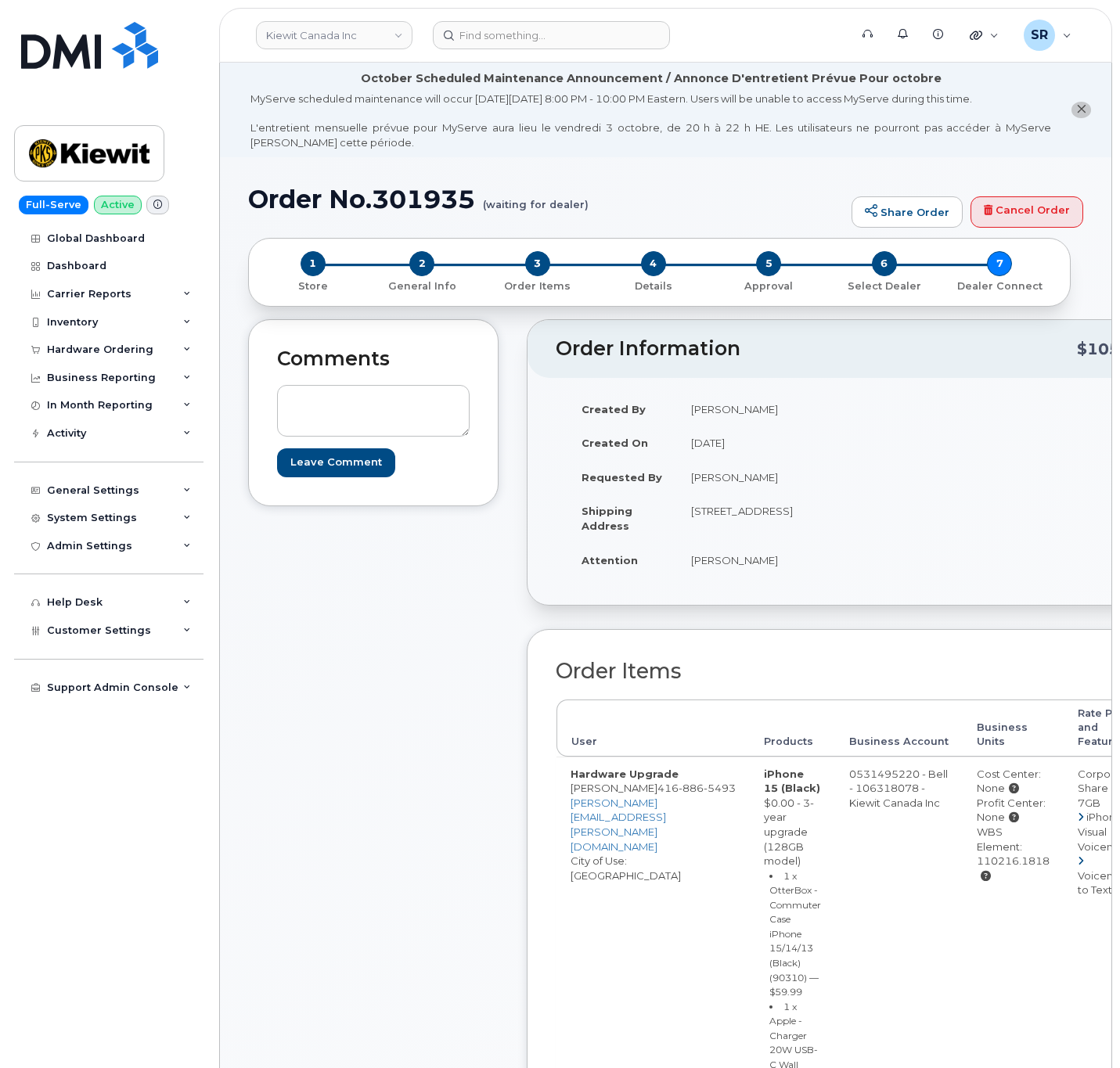
click at [523, 203] on small "(waiting for dealer)" at bounding box center [535, 197] width 106 height 24
drag, startPoint x: 475, startPoint y: 195, endPoint x: 235, endPoint y: 186, distance: 240.2
copy h1 "Order No.301935"
click at [541, 38] on input at bounding box center [551, 35] width 237 height 28
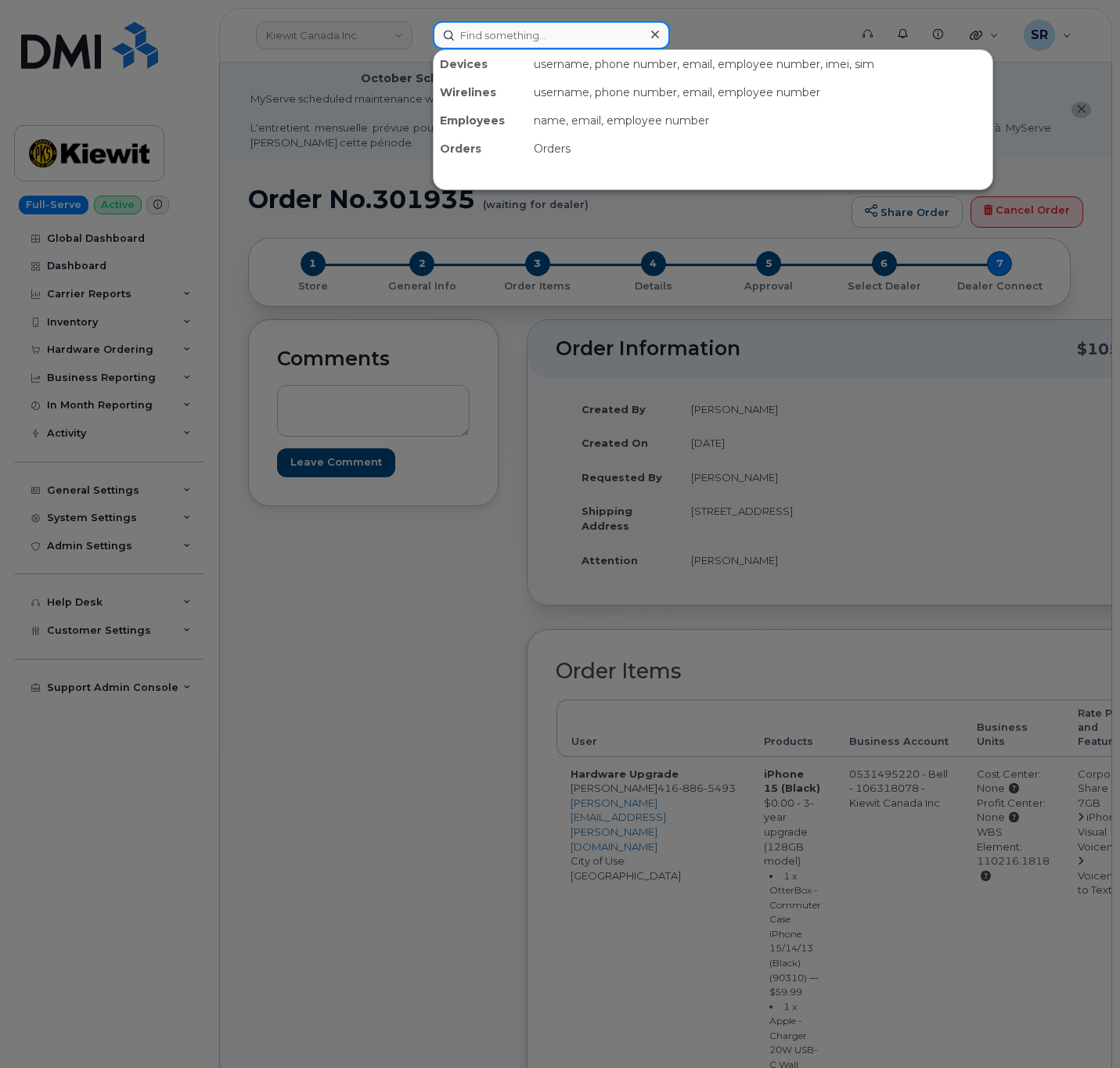
paste input "647-231-9054"
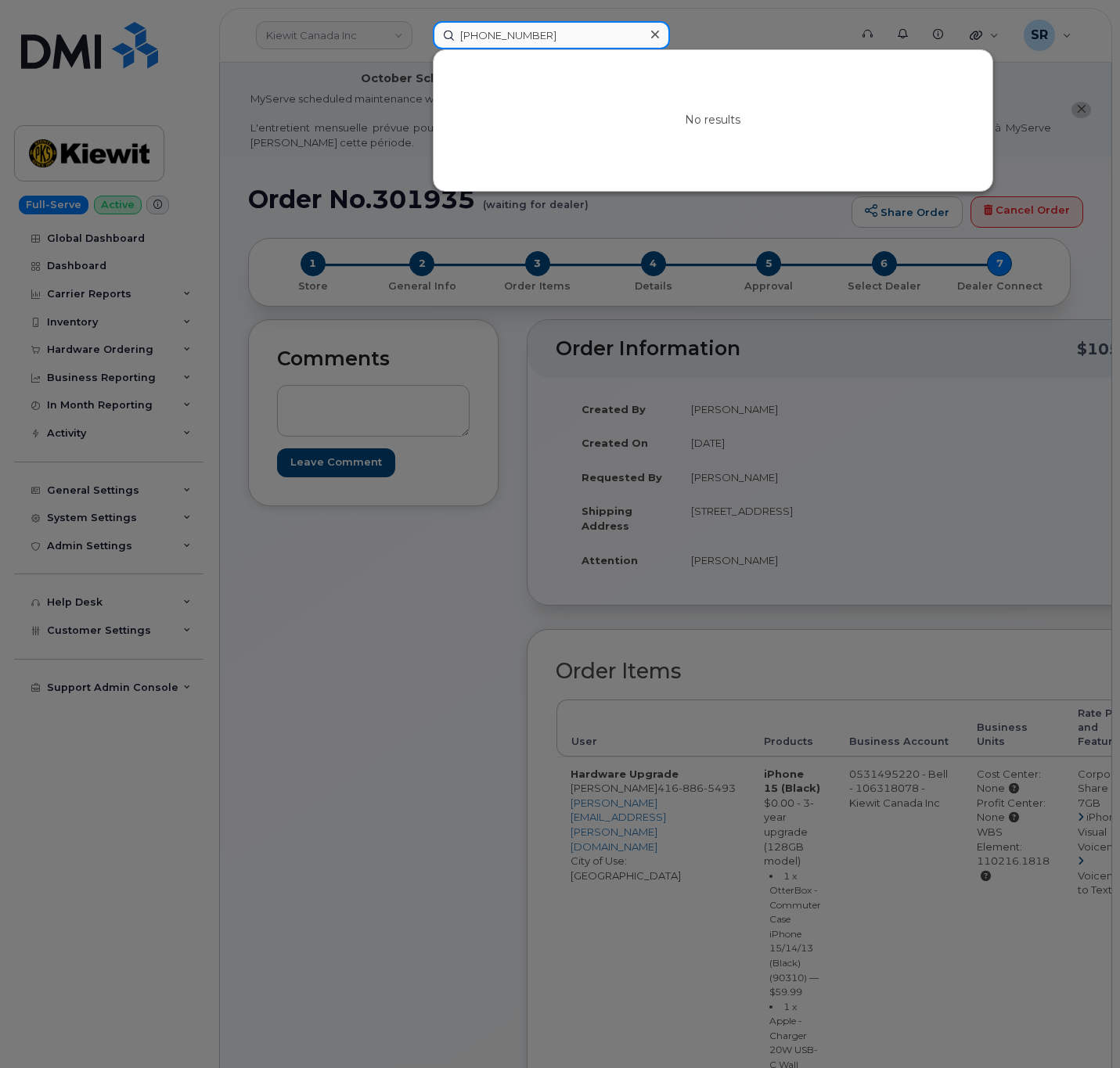
type input "647-231-9054"
click at [648, 31] on div at bounding box center [654, 35] width 23 height 23
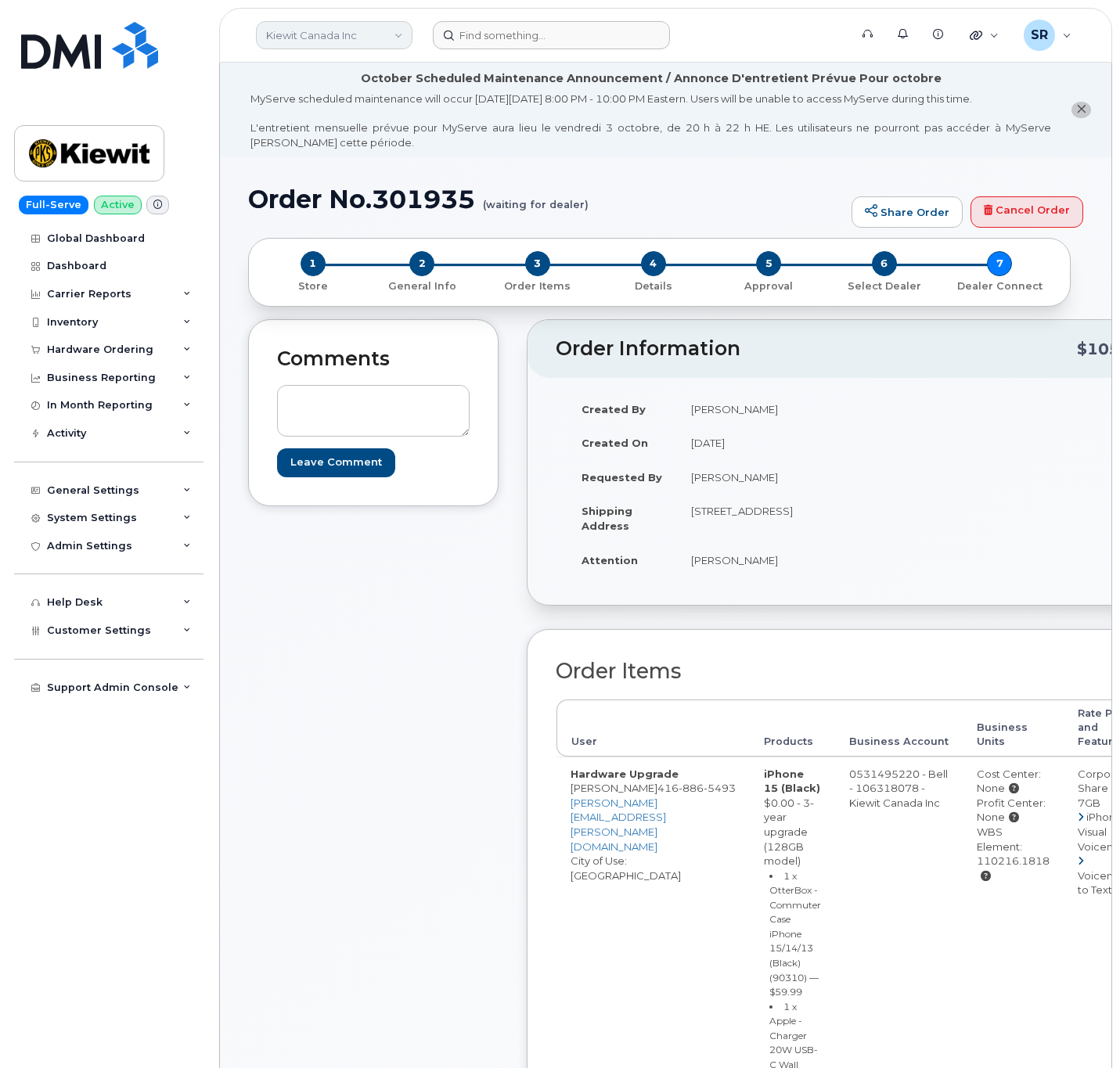
click at [381, 38] on link "Kiewit Canada Inc" at bounding box center [334, 35] width 157 height 28
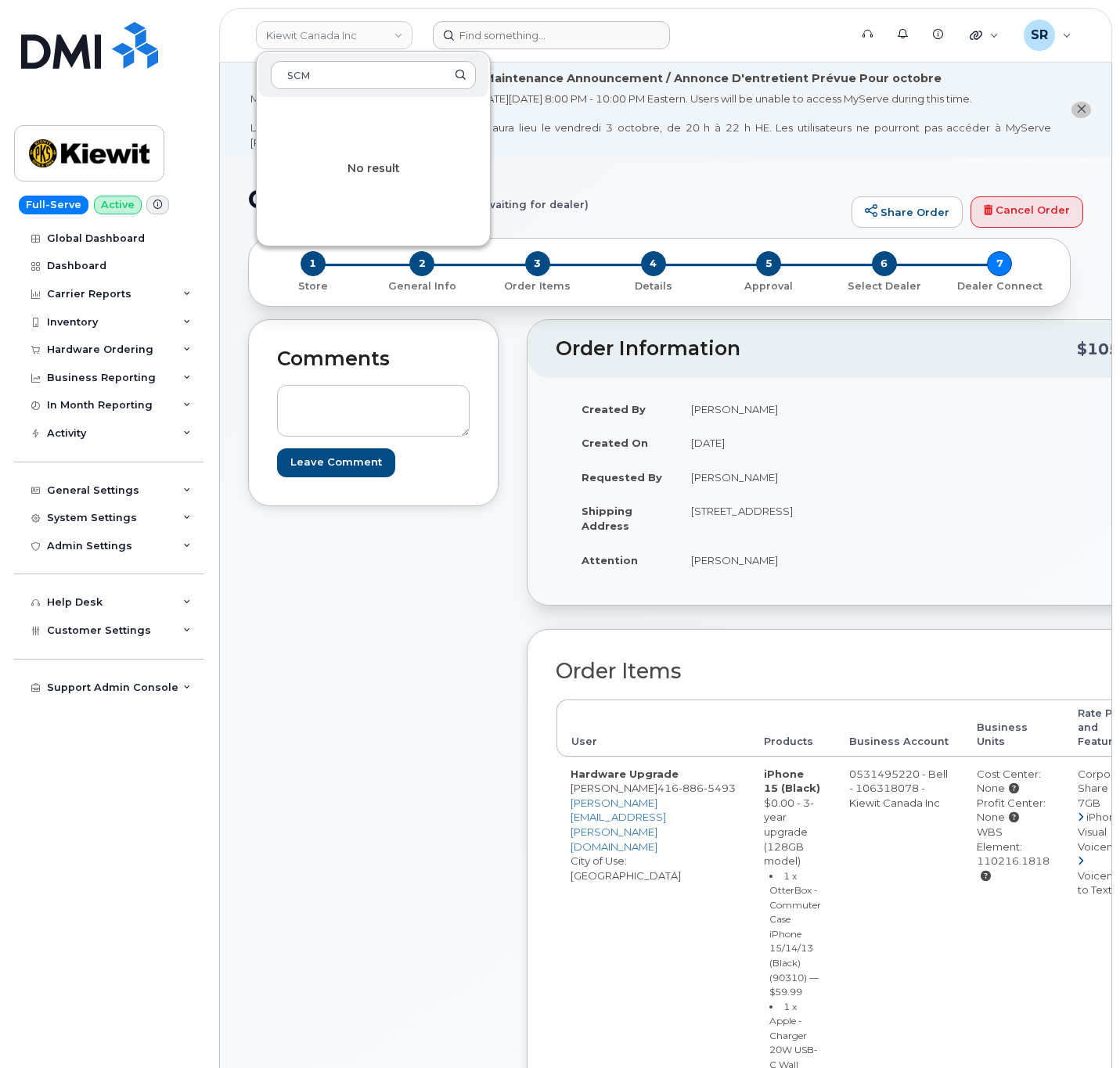
type input "SCM"
click at [575, 136] on div "MyServe scheduled maintenance will occur on Friday October 3rd, 8:00 PM - 10:00…" at bounding box center [651, 120] width 801 height 57
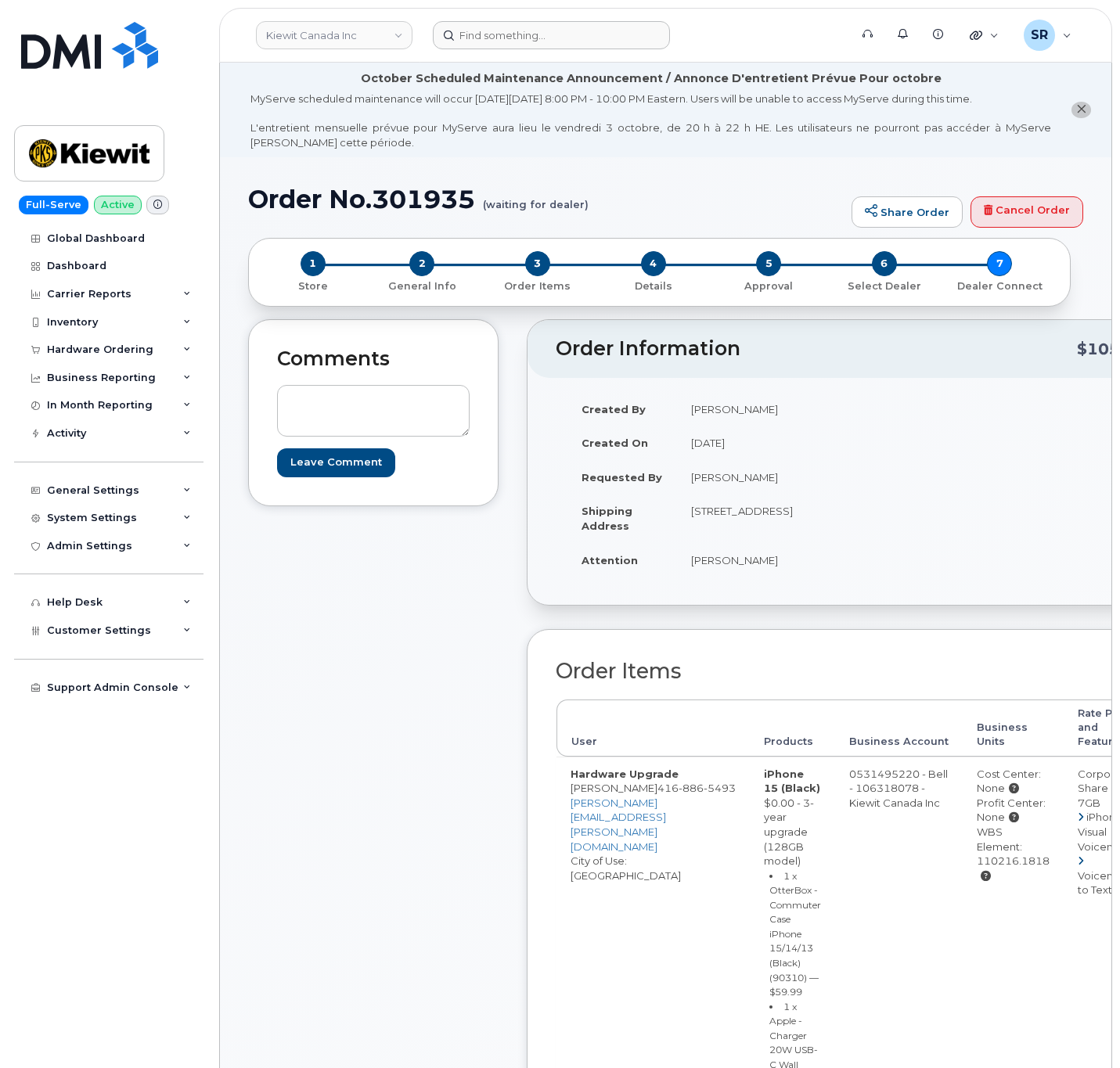
click at [651, 80] on div "October Scheduled Maintenance Announcement / Annonce D'entretient Prévue Pour o…" at bounding box center [651, 78] width 581 height 17
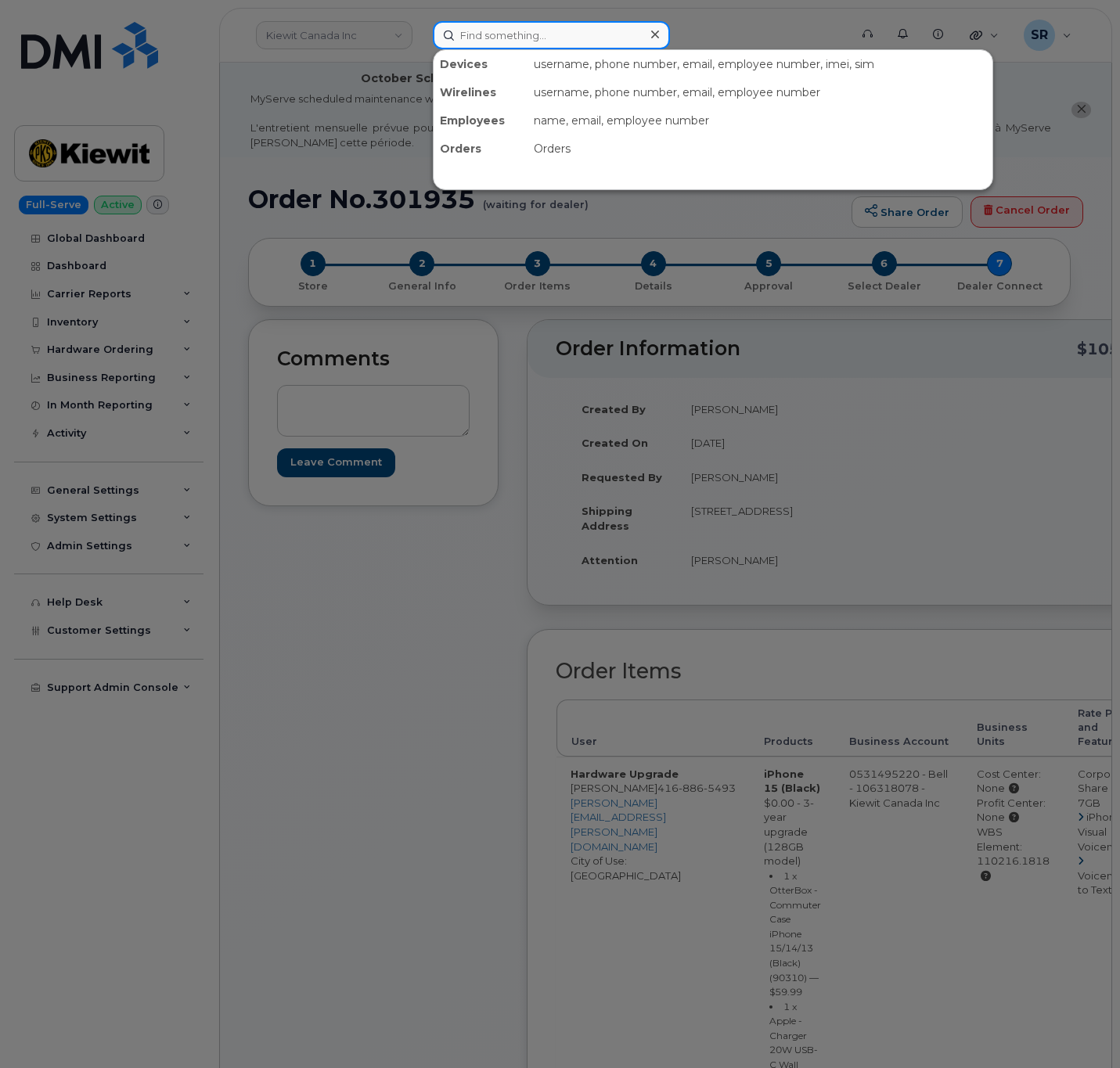
click at [568, 28] on input at bounding box center [551, 35] width 237 height 28
click at [528, 374] on div at bounding box center [560, 534] width 1120 height 1068
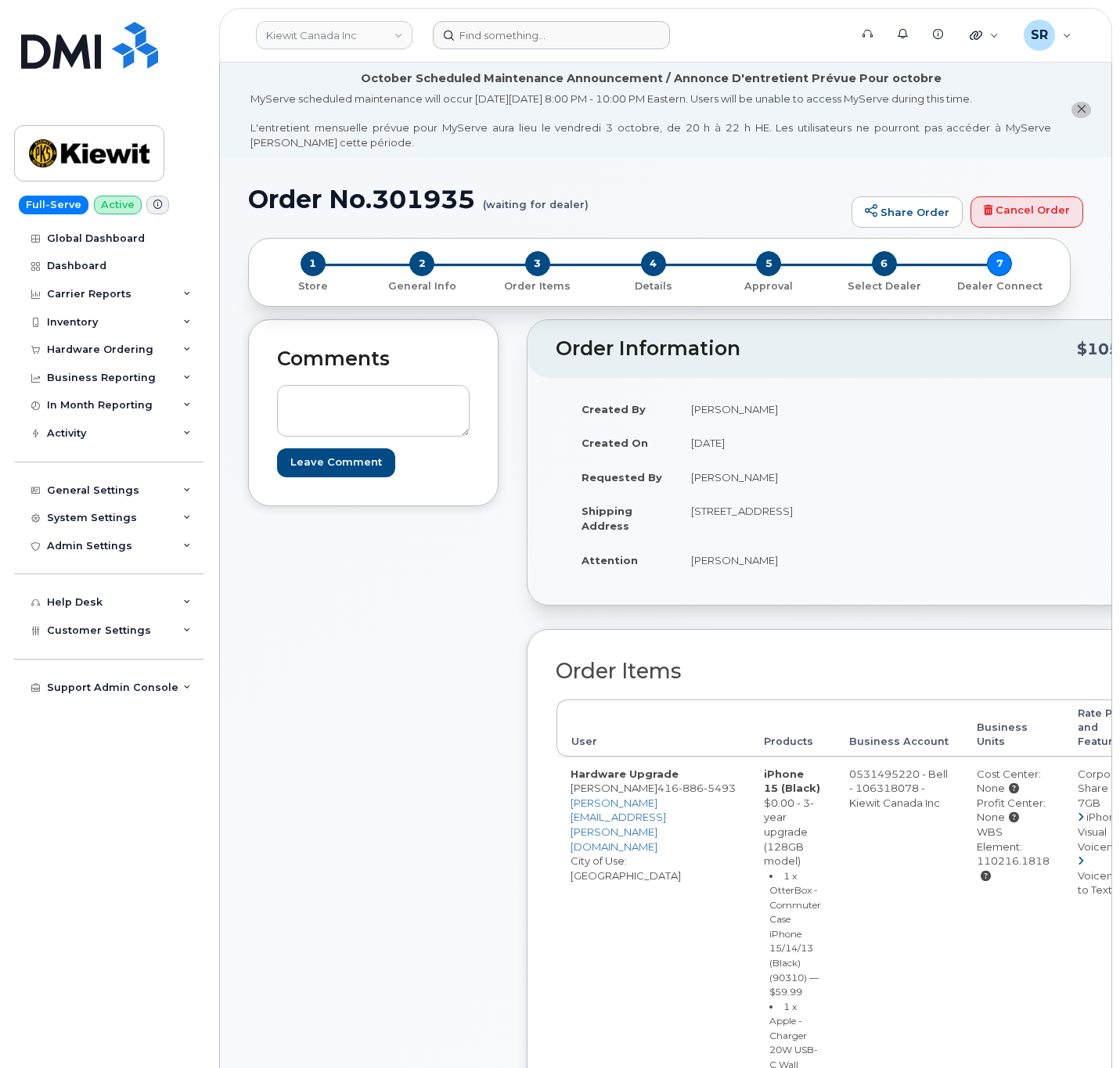
click at [624, 50] on header "Kiewit Canada Inc Support Alerts Knowledge Base Quicklinks Suspend / Cancel Dev…" at bounding box center [665, 35] width 893 height 54
click at [620, 45] on input at bounding box center [551, 35] width 237 height 28
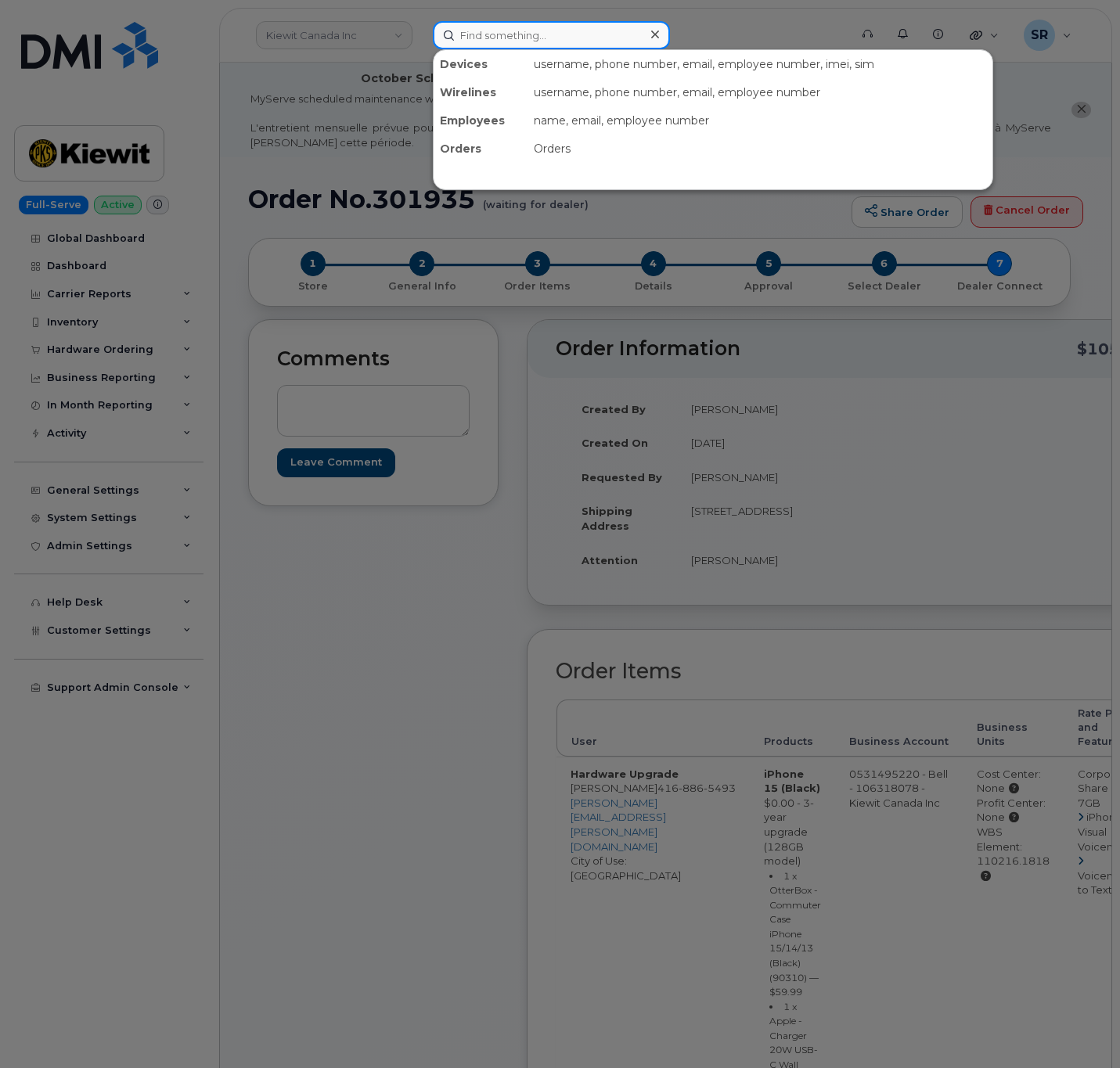
paste input "Obaid Raihan"
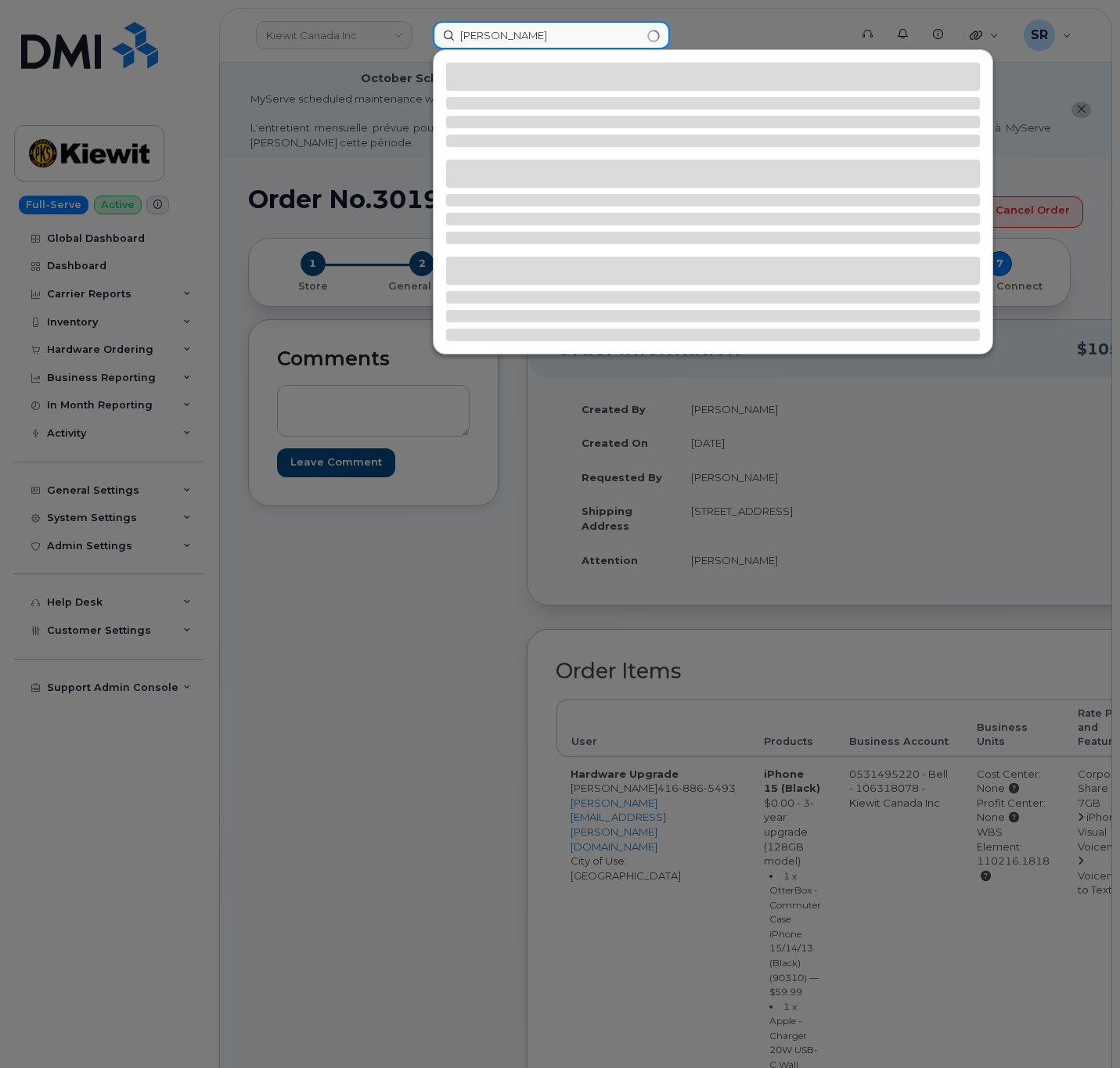
type input "Obaid Raihan"
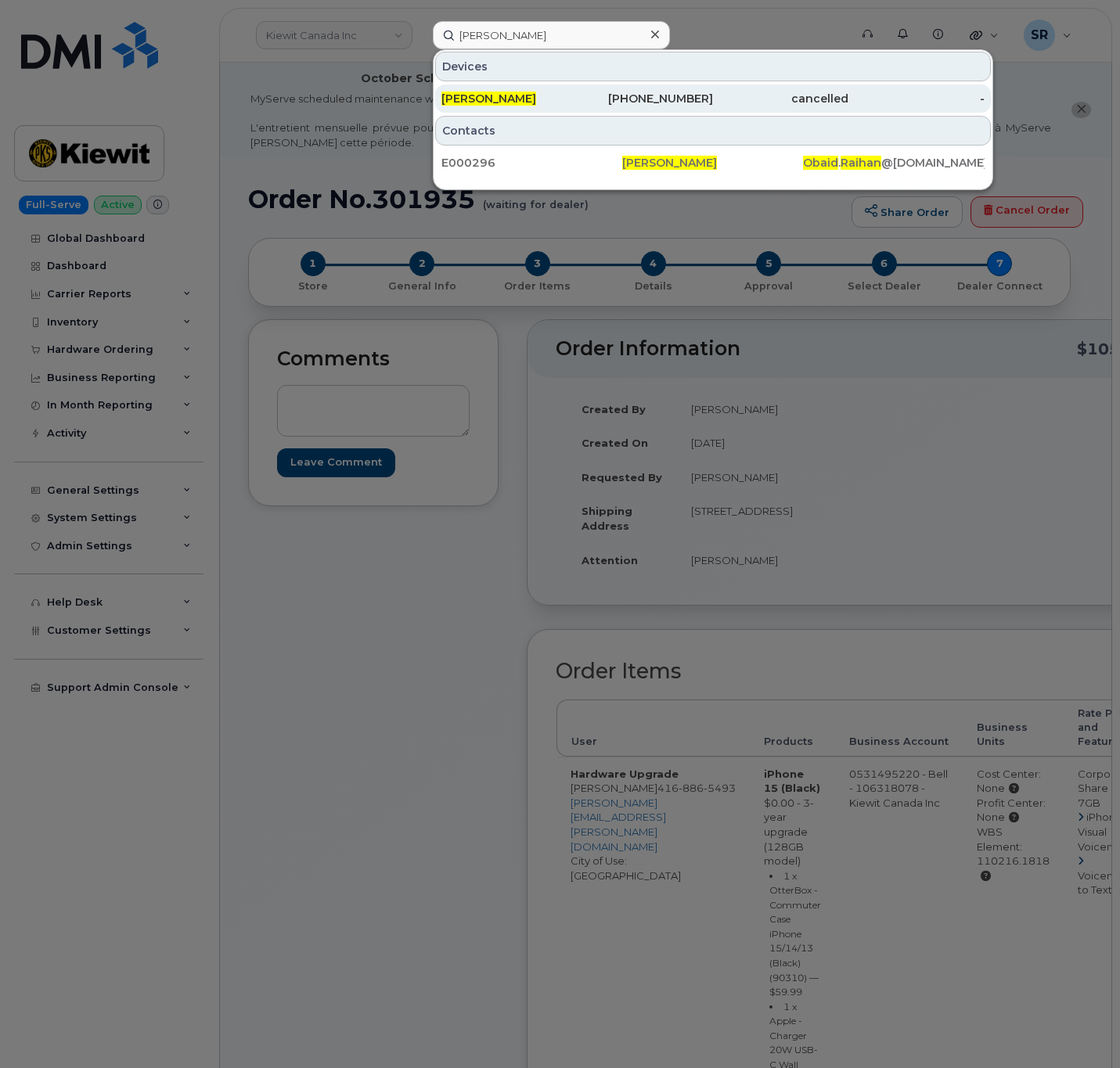
click at [545, 94] on div "Obaid Raihan" at bounding box center [508, 99] width 136 height 16
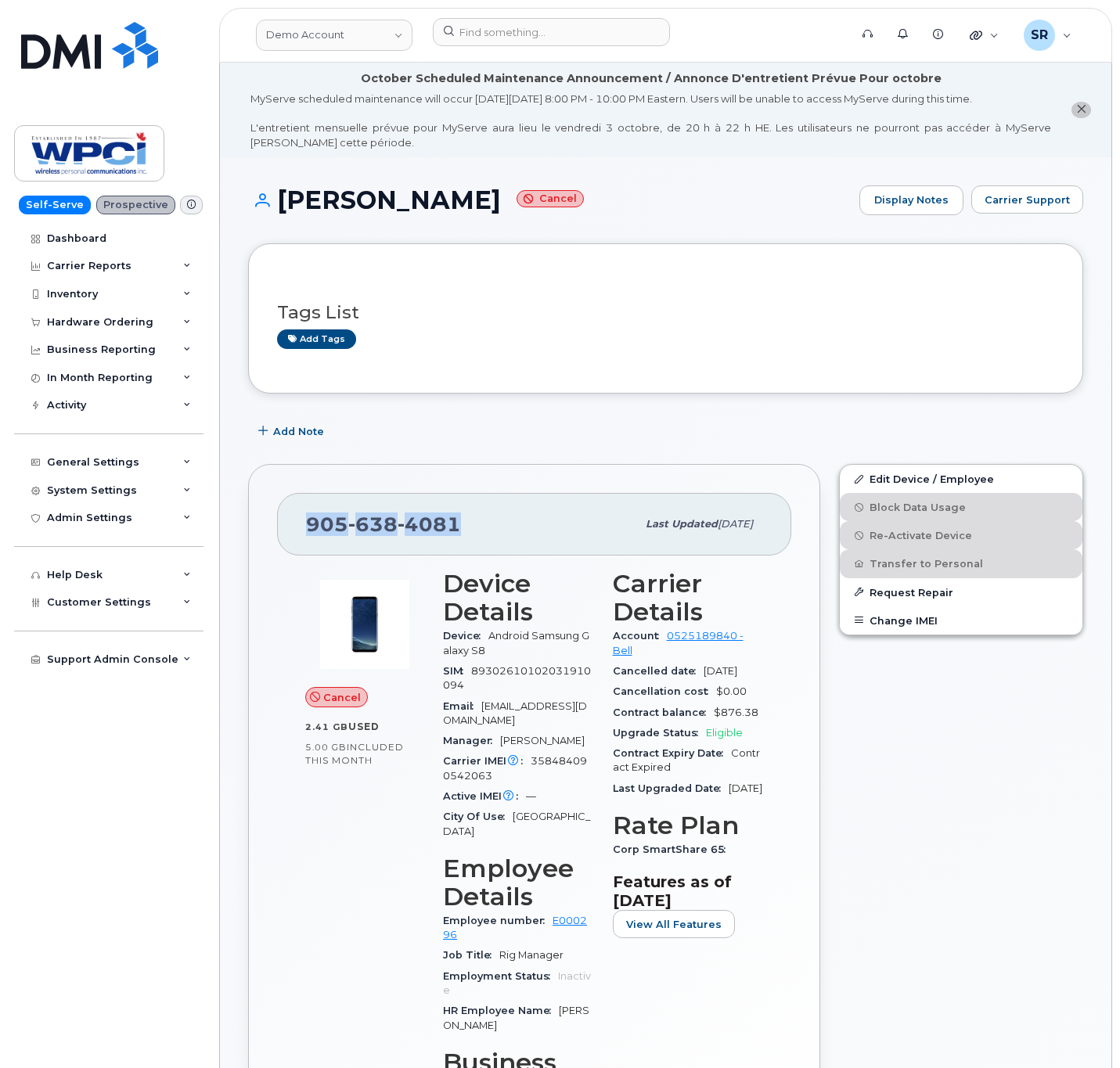
drag, startPoint x: 475, startPoint y: 527, endPoint x: 293, endPoint y: 515, distance: 182.4
click at [293, 515] on div "905 638 4081 Last updated Aug 28, 2019" at bounding box center [534, 524] width 514 height 62
copy span "905 638 4081"
click at [499, 305] on h3 "Tags List" at bounding box center [666, 313] width 777 height 20
drag, startPoint x: 452, startPoint y: 195, endPoint x: 244, endPoint y: 204, distance: 208.2
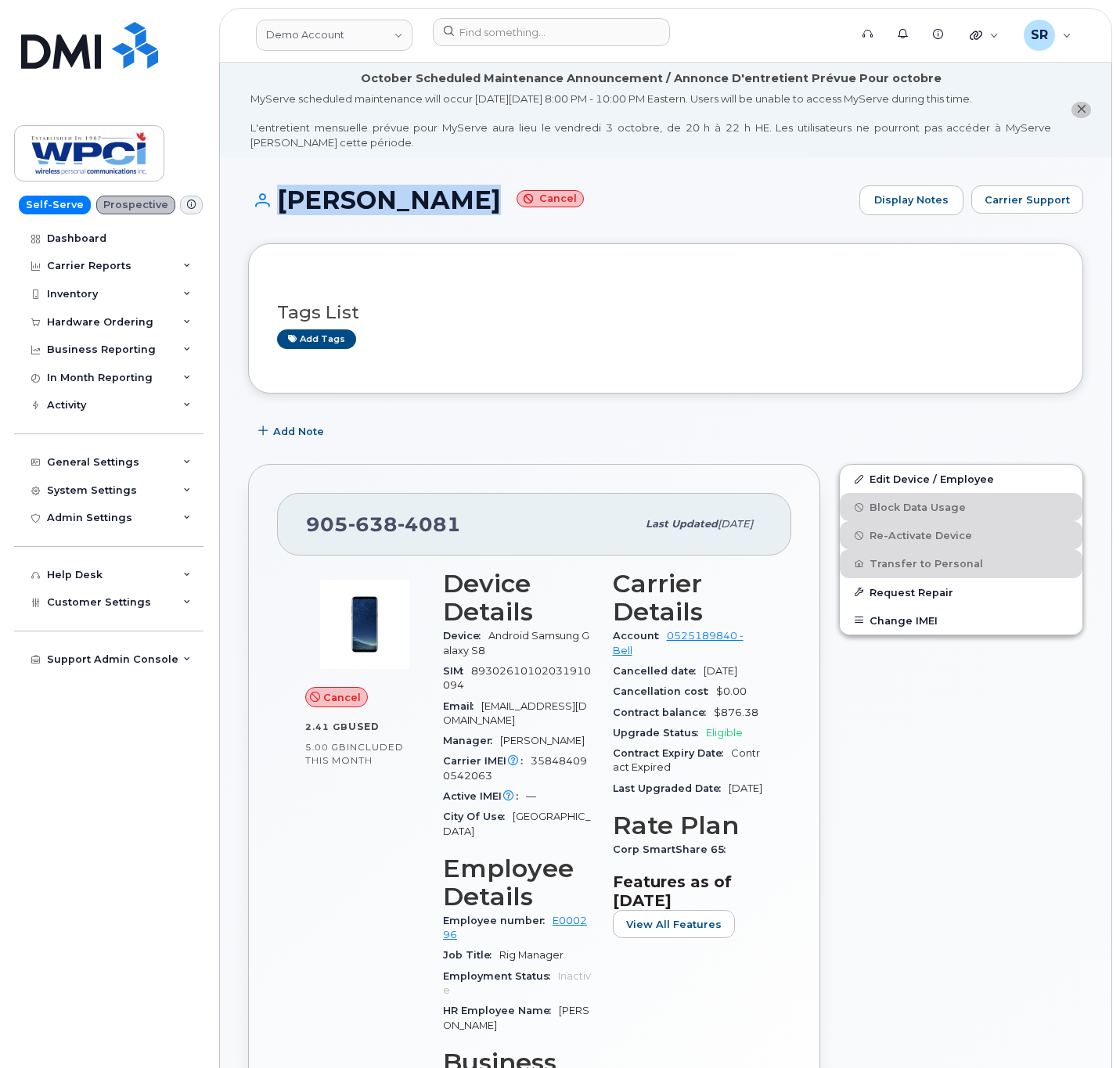
copy h1 "Obaid Raihan"
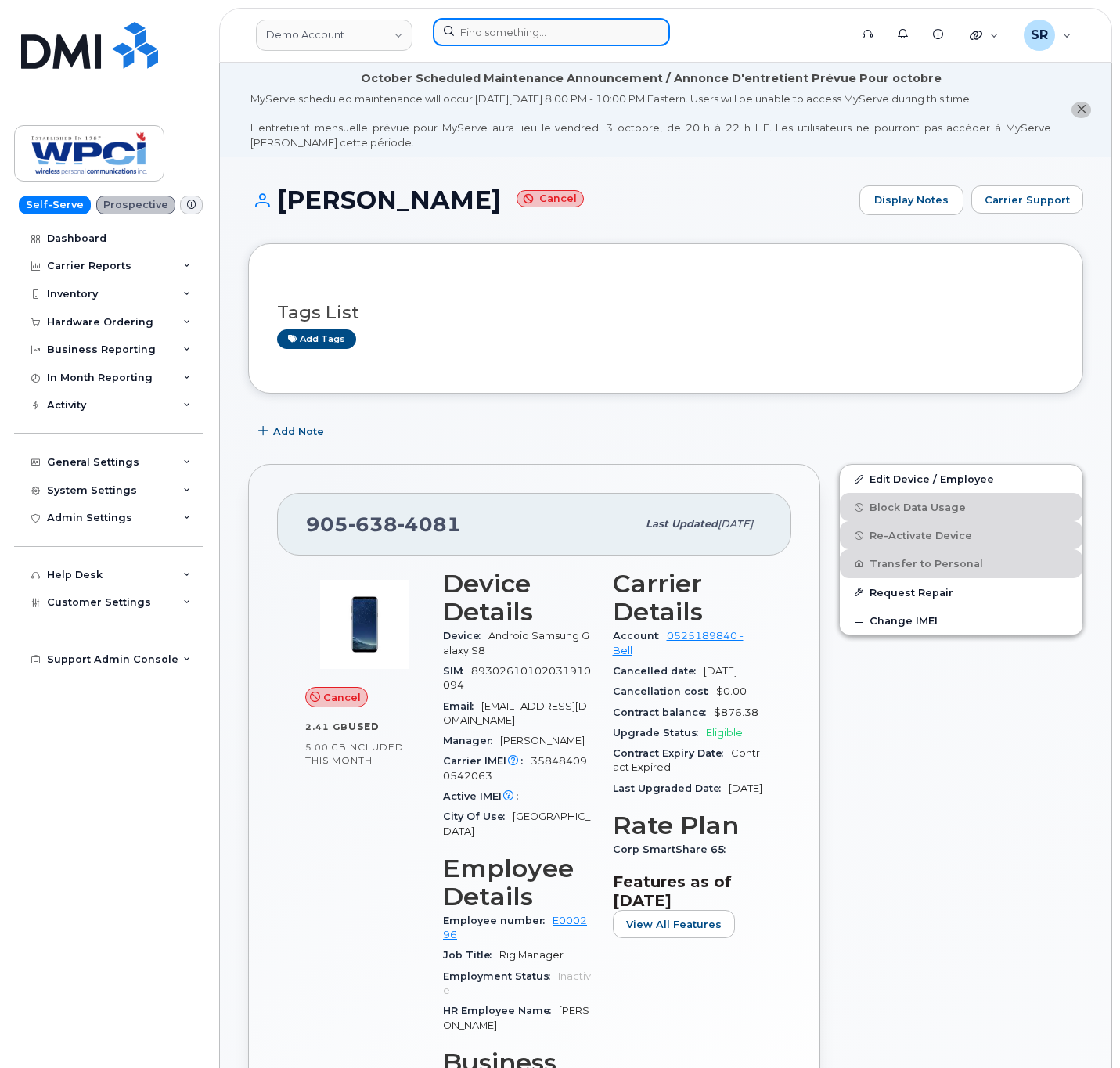
click at [583, 26] on input at bounding box center [551, 32] width 237 height 28
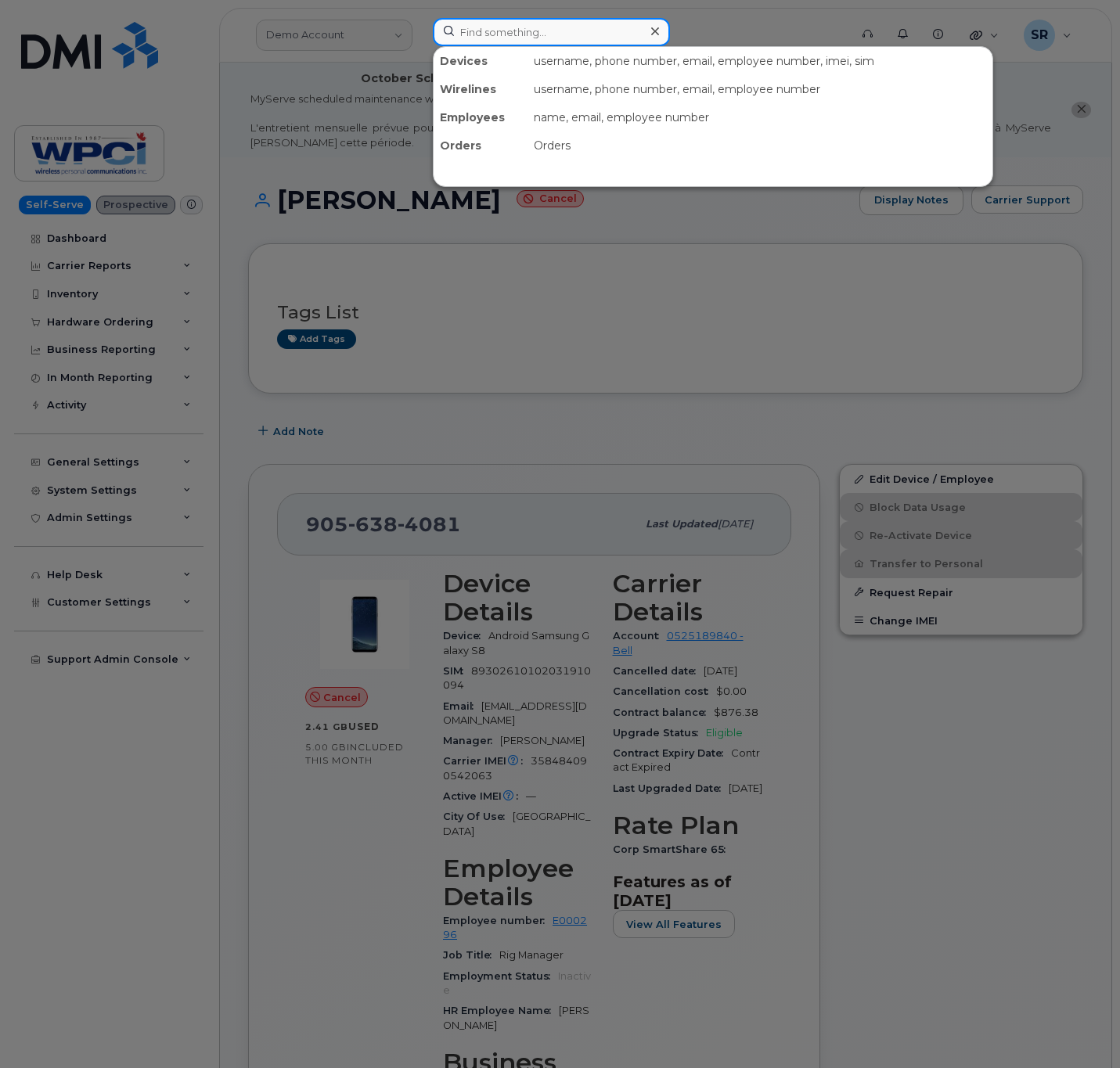
paste input "Obaid Raihan"
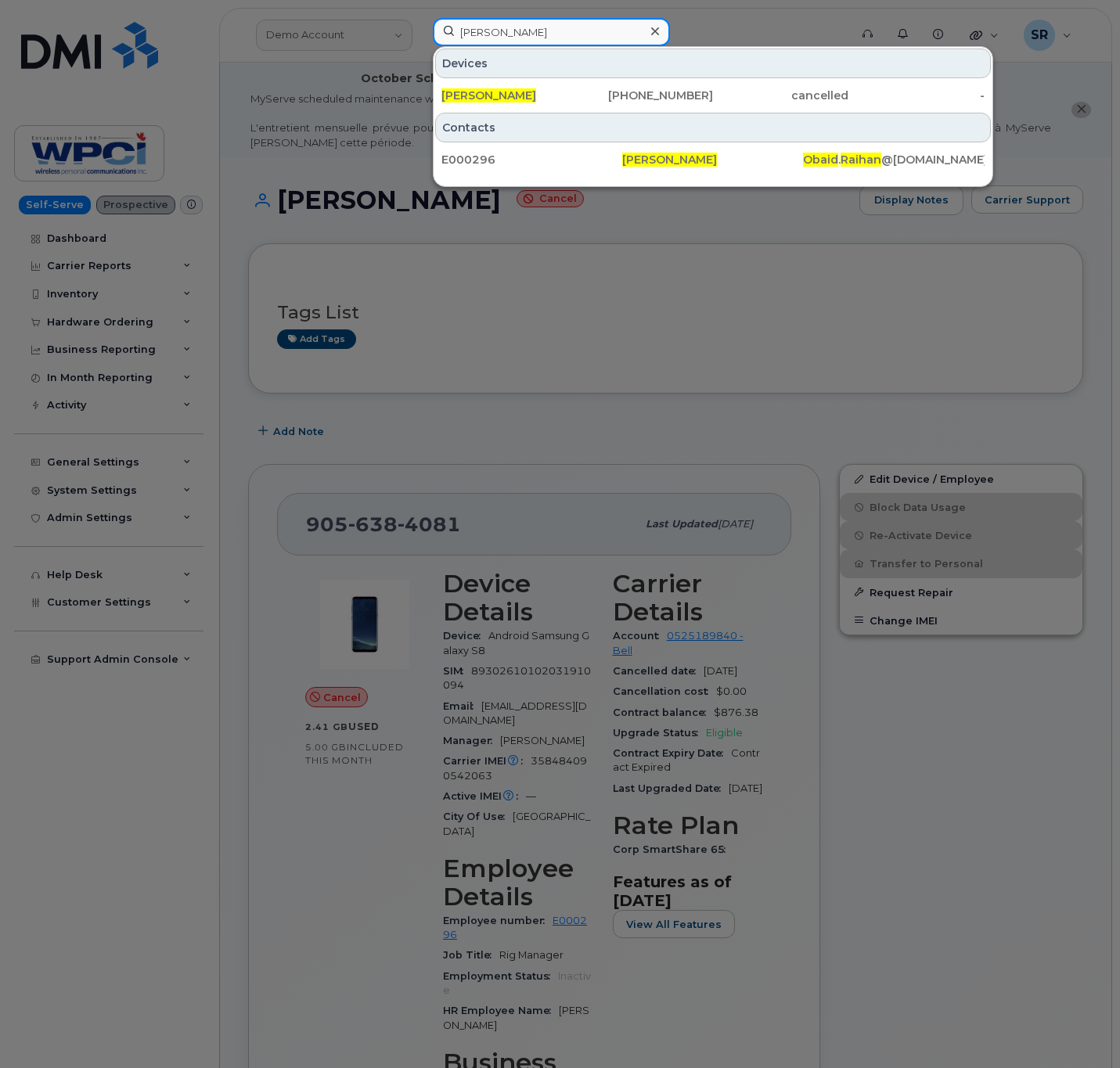
type input "Obaid Raihan"
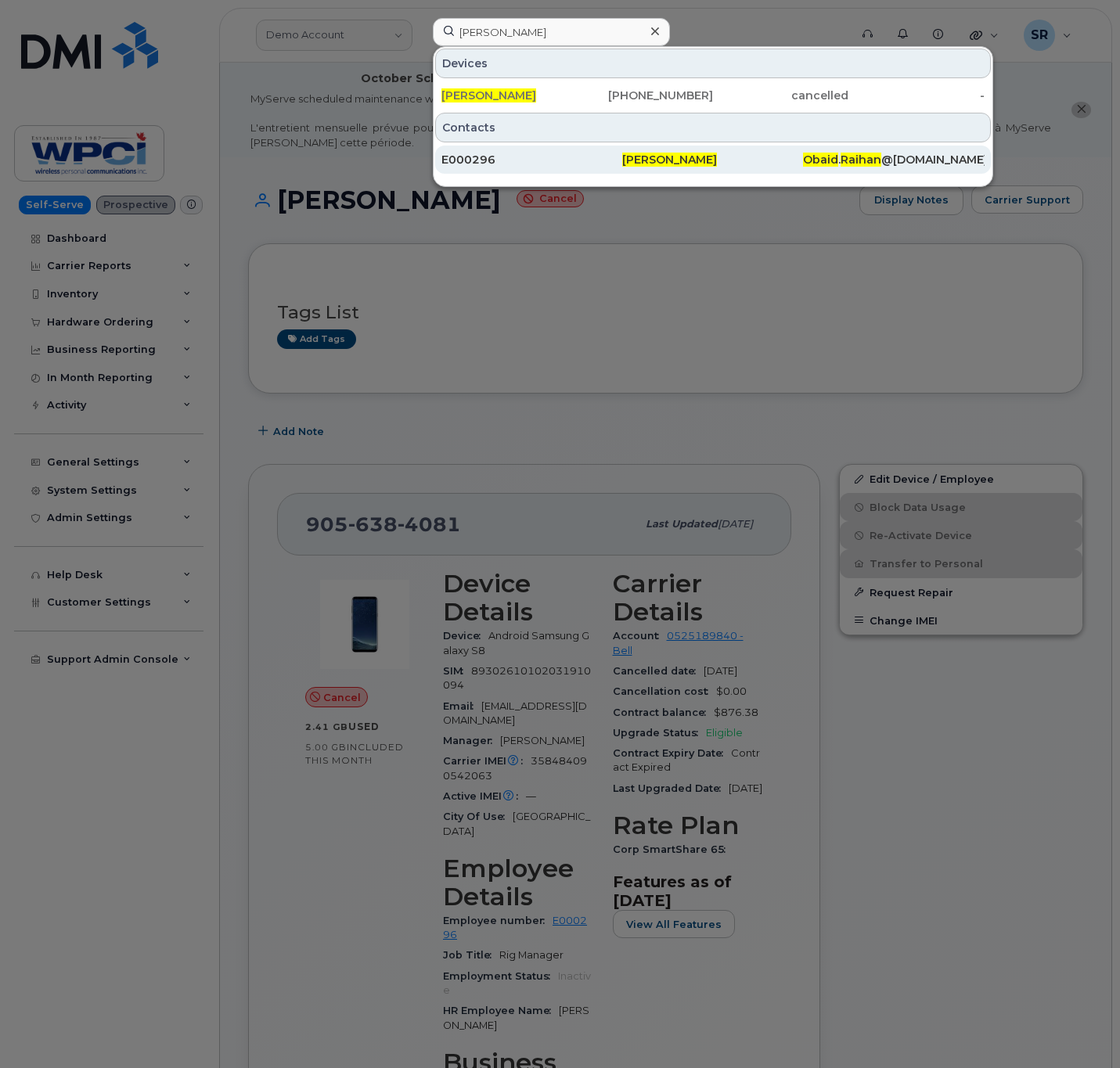
click at [541, 164] on div "E000296" at bounding box center [531, 160] width 180 height 16
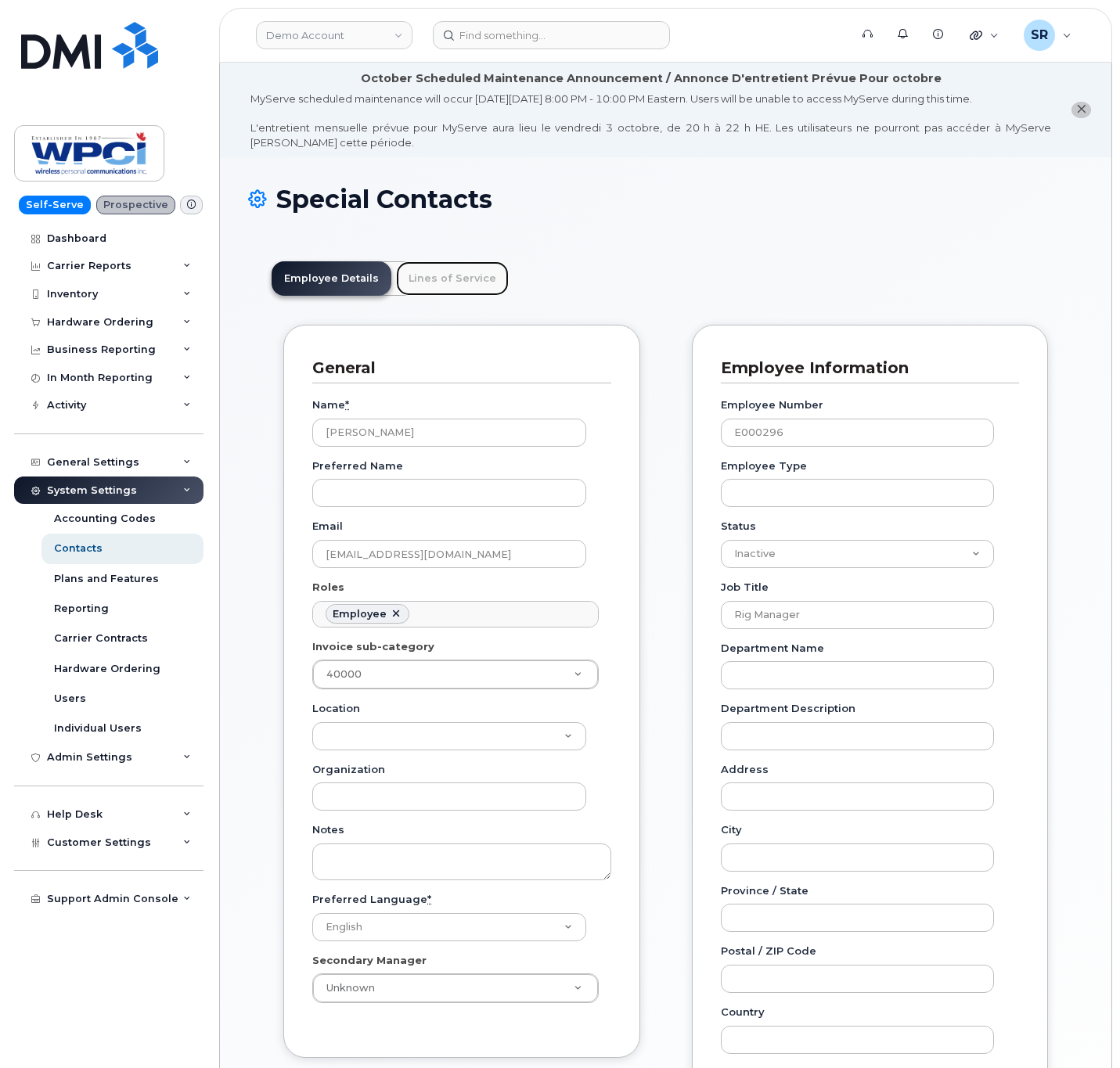
click at [427, 284] on link "Lines of Service" at bounding box center [453, 278] width 113 height 35
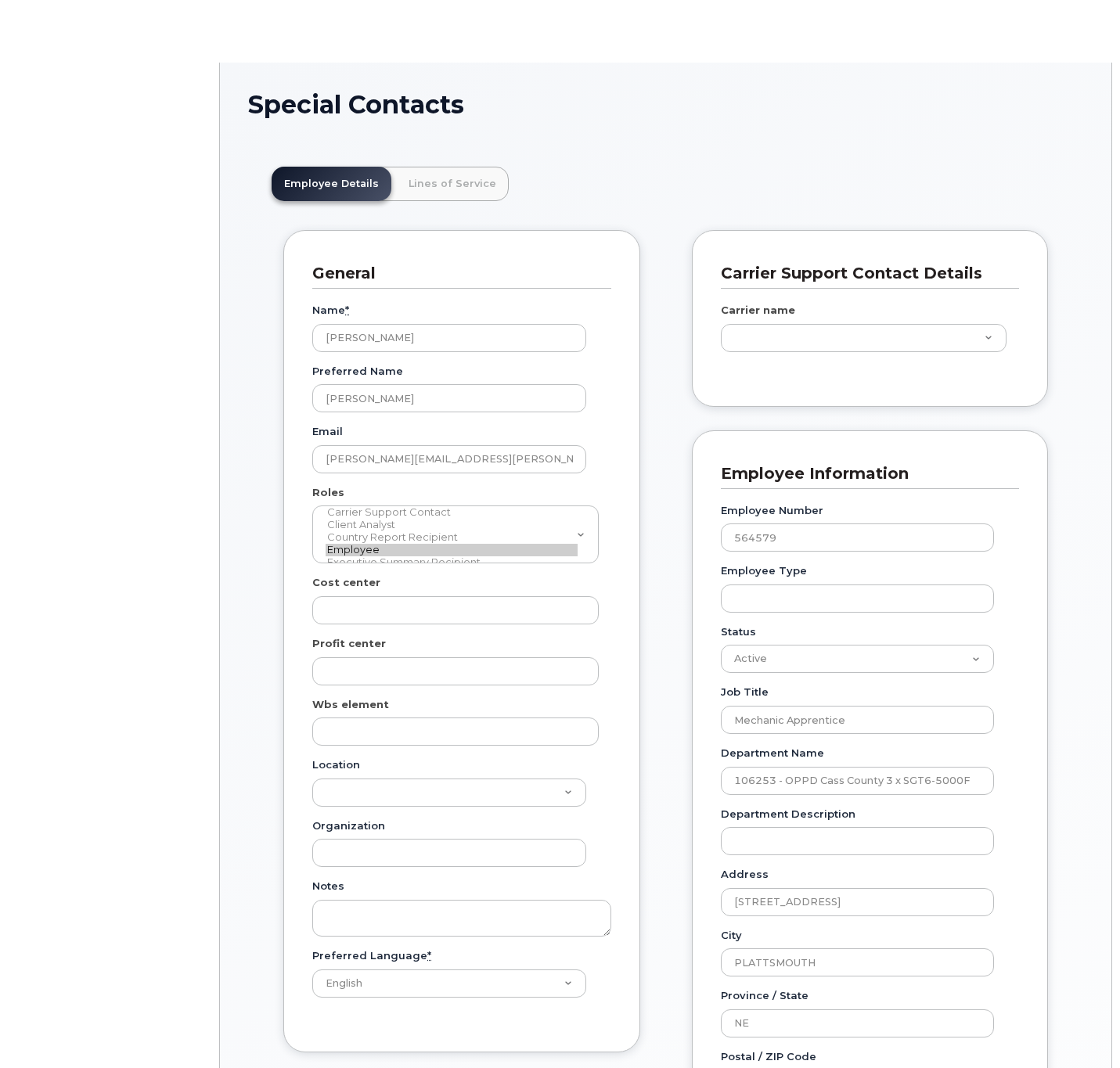
scroll to position [47, 0]
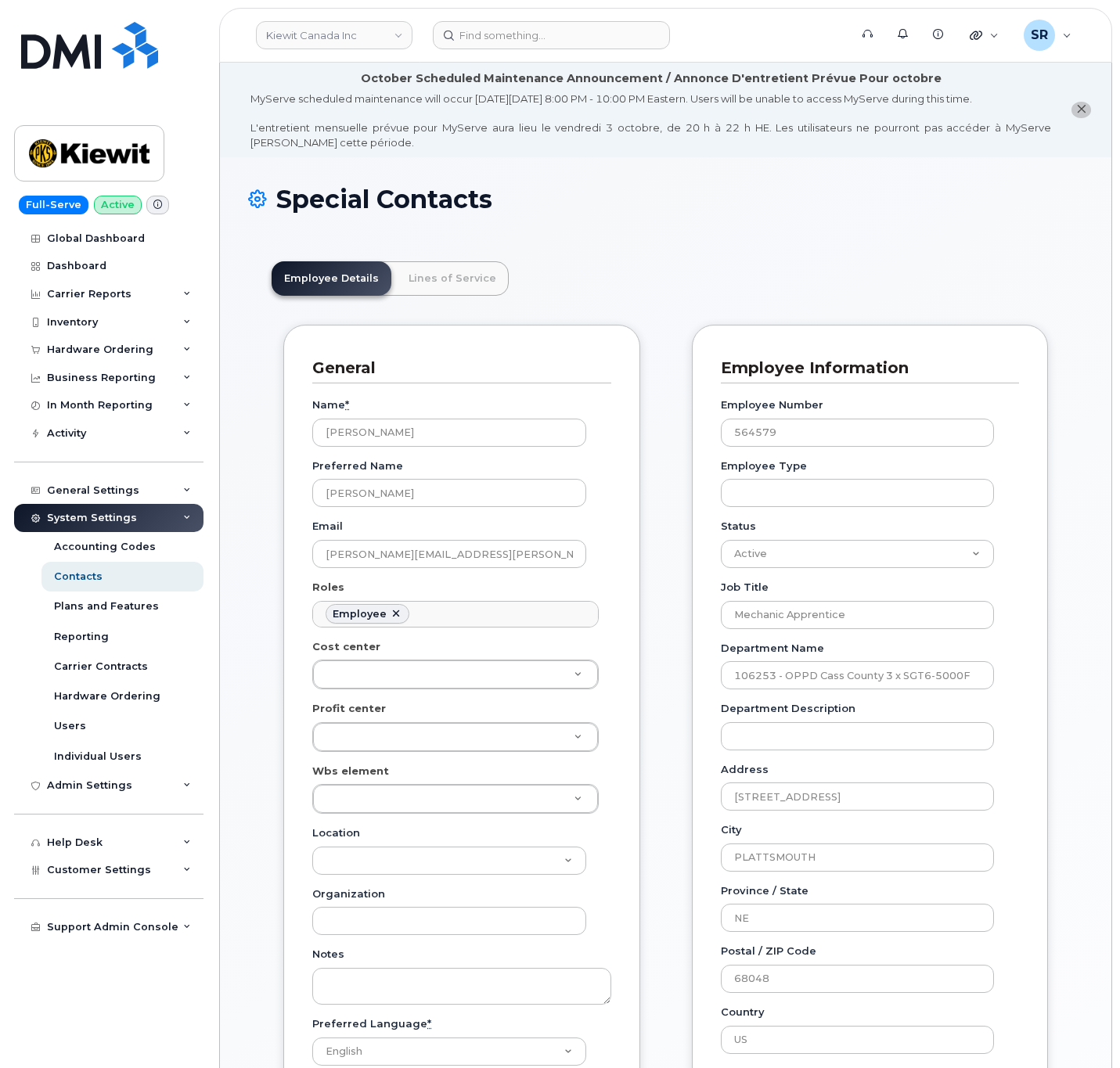
click at [484, 174] on div "Special Contacts Employee Details Lines of Service General Name * [PERSON_NAME]…" at bounding box center [666, 1029] width 892 height 1744
click at [472, 264] on link "Lines of Service" at bounding box center [453, 278] width 113 height 35
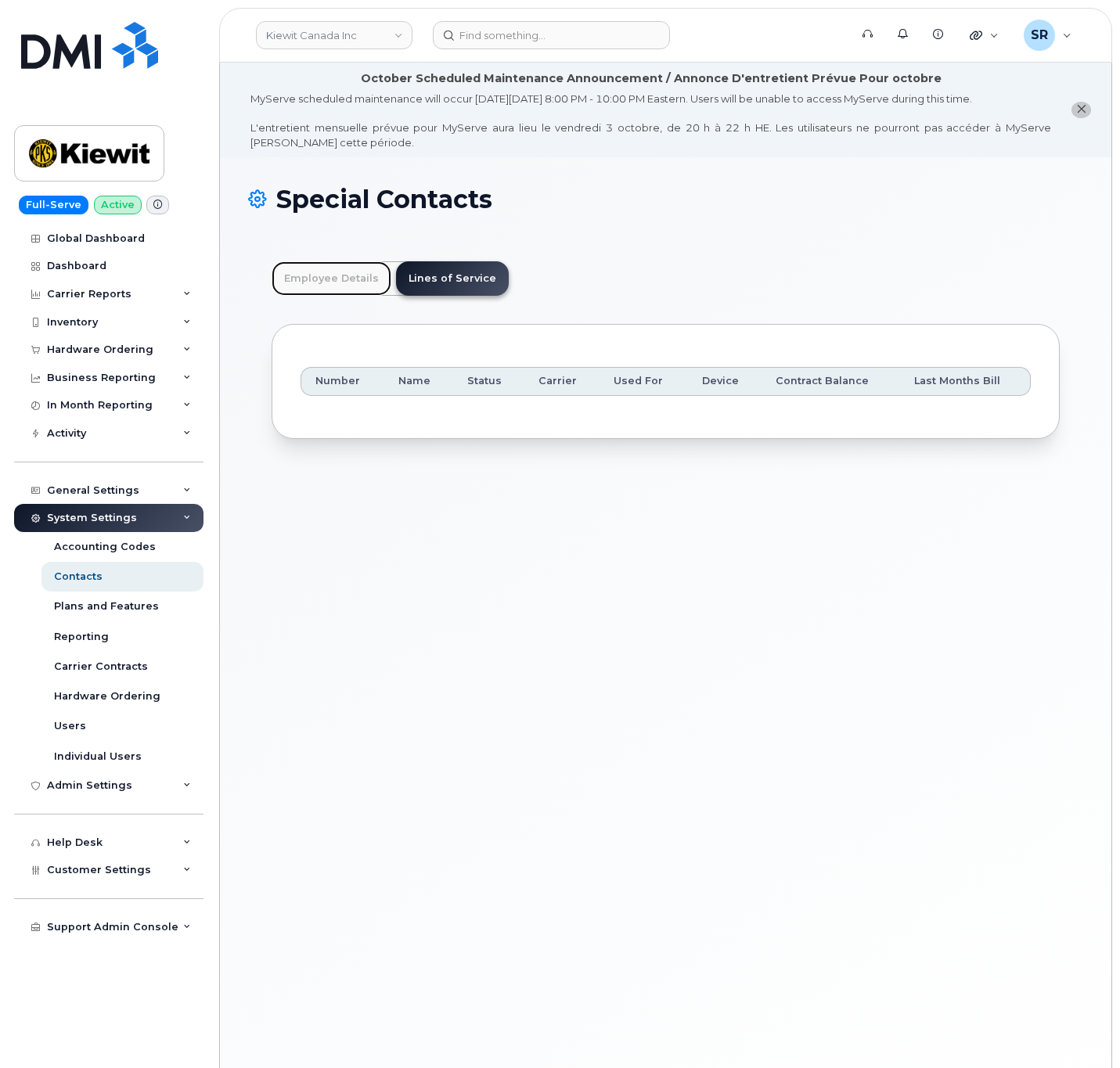
click at [346, 277] on link "Employee Details" at bounding box center [331, 278] width 120 height 35
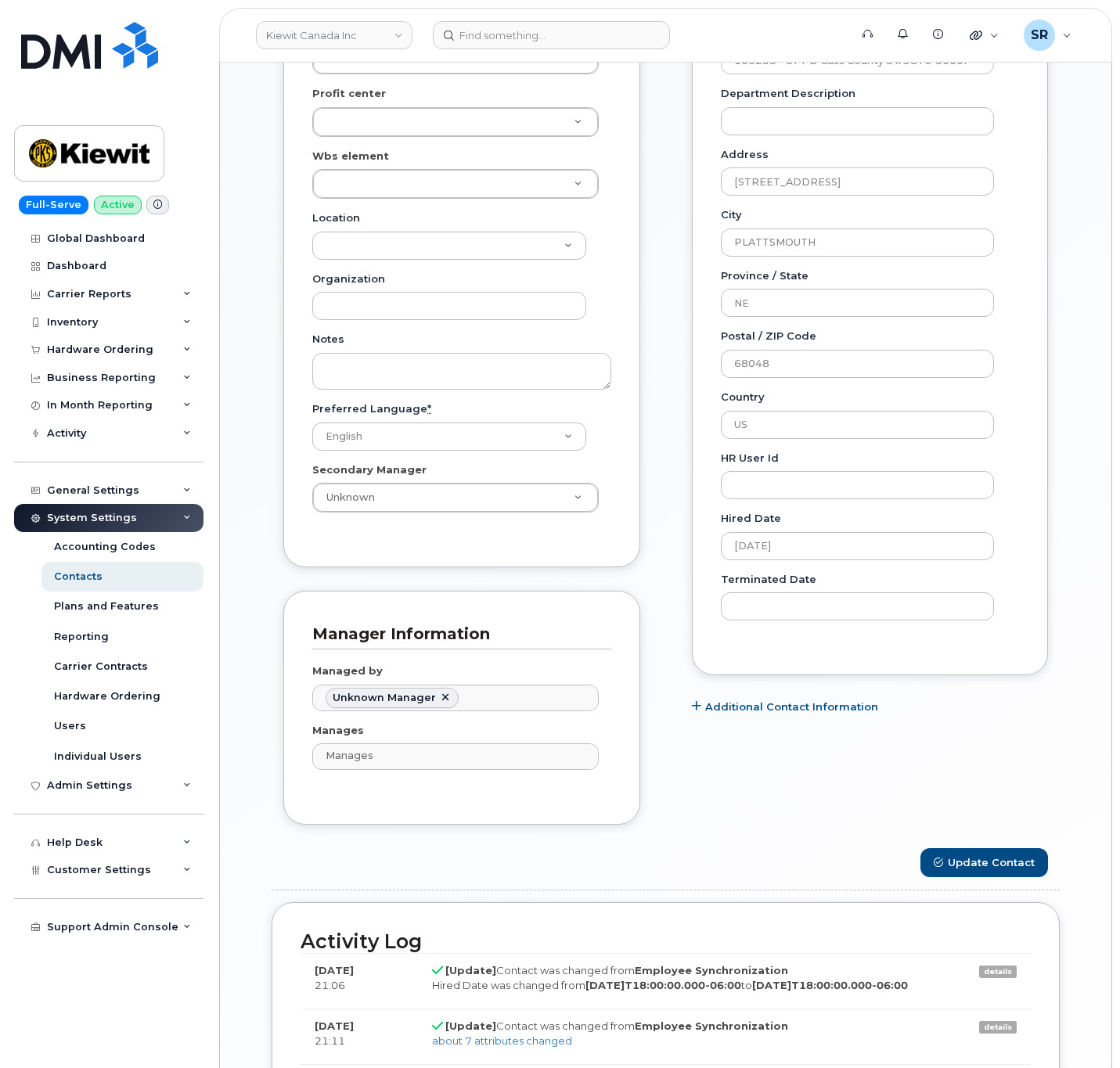
scroll to position [444, 0]
